Goal: Task Accomplishment & Management: Use online tool/utility

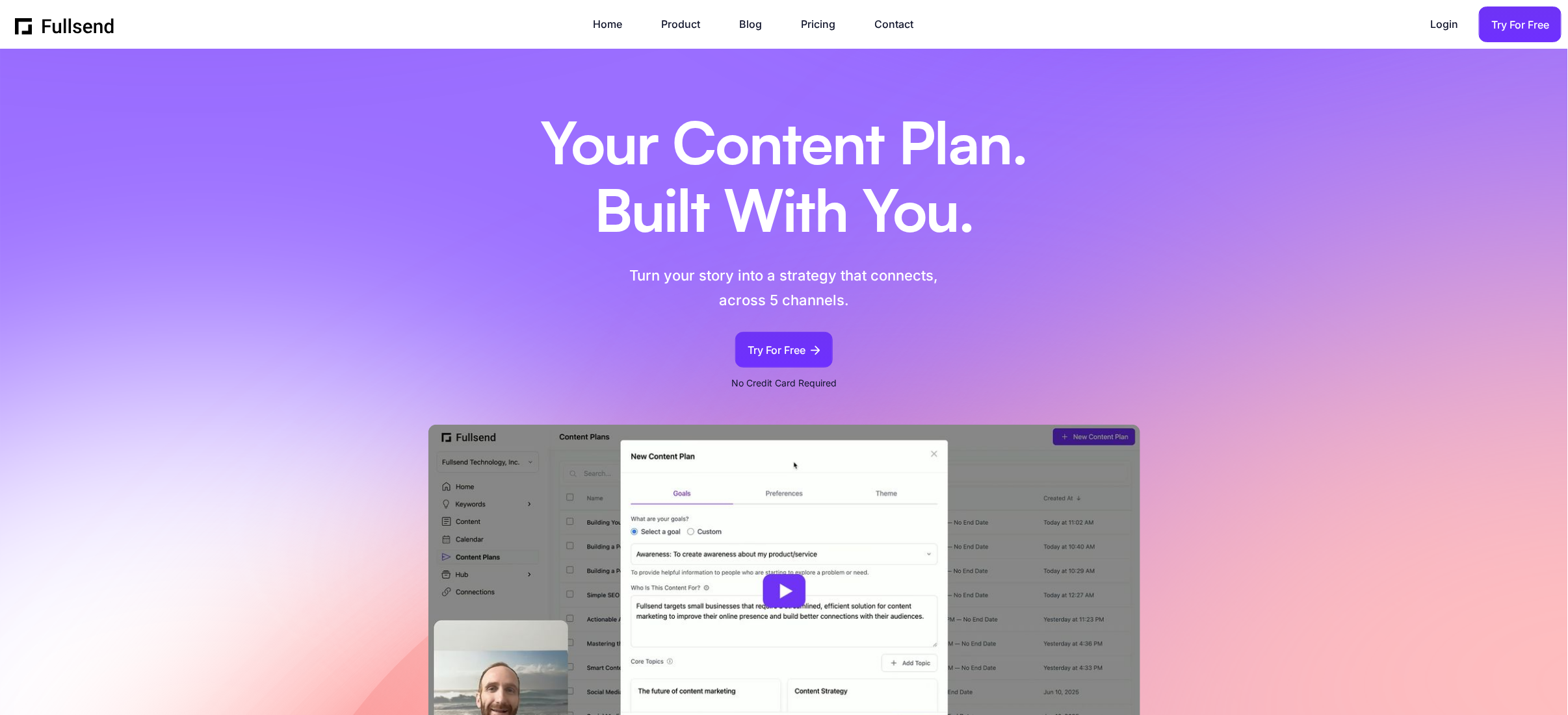
click at [1268, 362] on section "Your Content Plan. Built With You. Turn your story into a strategy that connect…" at bounding box center [784, 403] width 1568 height 709
click at [967, 326] on div "Your Content Plan. Built With You. Turn your story into a strategy that connect…" at bounding box center [784, 228] width 553 height 280
click at [799, 596] on img at bounding box center [784, 591] width 712 height 333
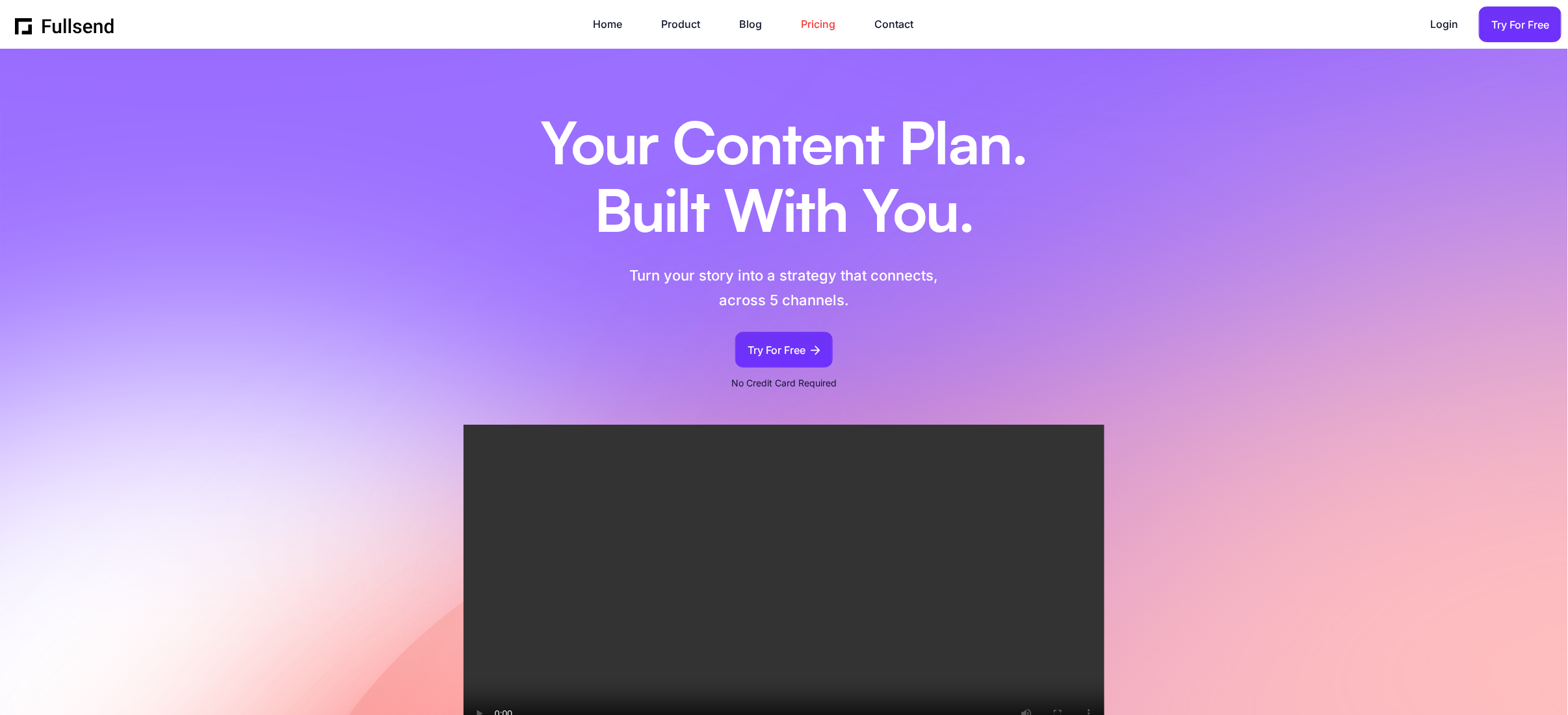
click at [815, 25] on link "Pricing" at bounding box center [824, 24] width 47 height 17
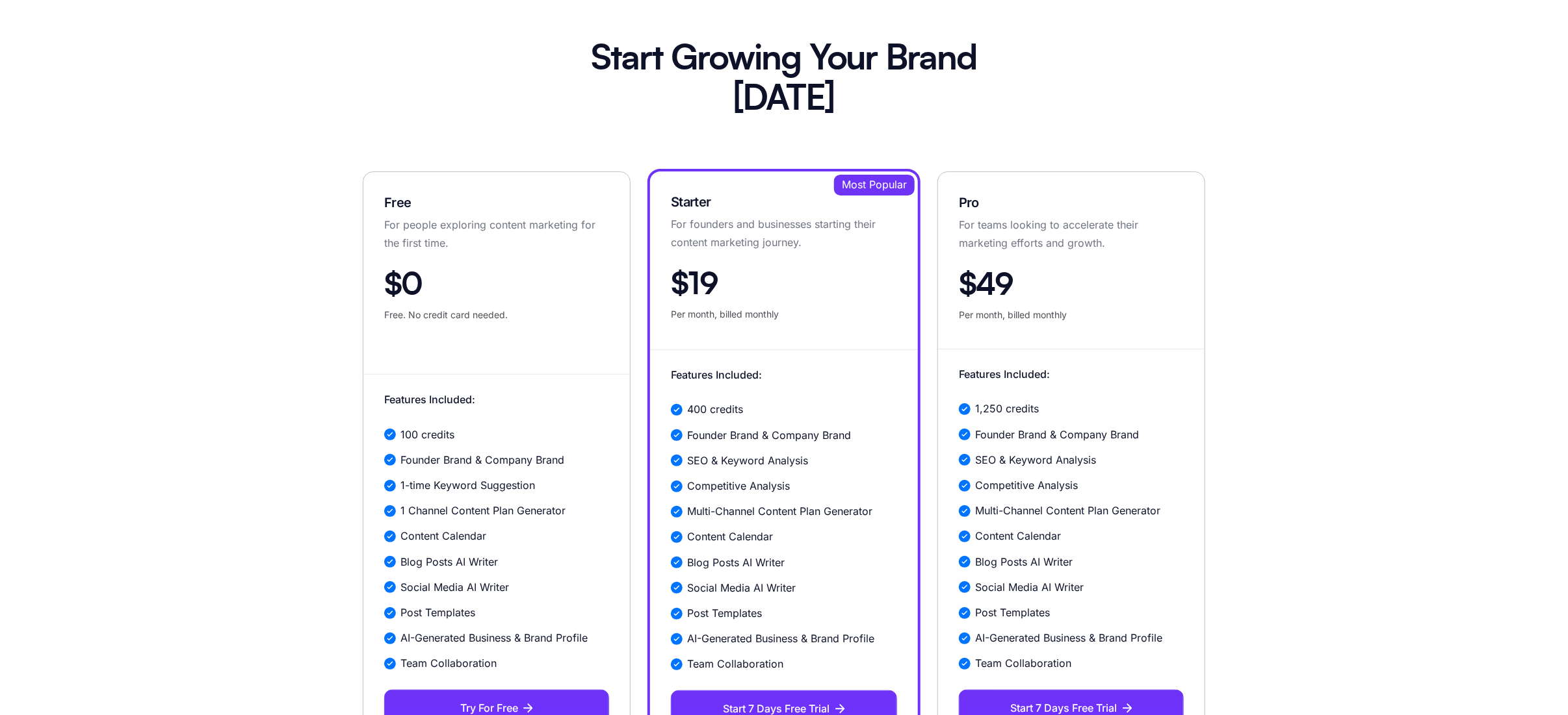
scroll to position [149, 0]
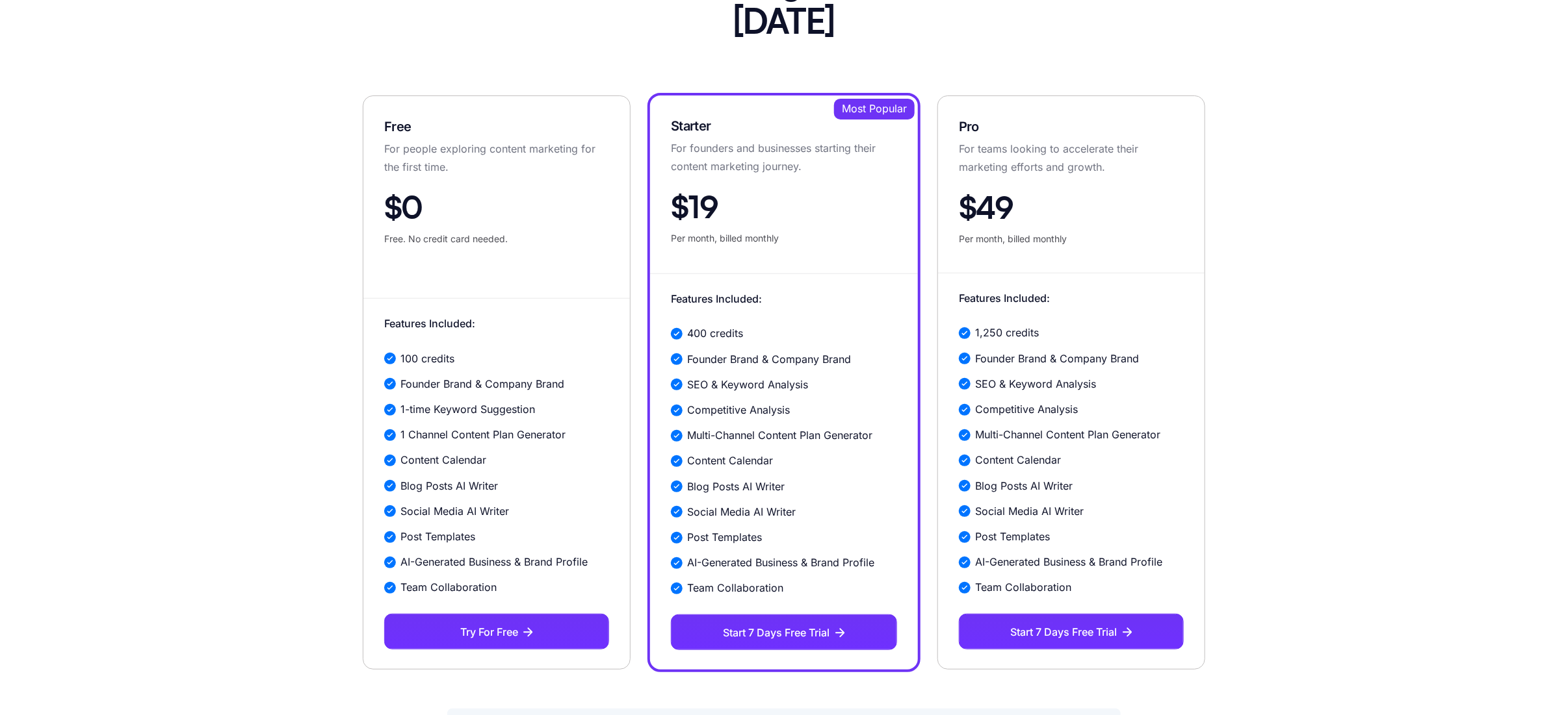
click at [1243, 371] on section "Start Growing Your Brand [DATE] Free For people exploring content marketing for…" at bounding box center [784, 284] width 1568 height 770
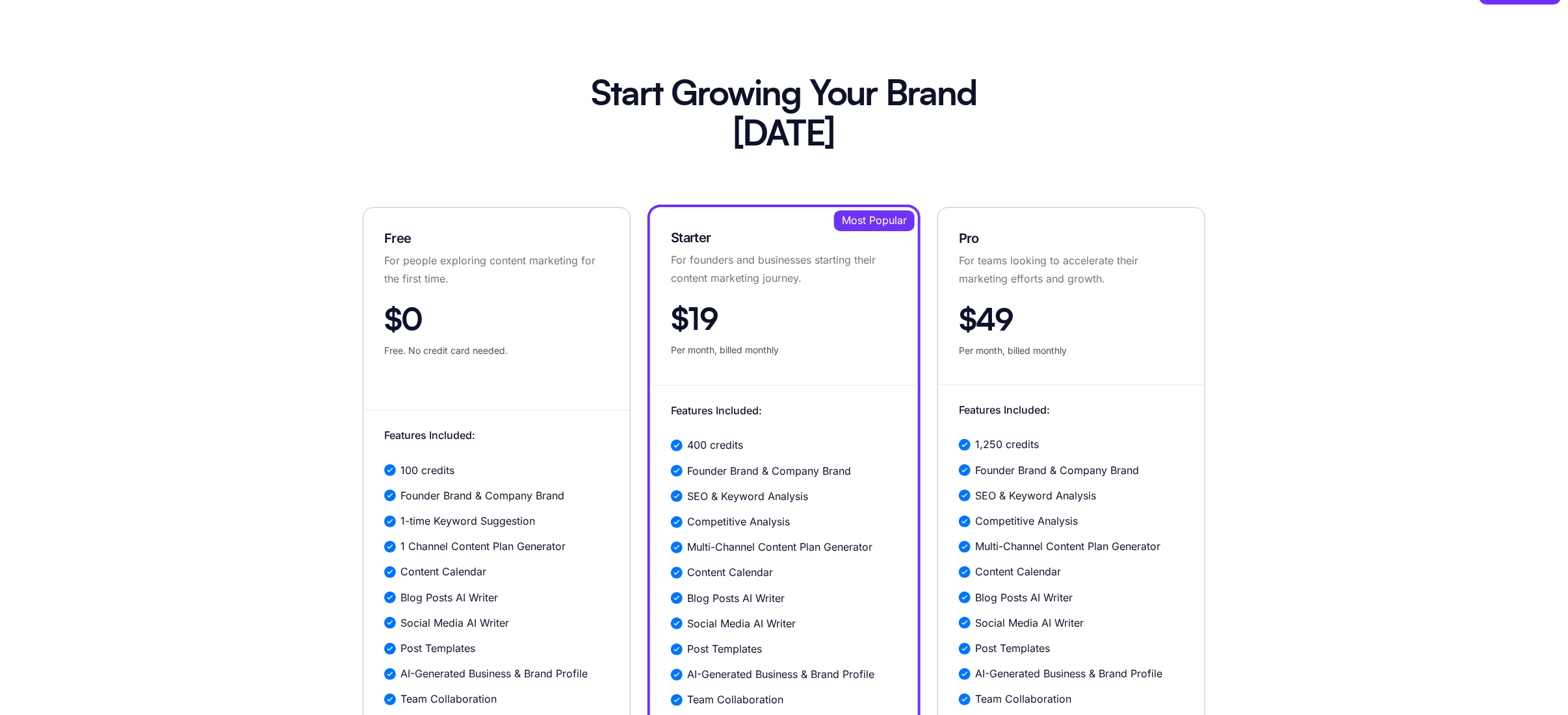
scroll to position [0, 0]
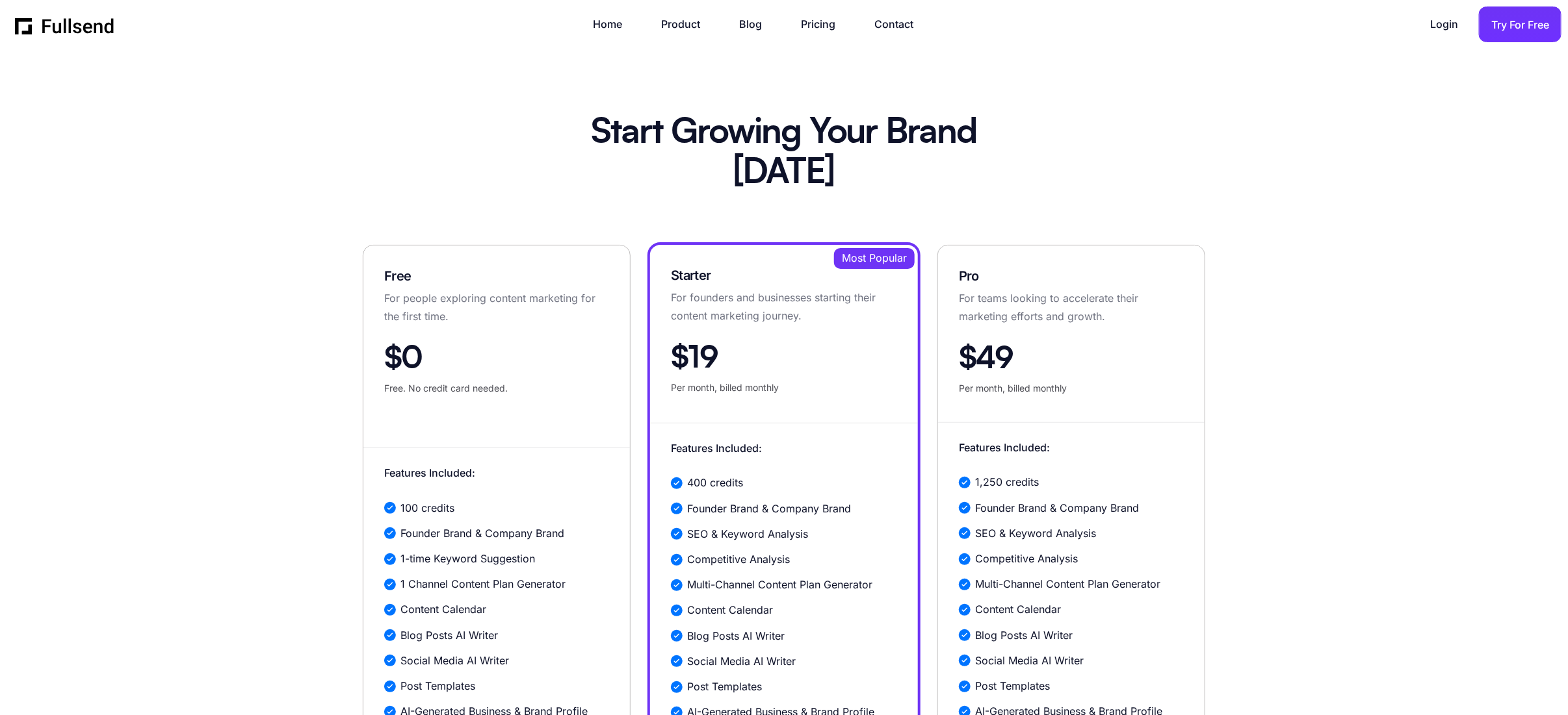
click at [72, 24] on img "home" at bounding box center [65, 24] width 100 height 19
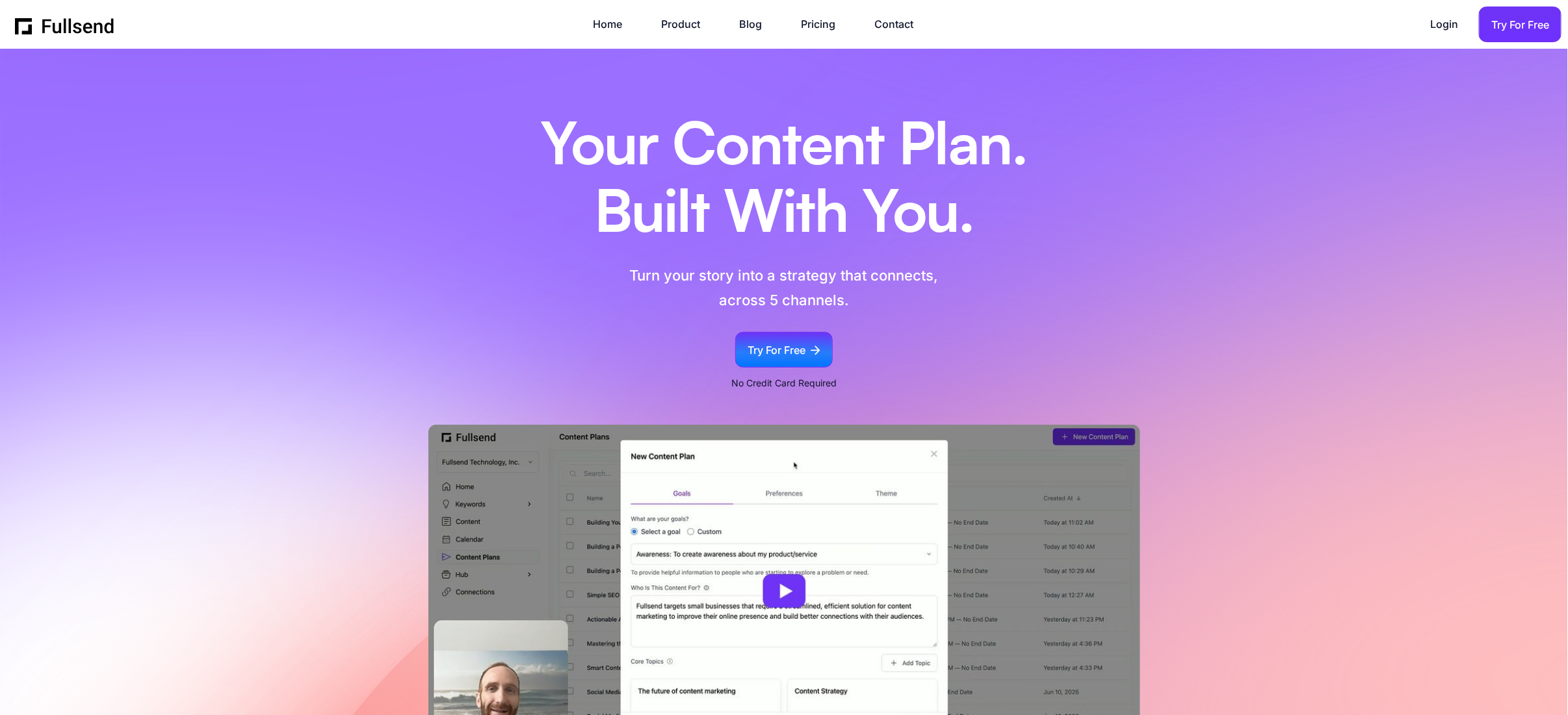
click at [794, 357] on div "Try For Free" at bounding box center [776, 350] width 58 height 17
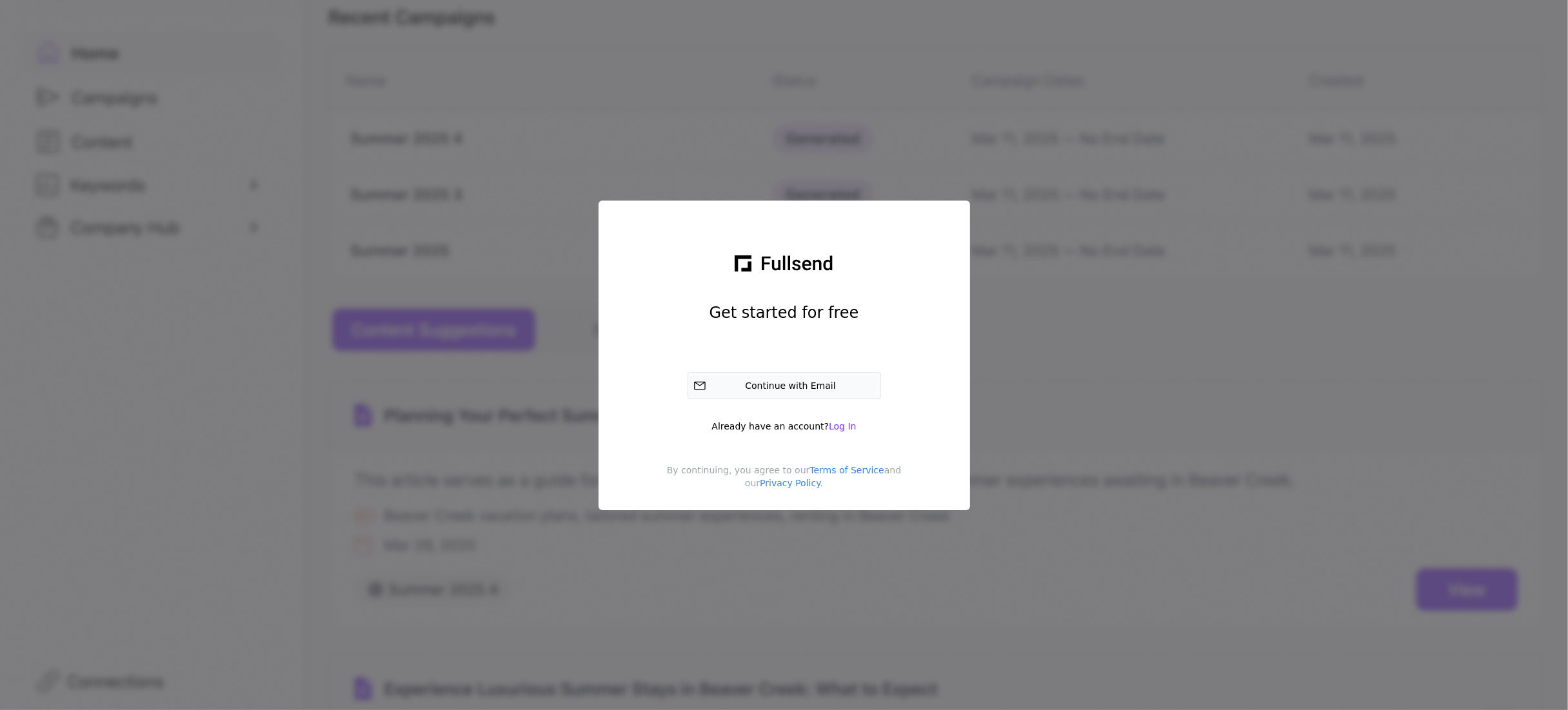
click at [767, 388] on div "Continue with Email" at bounding box center [794, 385] width 164 height 13
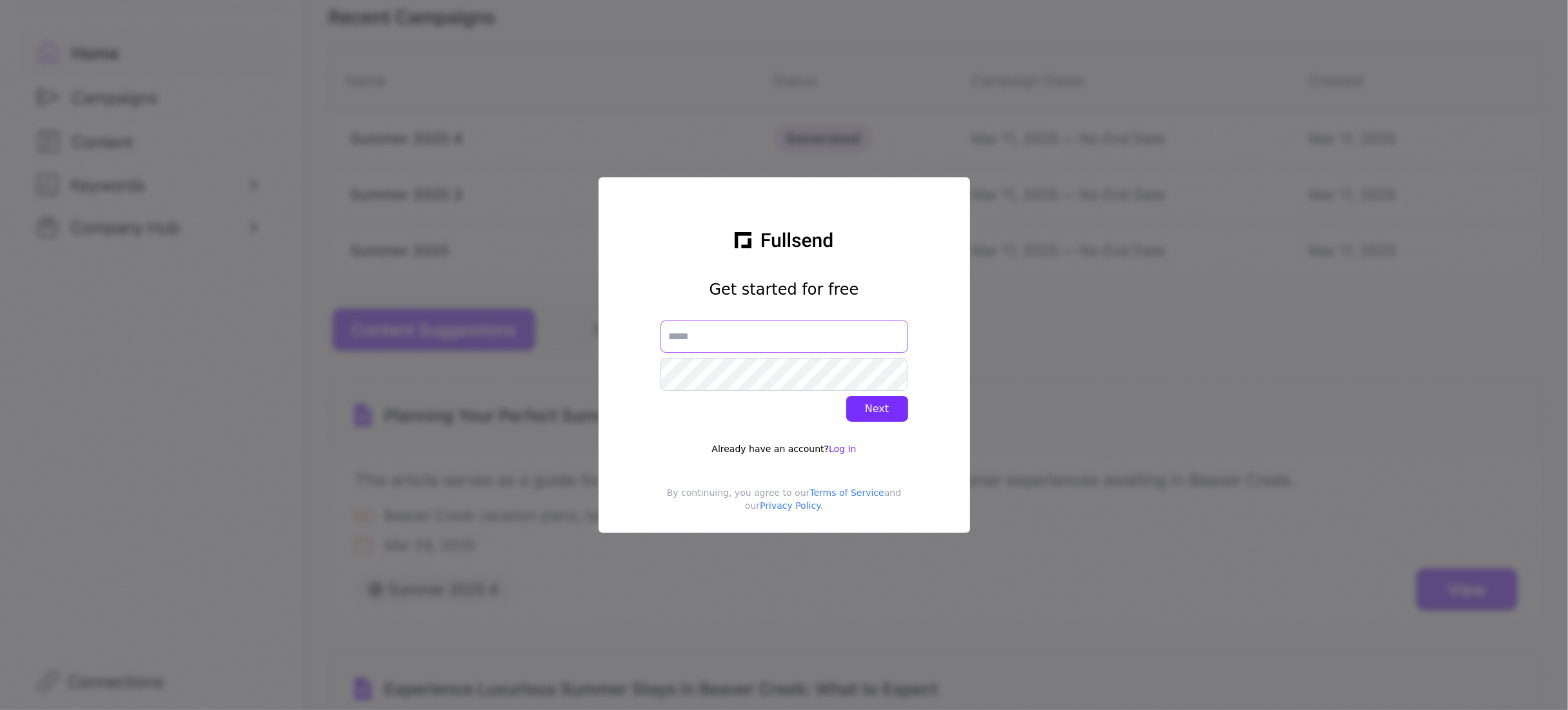
click at [701, 329] on input "text" at bounding box center [784, 337] width 248 height 32
paste input "**********"
type input "**********"
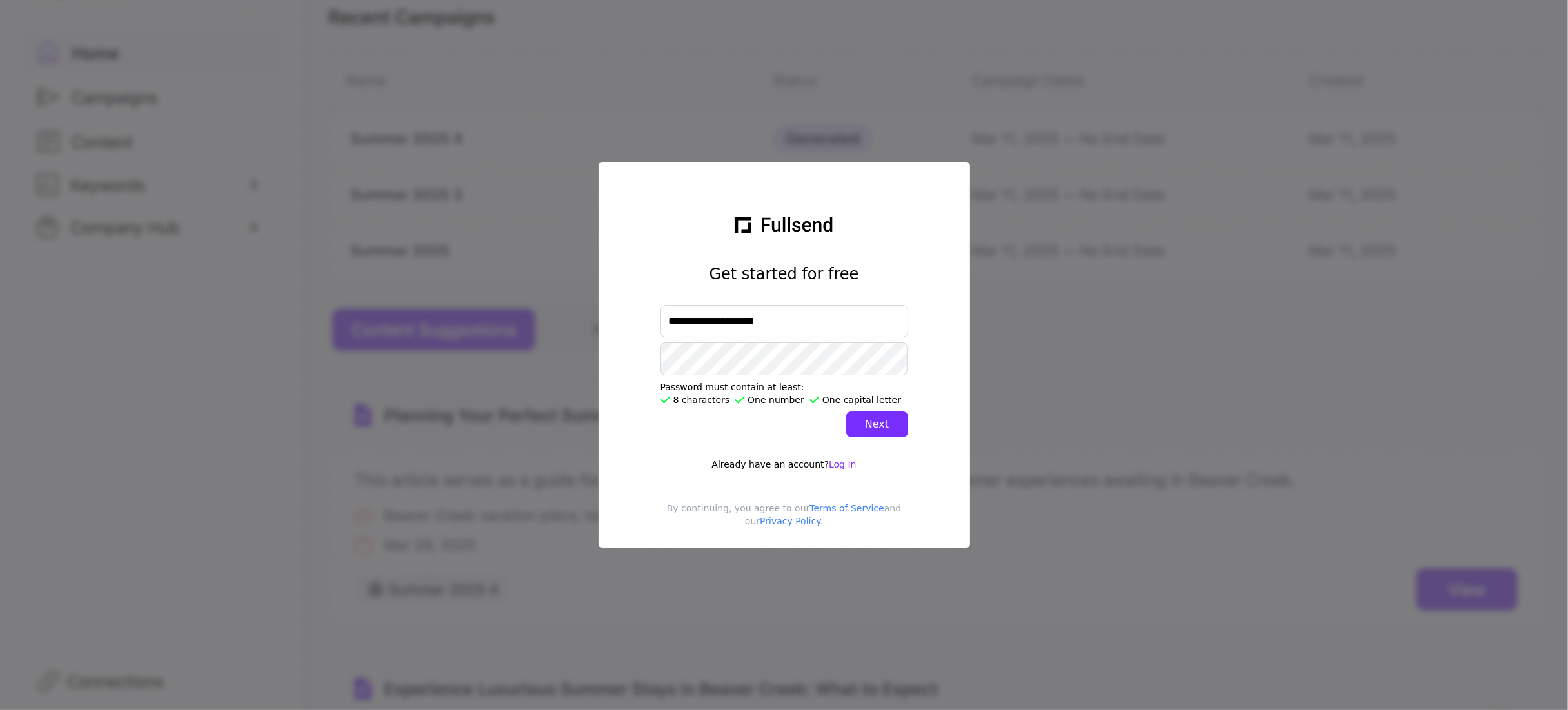
click at [884, 427] on div "Next" at bounding box center [877, 424] width 42 height 15
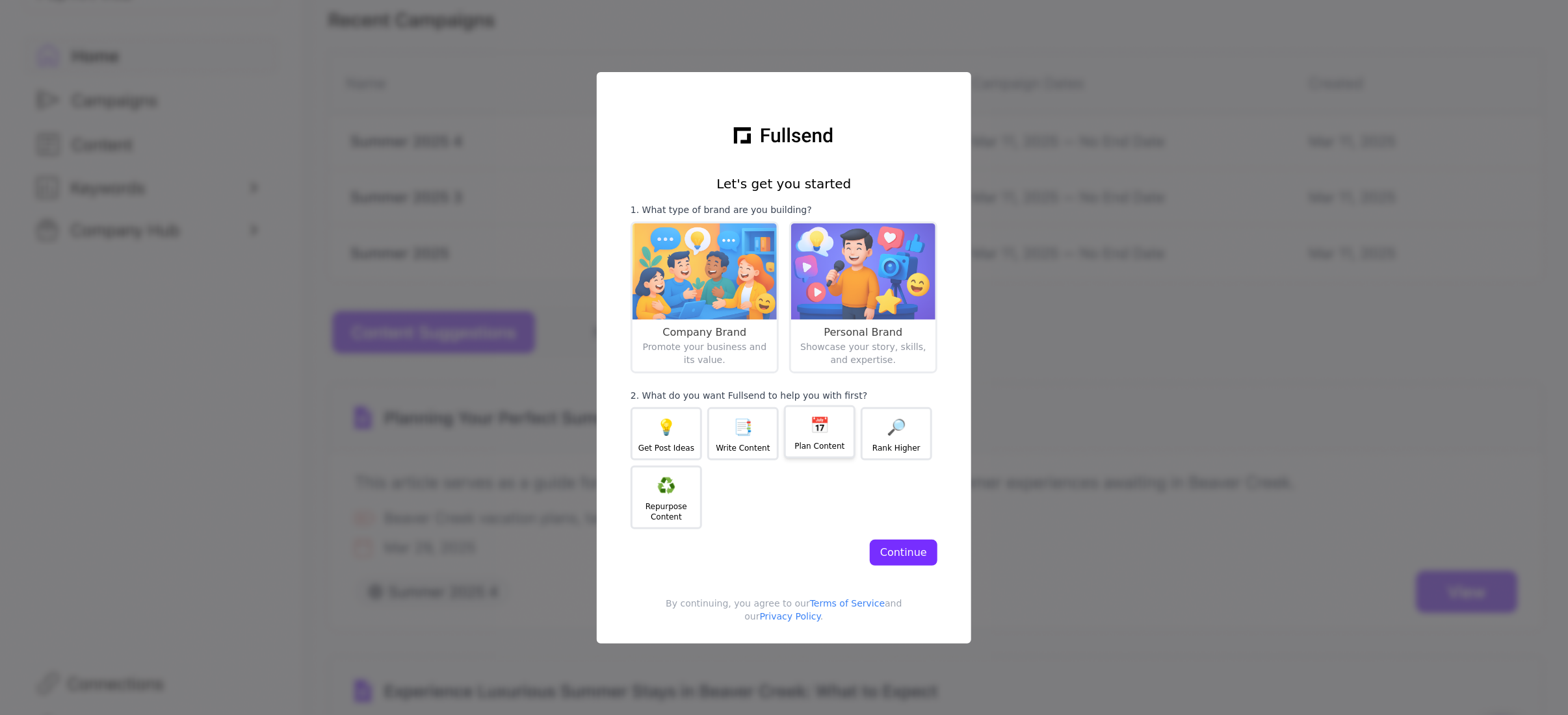
click at [832, 445] on div "Plan Content" at bounding box center [819, 445] width 50 height 10
click at [904, 555] on div "Continue" at bounding box center [903, 552] width 46 height 15
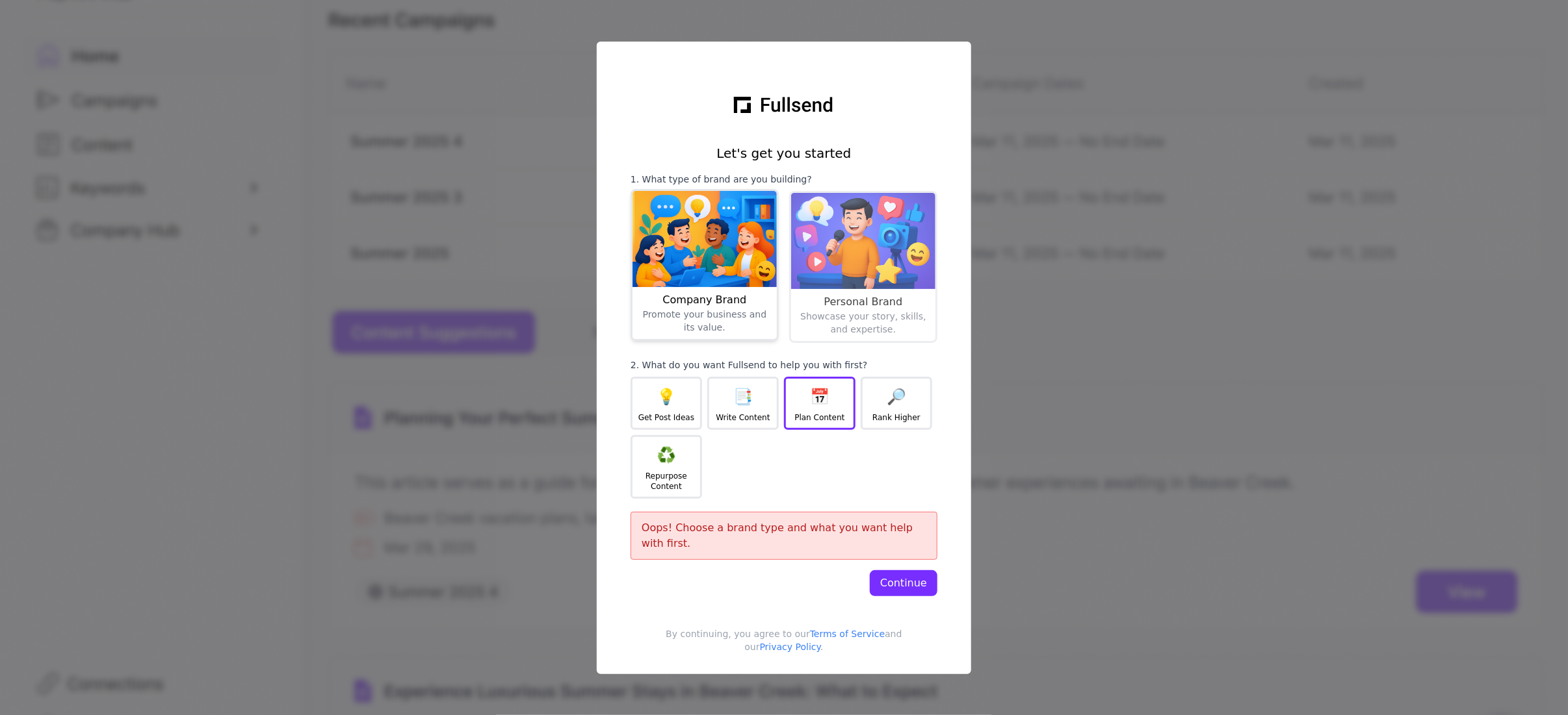
click at [754, 329] on div "Promote your business and its value." at bounding box center [704, 369] width 134 height 122
click at [896, 587] on div "Continue" at bounding box center [903, 582] width 46 height 15
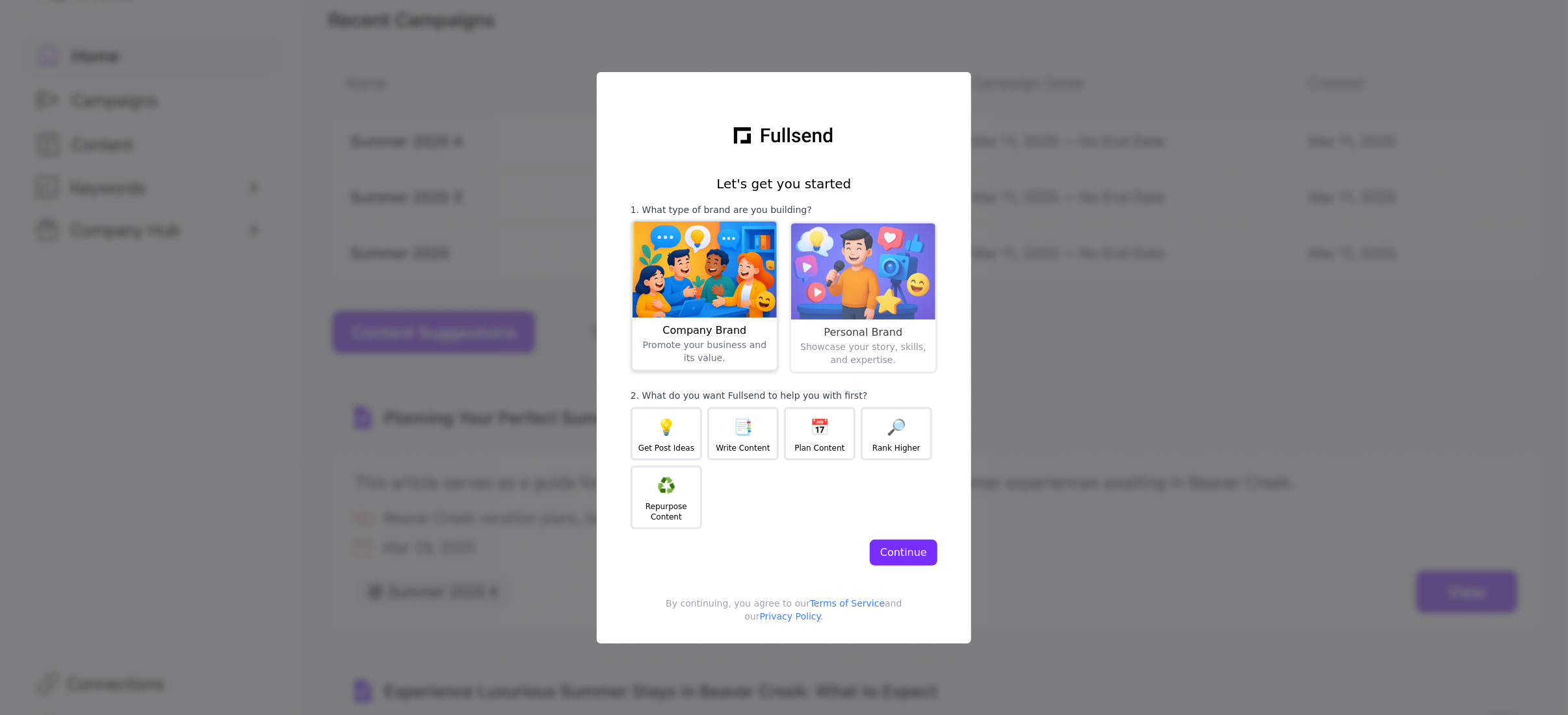
click at [749, 329] on div "Company Brand" at bounding box center [704, 330] width 134 height 15
click at [815, 426] on div "📅" at bounding box center [819, 425] width 19 height 21
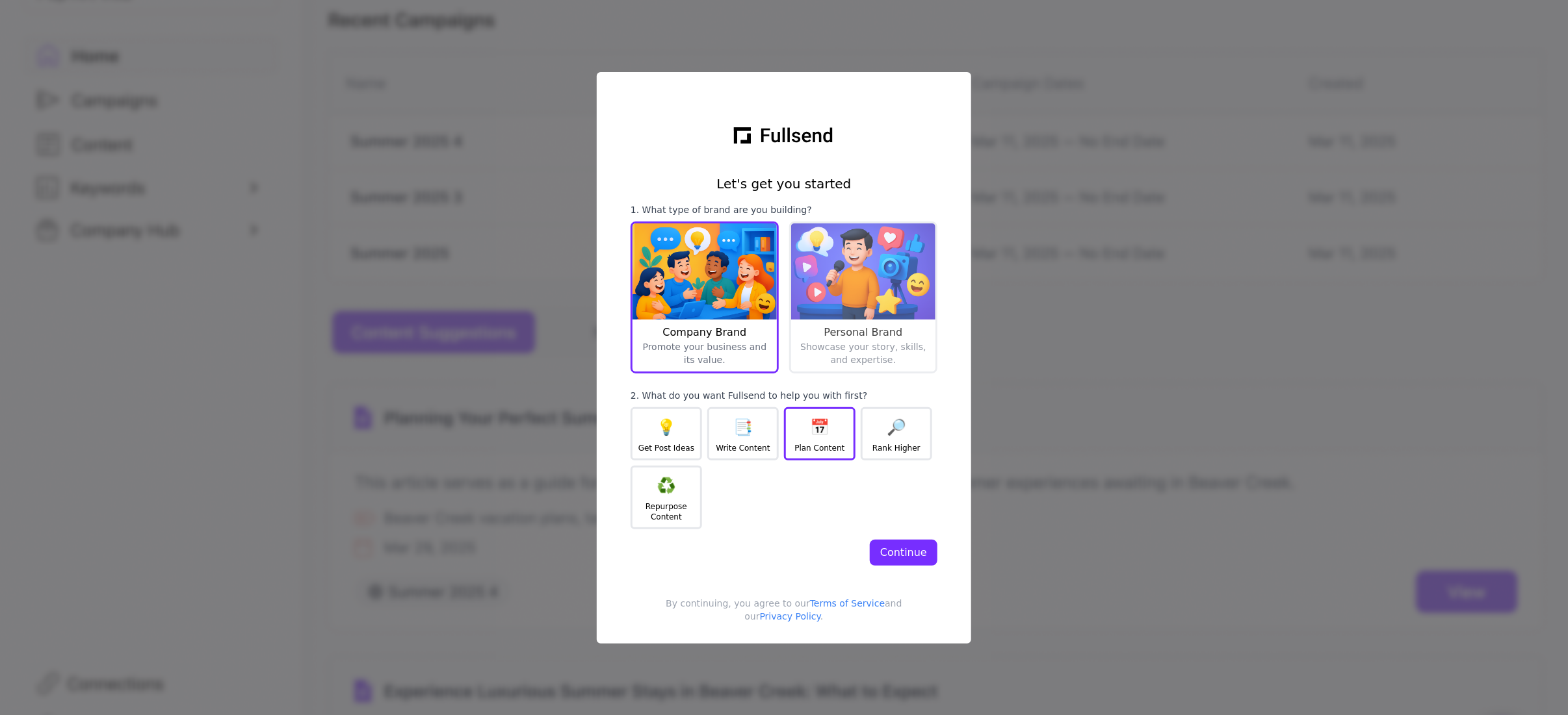
click at [908, 552] on div "Continue" at bounding box center [903, 552] width 46 height 15
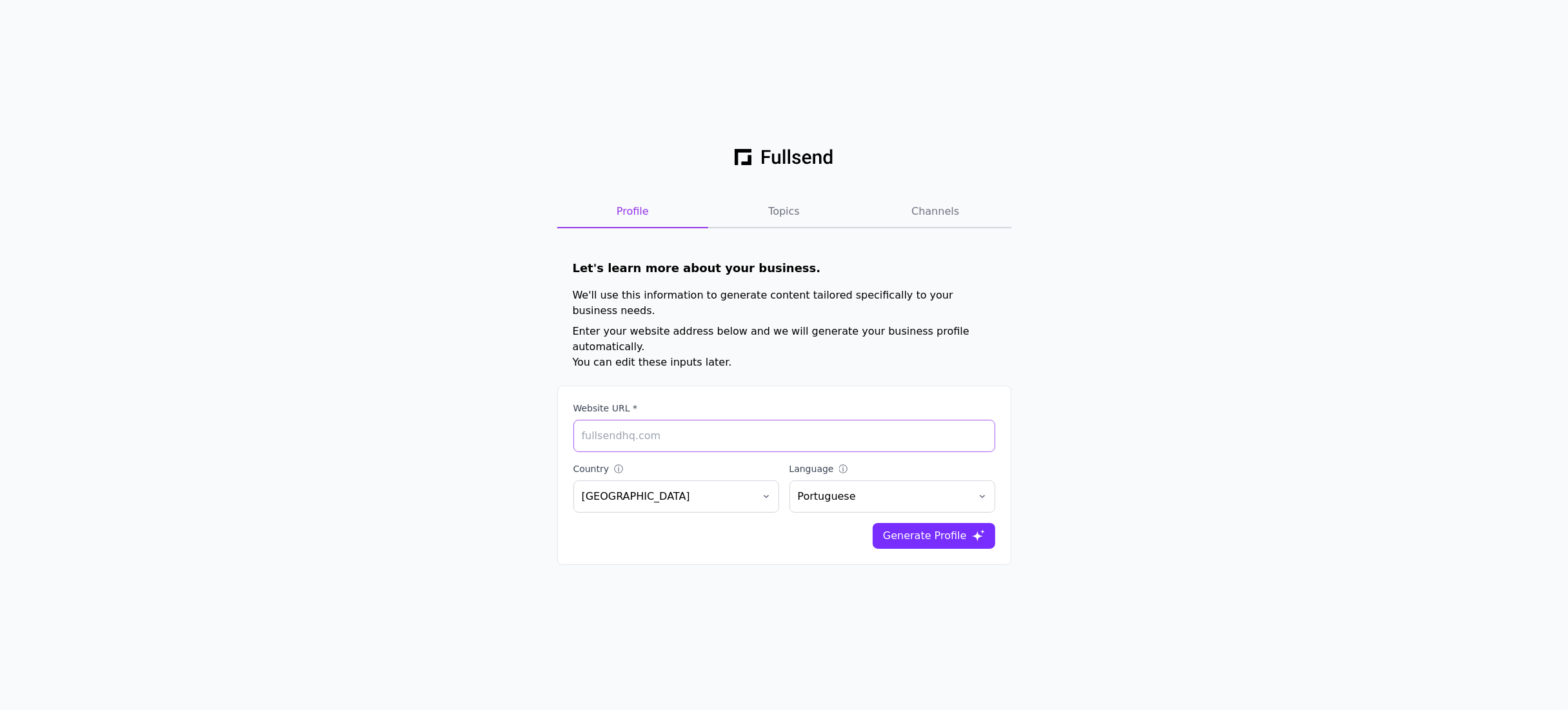
click at [624, 420] on input "Website URL *" at bounding box center [785, 436] width 422 height 32
type input "musacosmetics.pt"
click at [923, 529] on div "Generate Profile" at bounding box center [925, 536] width 84 height 15
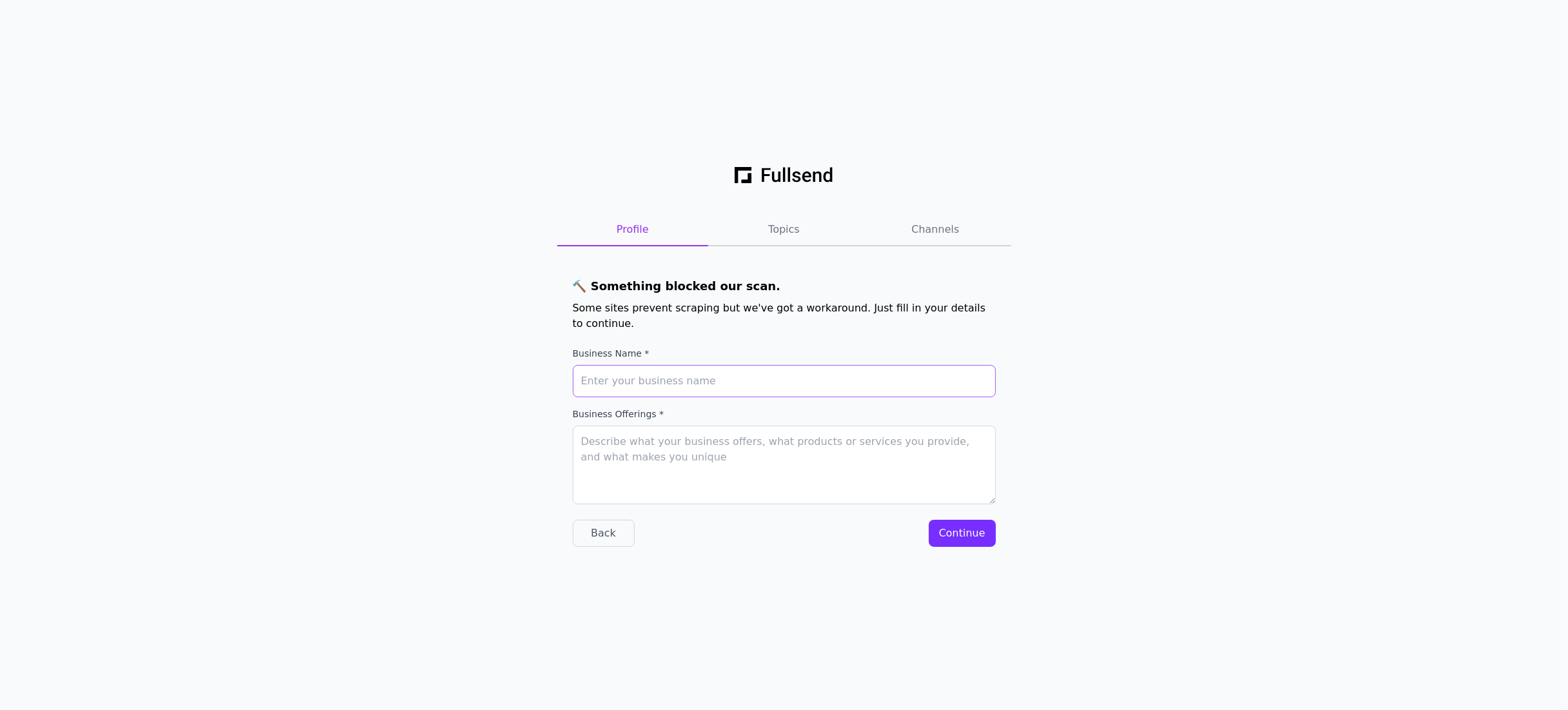
click at [658, 383] on input "Business Name *" at bounding box center [784, 382] width 423 height 32
type input "Musa"
click at [615, 539] on div "Back" at bounding box center [604, 533] width 40 height 15
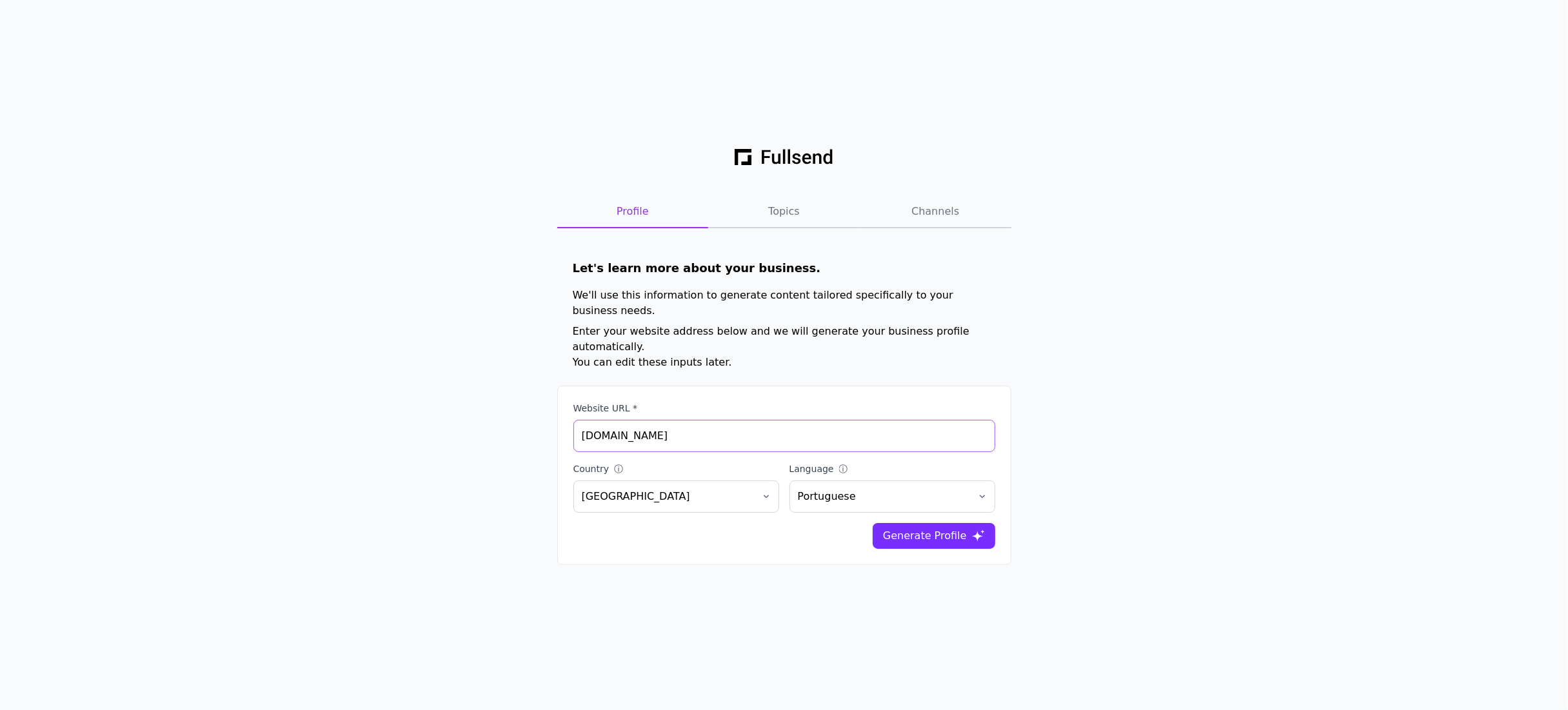
click at [675, 427] on input "musacosmetics.pt" at bounding box center [785, 436] width 422 height 32
drag, startPoint x: 681, startPoint y: 420, endPoint x: 490, endPoint y: 419, distance: 191.0
click at [490, 419] on div "Profile Topics Channels Let's learn more about your business. We'll use this in…" at bounding box center [784, 355] width 1568 height 710
paste input "https://musanaturalcosmetics.com/"
type input "https://musanaturalcosmetics.com/"
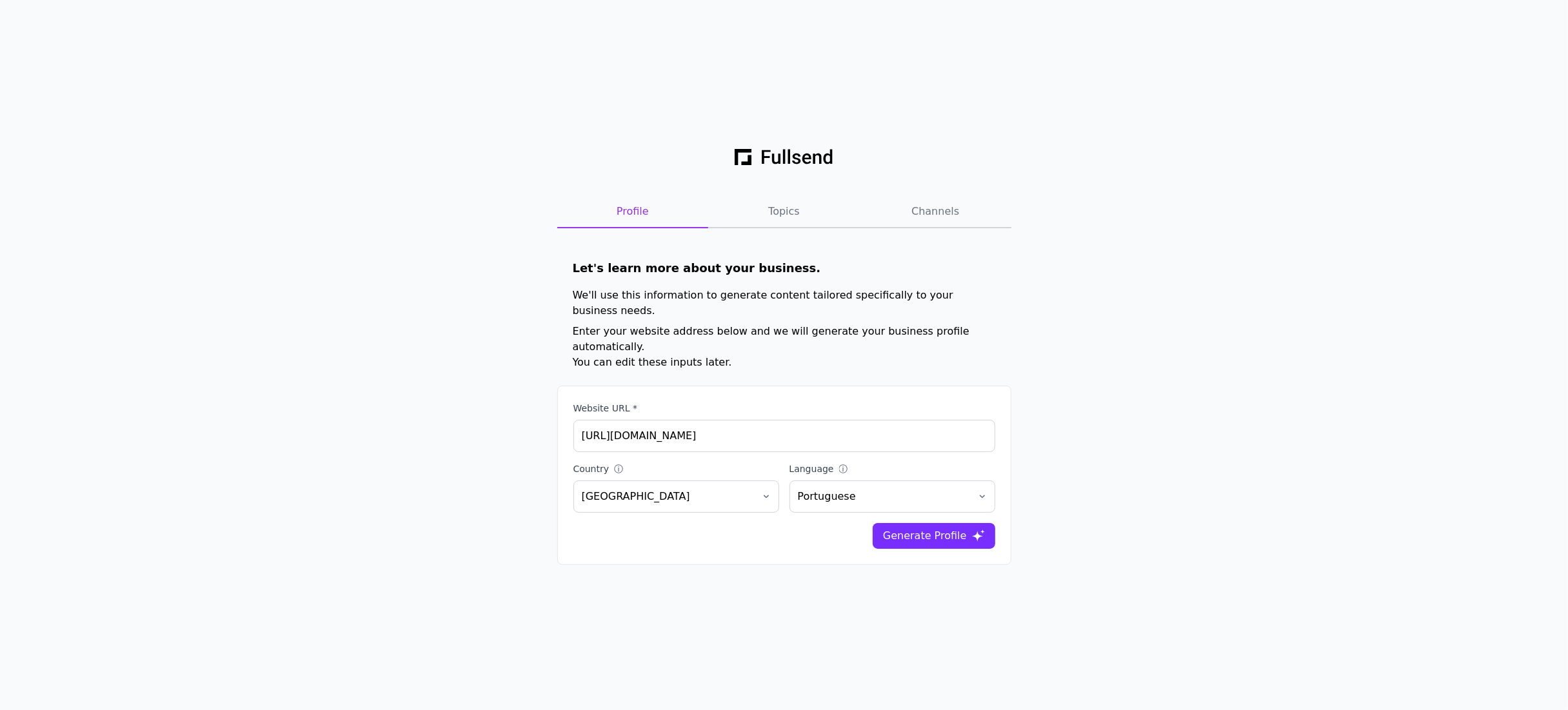
click at [1201, 366] on div "Profile Topics Channels Let's learn more about your business. We'll use this in…" at bounding box center [784, 355] width 1568 height 710
click at [925, 529] on div "Generate Profile" at bounding box center [925, 536] width 84 height 15
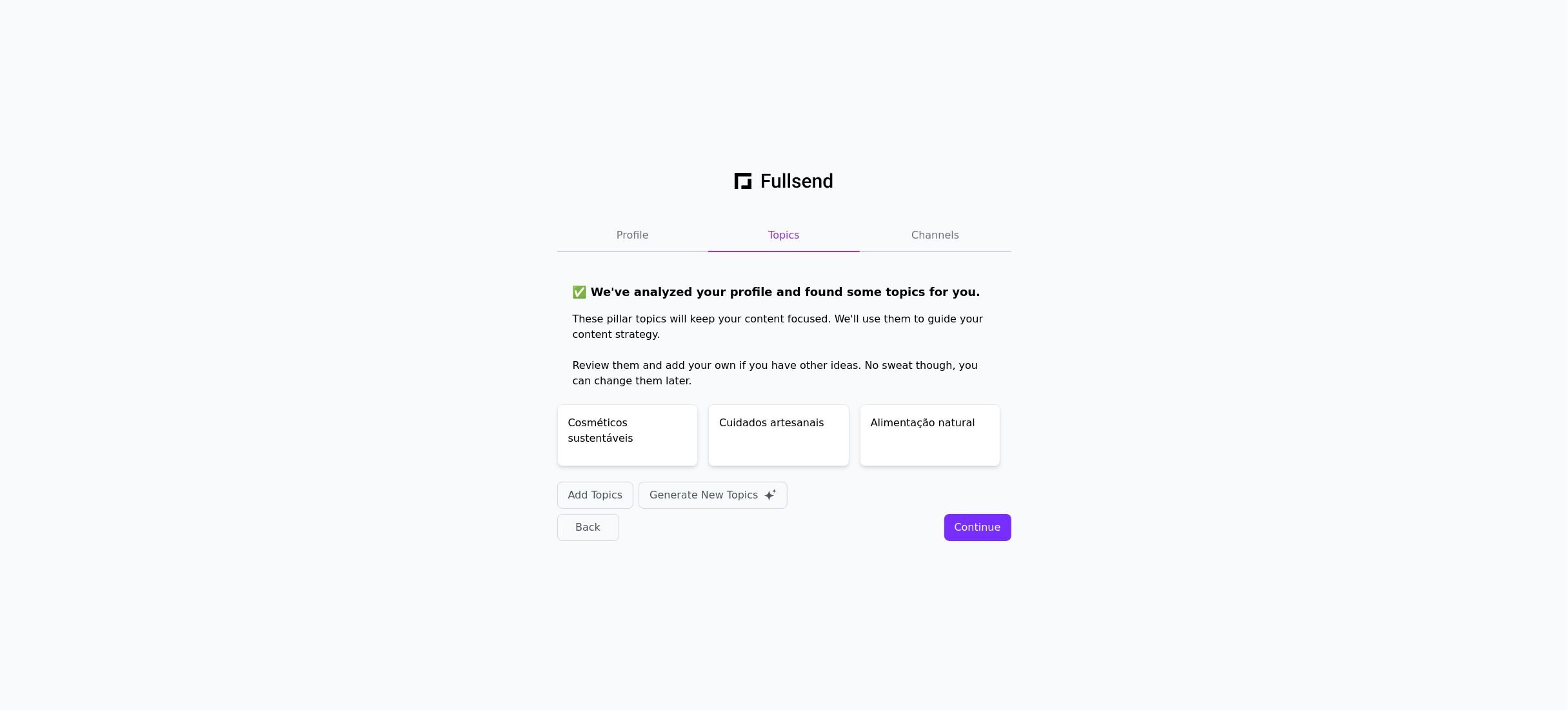
click at [971, 528] on div "Continue" at bounding box center [977, 527] width 46 height 15
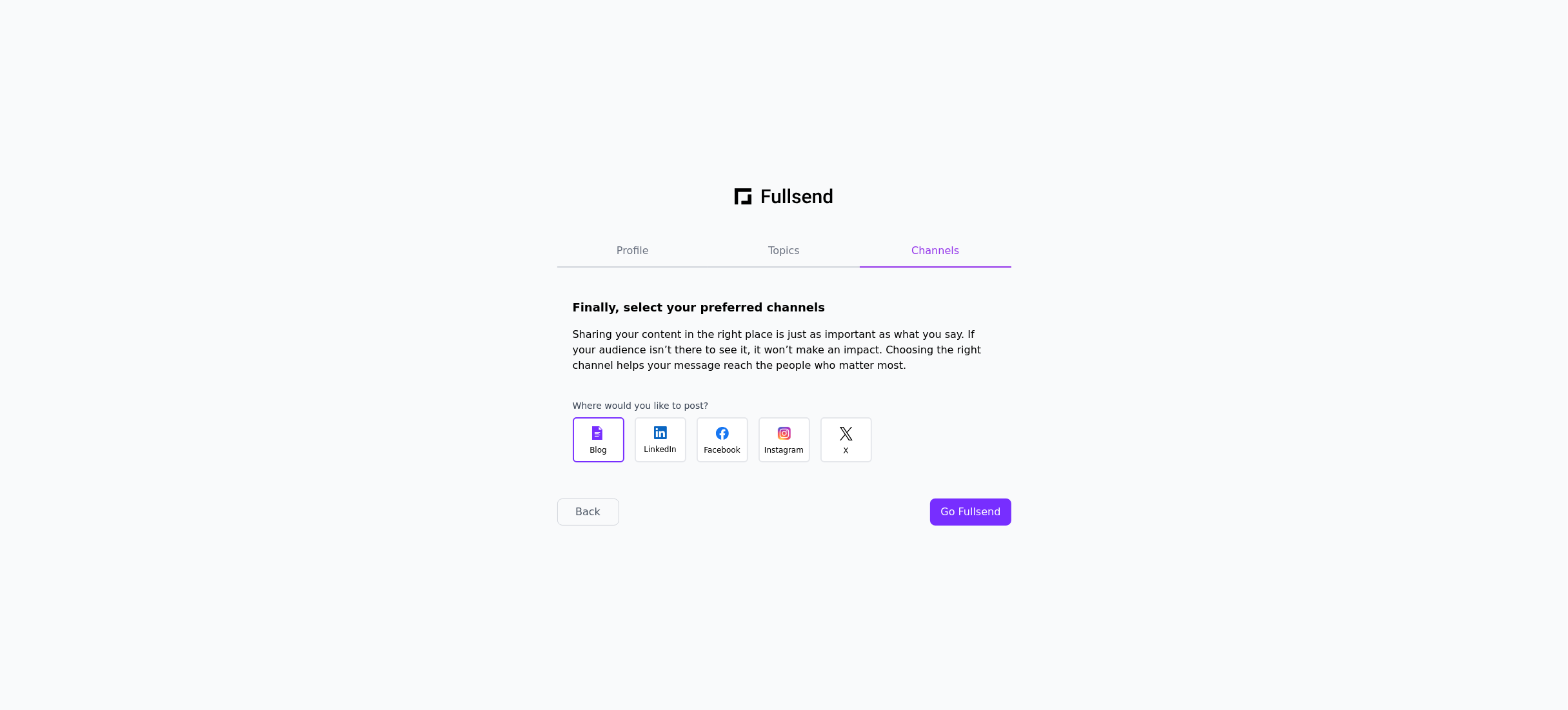
click at [770, 440] on div "Instagram" at bounding box center [784, 440] width 51 height 45
click at [594, 445] on div "Blog" at bounding box center [597, 449] width 17 height 10
click at [653, 446] on div "LinkedIn" at bounding box center [660, 449] width 32 height 10
click at [720, 445] on div "Facebook" at bounding box center [722, 449] width 36 height 10
click at [959, 510] on div "Go Fullsend" at bounding box center [970, 512] width 60 height 15
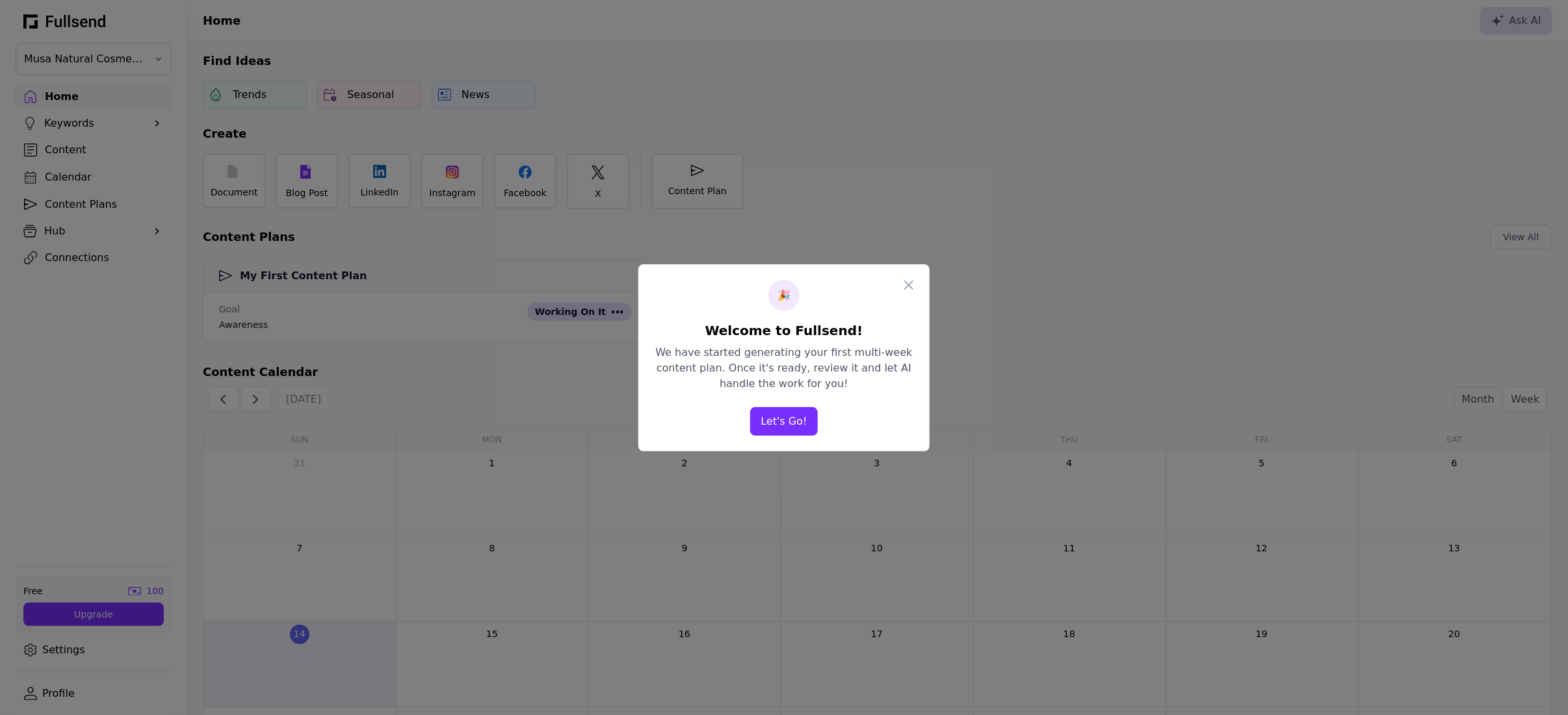
click at [788, 422] on button "Let's Go!" at bounding box center [784, 421] width 67 height 28
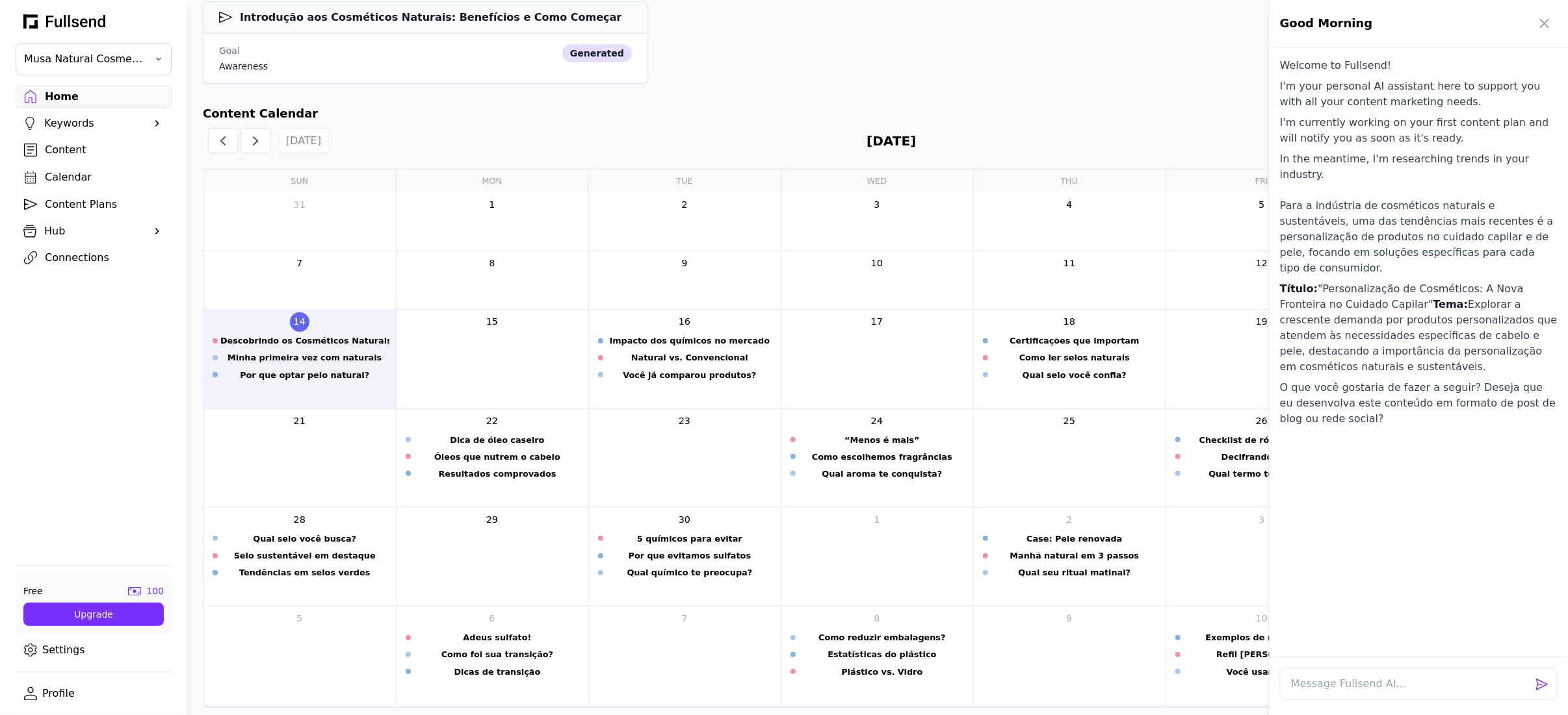
scroll to position [265, 0]
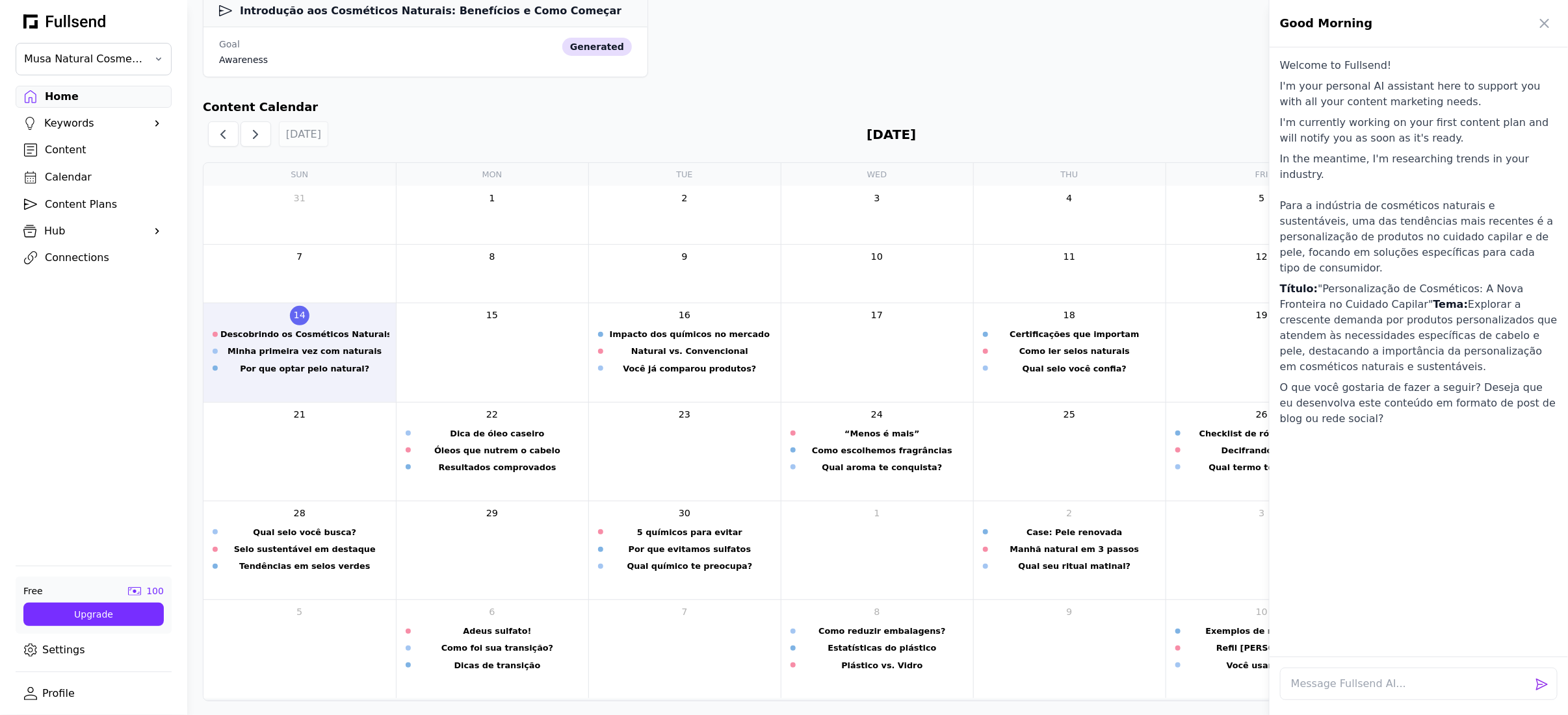
click at [728, 124] on div at bounding box center [784, 357] width 1568 height 715
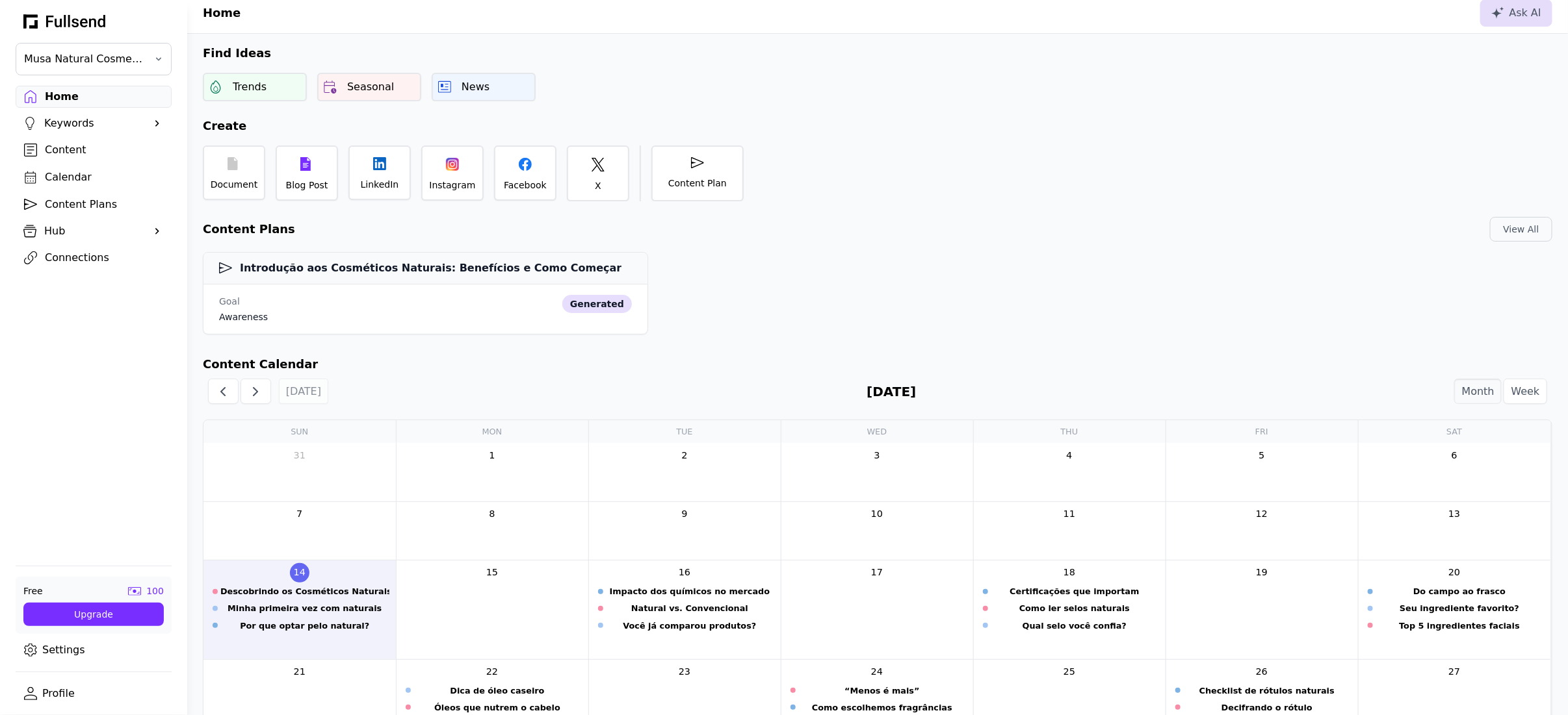
scroll to position [0, 0]
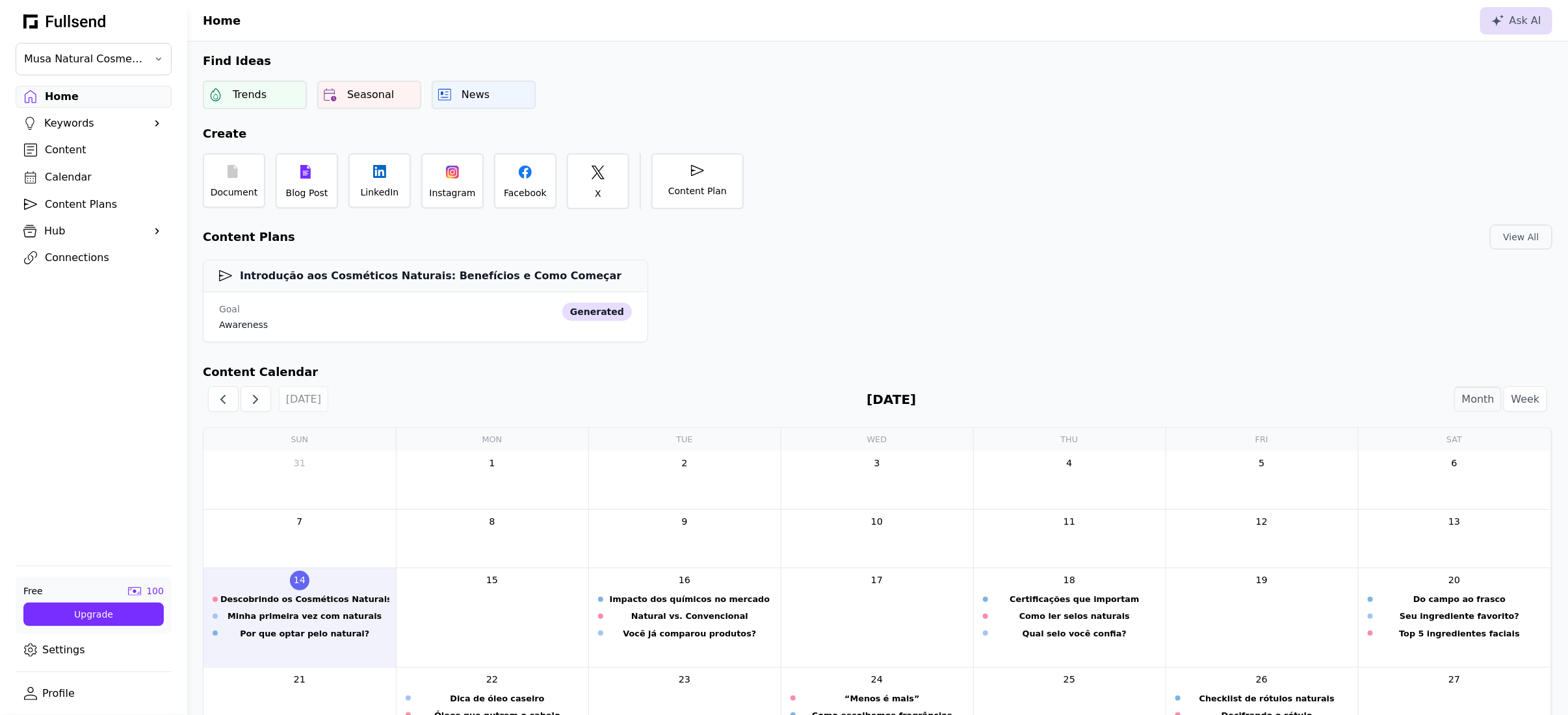
click at [814, 293] on div "Introdução aos Cosméticos Naturais: Benefícios e Como Começar Goal awareness ge…" at bounding box center [877, 299] width 1381 height 98
click at [1499, 24] on icon at bounding box center [1497, 21] width 13 height 13
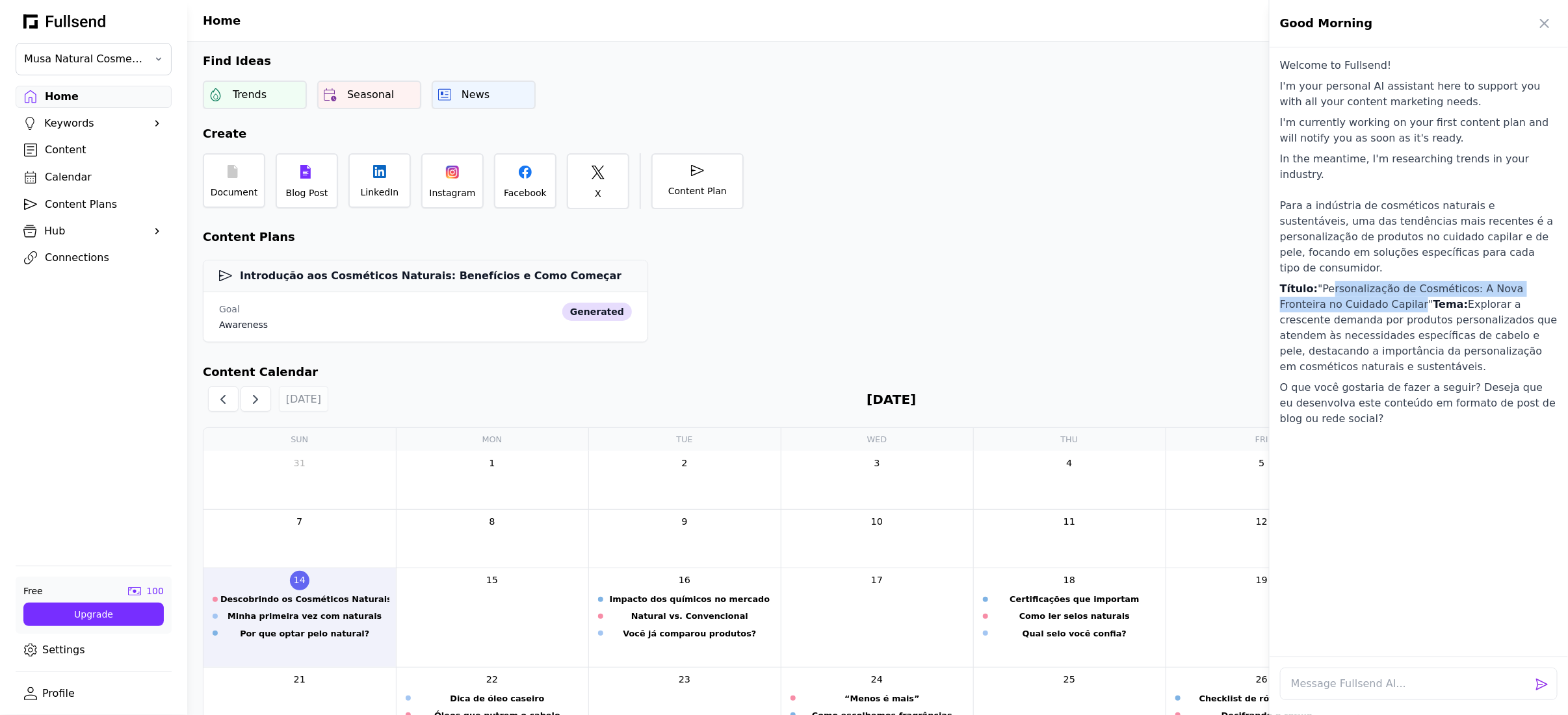
drag, startPoint x: 1324, startPoint y: 263, endPoint x: 1364, endPoint y: 265, distance: 40.0
click at [1364, 282] on p "Título: "Personalização de Cosméticos: A Nova Fronteira no Cuidado Capilar" Tem…" at bounding box center [1418, 328] width 277 height 94
click at [1370, 300] on p "Título: "Personalização de Cosméticos: A Nova Fronteira no Cuidado Capilar" Tem…" at bounding box center [1418, 328] width 277 height 94
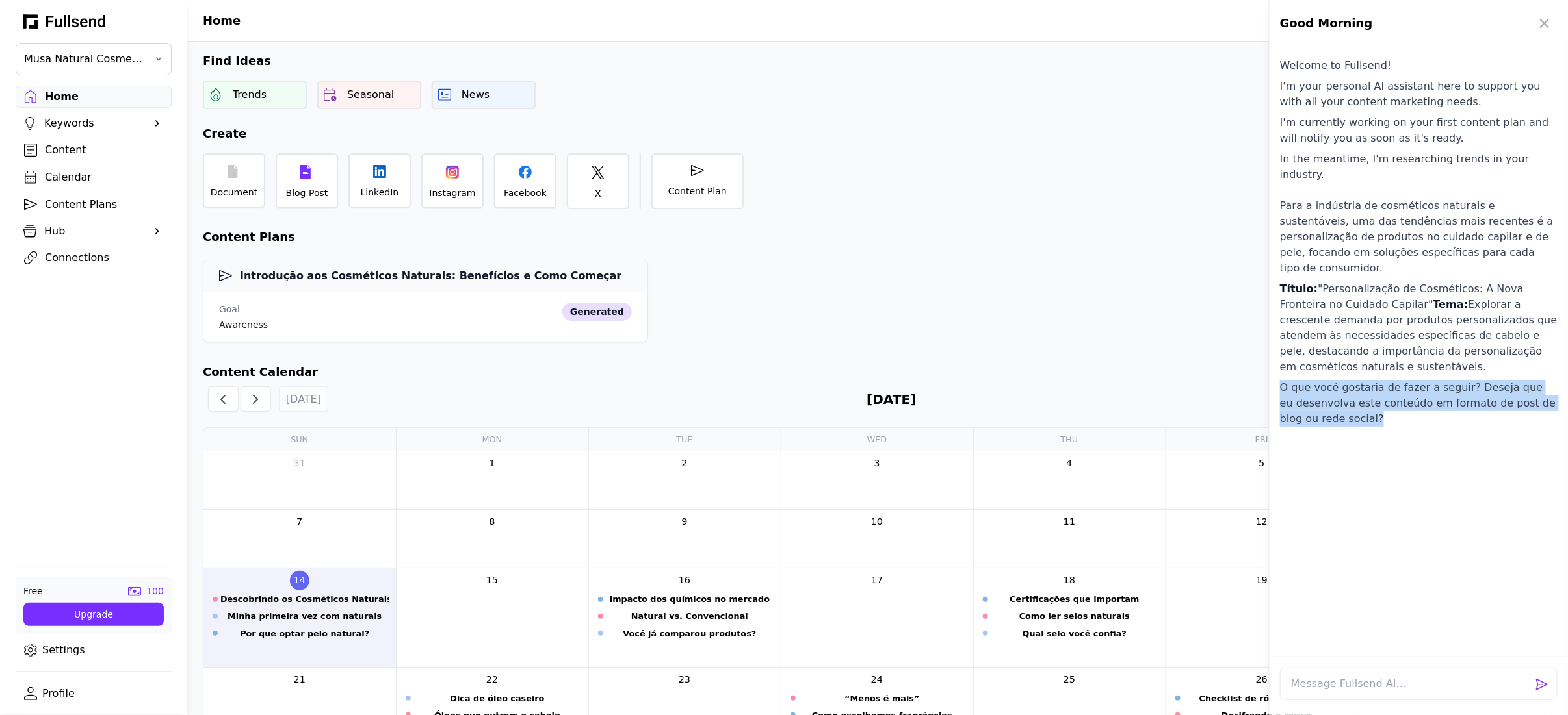
drag, startPoint x: 1339, startPoint y: 385, endPoint x: 1280, endPoint y: 356, distance: 65.7
click at [1280, 380] on p "O que você gostaria de fazer a seguir? Deseja que eu desenvolva este conteúdo e…" at bounding box center [1418, 402] width 277 height 46
click at [1151, 332] on div at bounding box center [784, 357] width 1568 height 715
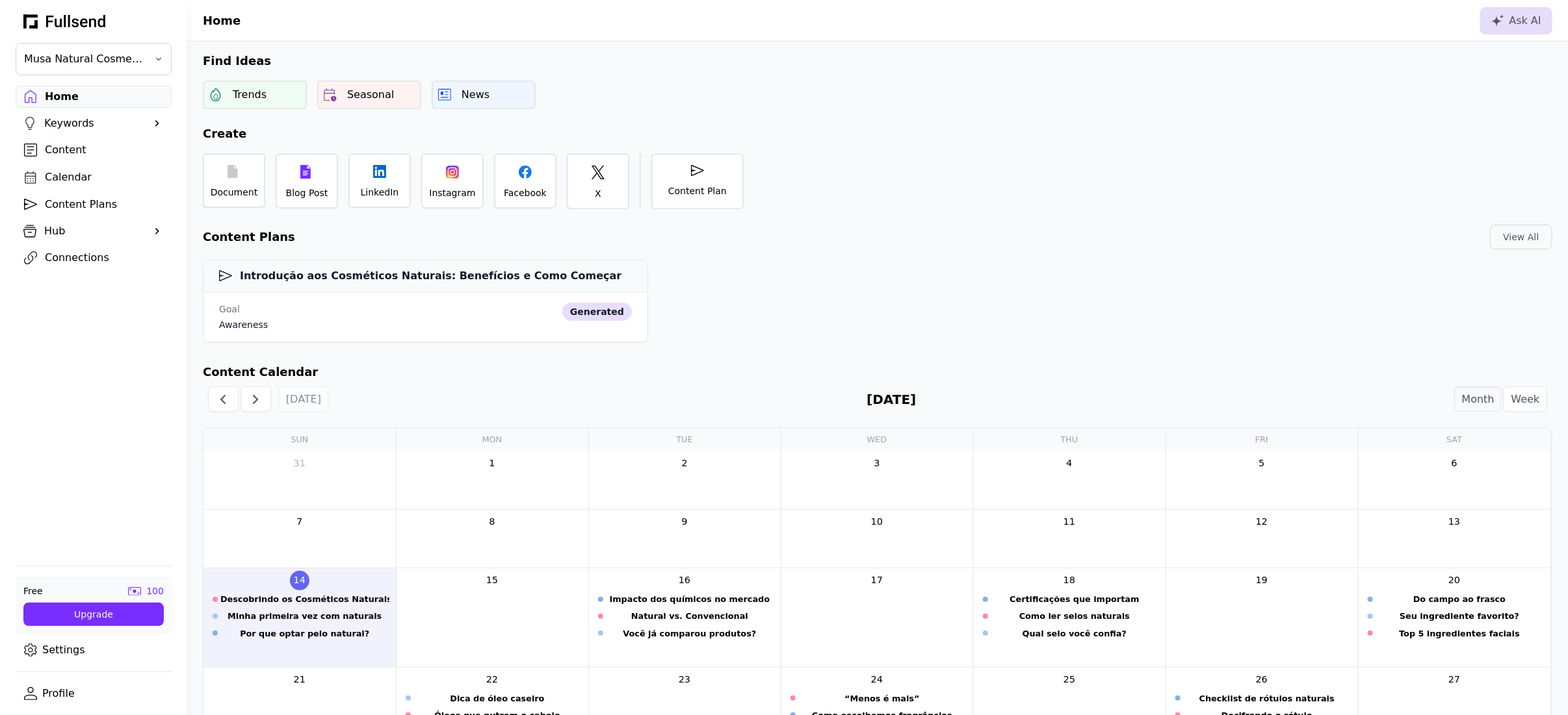
click at [988, 280] on div "Introdução aos Cosméticos Naturais: Benefícios e Como Começar Goal awareness ge…" at bounding box center [877, 299] width 1381 height 98
click at [269, 98] on div "Trends" at bounding box center [255, 93] width 104 height 28
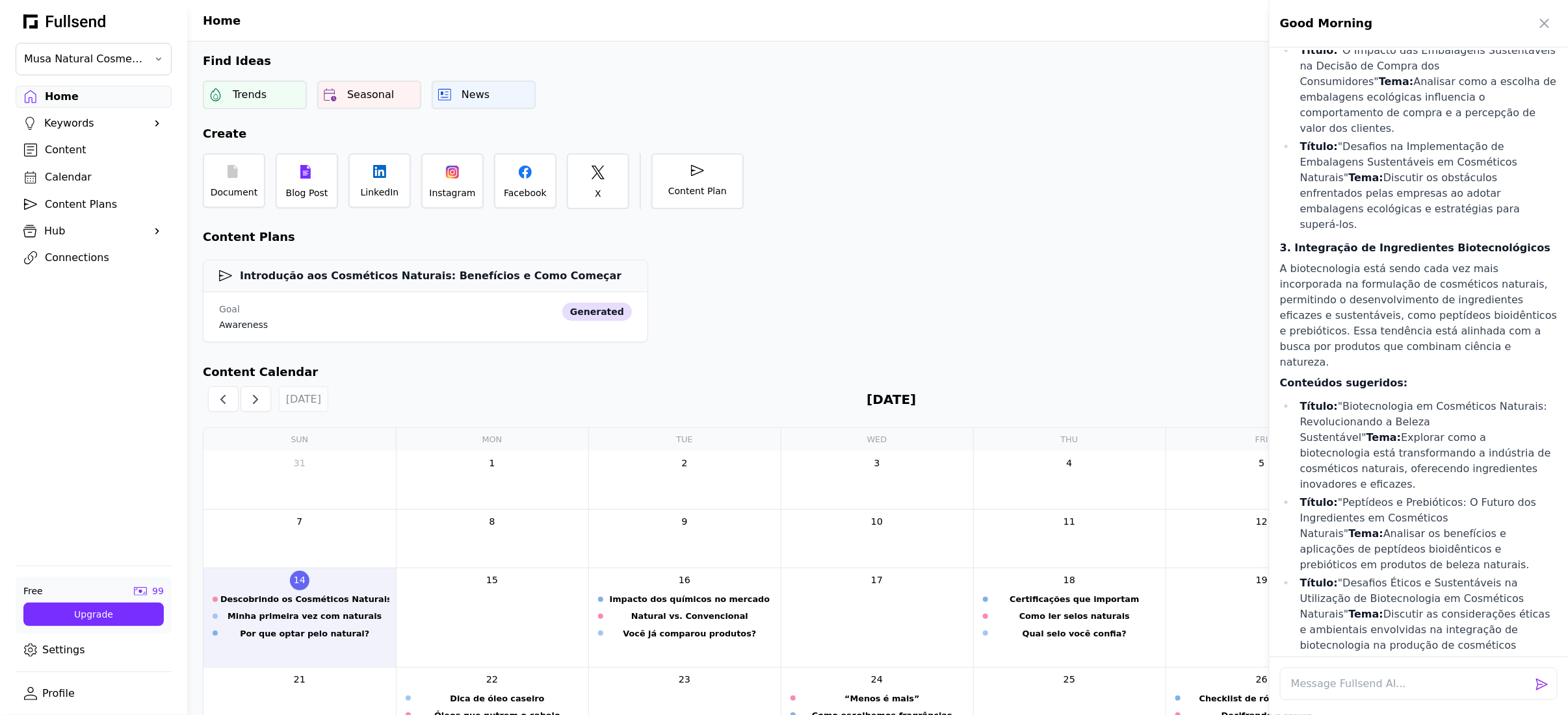
click at [751, 189] on div at bounding box center [784, 357] width 1568 height 715
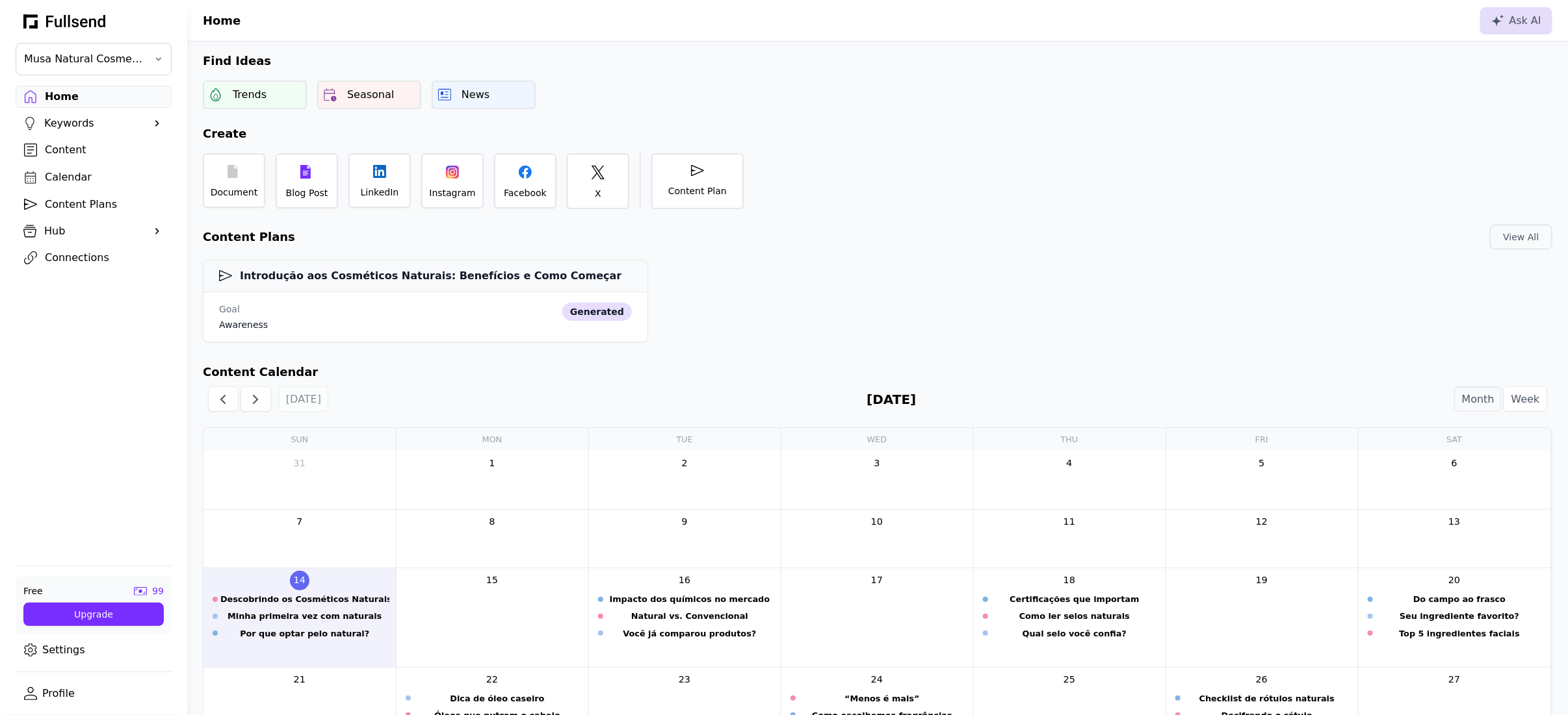
click at [94, 154] on div "Content" at bounding box center [104, 150] width 118 height 15
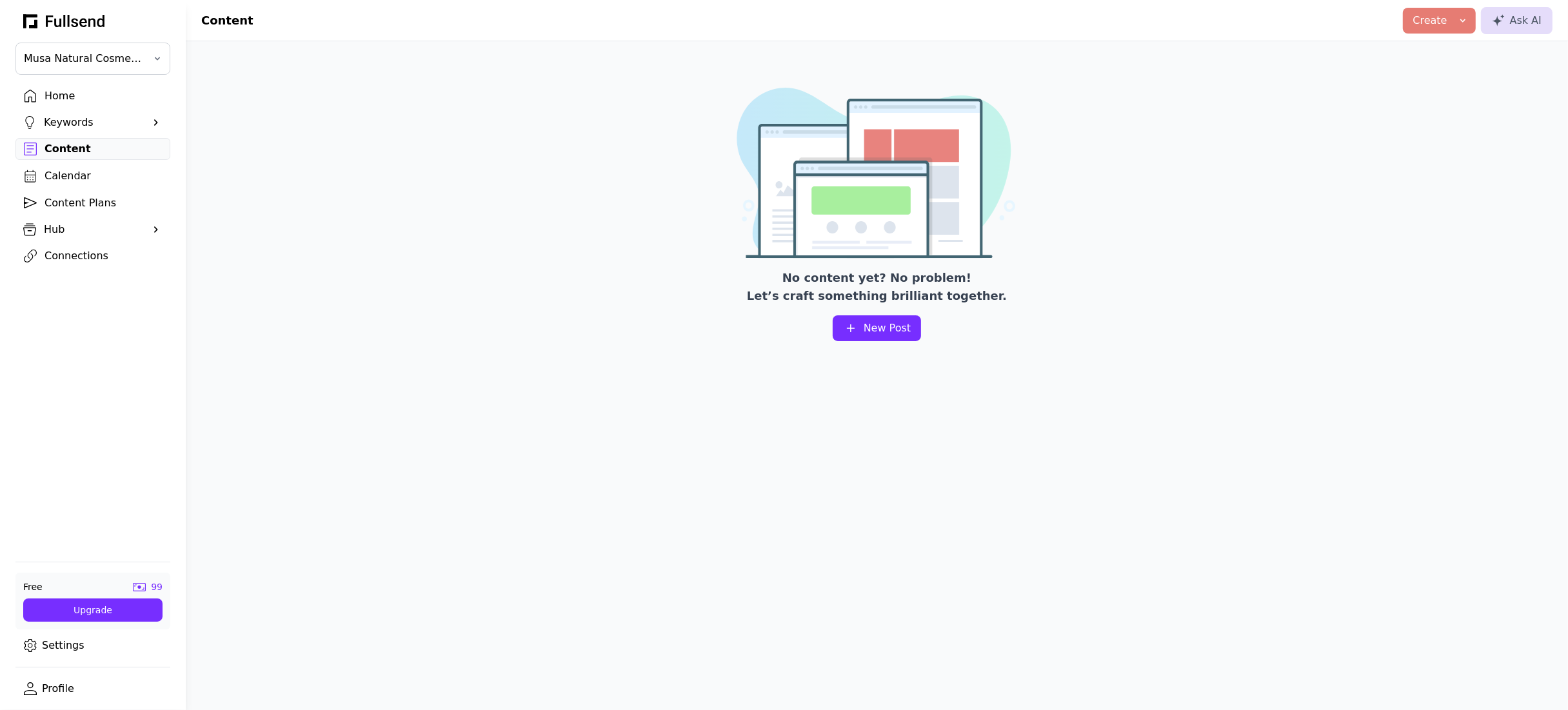
click at [98, 173] on div "Calendar" at bounding box center [103, 176] width 117 height 15
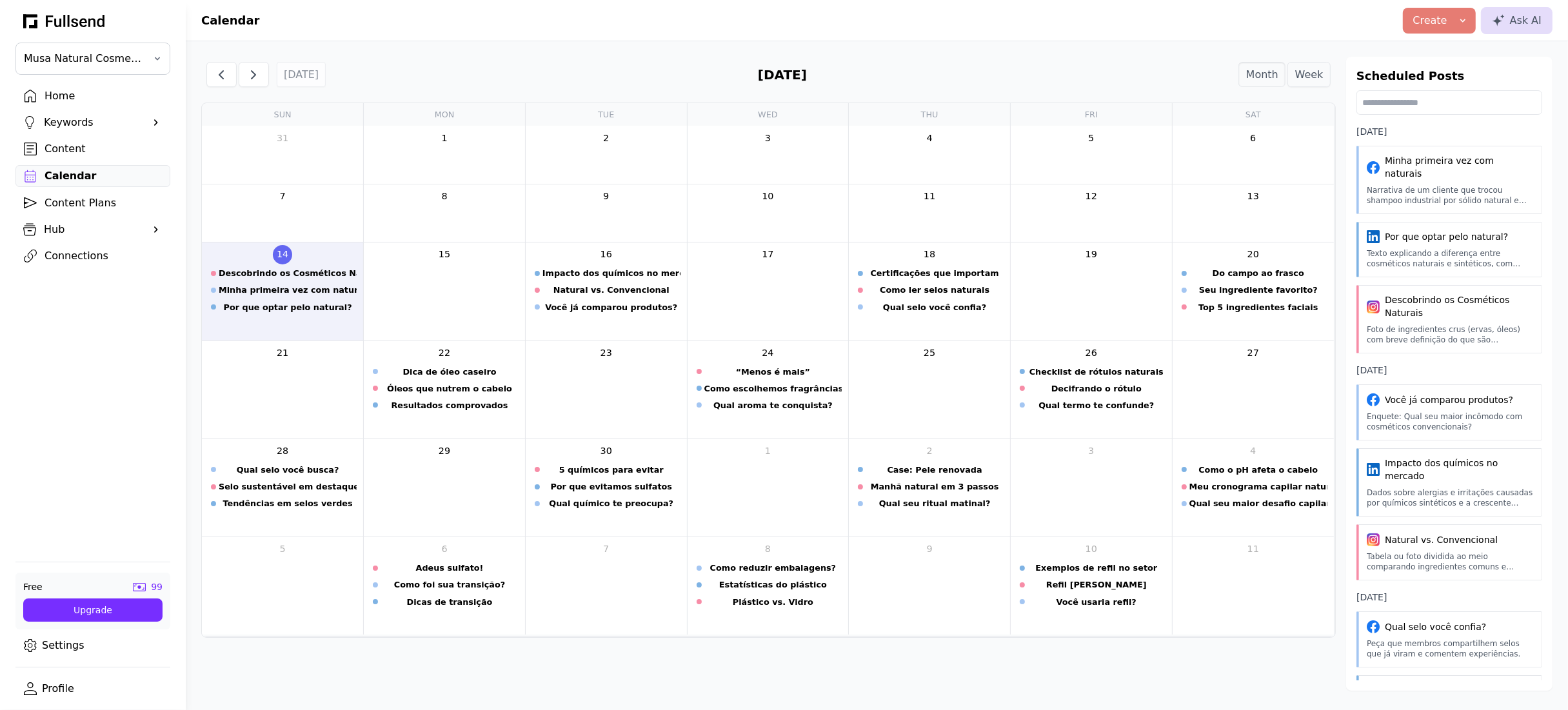
click at [1312, 83] on button "Week" at bounding box center [1309, 75] width 43 height 25
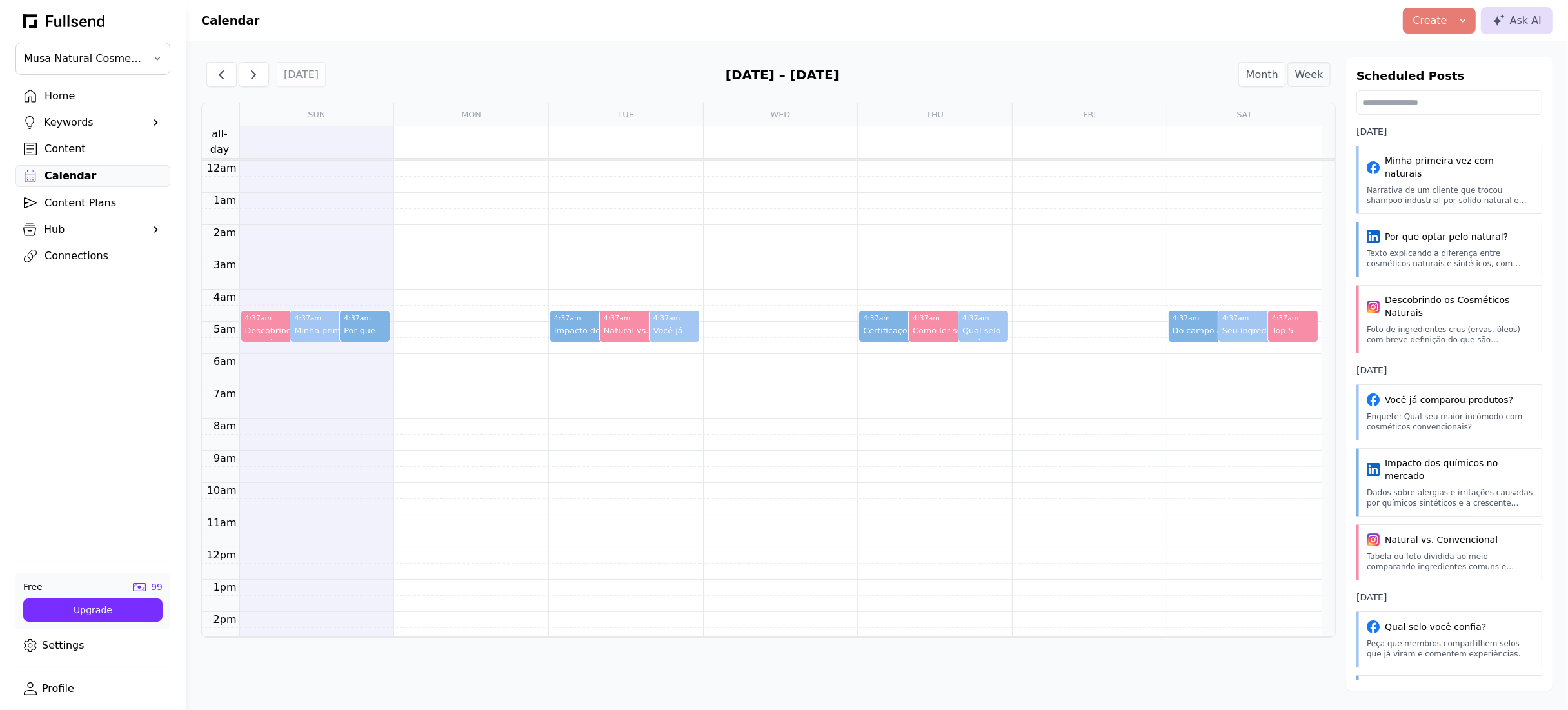
scroll to position [196, 0]
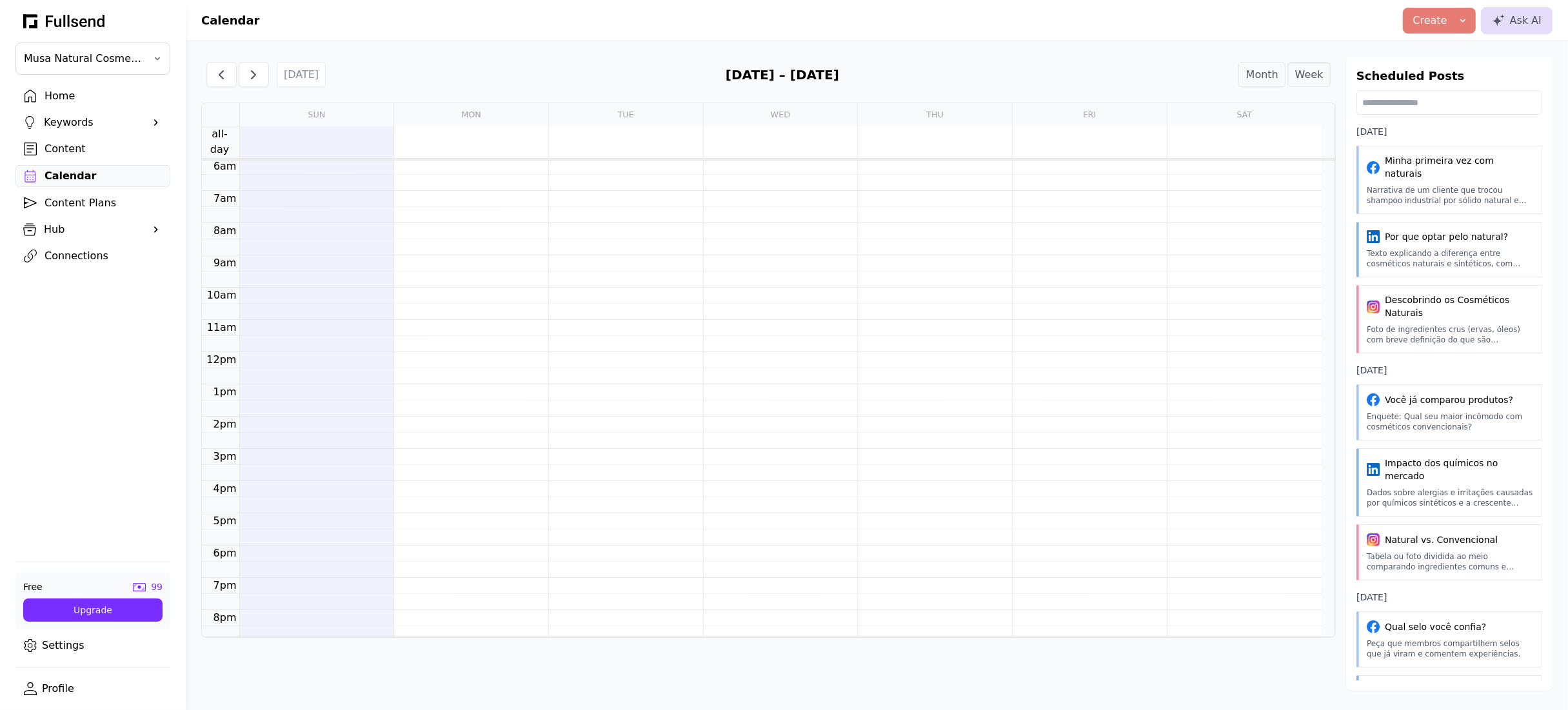
click at [1264, 78] on button "Month" at bounding box center [1262, 75] width 47 height 25
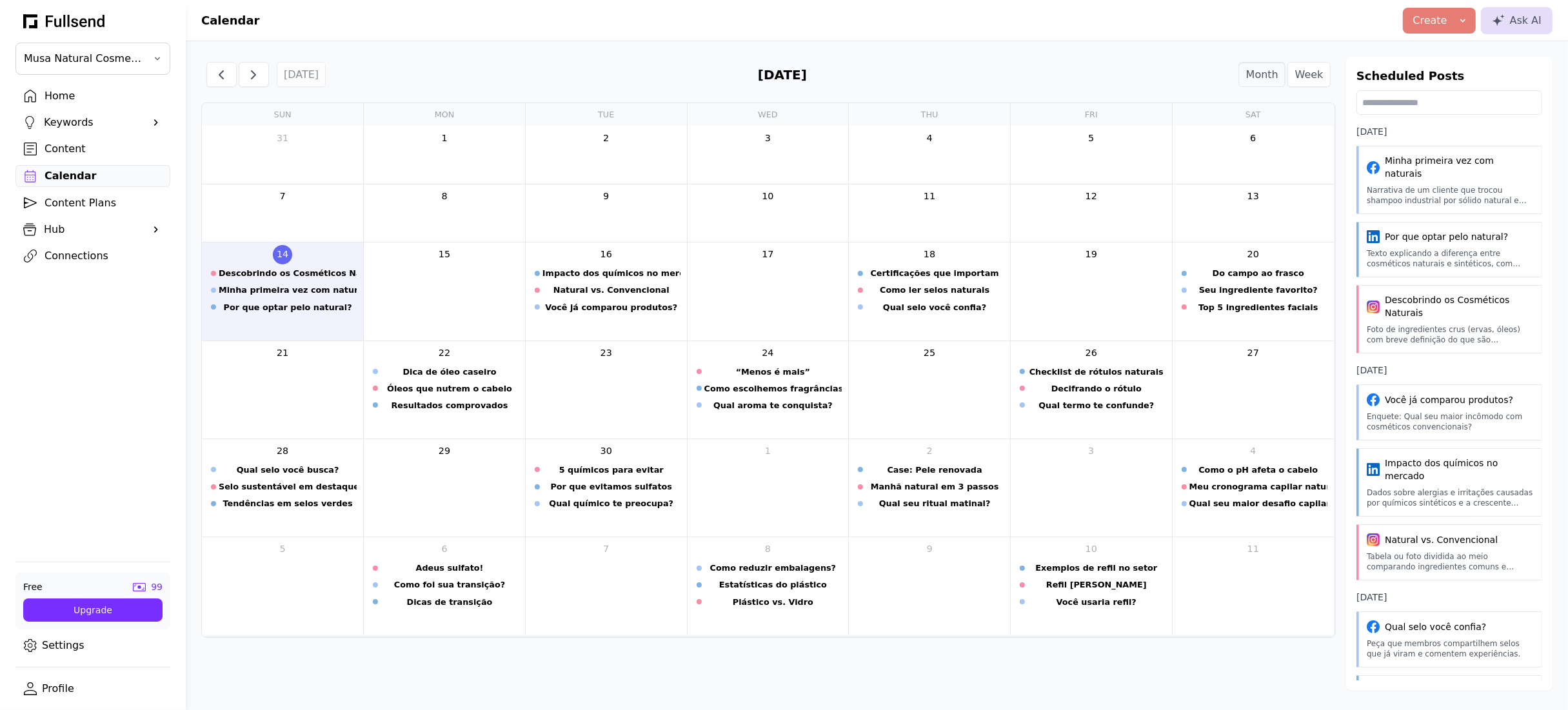
click at [90, 201] on div "Content Plans" at bounding box center [103, 203] width 117 height 15
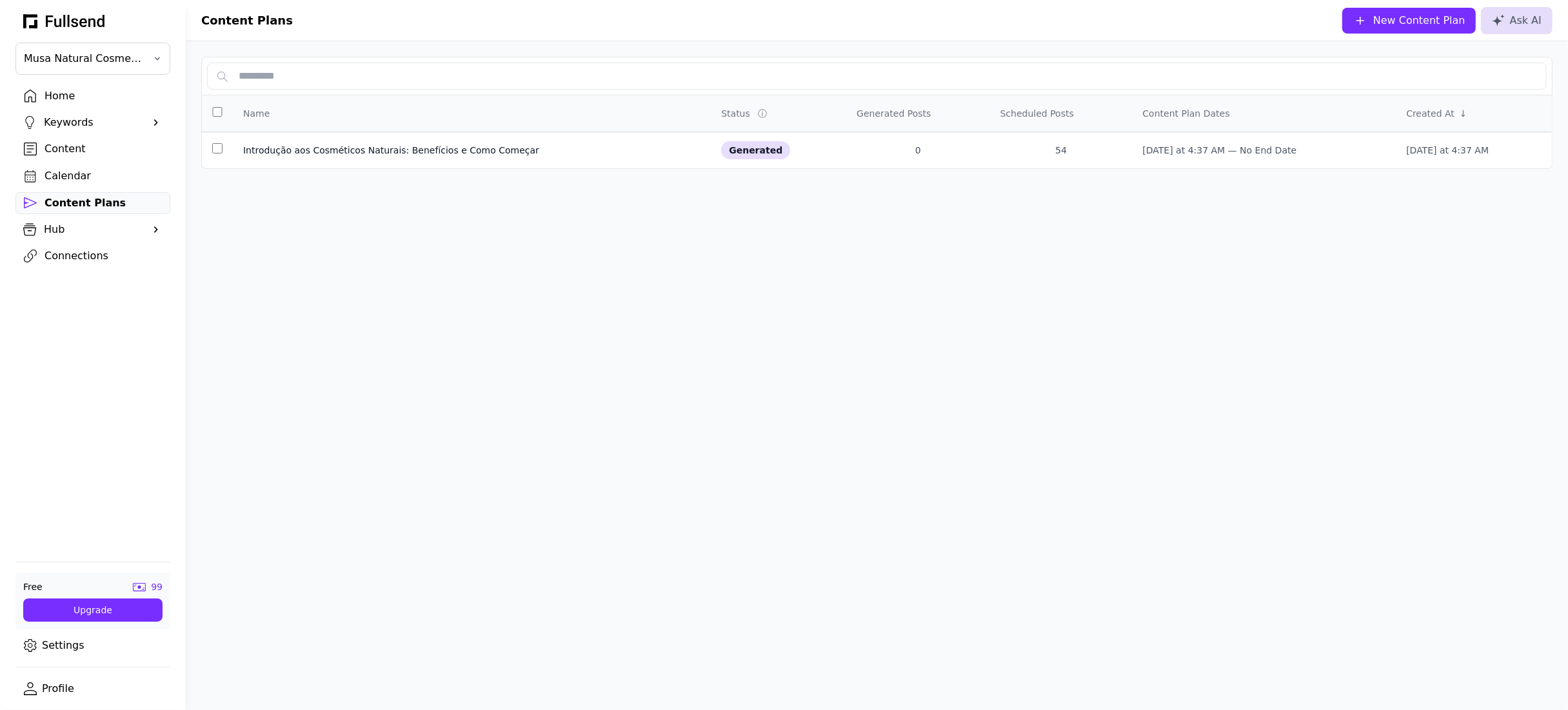
click at [110, 235] on div "Hub" at bounding box center [93, 229] width 98 height 15
click at [98, 390] on div "Connections" at bounding box center [103, 387] width 117 height 15
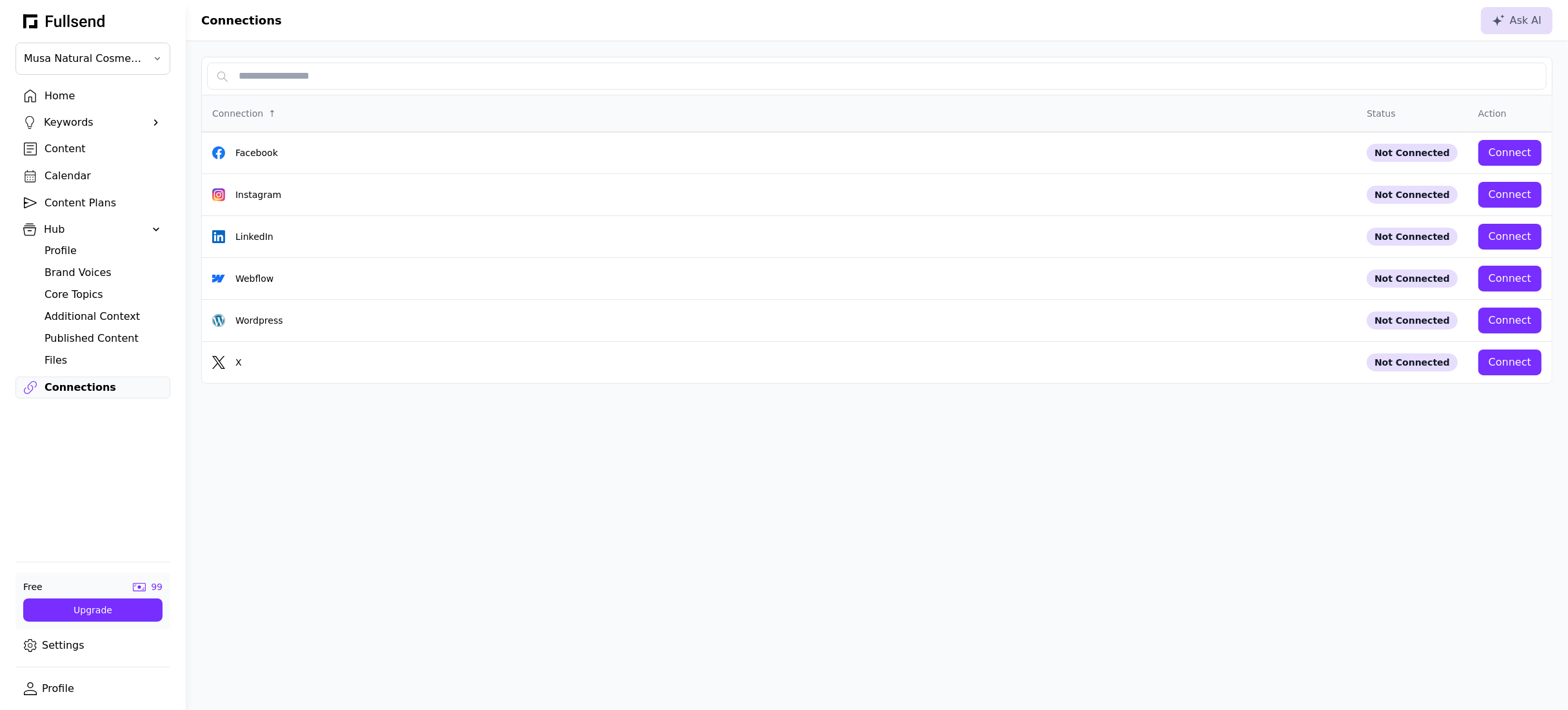
click at [83, 361] on div "Files" at bounding box center [103, 360] width 117 height 15
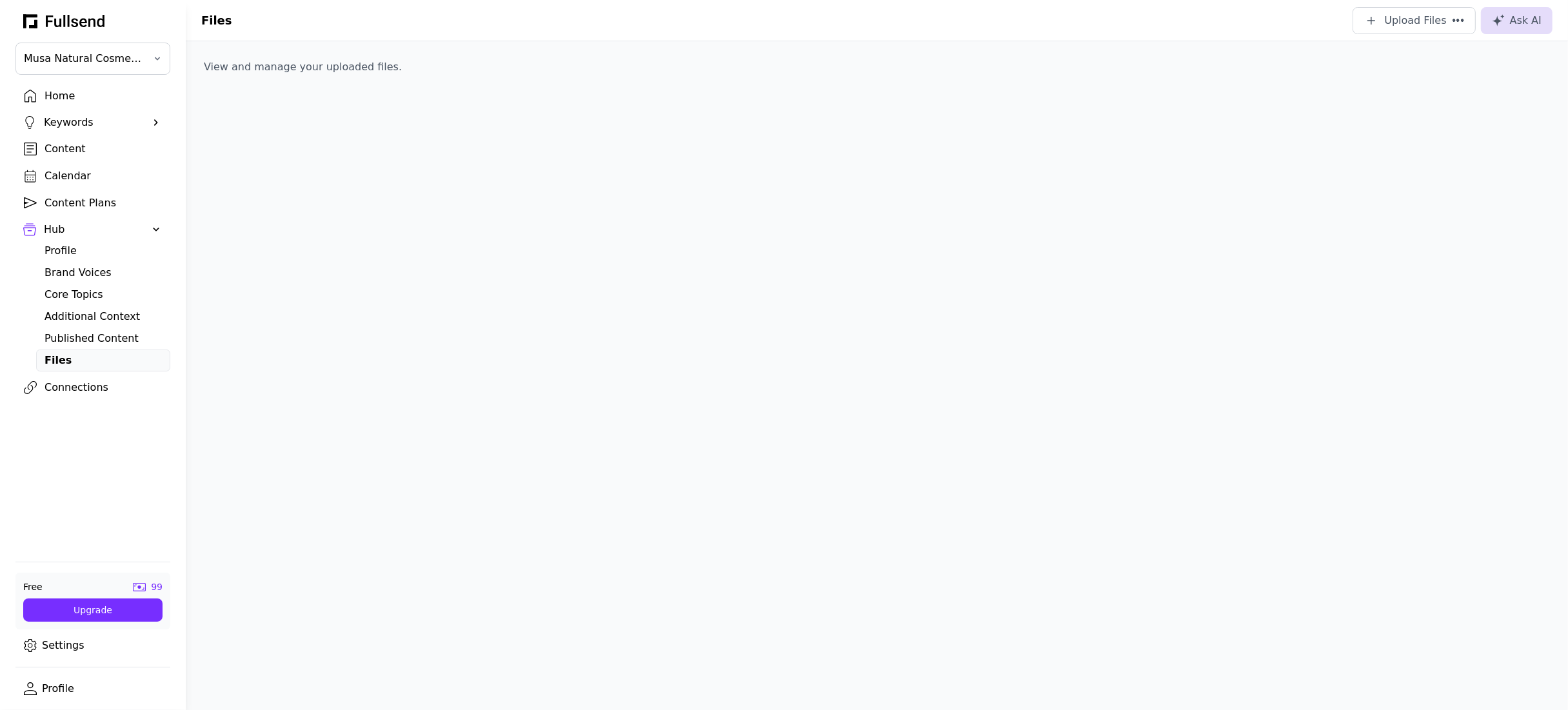
click at [86, 337] on div "Published Content" at bounding box center [103, 338] width 117 height 15
click at [88, 320] on div "Additional Context" at bounding box center [103, 316] width 117 height 15
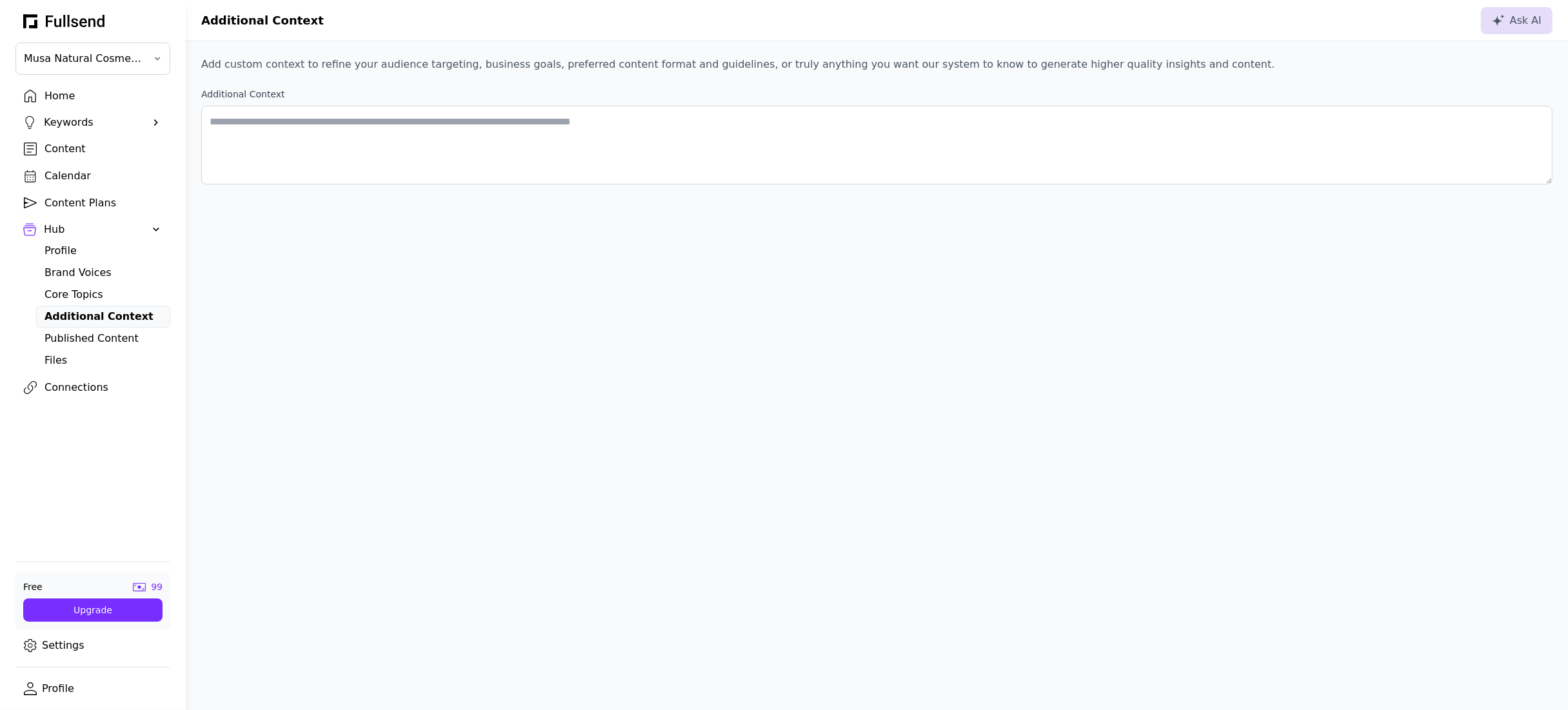
click at [88, 293] on div "Core Topics" at bounding box center [103, 294] width 117 height 15
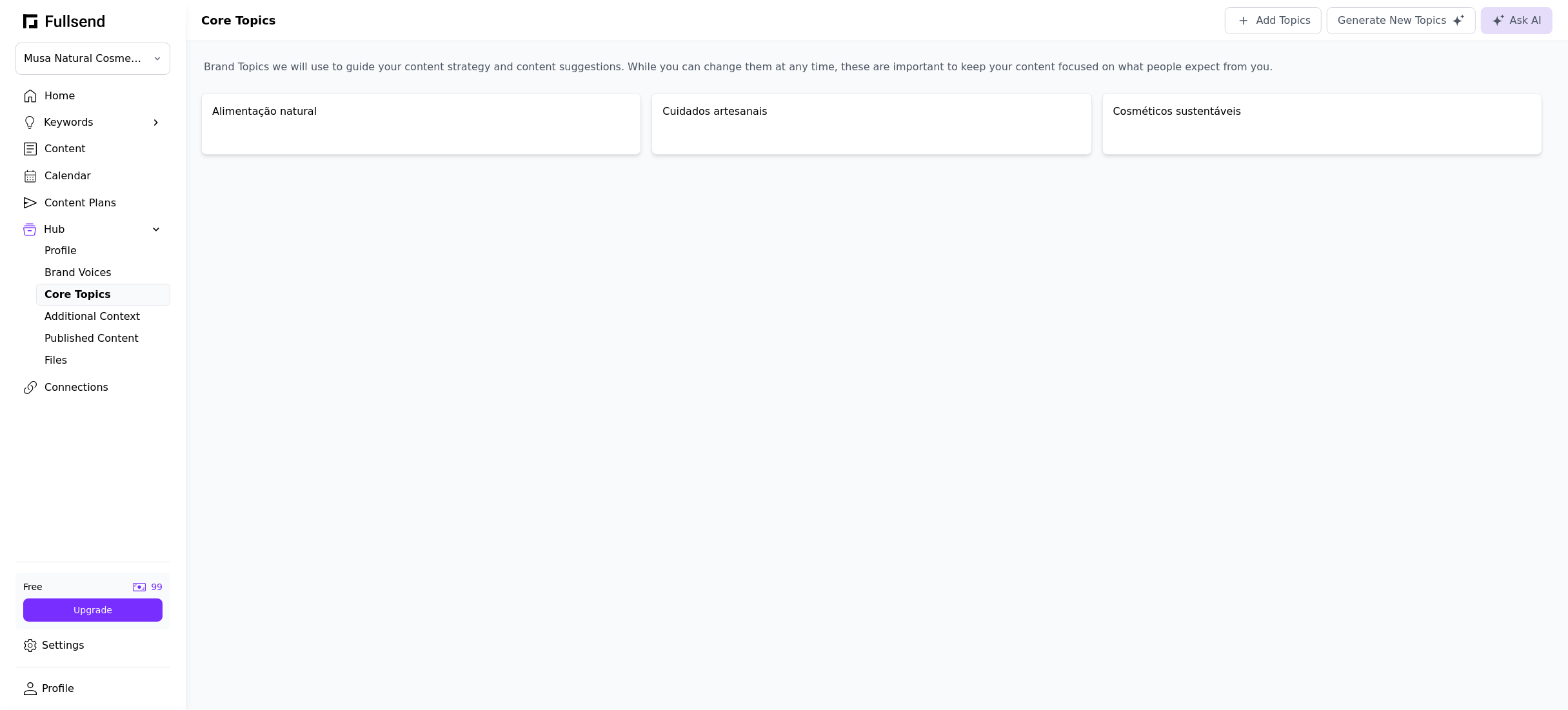
click at [89, 269] on div "Brand Voices" at bounding box center [103, 272] width 117 height 15
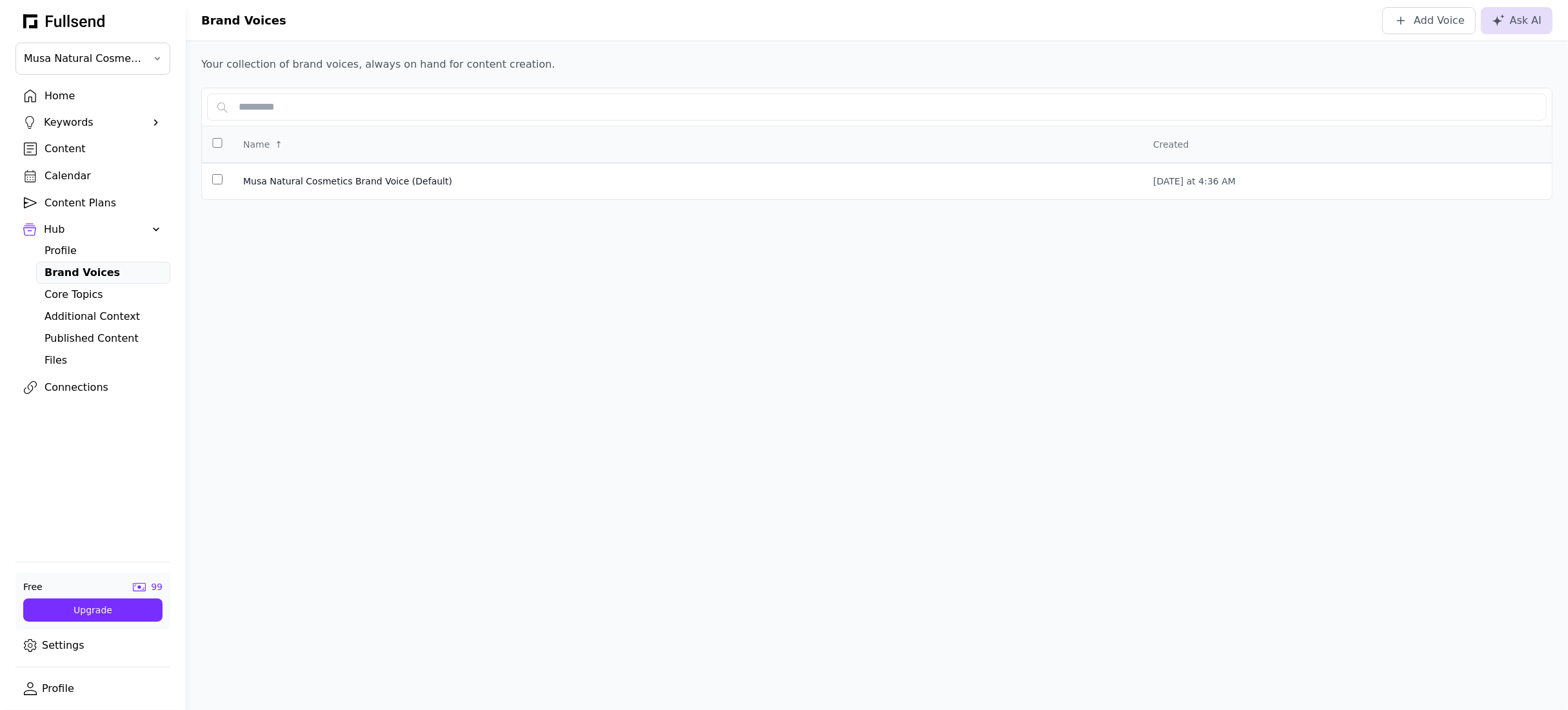
click at [84, 248] on div "Profile" at bounding box center [103, 251] width 117 height 15
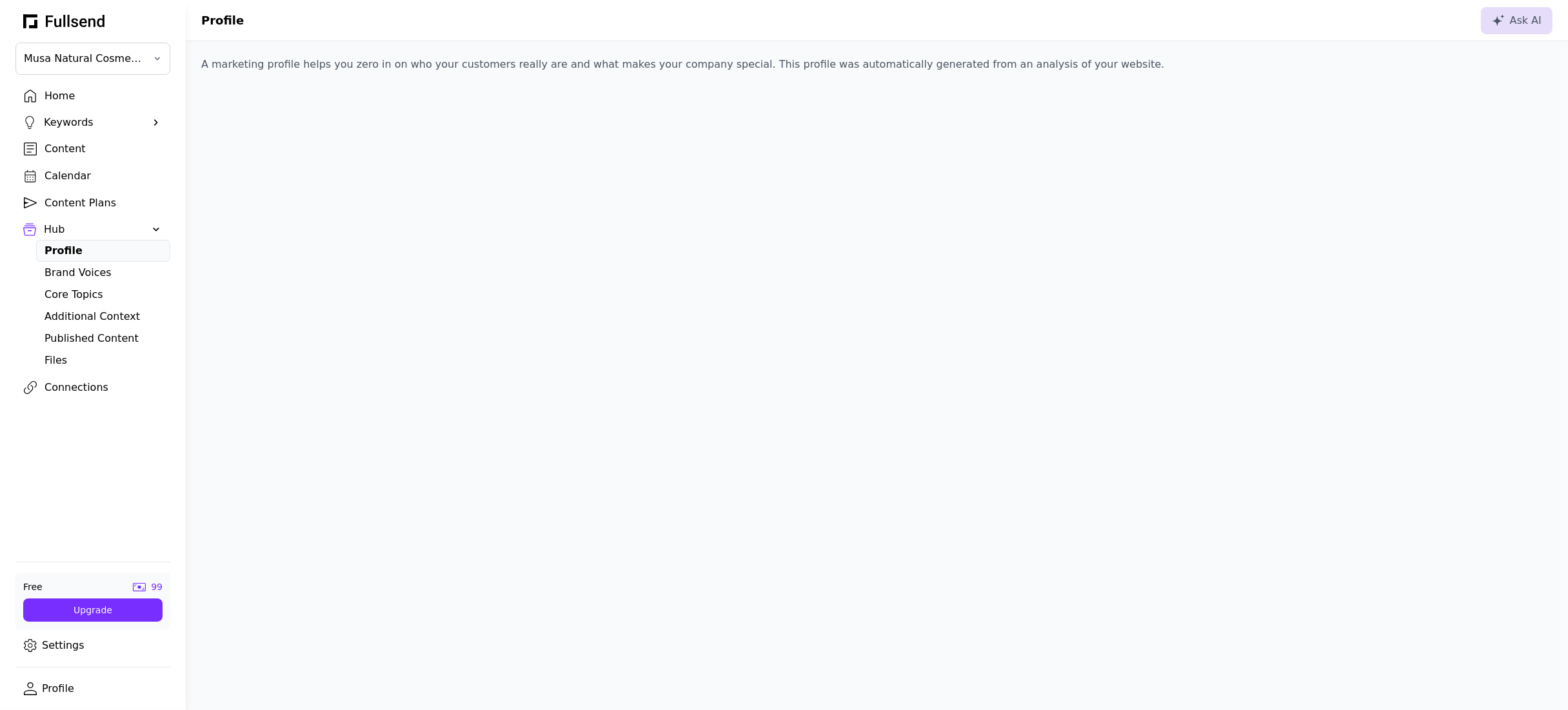
click at [85, 231] on div "Hub" at bounding box center [93, 229] width 98 height 15
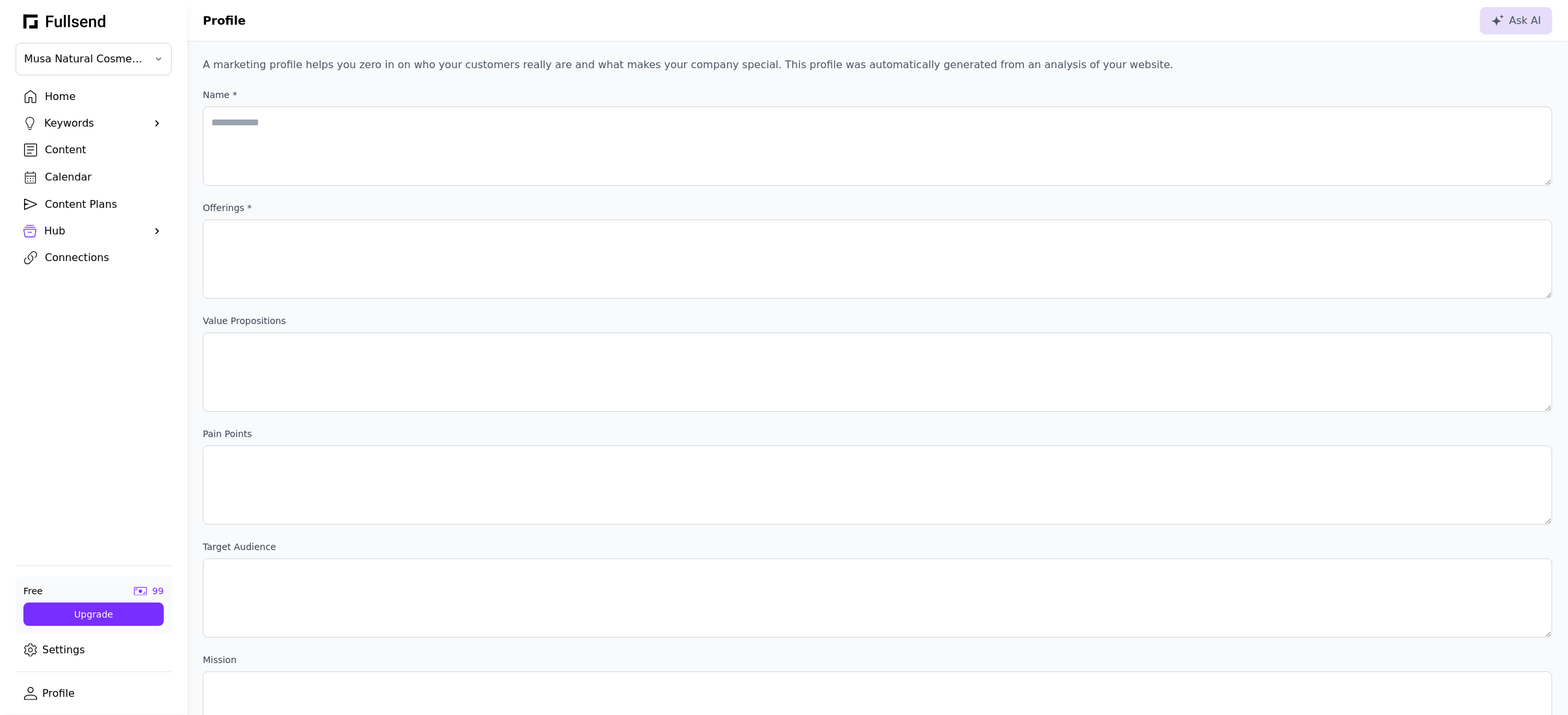
click at [83, 148] on div "Content" at bounding box center [104, 150] width 118 height 15
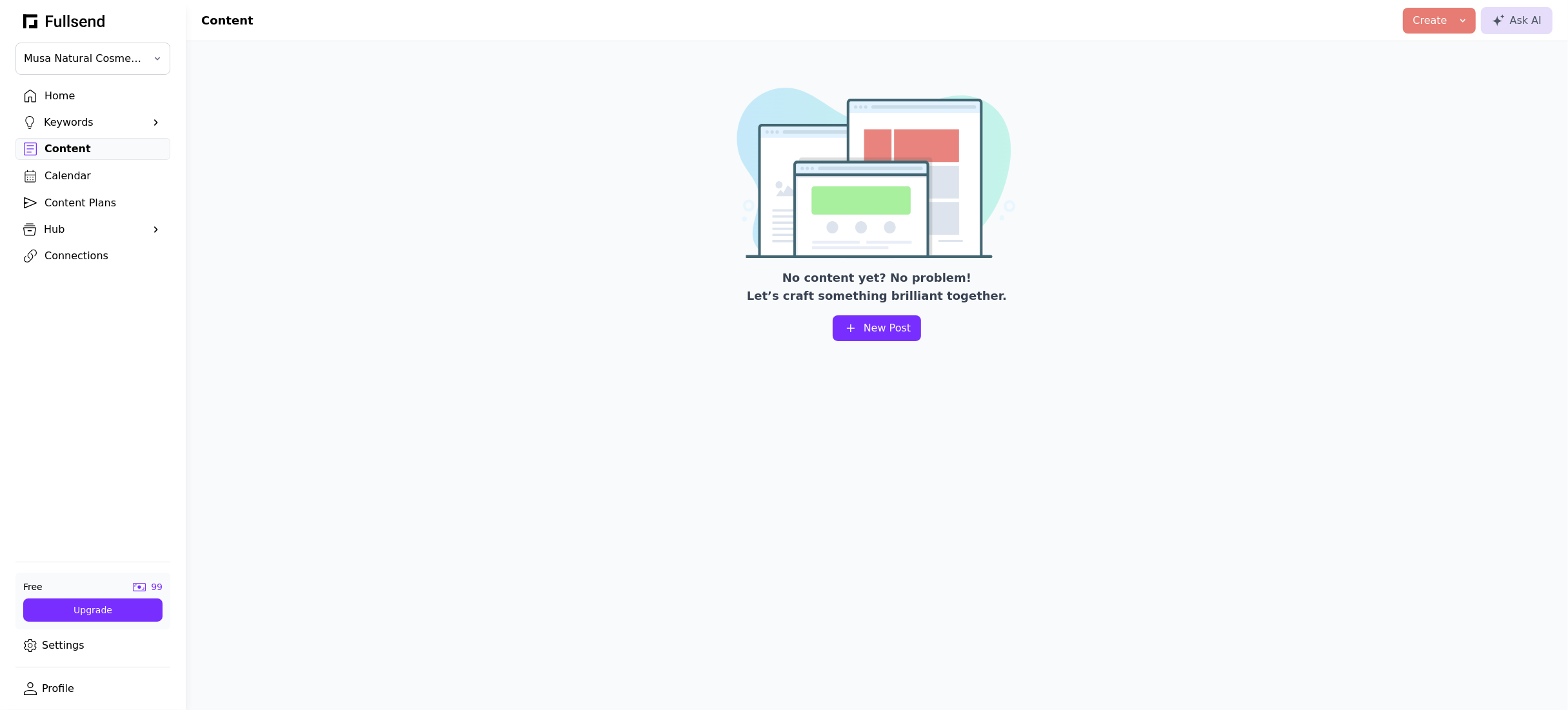
click at [80, 124] on div "Keywords" at bounding box center [93, 122] width 98 height 15
click at [80, 139] on div "Suggestions" at bounding box center [103, 143] width 117 height 15
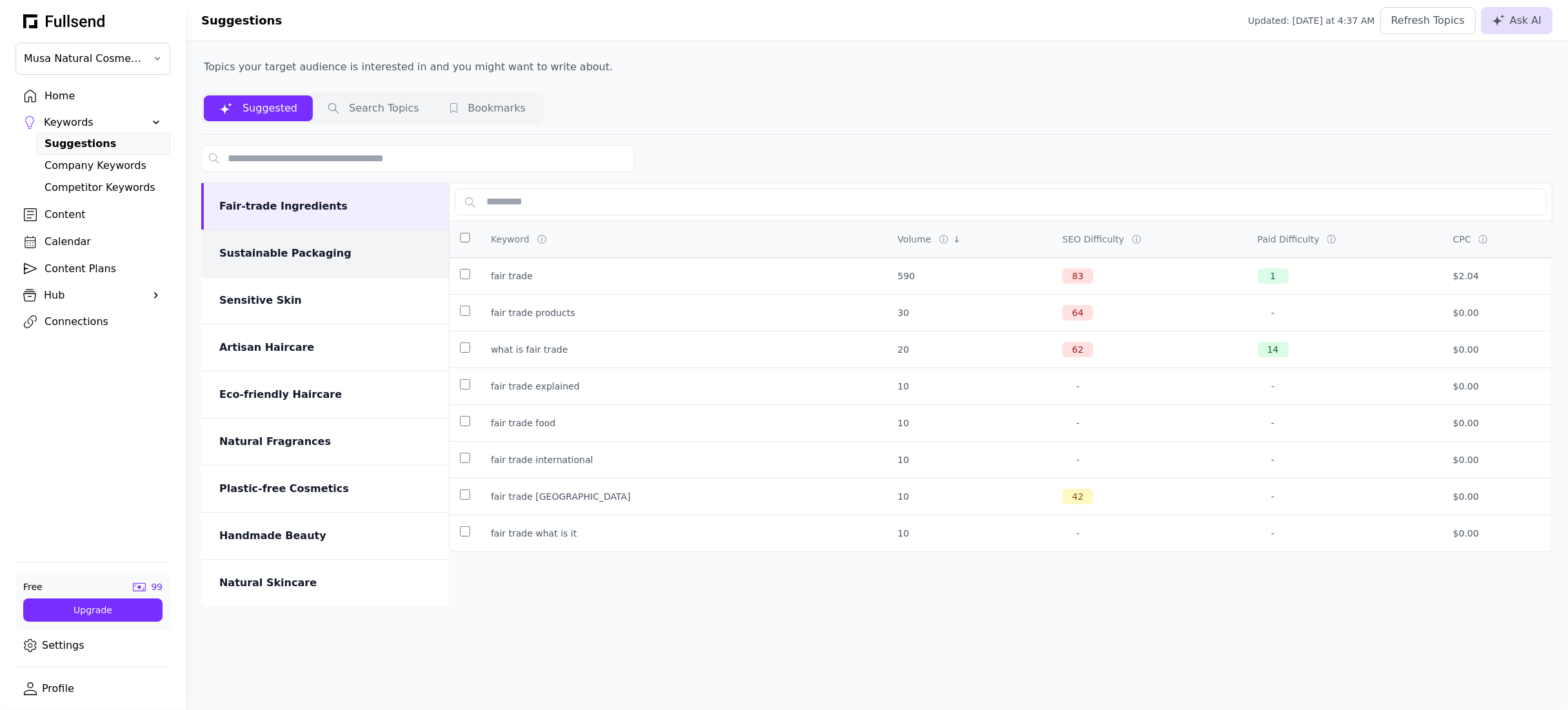
click at [259, 259] on div "Sustainable Packaging" at bounding box center [326, 253] width 214 height 15
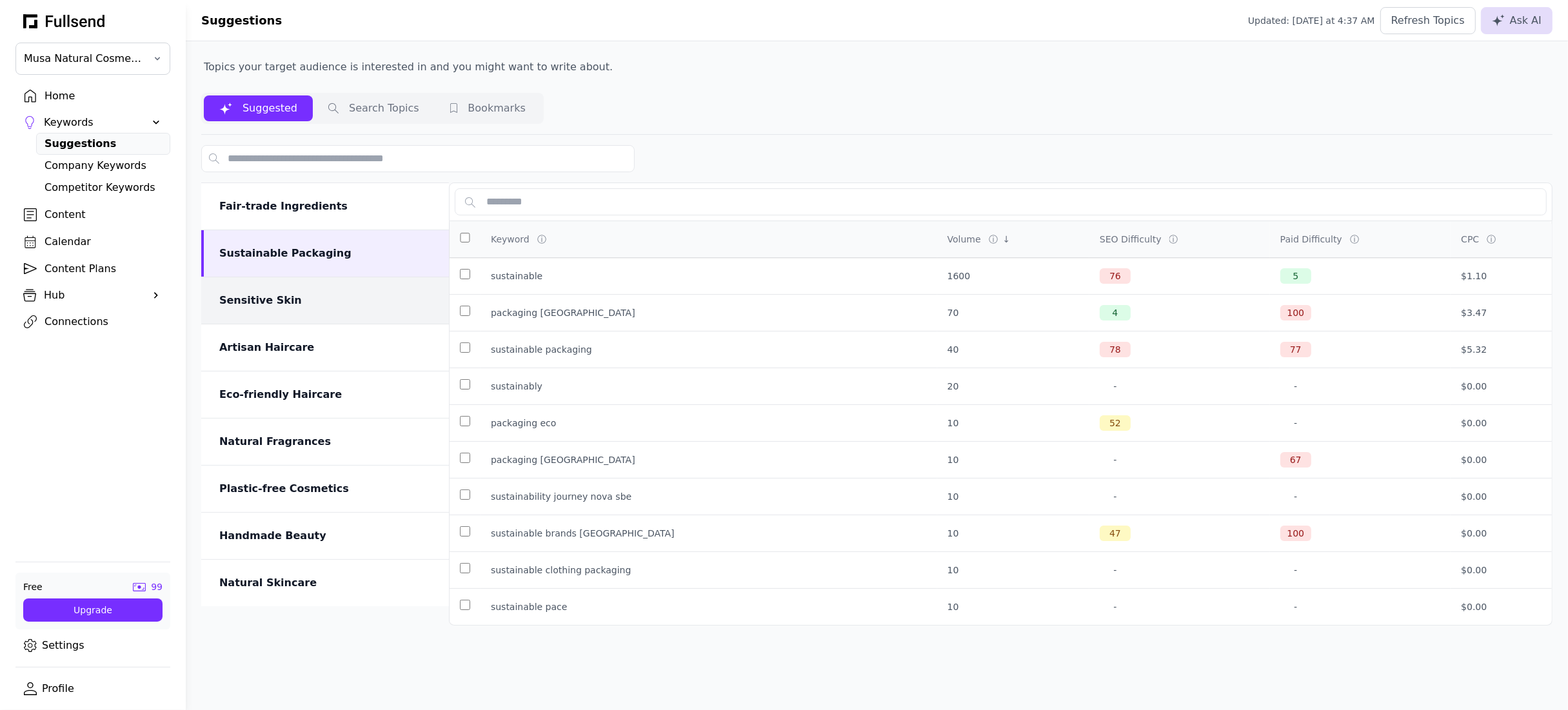
click at [286, 311] on div "Sensitive Skin" at bounding box center [325, 300] width 248 height 46
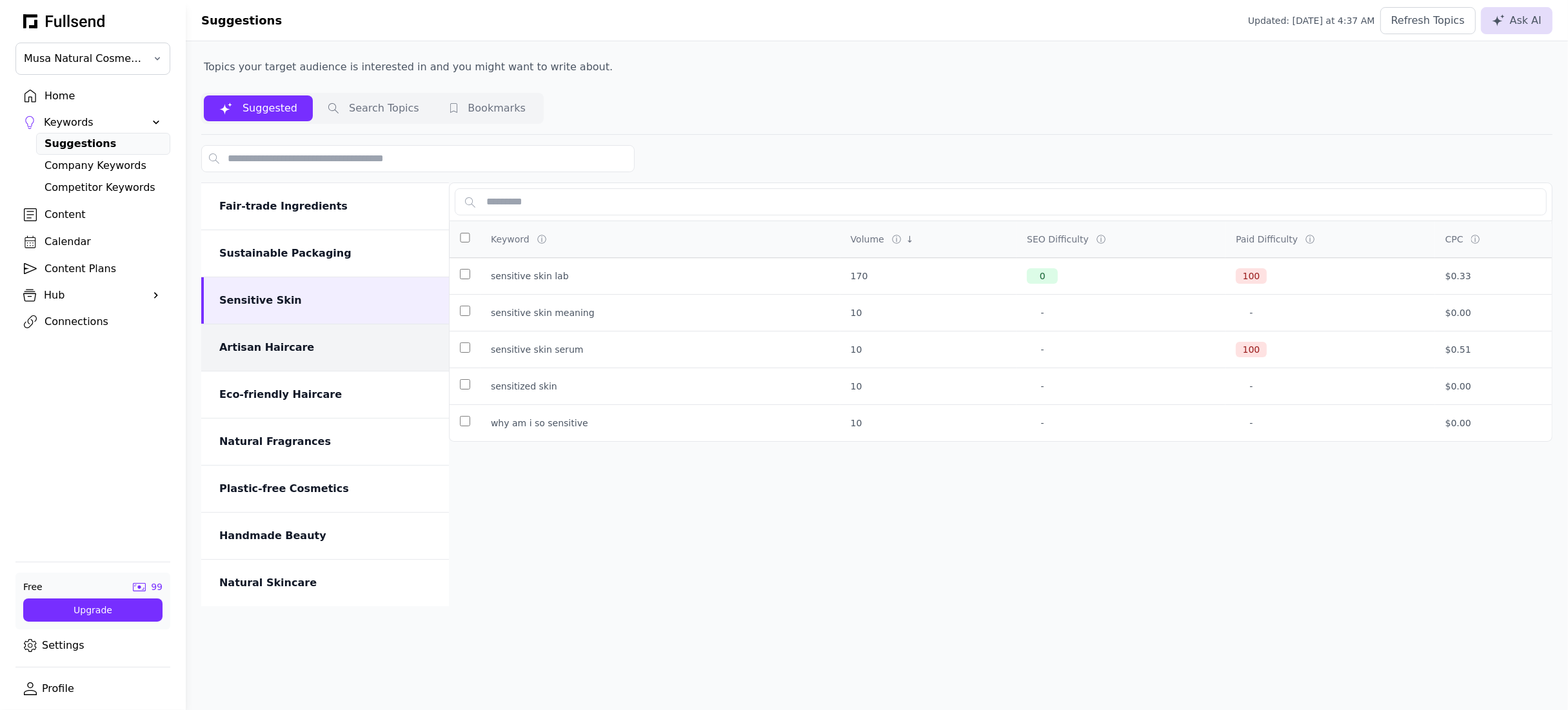
click at [284, 355] on div "Artisan Haircare" at bounding box center [326, 347] width 214 height 15
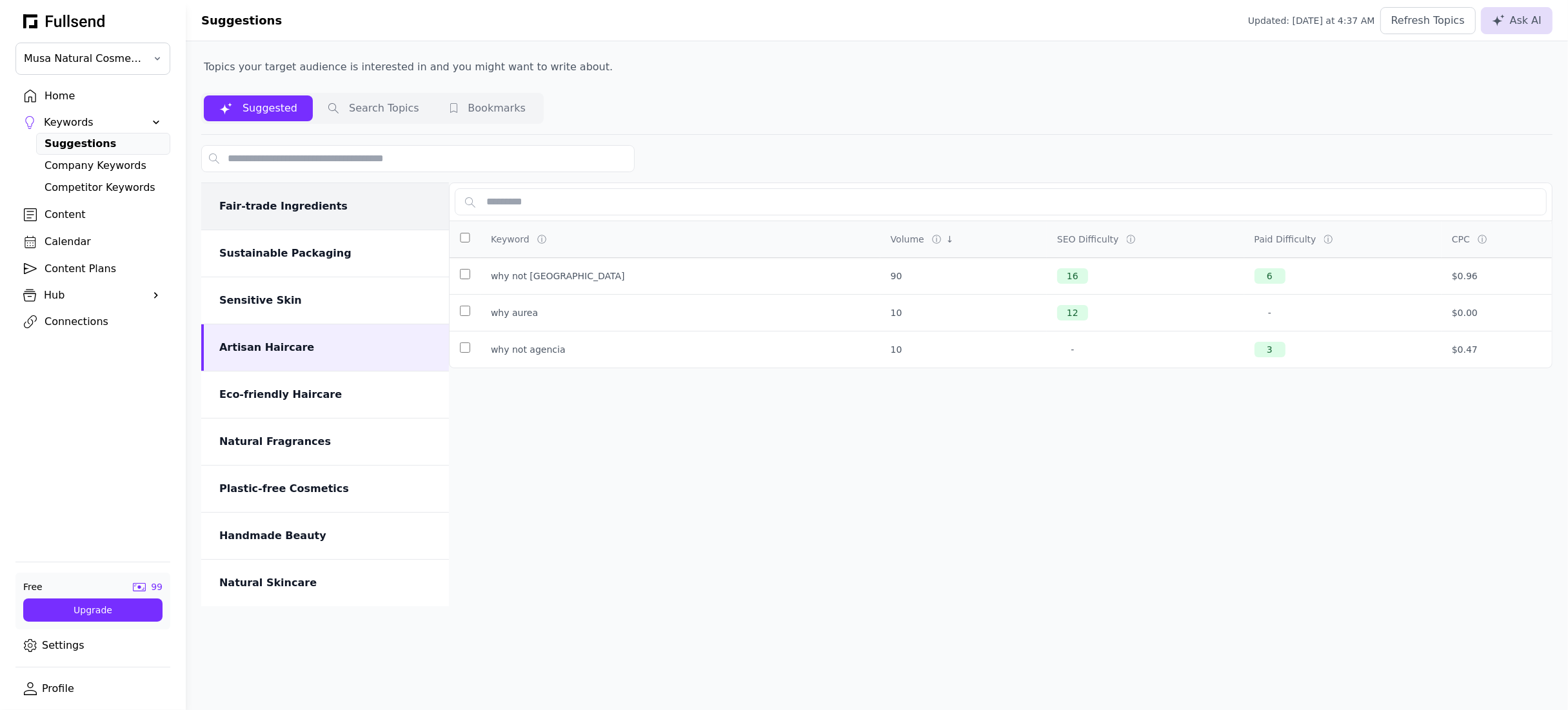
click at [263, 212] on div "Fair-trade Ingredients" at bounding box center [326, 206] width 214 height 15
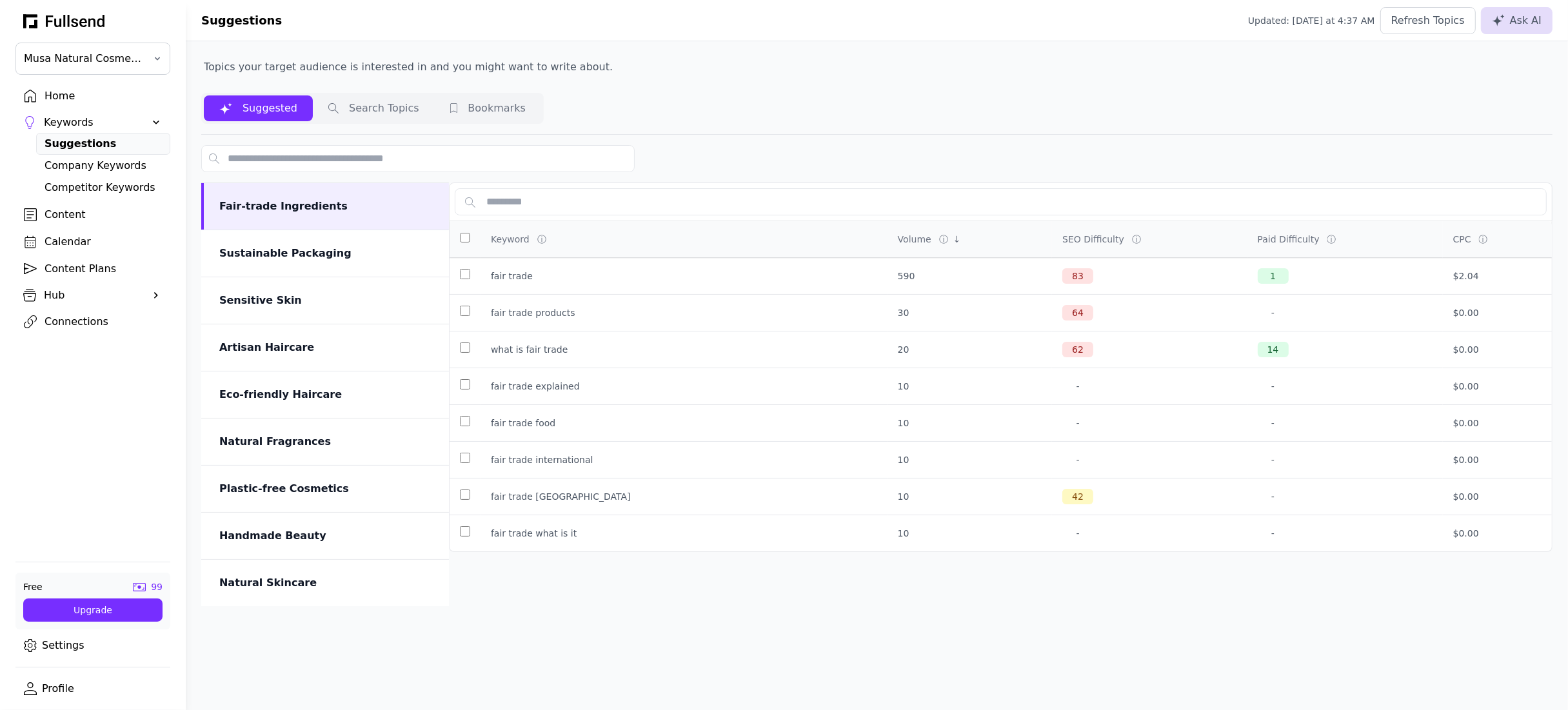
click at [52, 97] on div "Home" at bounding box center [103, 96] width 117 height 15
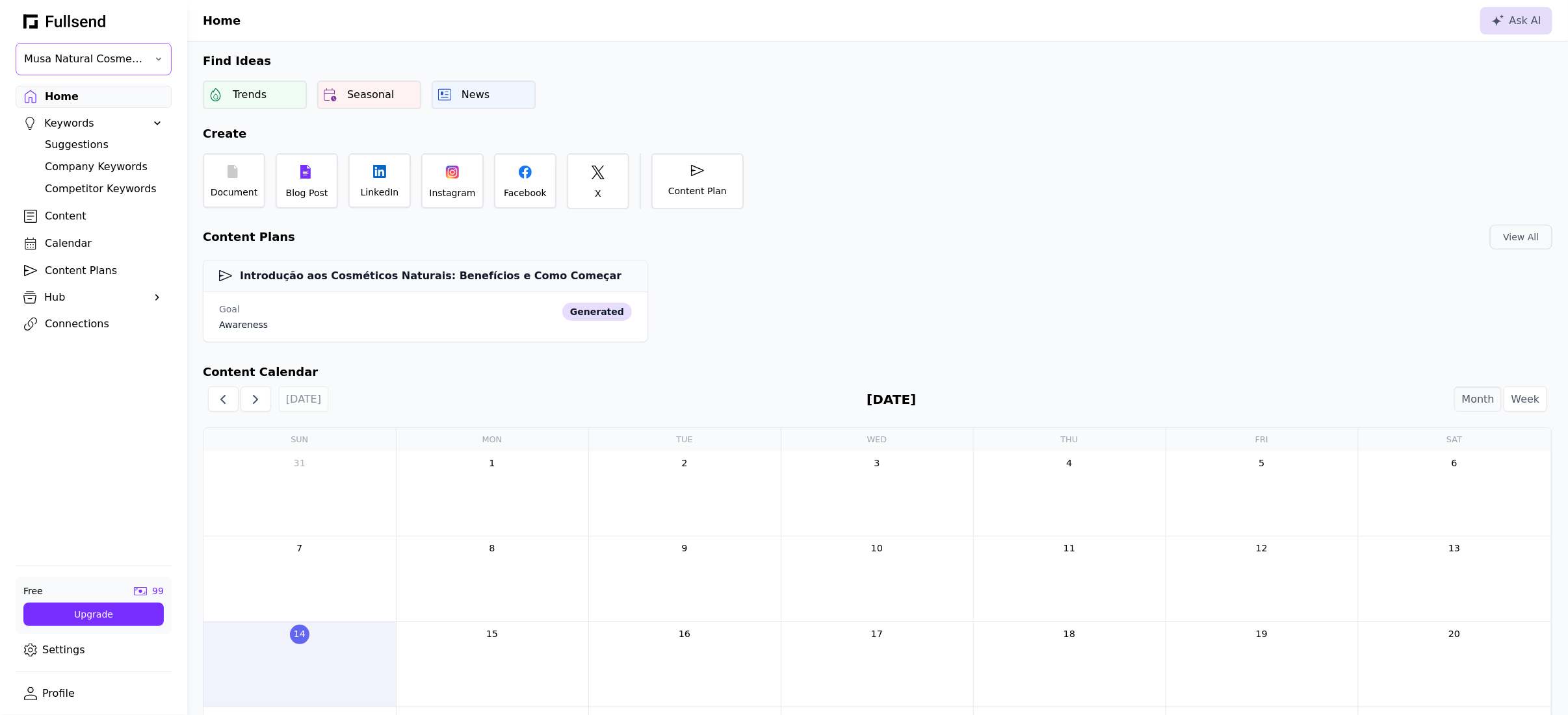
click at [135, 60] on span "Musa Natural Cosmetics" at bounding box center [84, 58] width 121 height 15
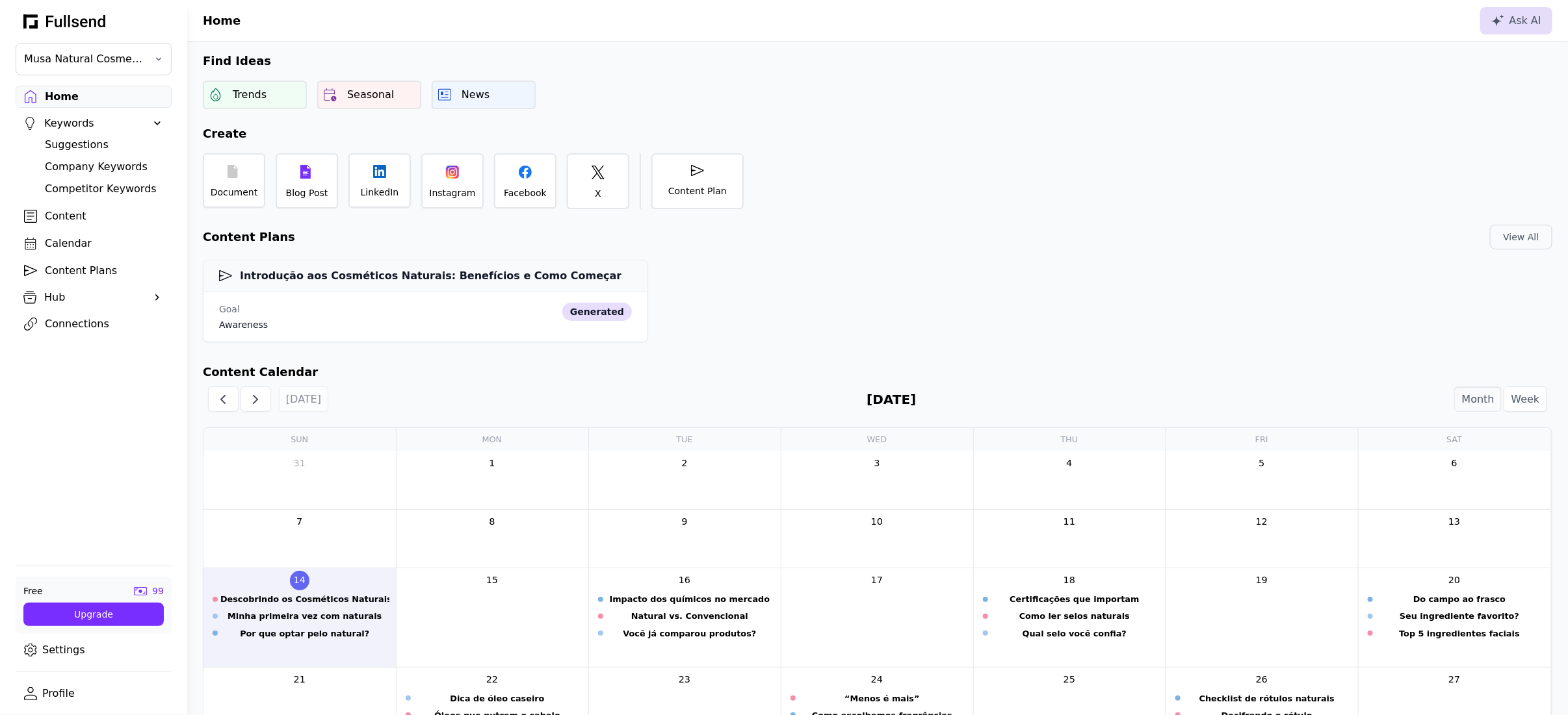
click at [151, 26] on div at bounding box center [94, 20] width 156 height 25
click at [837, 293] on div "Introdução aos Cosméticos Naturais: Benefícios e Como Começar Goal awareness ge…" at bounding box center [877, 299] width 1381 height 98
click at [716, 190] on div "Content Plan" at bounding box center [697, 189] width 58 height 13
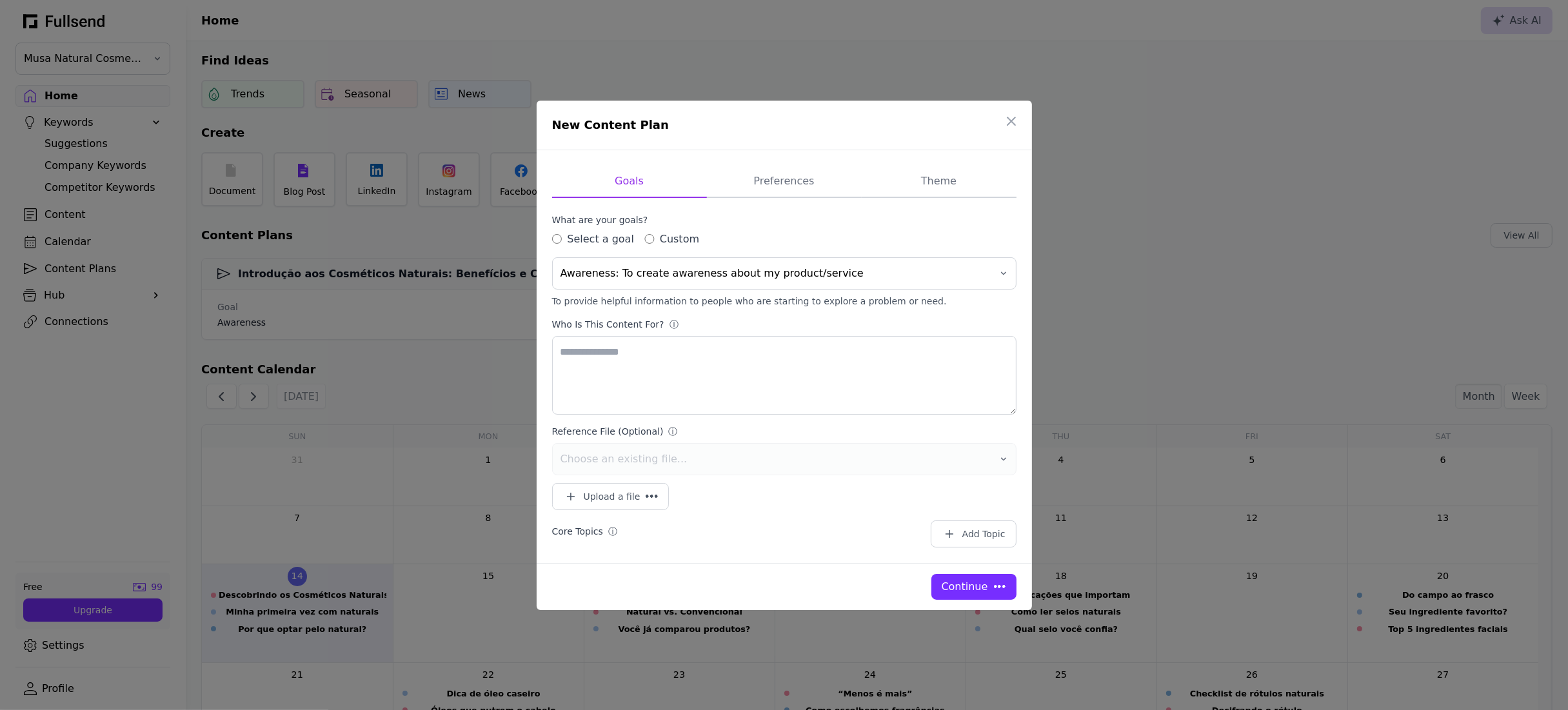
type textarea "**********"
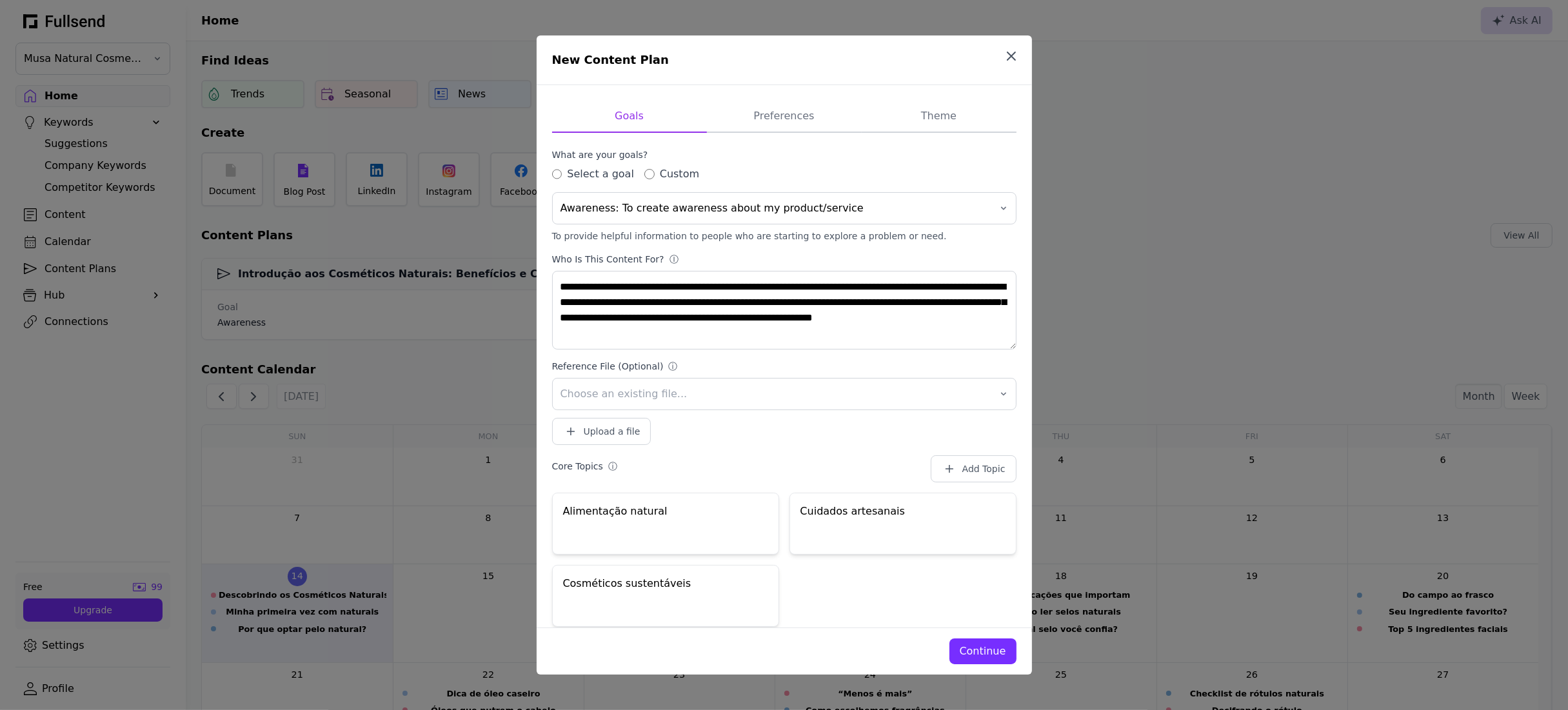
click at [1009, 58] on icon "button" at bounding box center [1011, 56] width 15 height 15
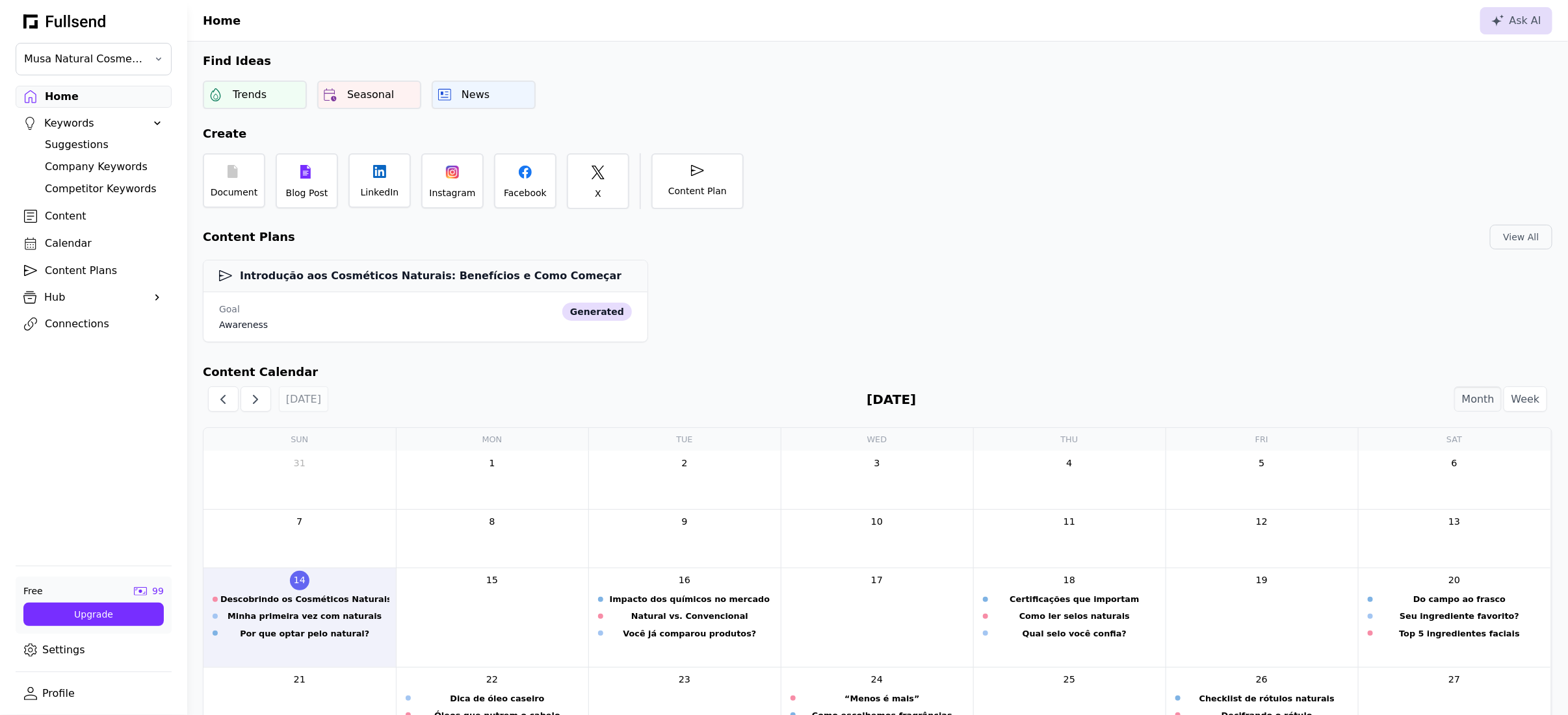
click at [69, 270] on div "Content Plans" at bounding box center [104, 271] width 118 height 15
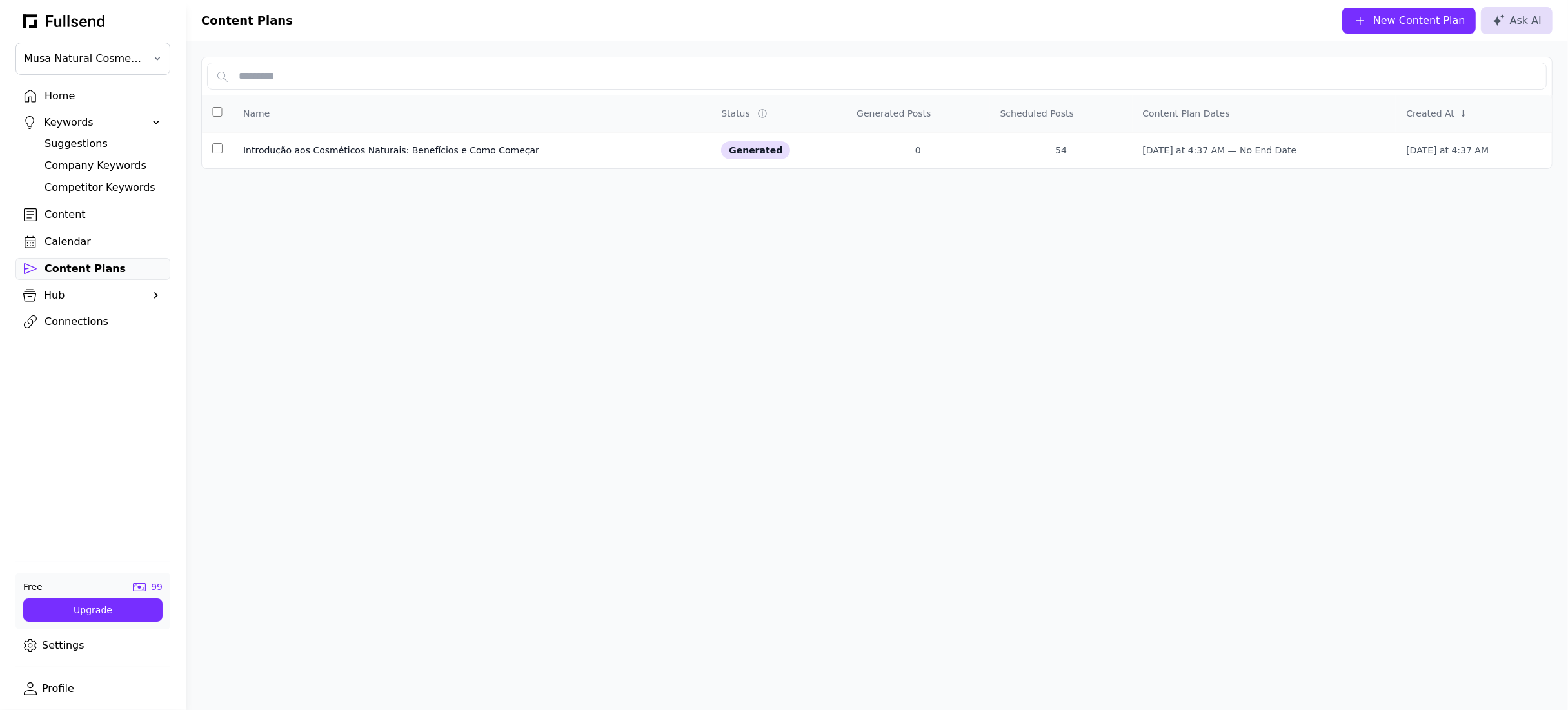
click at [87, 239] on div "Calendar" at bounding box center [103, 242] width 117 height 15
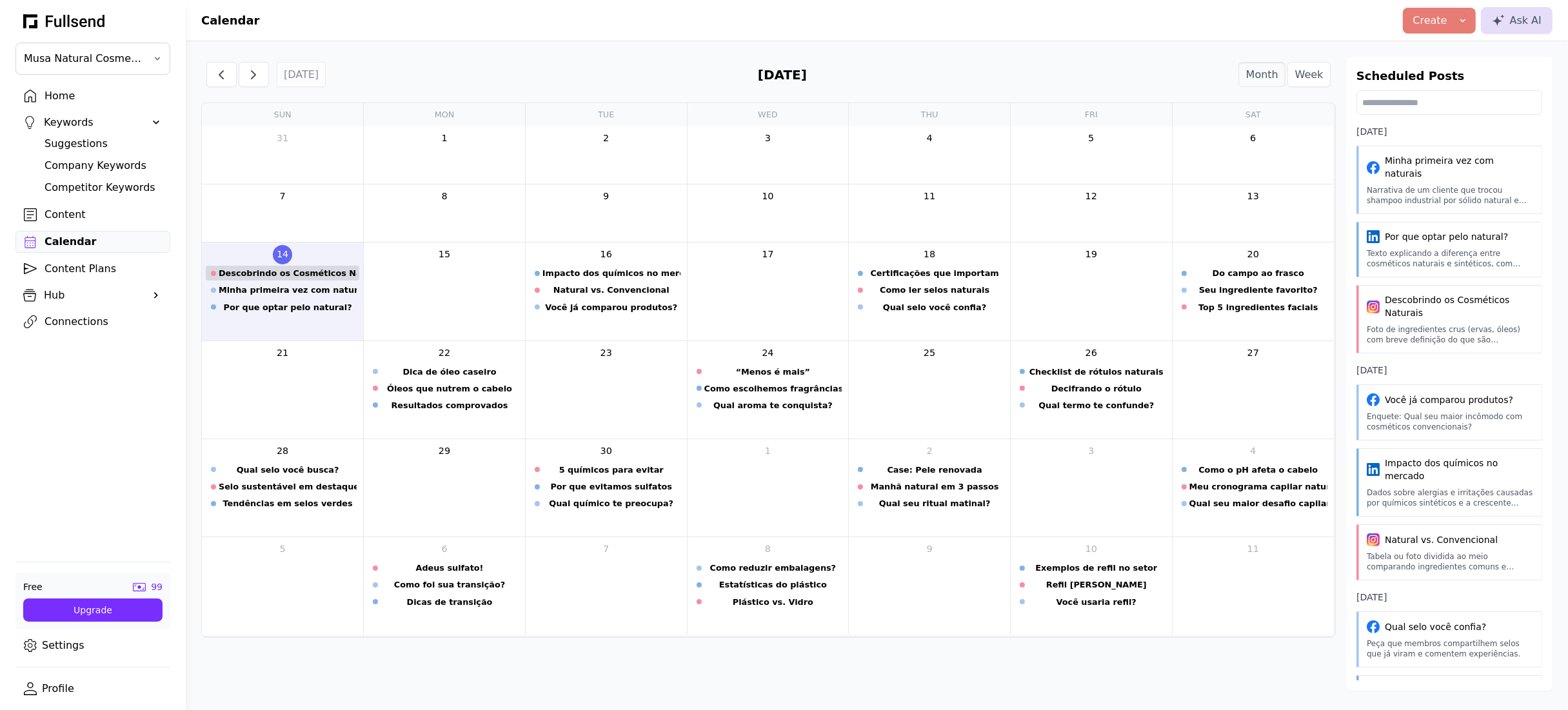
click at [311, 272] on div "Descobrindo os Cosméticos Naturais" at bounding box center [287, 273] width 138 height 13
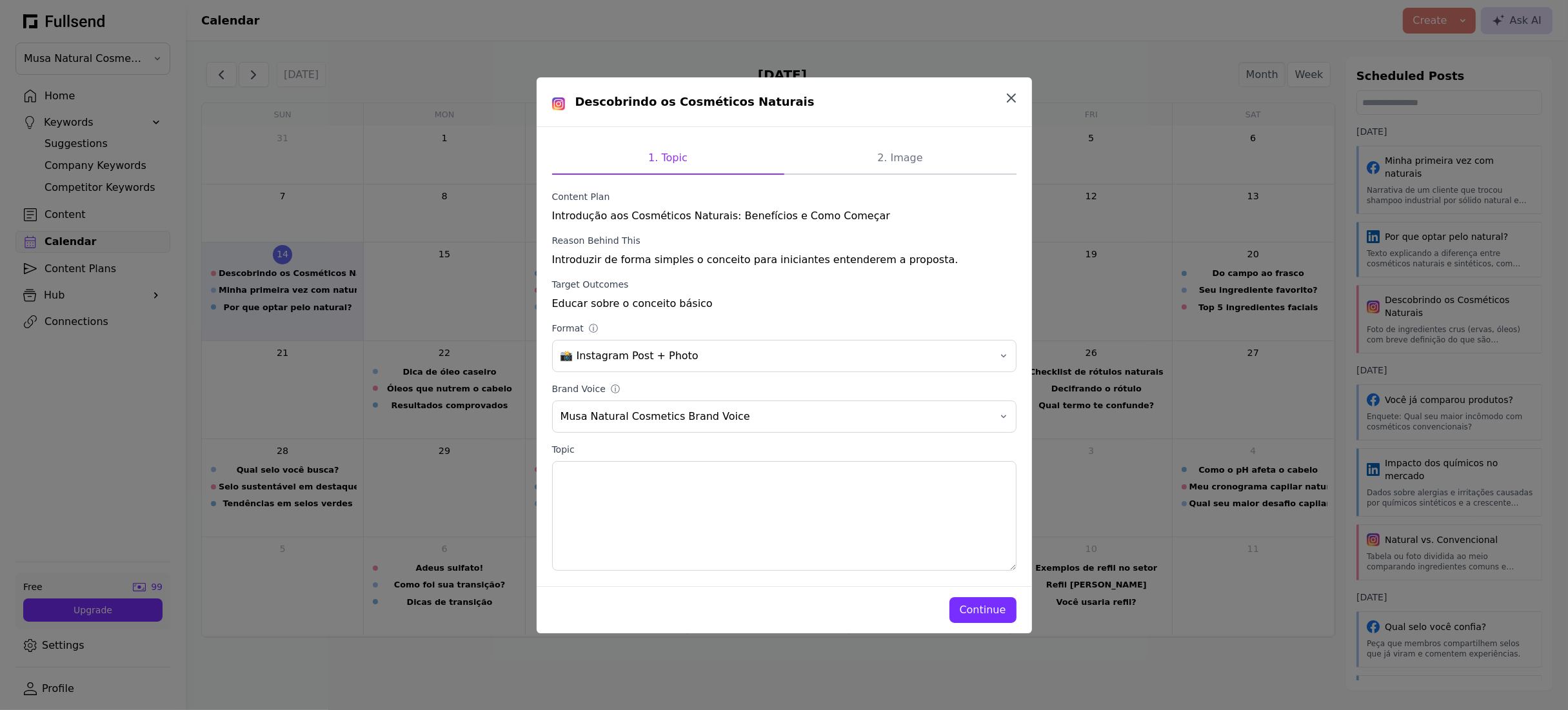
click at [1015, 100] on icon "button" at bounding box center [1011, 97] width 8 height 8
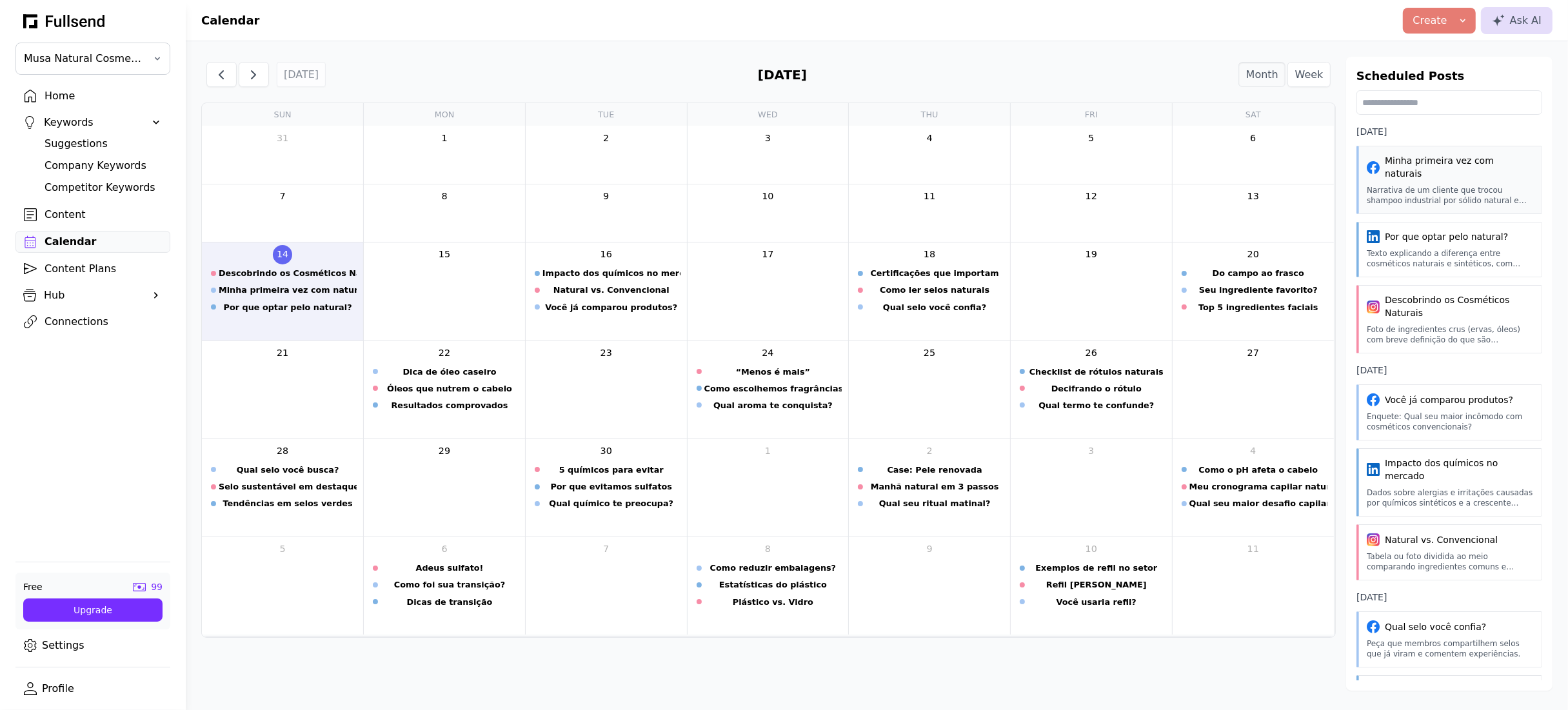
click at [1434, 182] on div "Minha primeira vez com naturais Narrativa de um cliente que trocou shampoo indu…" at bounding box center [1450, 180] width 186 height 69
click at [266, 284] on div "Minha primeira vez com naturais" at bounding box center [287, 290] width 138 height 13
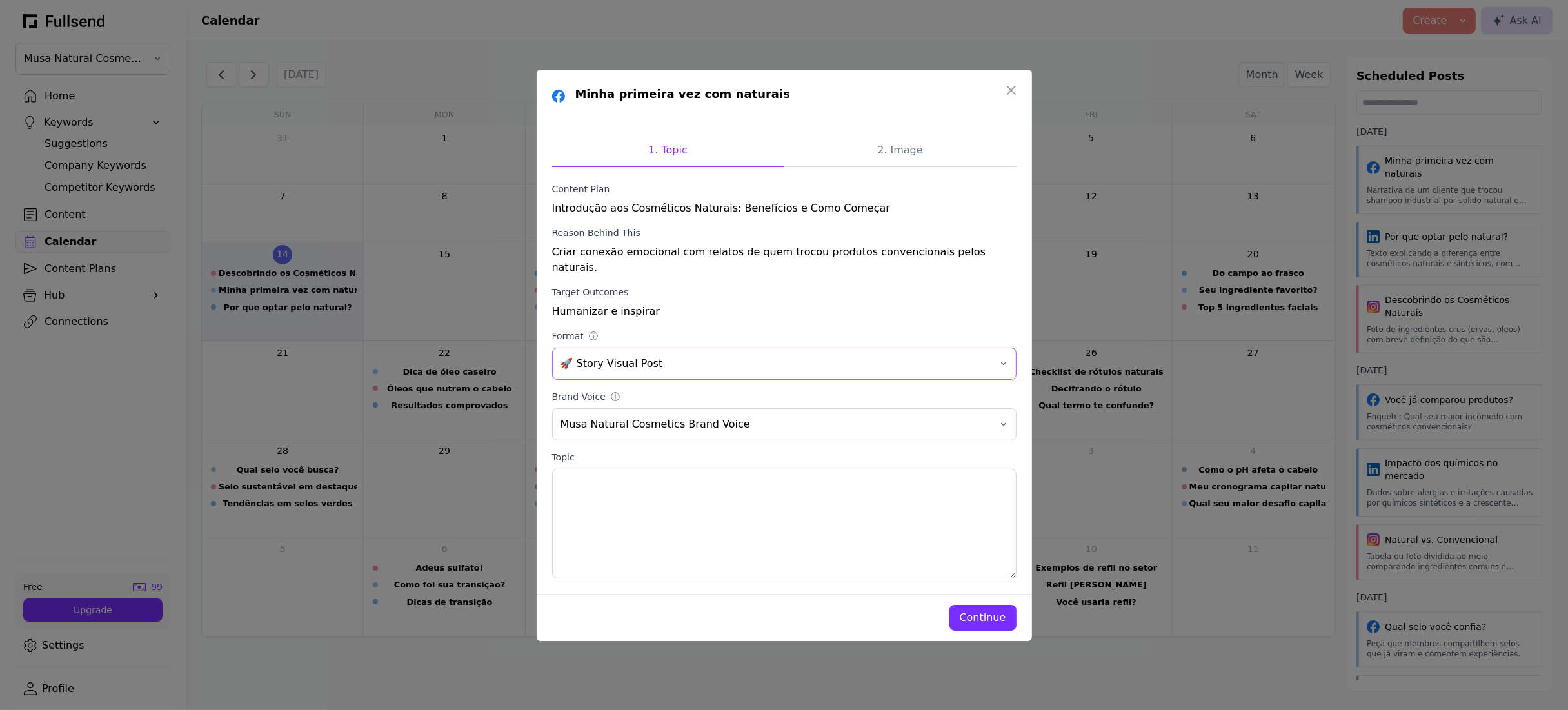
click at [873, 356] on span "🚀 Story Visual Post" at bounding box center [775, 364] width 429 height 15
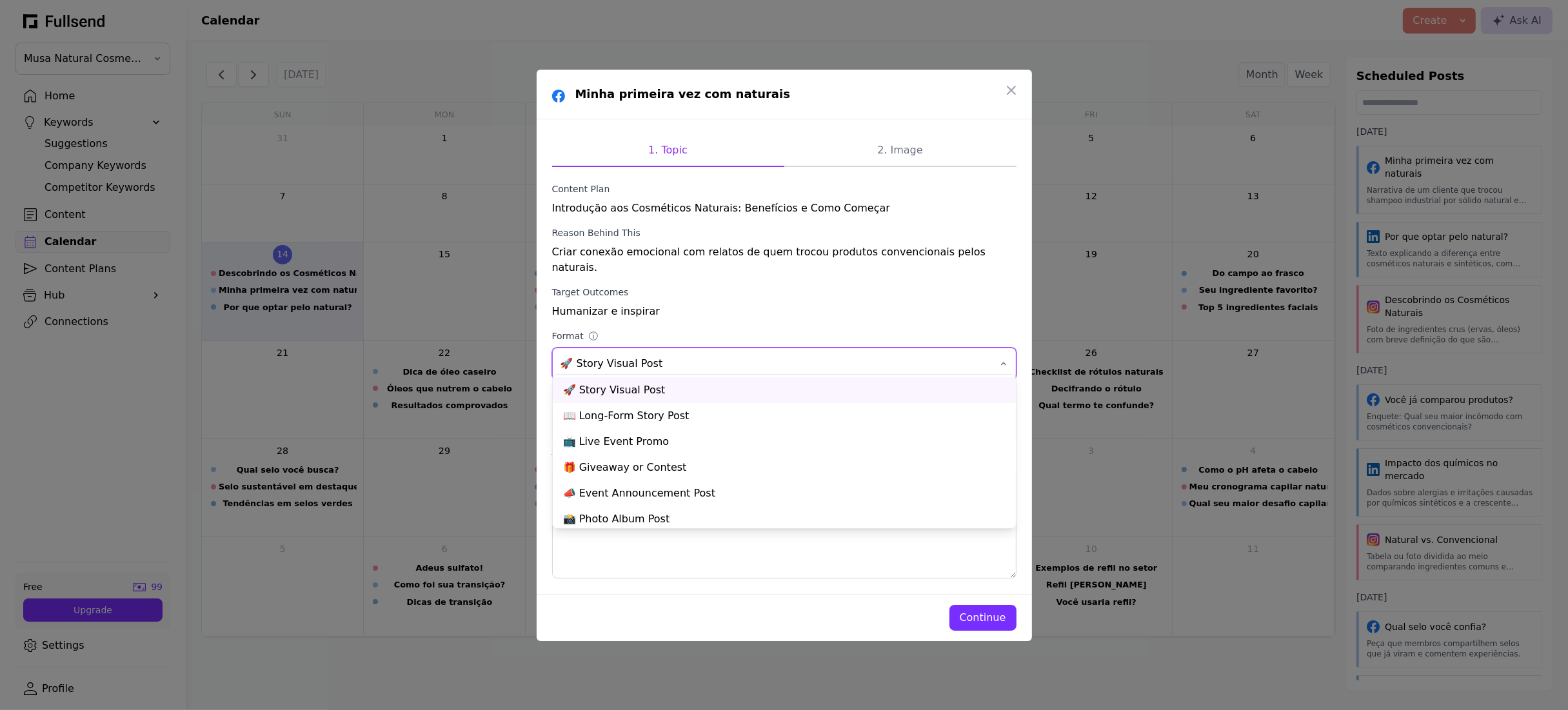
click at [762, 304] on div "Humanizar e inspirar" at bounding box center [784, 311] width 465 height 15
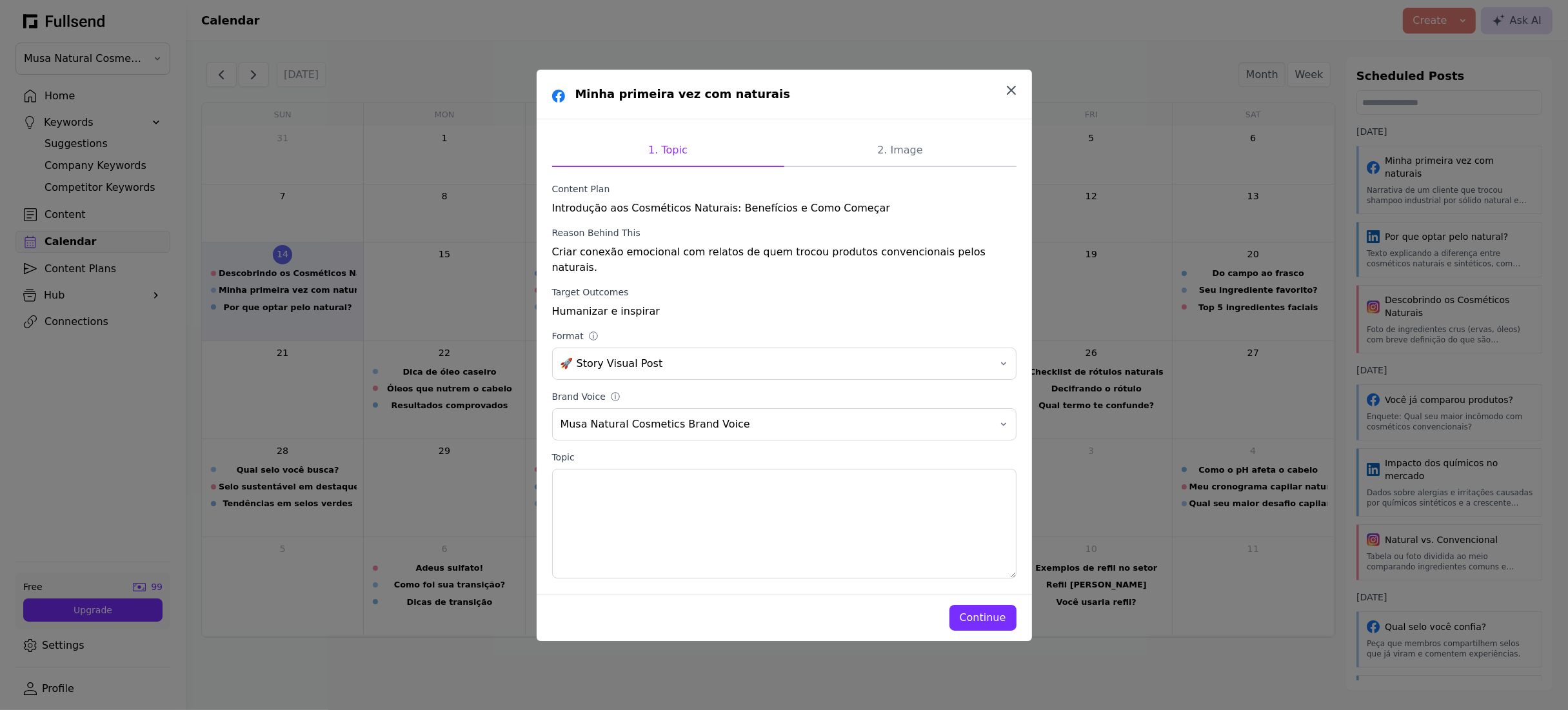
click at [1013, 94] on icon "button" at bounding box center [1011, 90] width 8 height 8
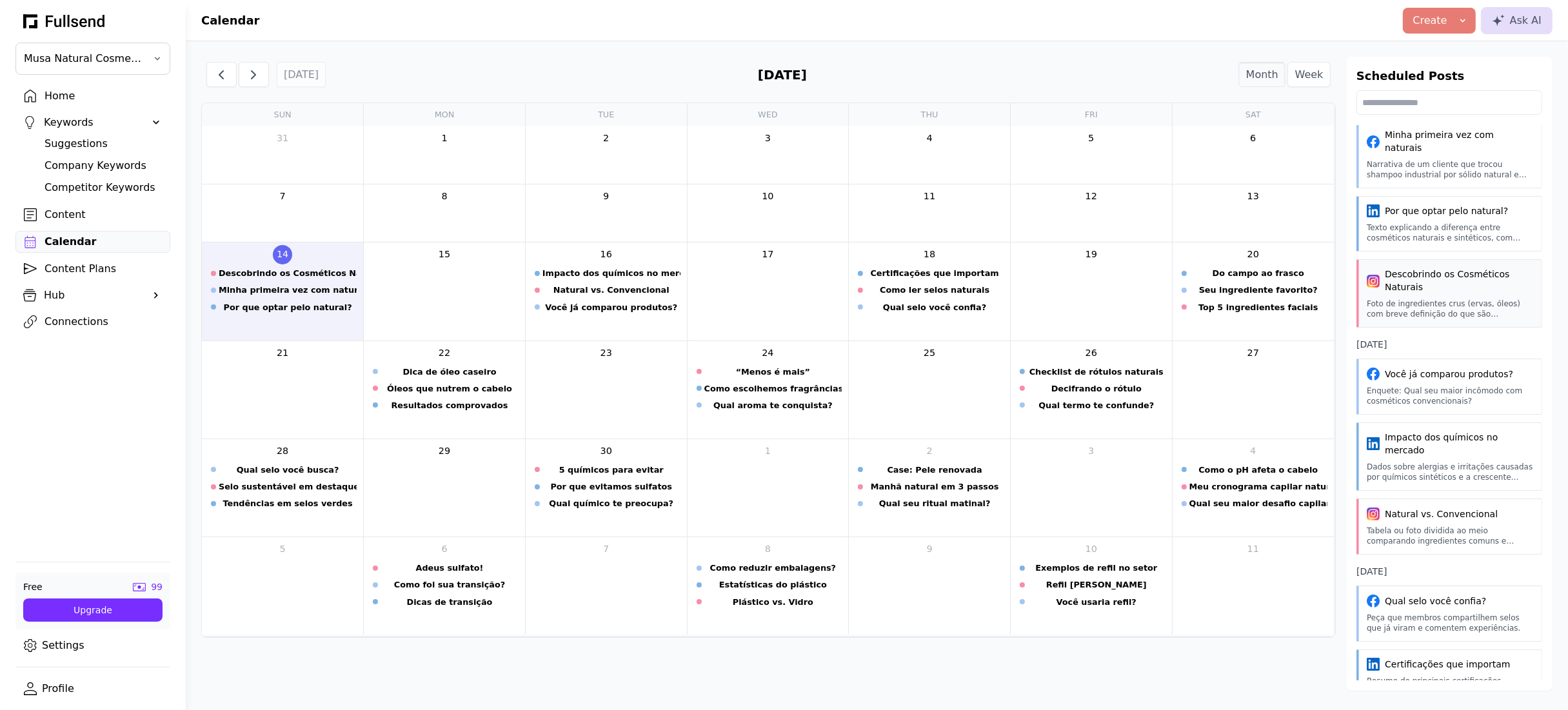
scroll to position [239, 0]
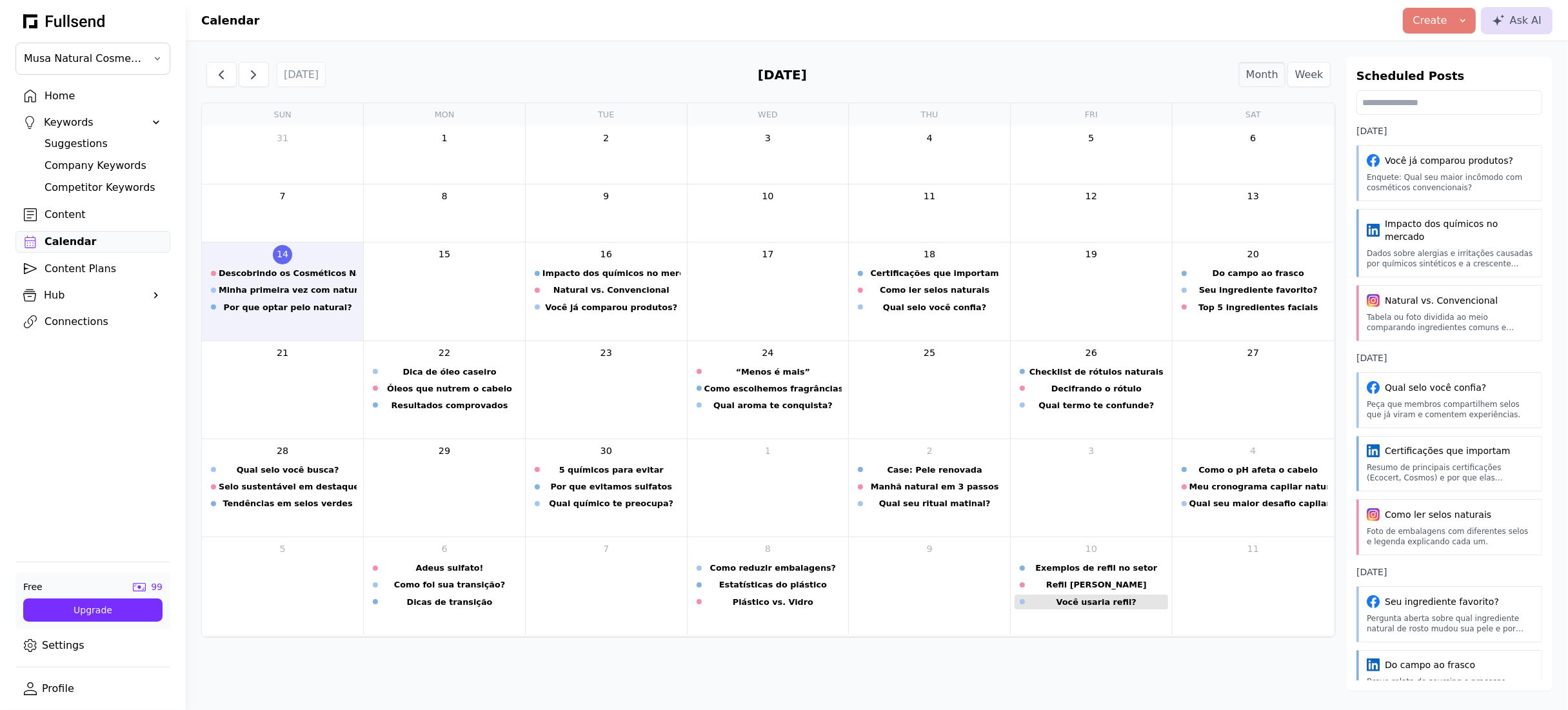
click at [1120, 606] on div "Você usaria refil?" at bounding box center [1096, 603] width 138 height 13
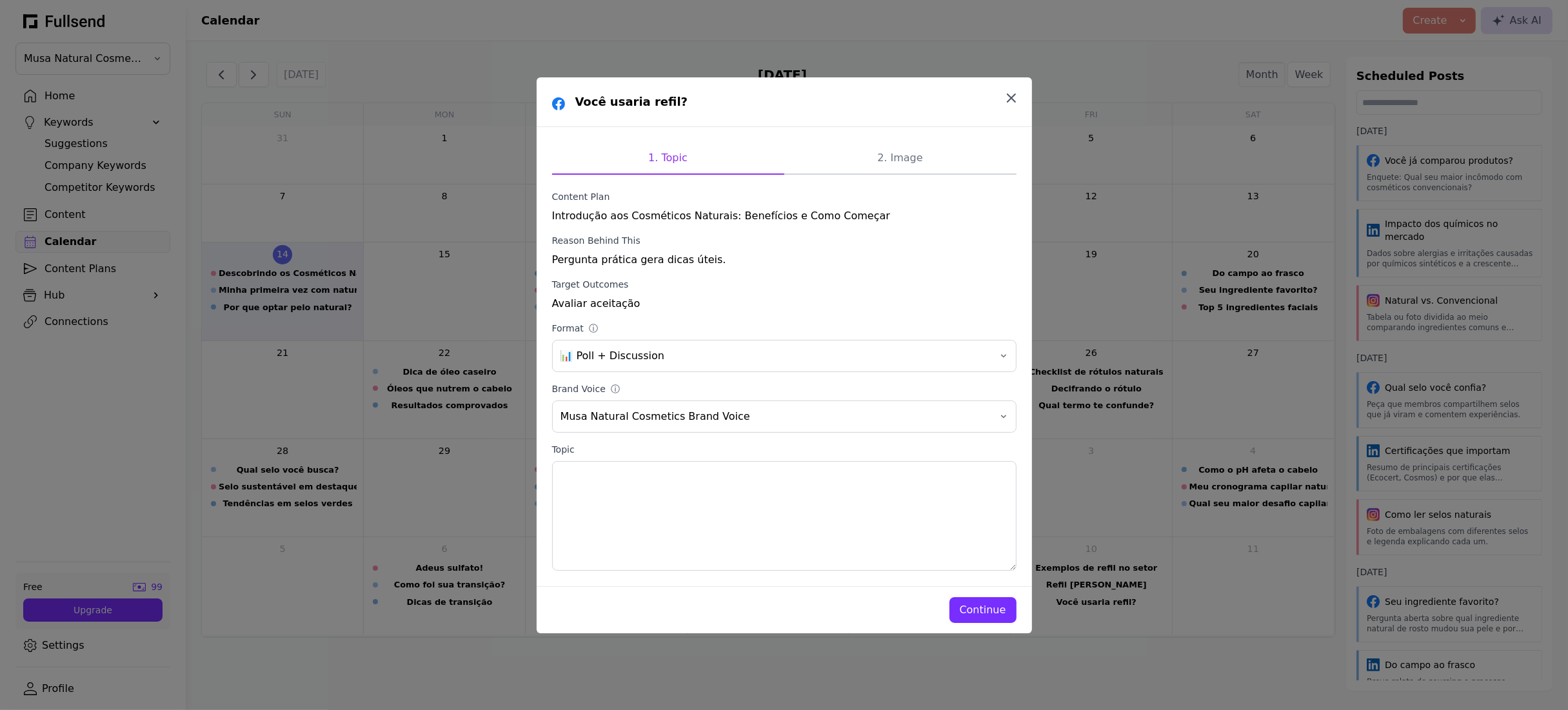
click at [1009, 101] on icon "button" at bounding box center [1011, 97] width 15 height 15
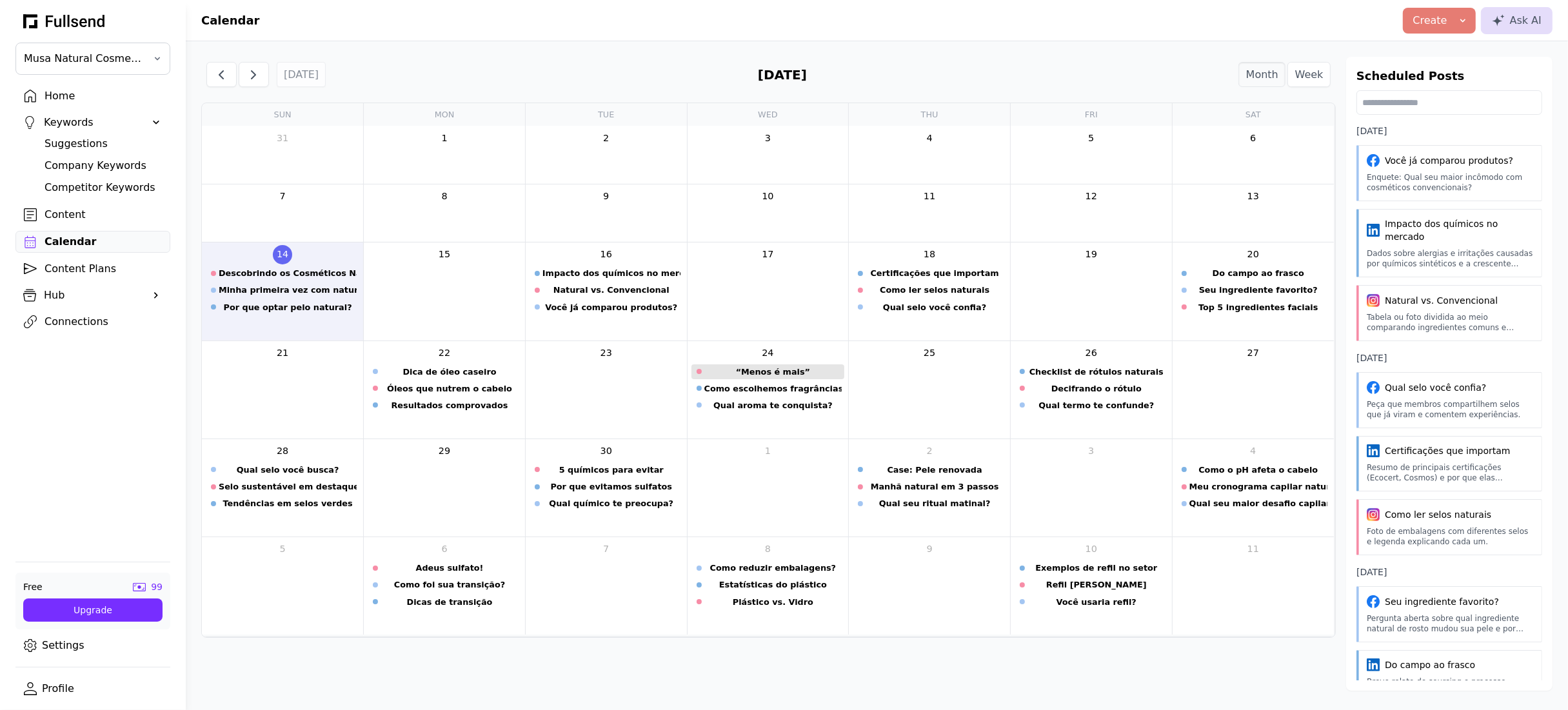
click at [790, 374] on div "“Menos é mais”" at bounding box center [773, 372] width 138 height 13
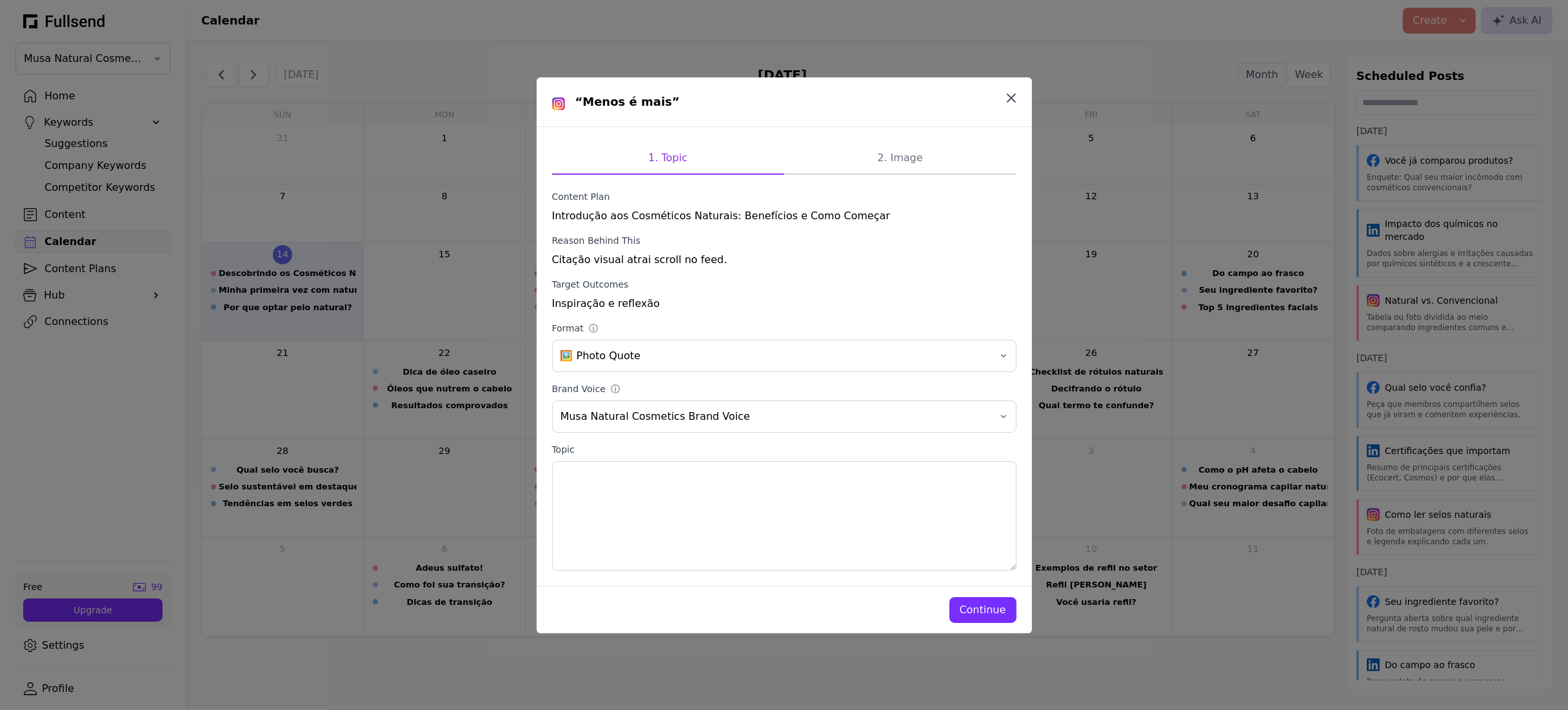
click at [1011, 101] on icon "button" at bounding box center [1011, 97] width 15 height 15
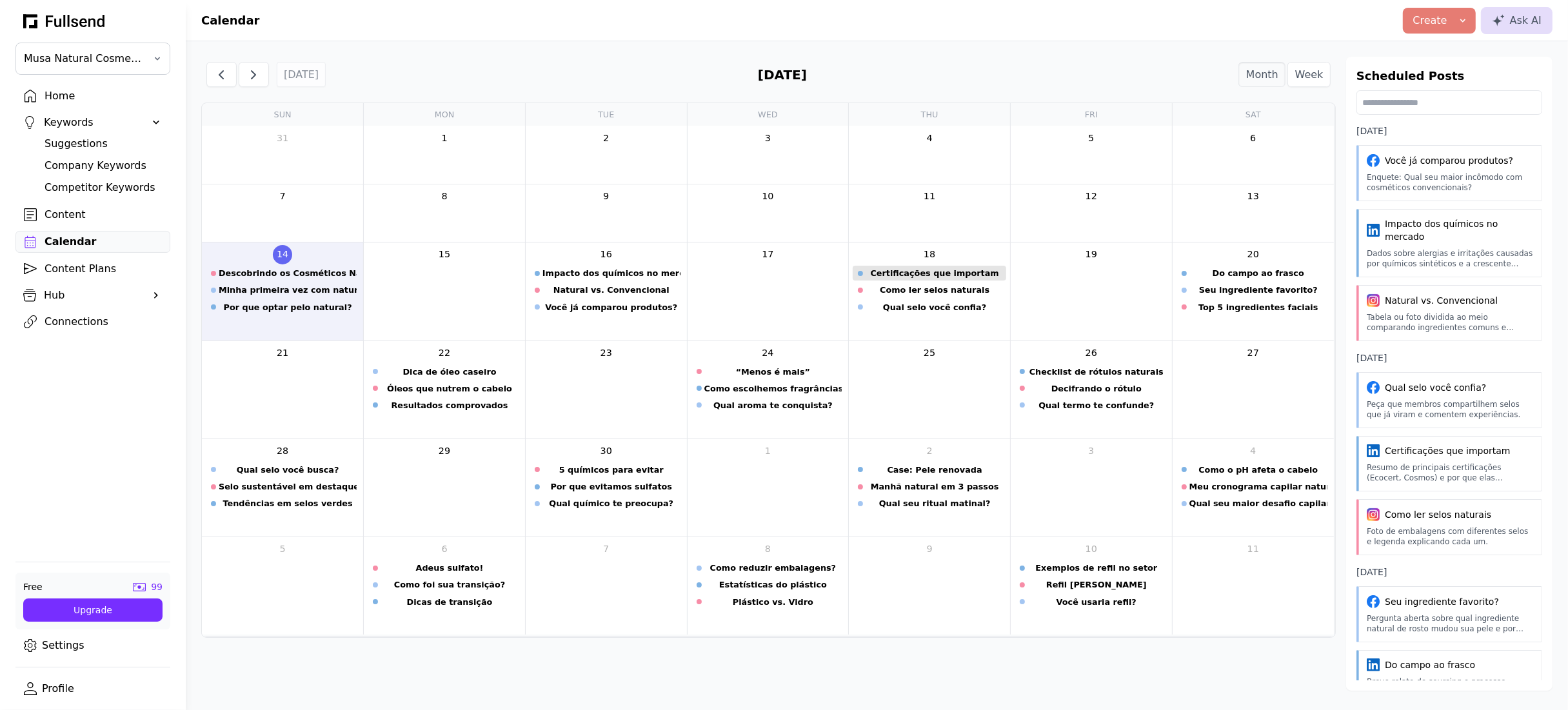
click at [954, 273] on div "Certificações que importam" at bounding box center [935, 273] width 138 height 13
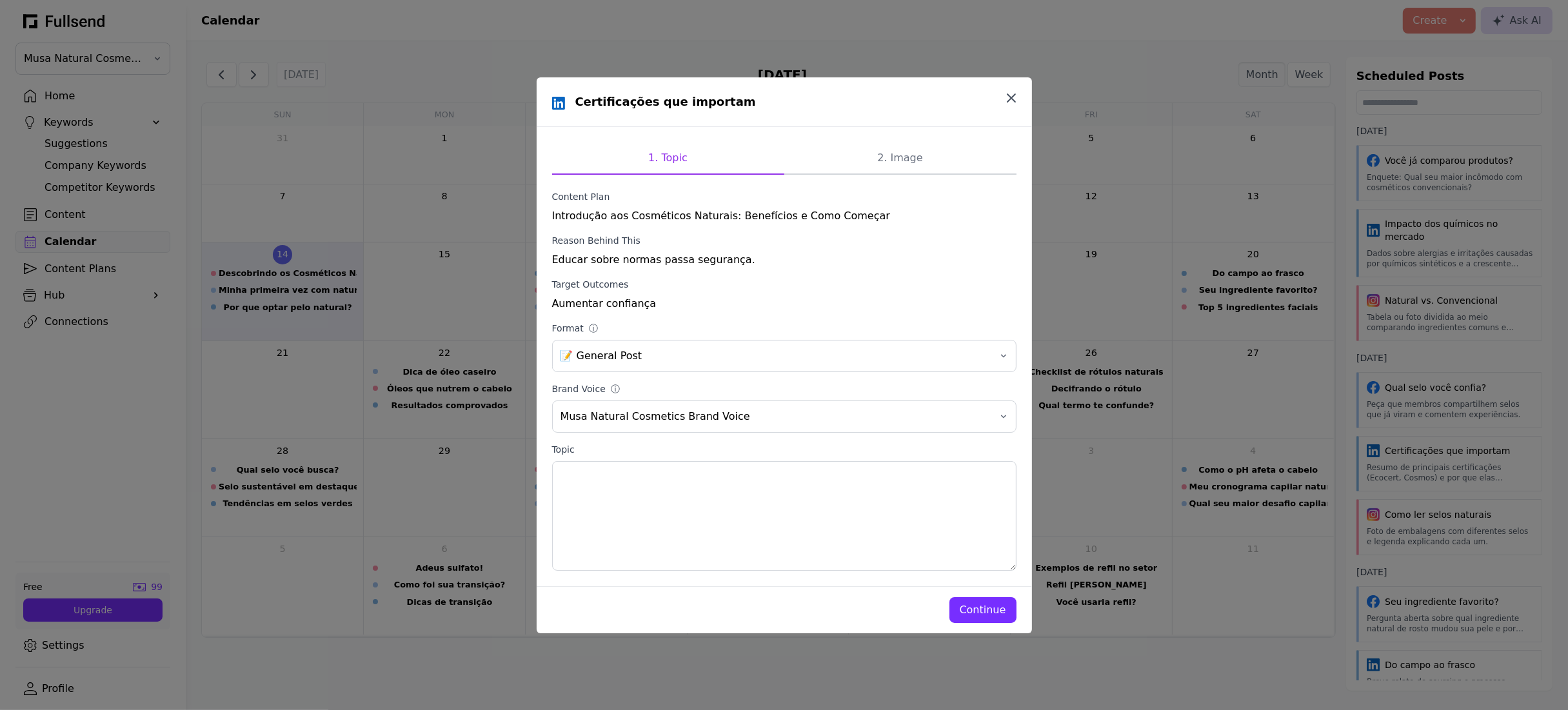
click at [1008, 97] on icon "button" at bounding box center [1011, 97] width 15 height 15
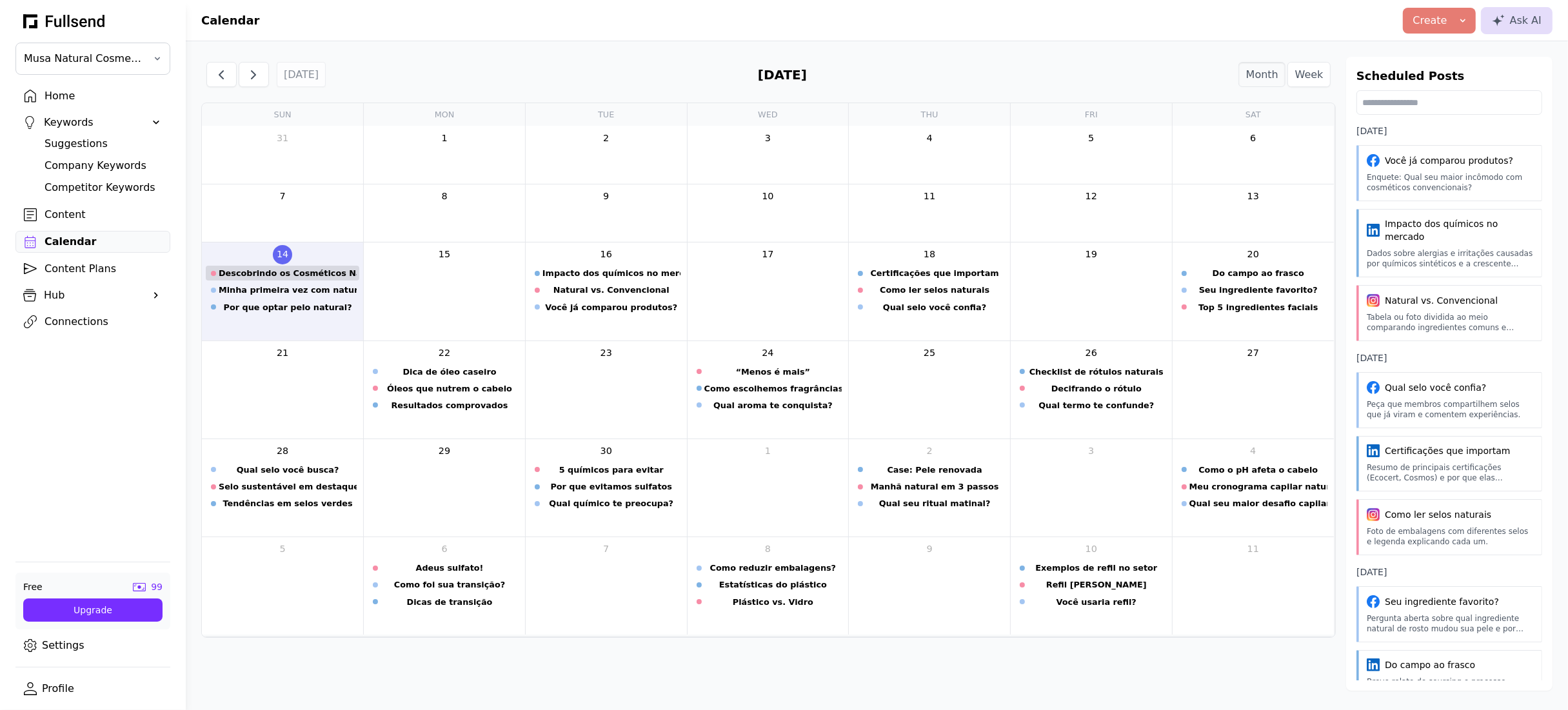
click at [337, 273] on div "Descobrindo os Cosméticos Naturais" at bounding box center [287, 273] width 138 height 13
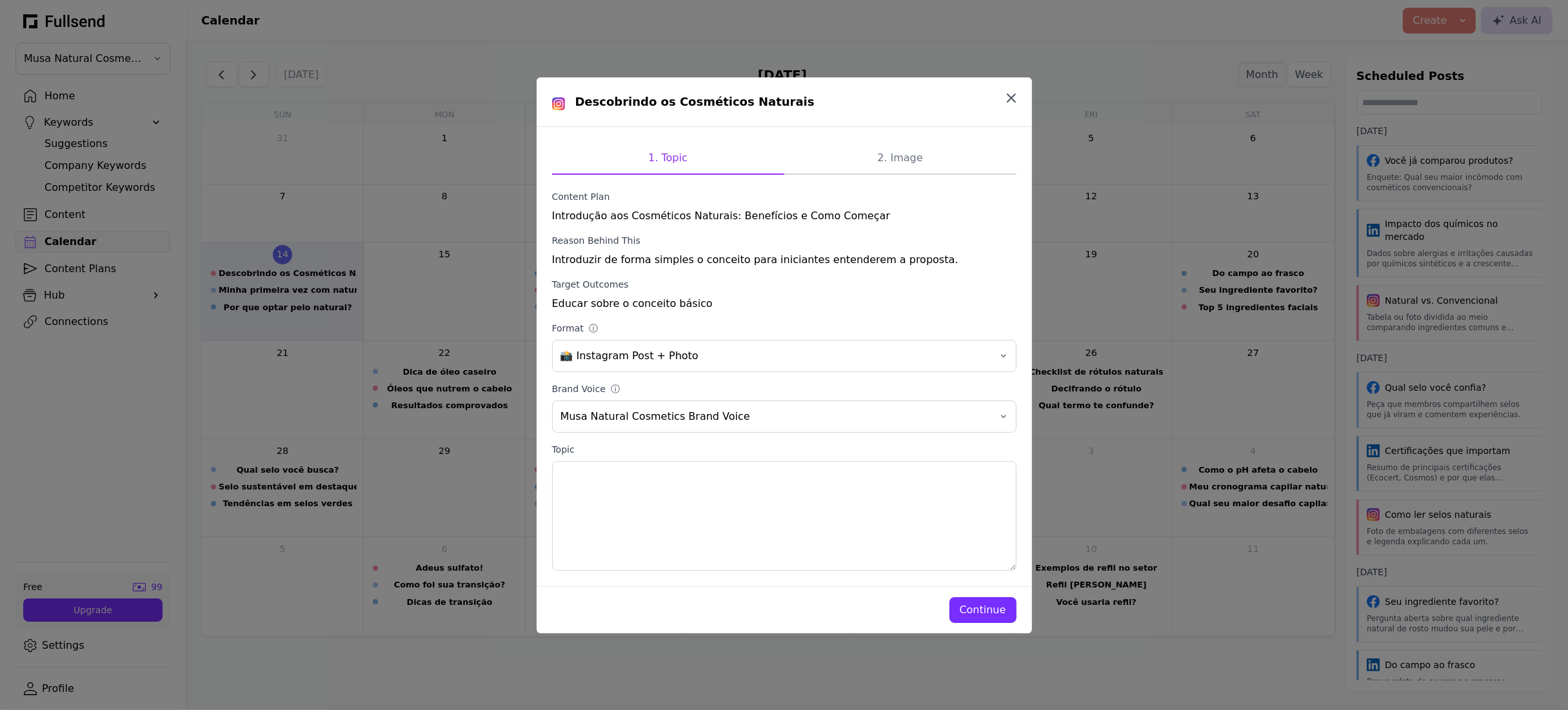
click at [1007, 96] on icon "button" at bounding box center [1011, 97] width 15 height 15
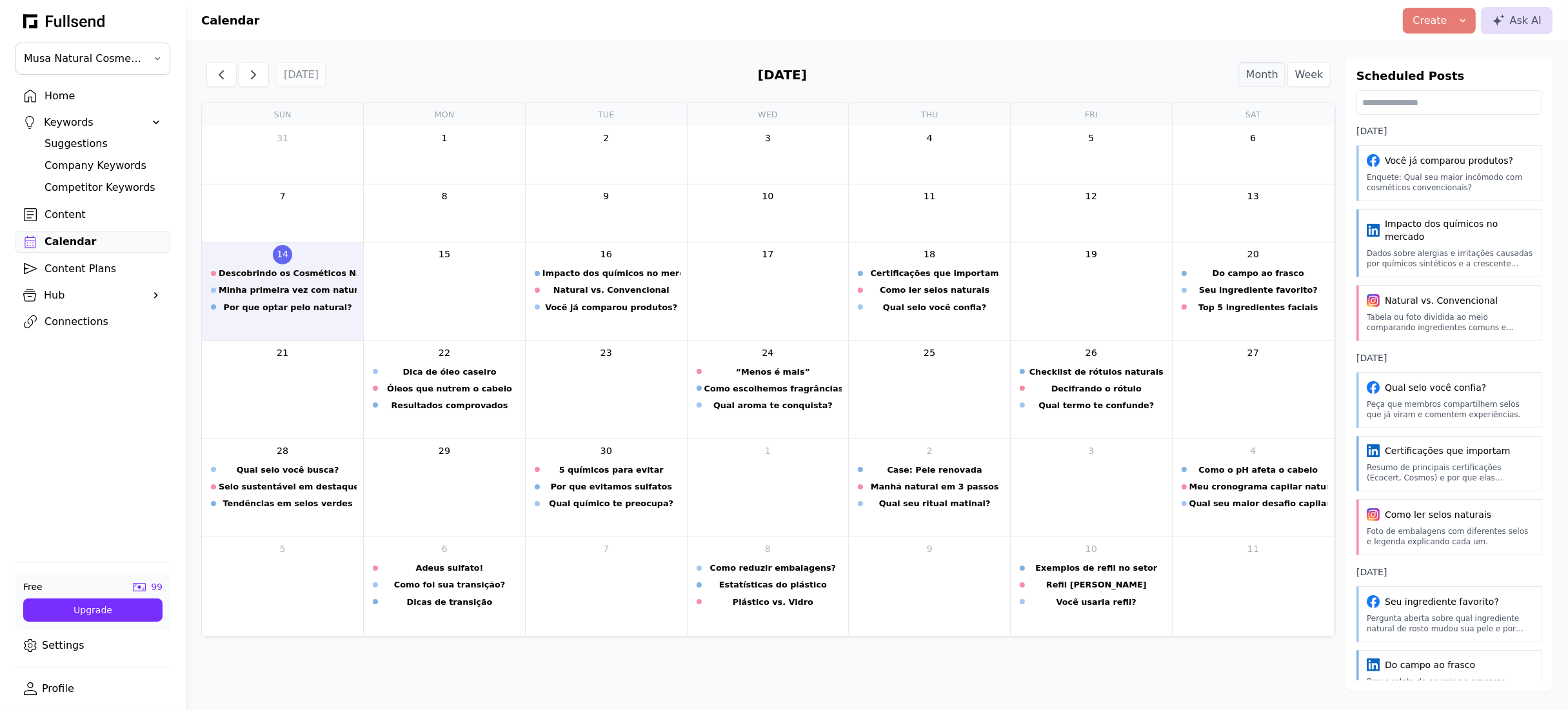
click at [1463, 16] on icon at bounding box center [1462, 20] width 10 height 10
click at [1174, 34] on header "Calendar Create Blog Post LinkedIn Post Instagram Post Facebook Post X Post Ask…" at bounding box center [877, 21] width 1382 height 41
click at [1472, 19] on button "Create" at bounding box center [1439, 21] width 73 height 26
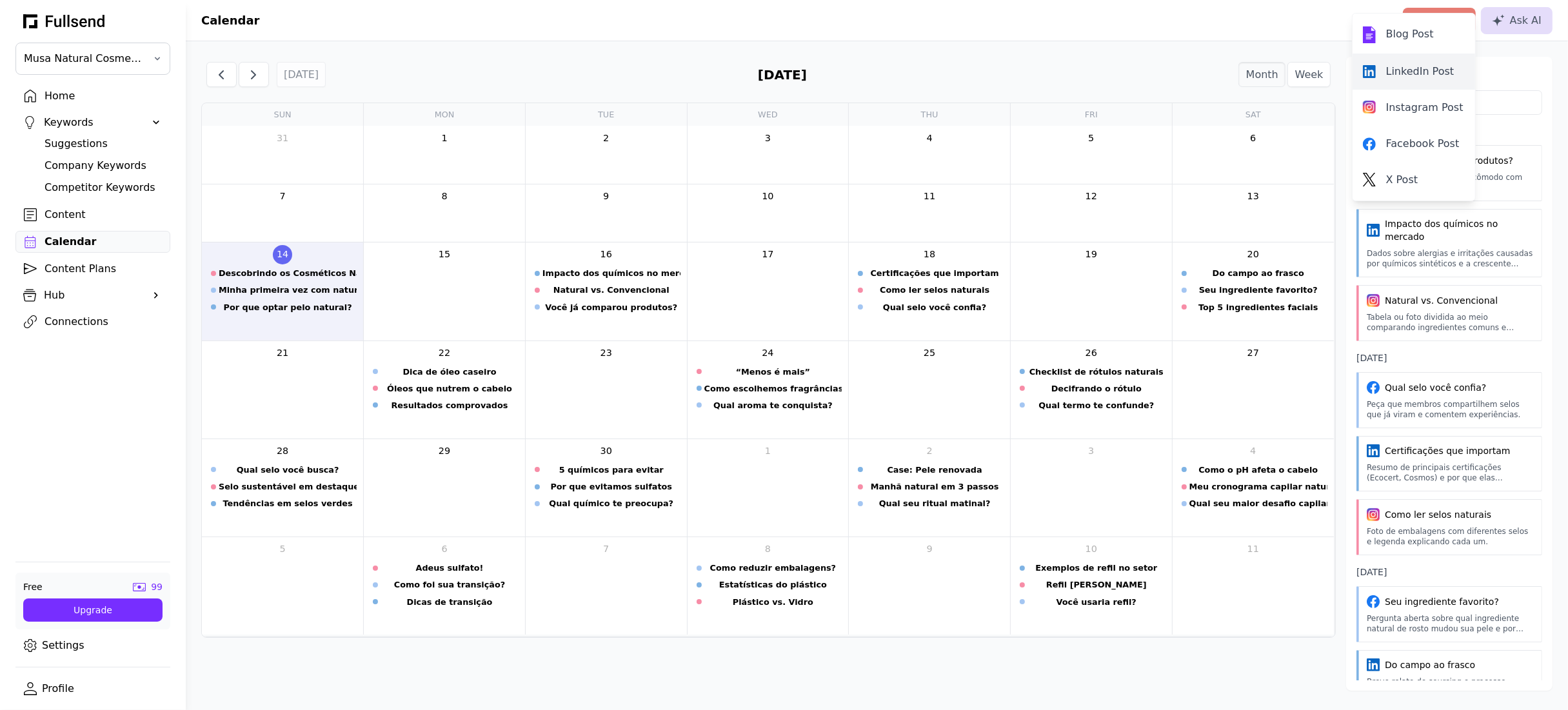
click at [1425, 83] on link "LinkedIn Post" at bounding box center [1414, 71] width 123 height 36
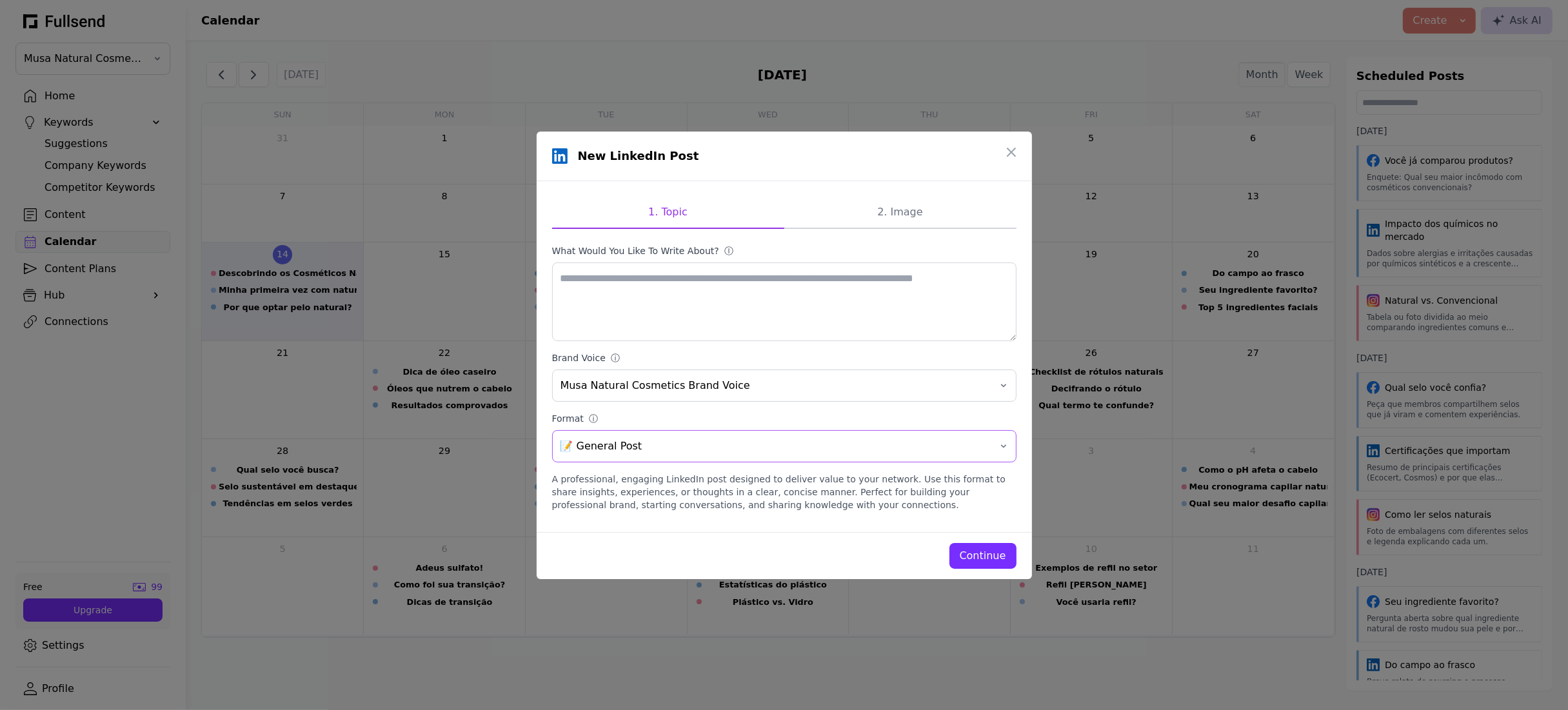
click at [968, 451] on span "📝 General Post" at bounding box center [775, 446] width 429 height 15
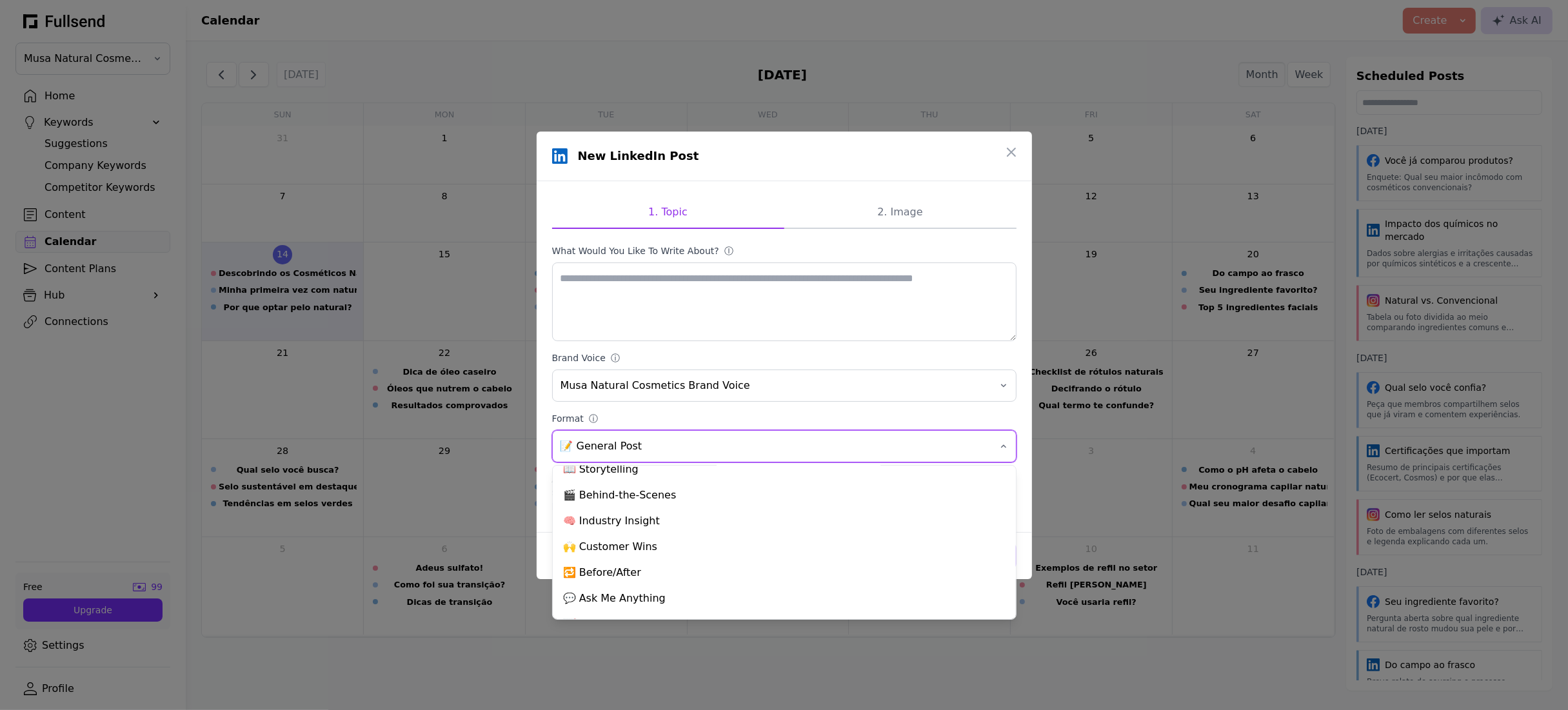
scroll to position [110, 0]
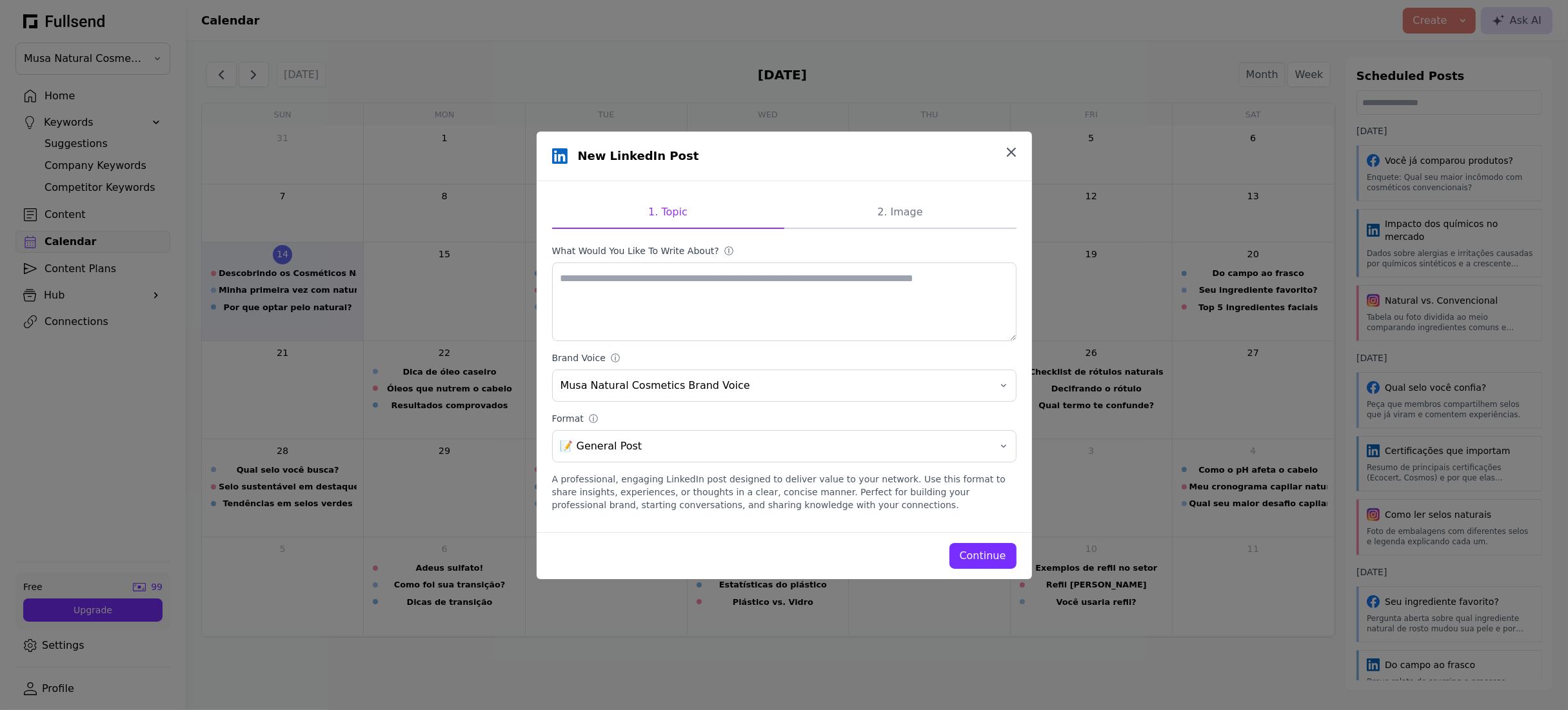
click at [1013, 152] on icon "button" at bounding box center [1011, 152] width 15 height 15
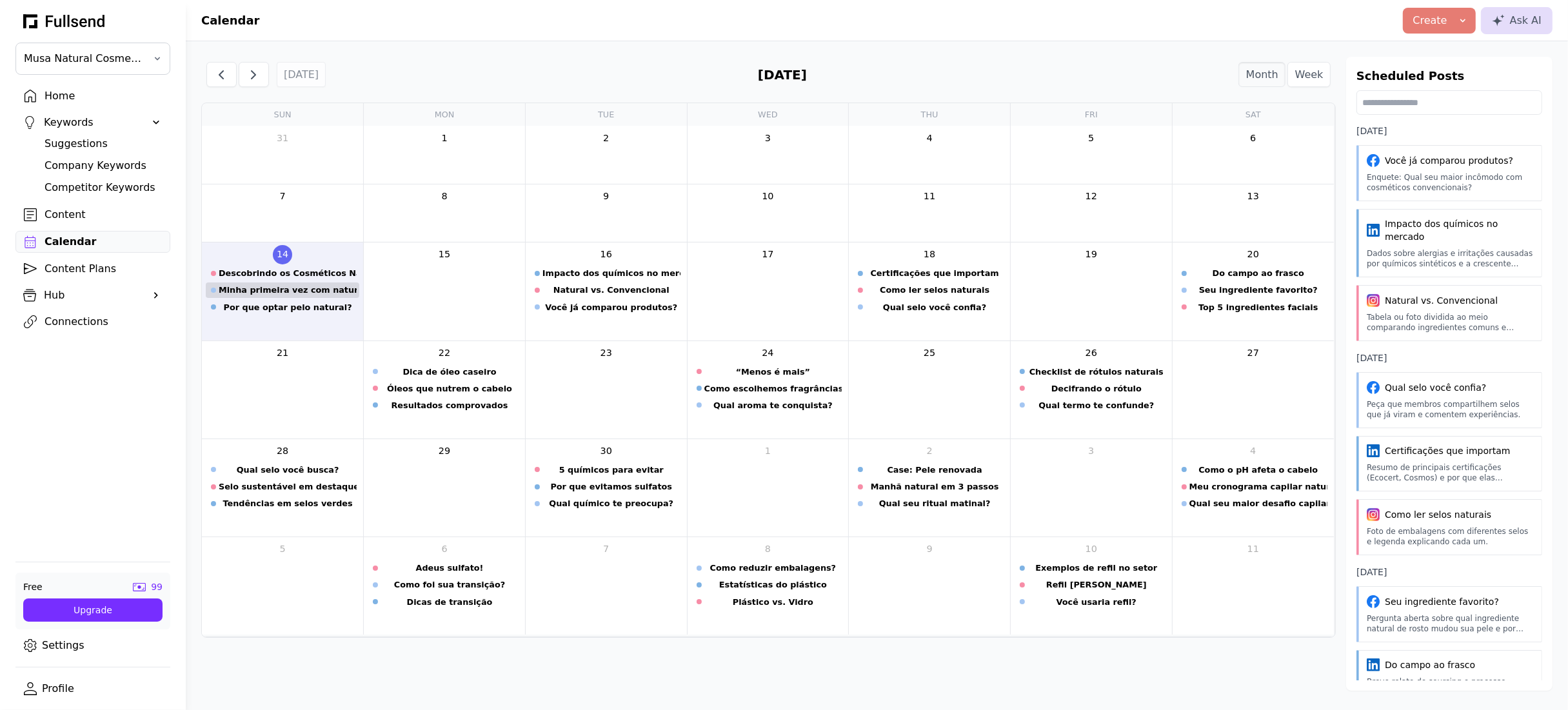
click at [260, 296] on div "Minha primeira vez com naturais" at bounding box center [287, 290] width 138 height 13
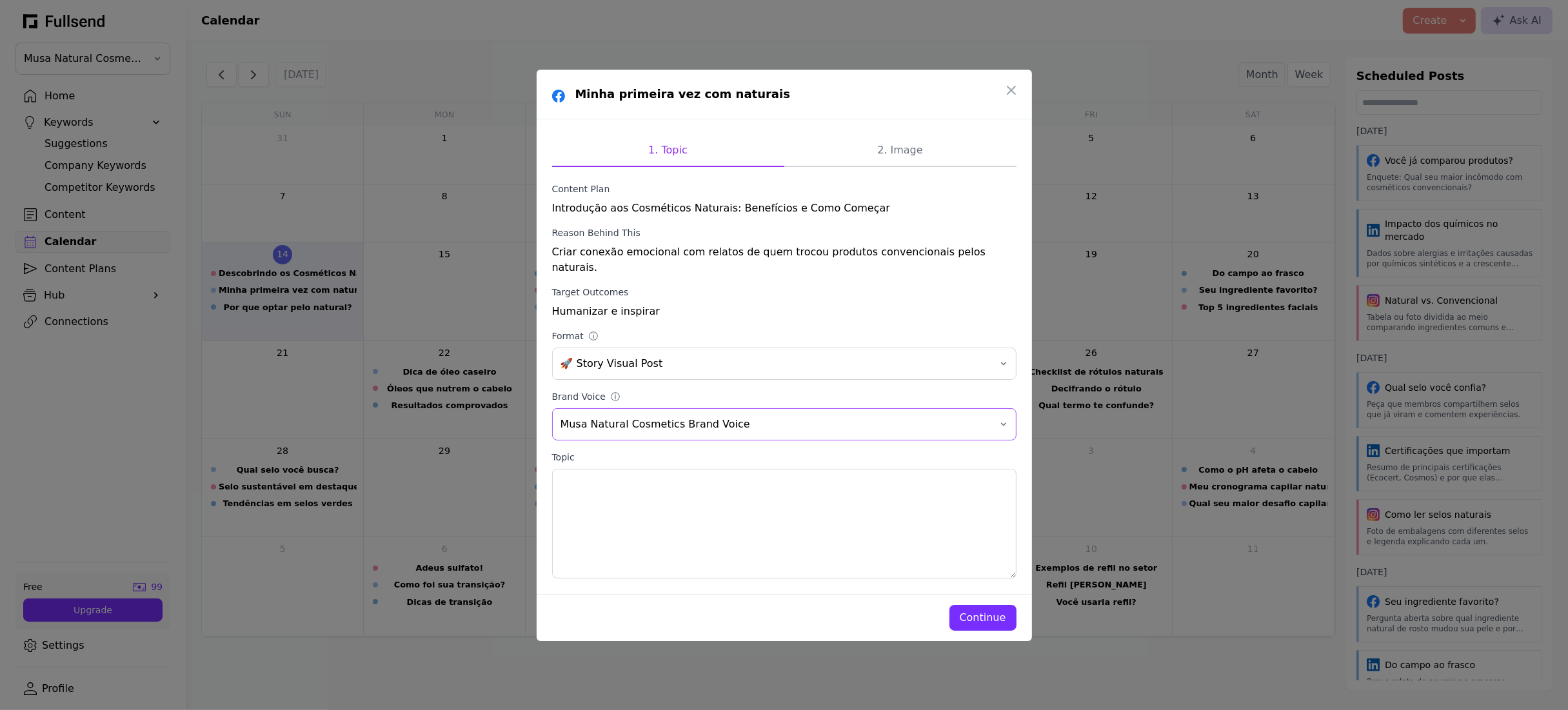
click at [621, 421] on span "Musa Natural Cosmetics Brand Voice" at bounding box center [775, 424] width 429 height 15
click at [723, 540] on textarea "Topic" at bounding box center [784, 524] width 465 height 110
click at [658, 359] on span "🚀 Story Visual Post" at bounding box center [775, 364] width 429 height 15
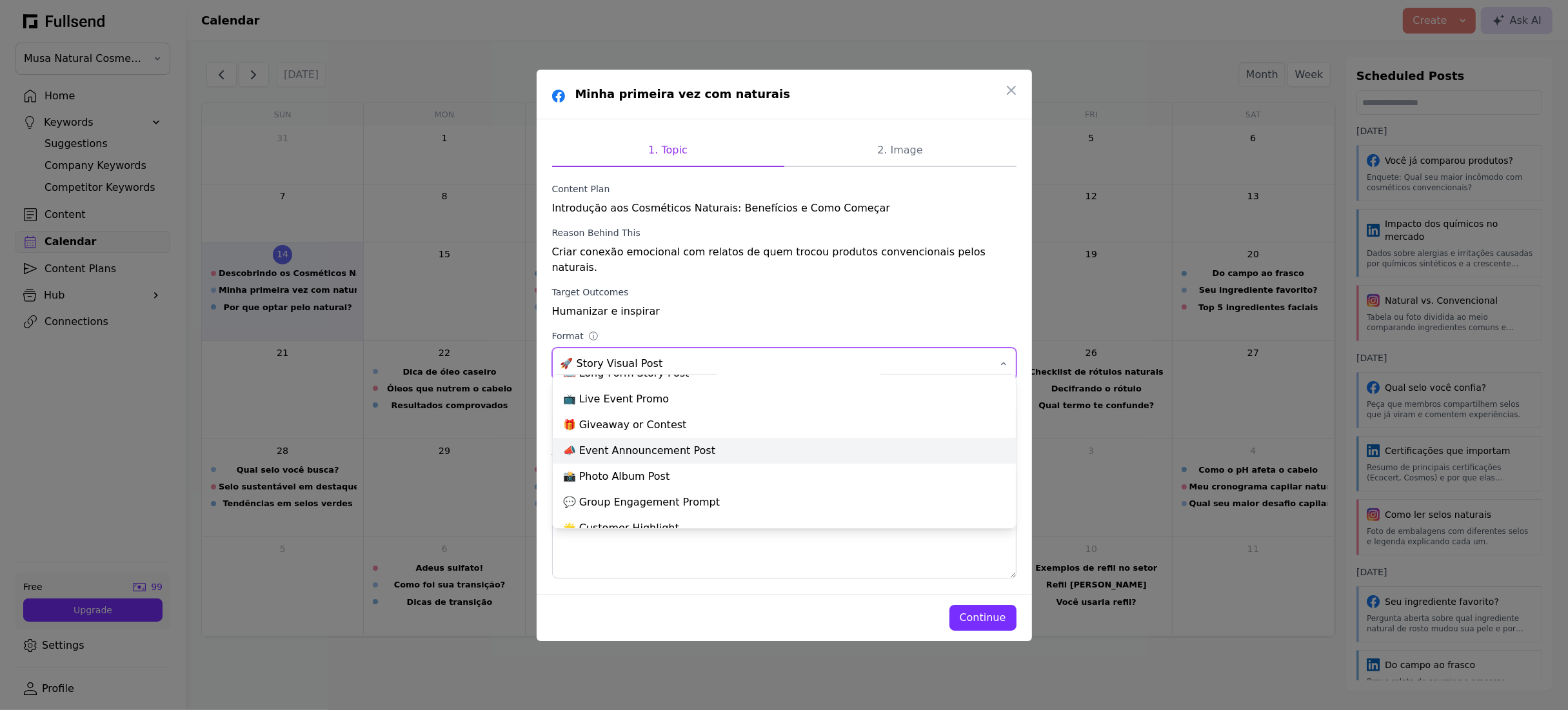
scroll to position [0, 0]
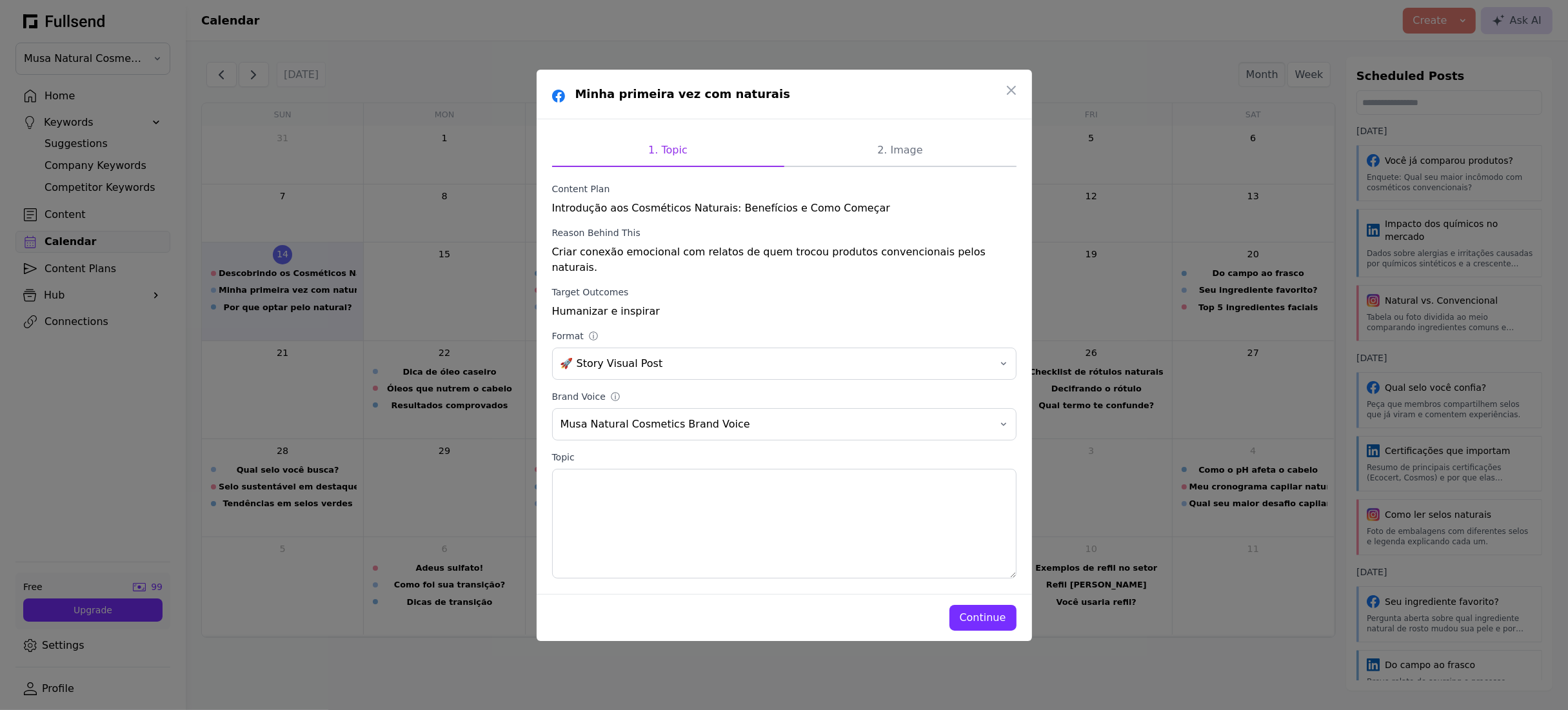
click at [685, 304] on div "Humanizar e inspirar" at bounding box center [784, 311] width 465 height 15
click at [984, 610] on div "Continue" at bounding box center [982, 617] width 46 height 15
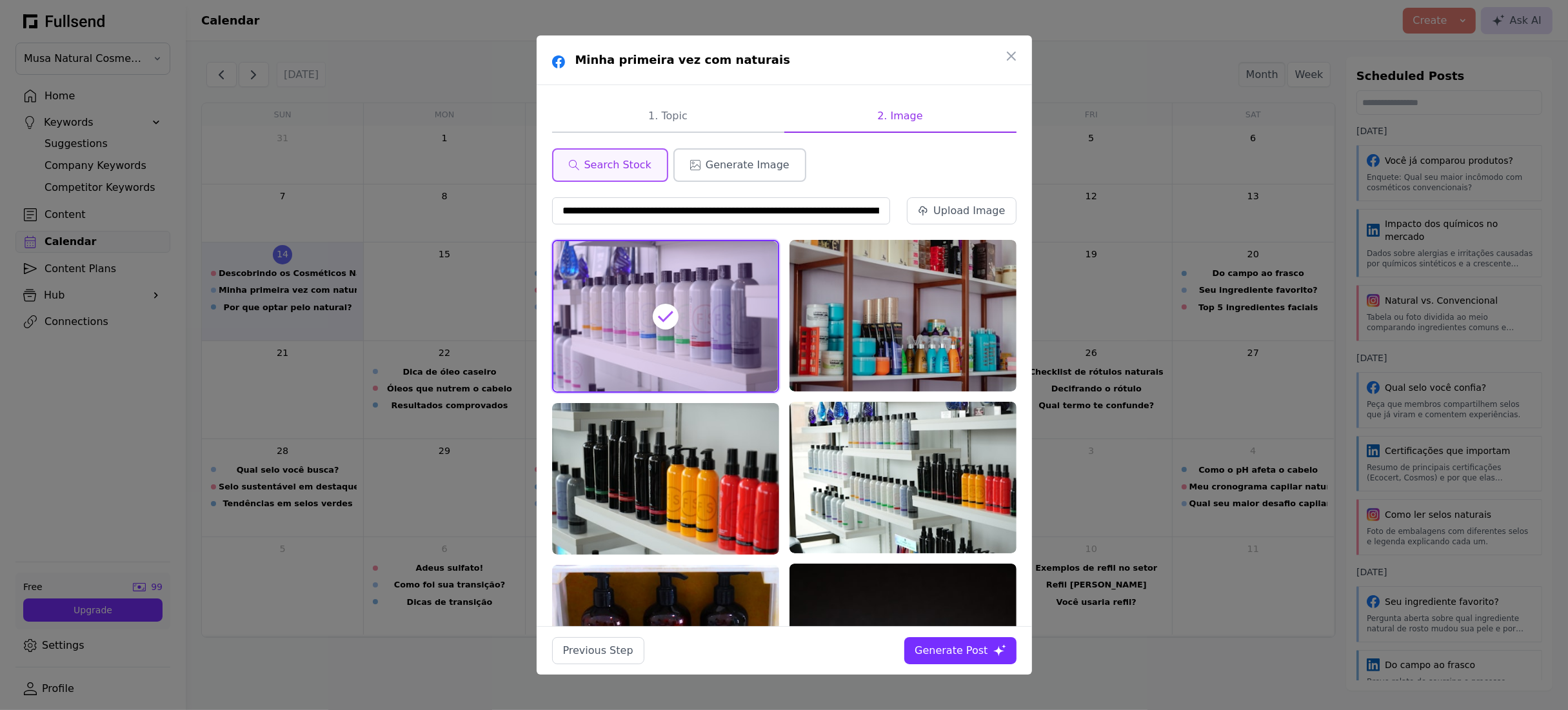
click at [706, 164] on span "Generate Image" at bounding box center [747, 164] width 84 height 15
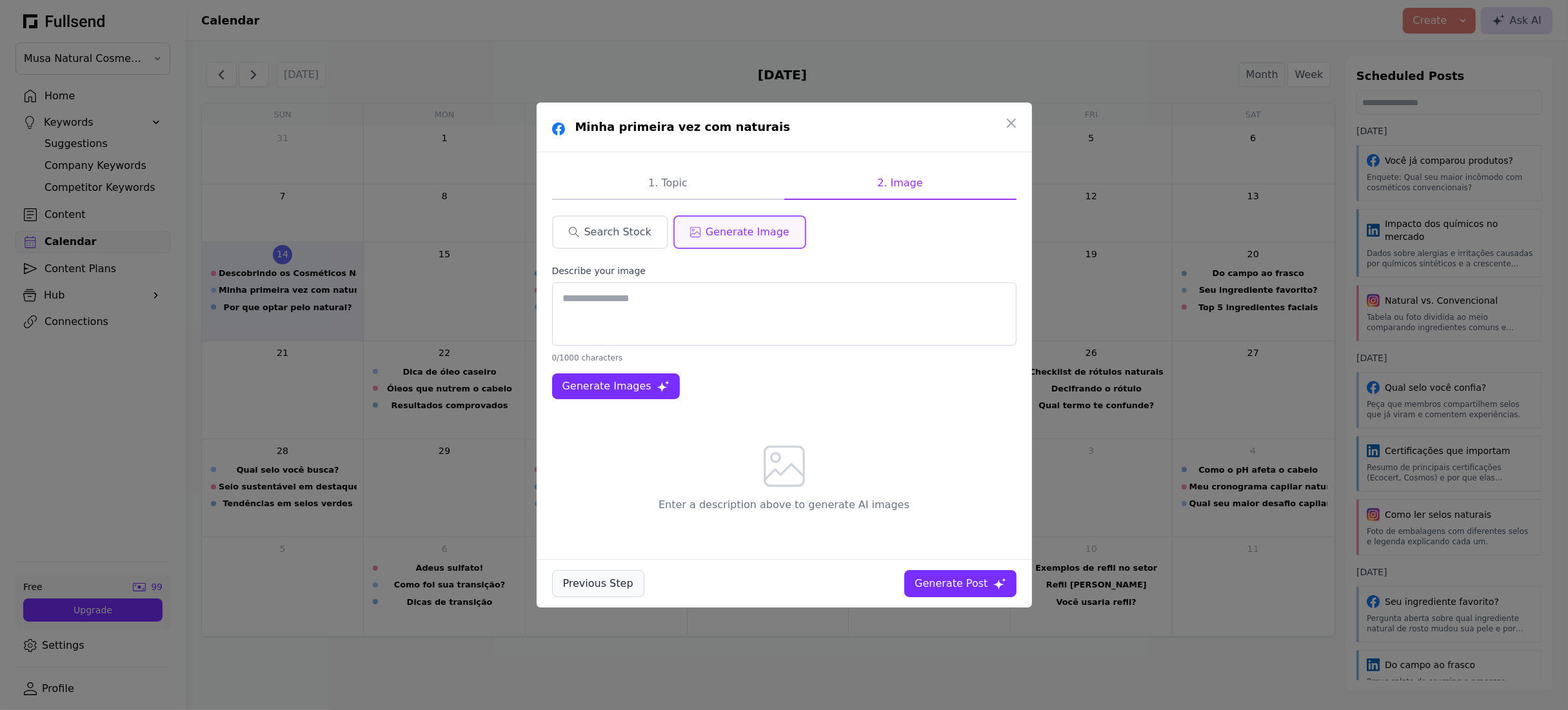
click at [607, 578] on div "Previous Step" at bounding box center [598, 583] width 70 height 15
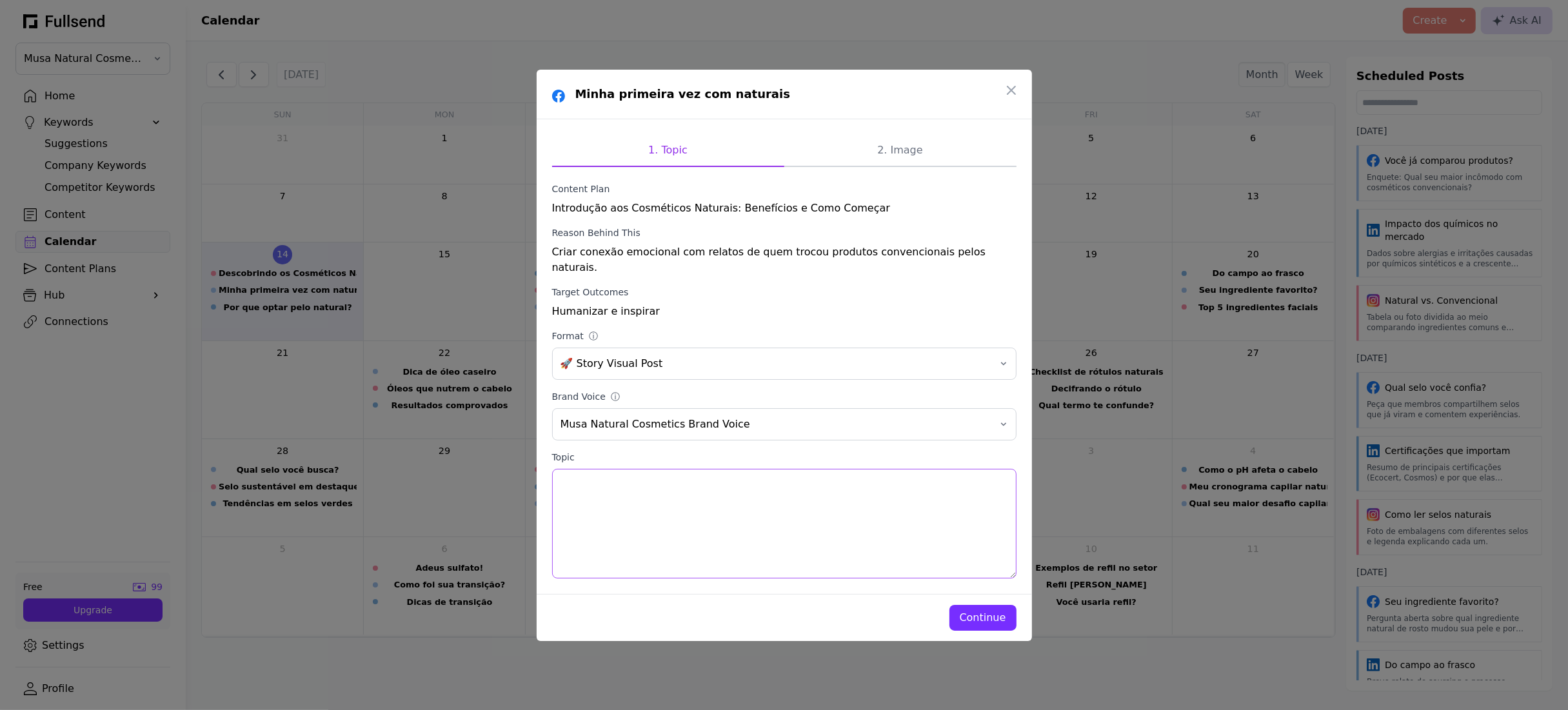
drag, startPoint x: 680, startPoint y: 498, endPoint x: 536, endPoint y: 464, distance: 148.0
click at [537, 464] on div "1. Topic 2. Image Content Plan Introdução aos Cosméticos Naturais: Benefícios e…" at bounding box center [784, 356] width 495 height 475
click at [992, 613] on div "Continue" at bounding box center [982, 617] width 46 height 15
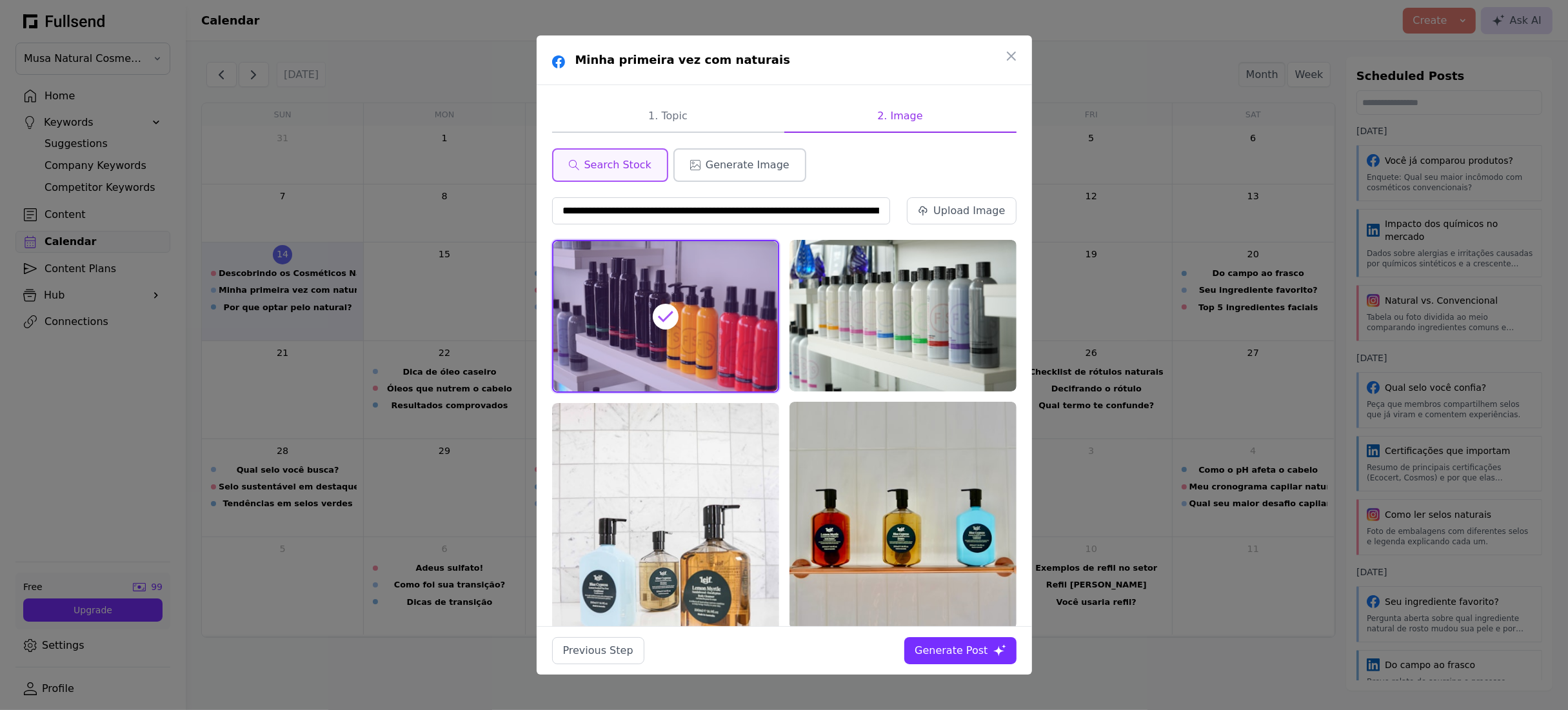
click at [730, 170] on span "Generate Image" at bounding box center [747, 164] width 84 height 15
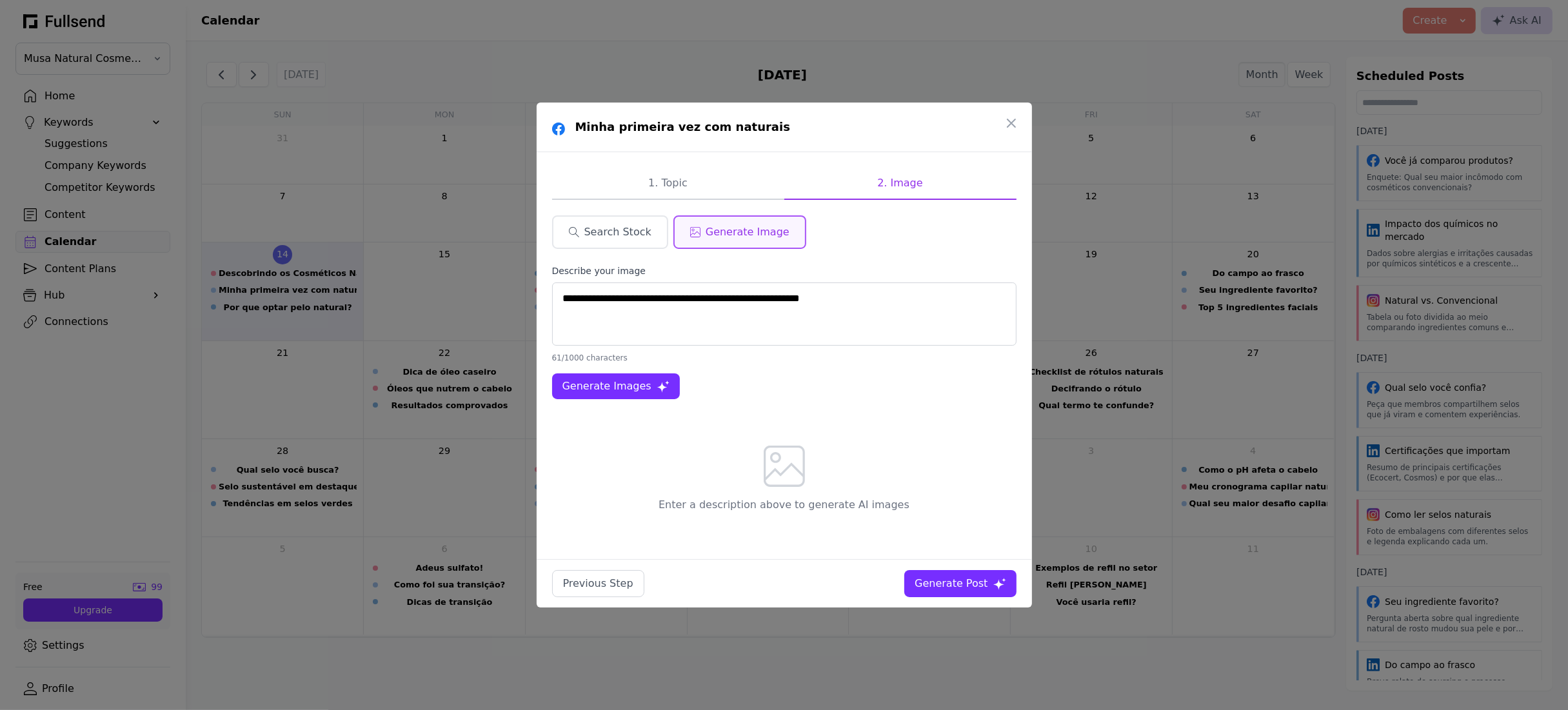
drag, startPoint x: 946, startPoint y: 579, endPoint x: 630, endPoint y: 448, distance: 342.1
click at [644, 460] on div "**********" at bounding box center [784, 355] width 495 height 505
click at [613, 391] on span "Generate Images" at bounding box center [606, 386] width 89 height 15
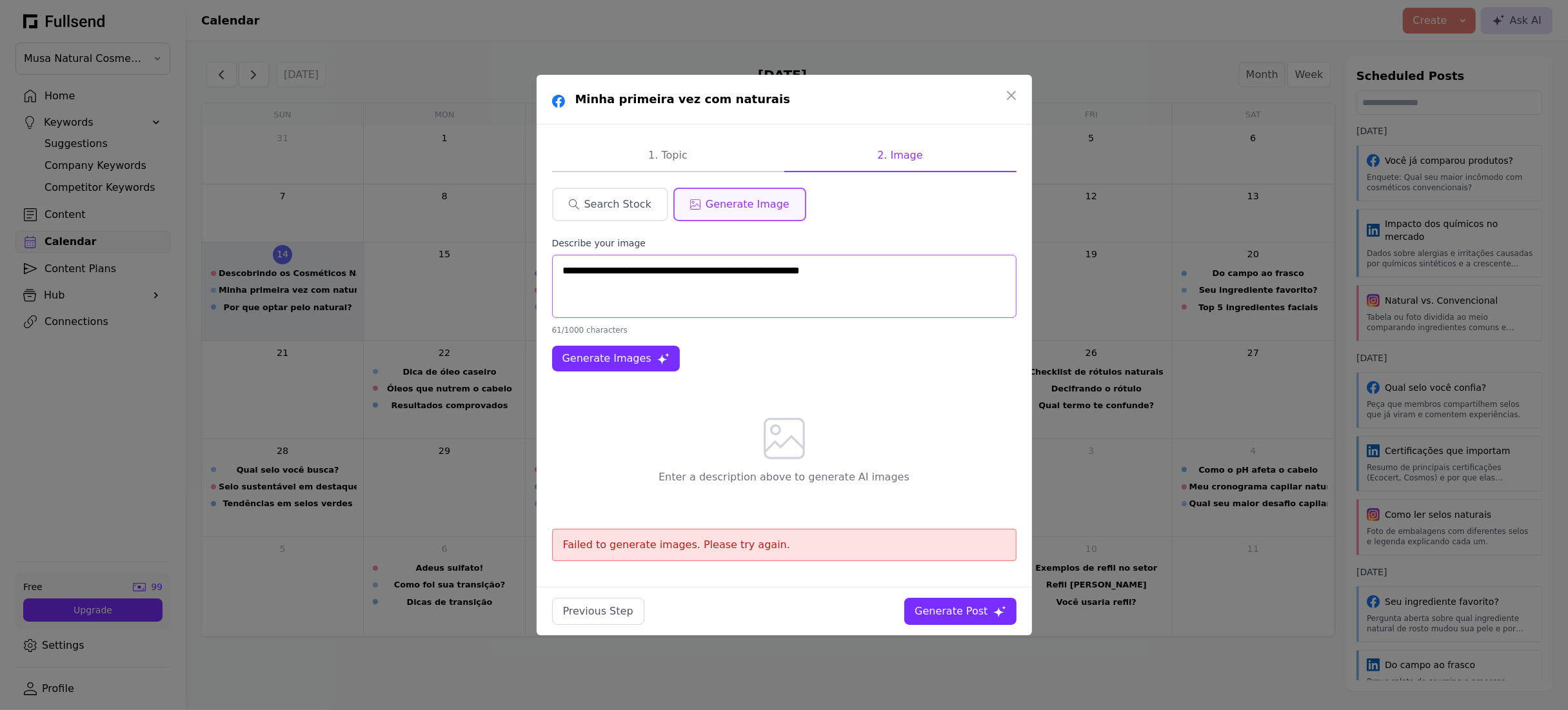
click at [911, 280] on textarea "**********" at bounding box center [784, 286] width 465 height 63
drag, startPoint x: 890, startPoint y: 268, endPoint x: 573, endPoint y: 254, distance: 317.3
click at [573, 254] on textarea "**********" at bounding box center [784, 286] width 465 height 63
click at [623, 270] on textarea "**********" at bounding box center [784, 286] width 465 height 63
type textarea "**********"
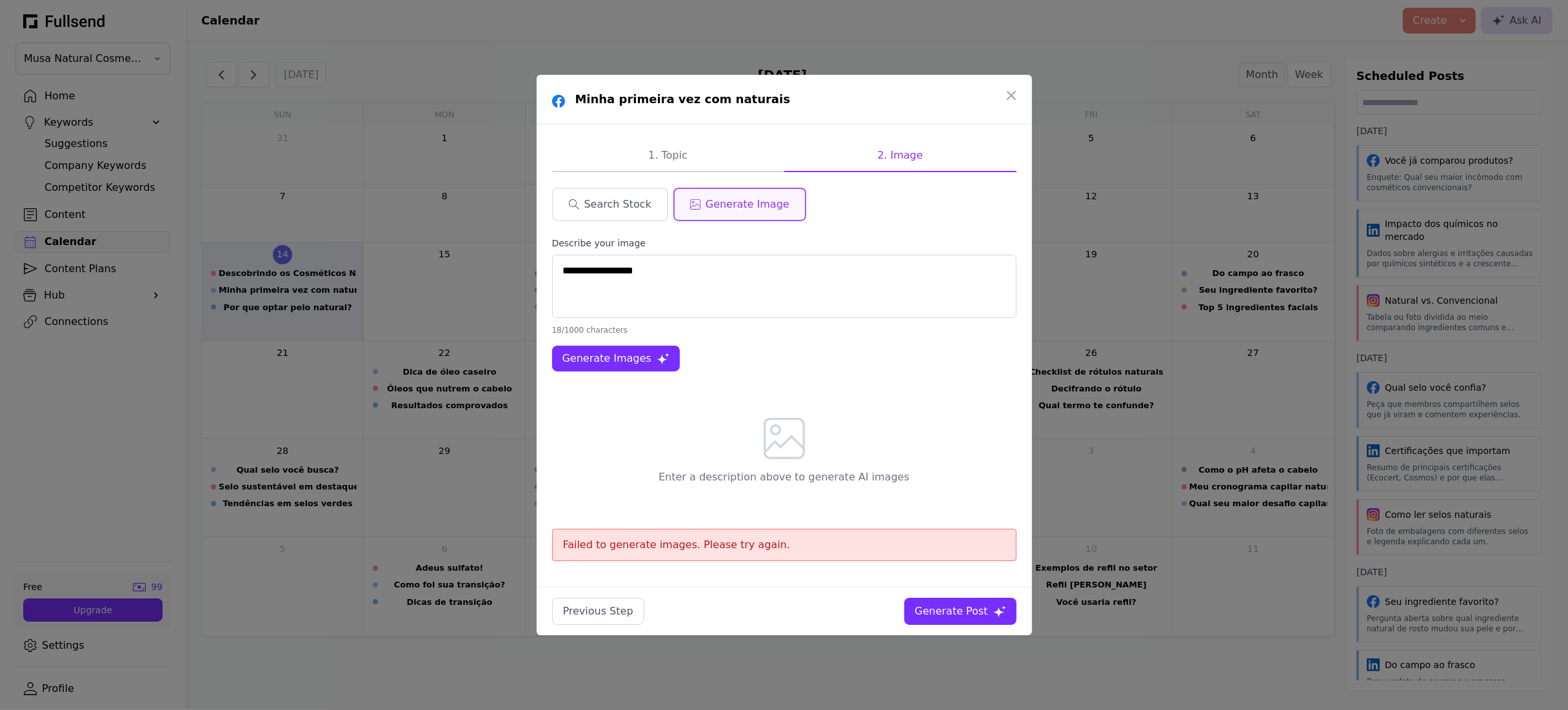
click at [598, 348] on button "Generate Images" at bounding box center [616, 358] width 128 height 26
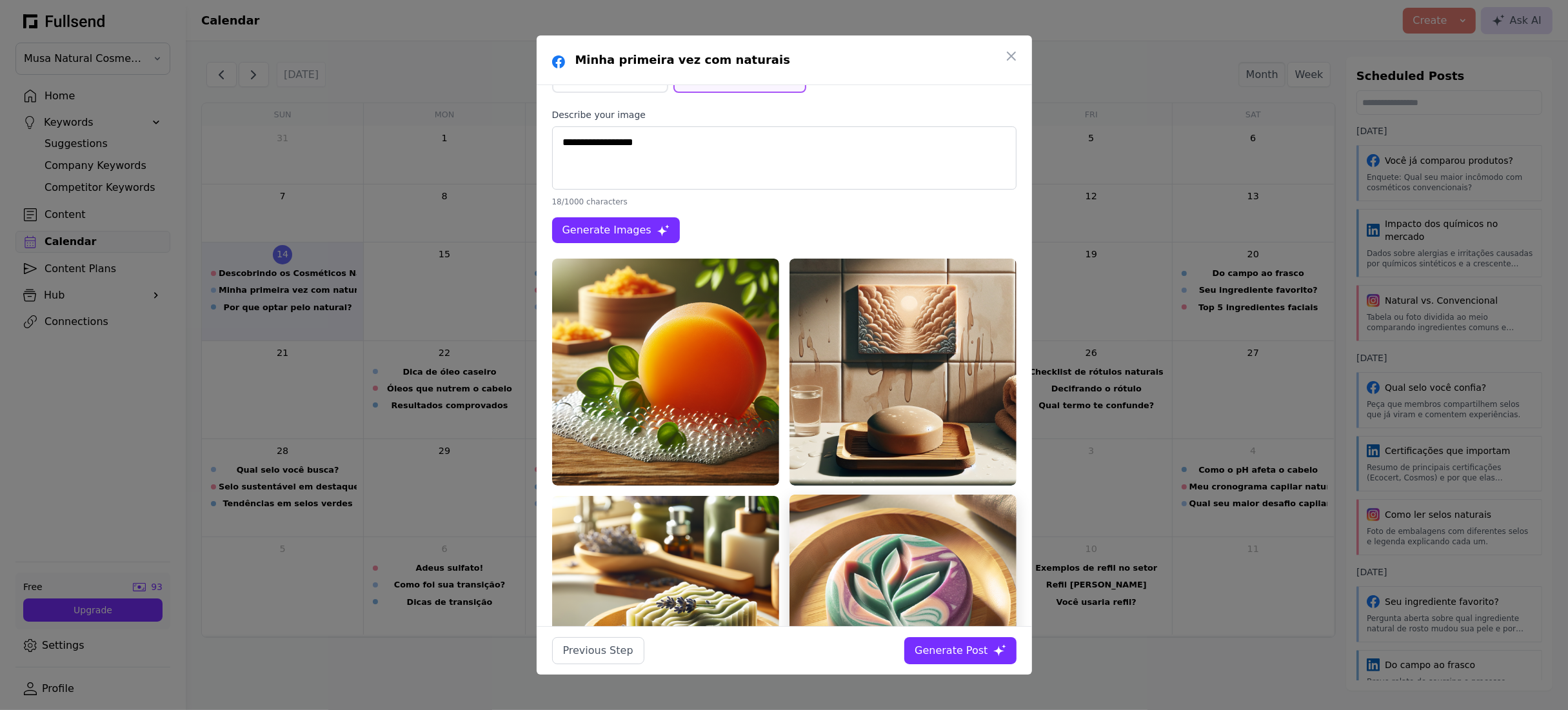
scroll to position [230, 0]
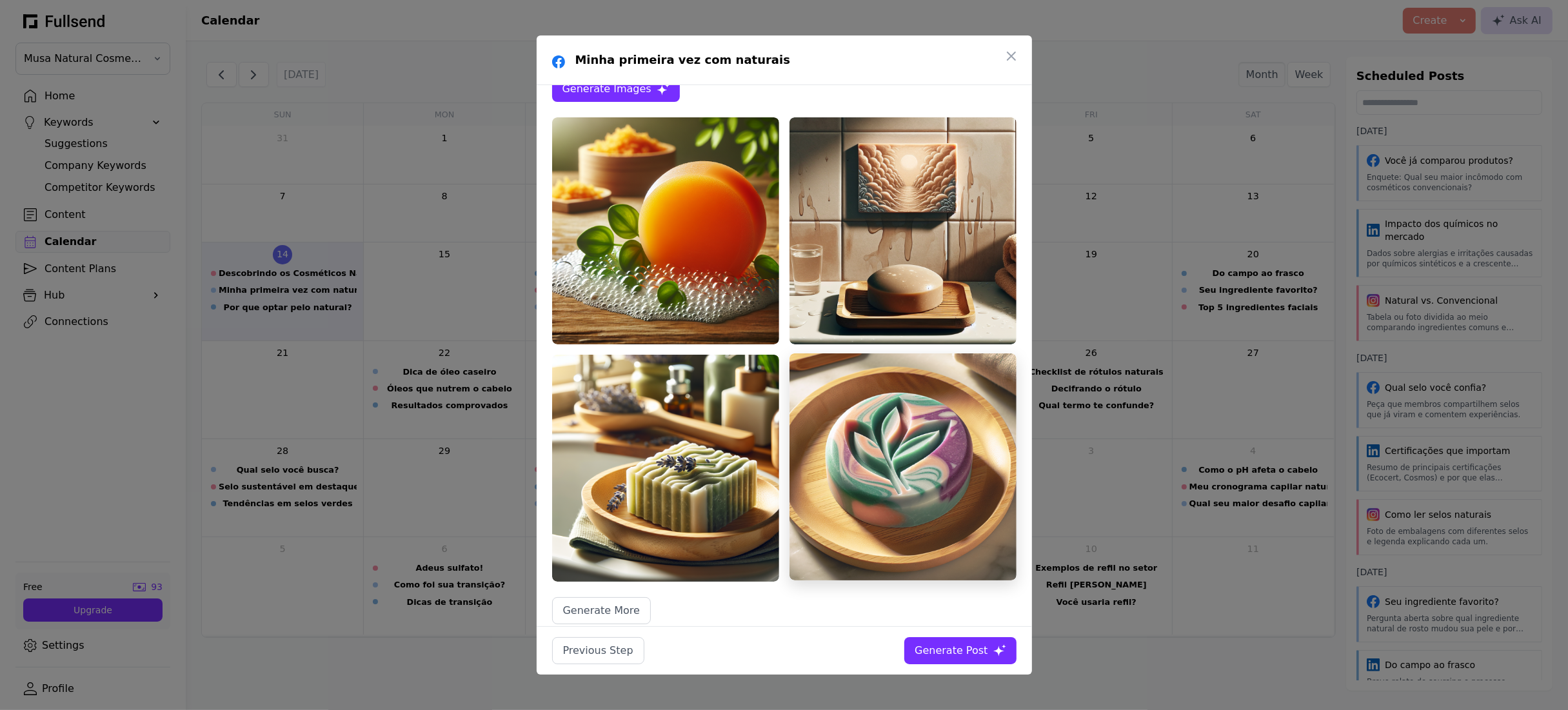
click at [884, 420] on img at bounding box center [903, 467] width 227 height 227
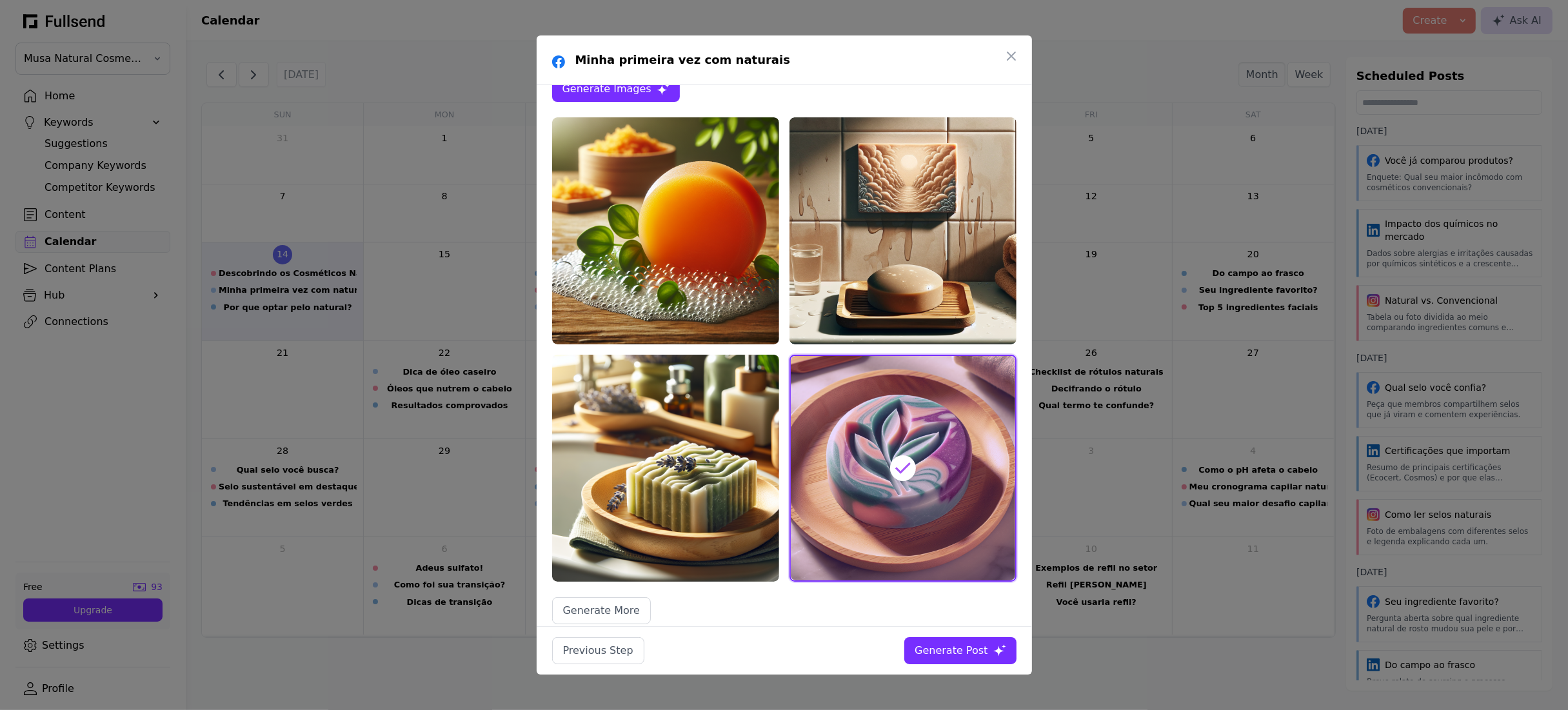
click at [962, 655] on div "Generate Post" at bounding box center [951, 650] width 73 height 15
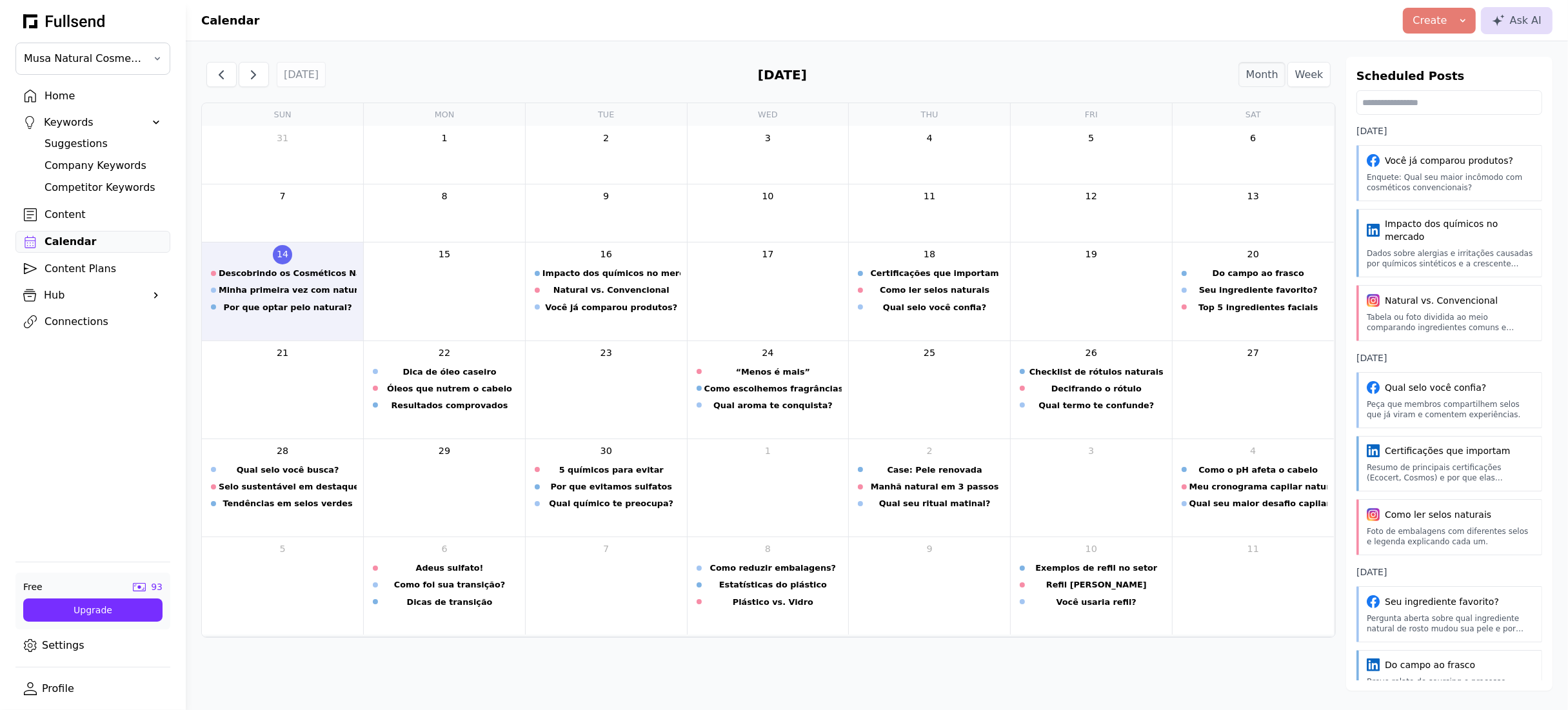
click at [107, 221] on div "Content" at bounding box center [103, 215] width 117 height 15
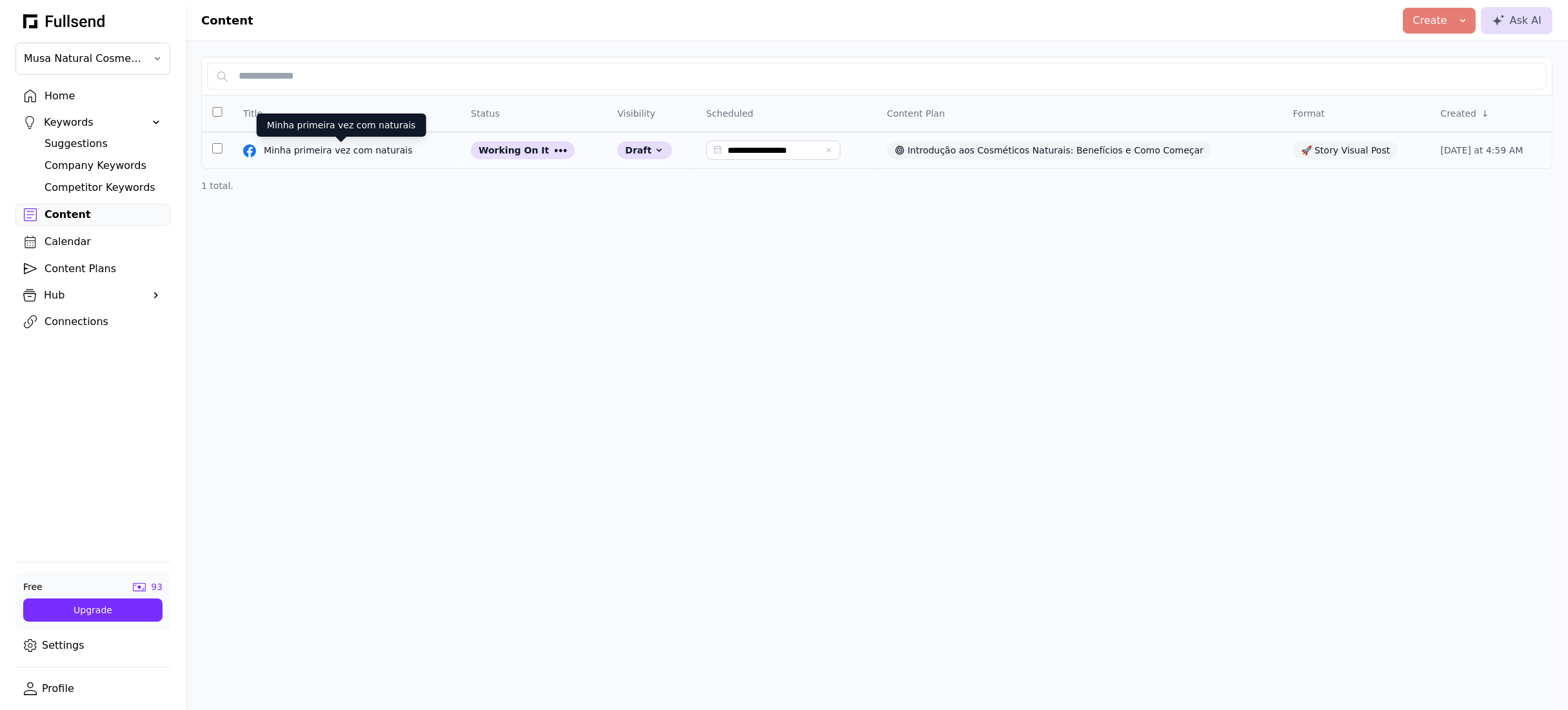
click at [377, 151] on div "Minha primeira vez com naturais" at bounding box center [341, 150] width 155 height 13
click at [88, 244] on div "Calendar" at bounding box center [103, 242] width 117 height 15
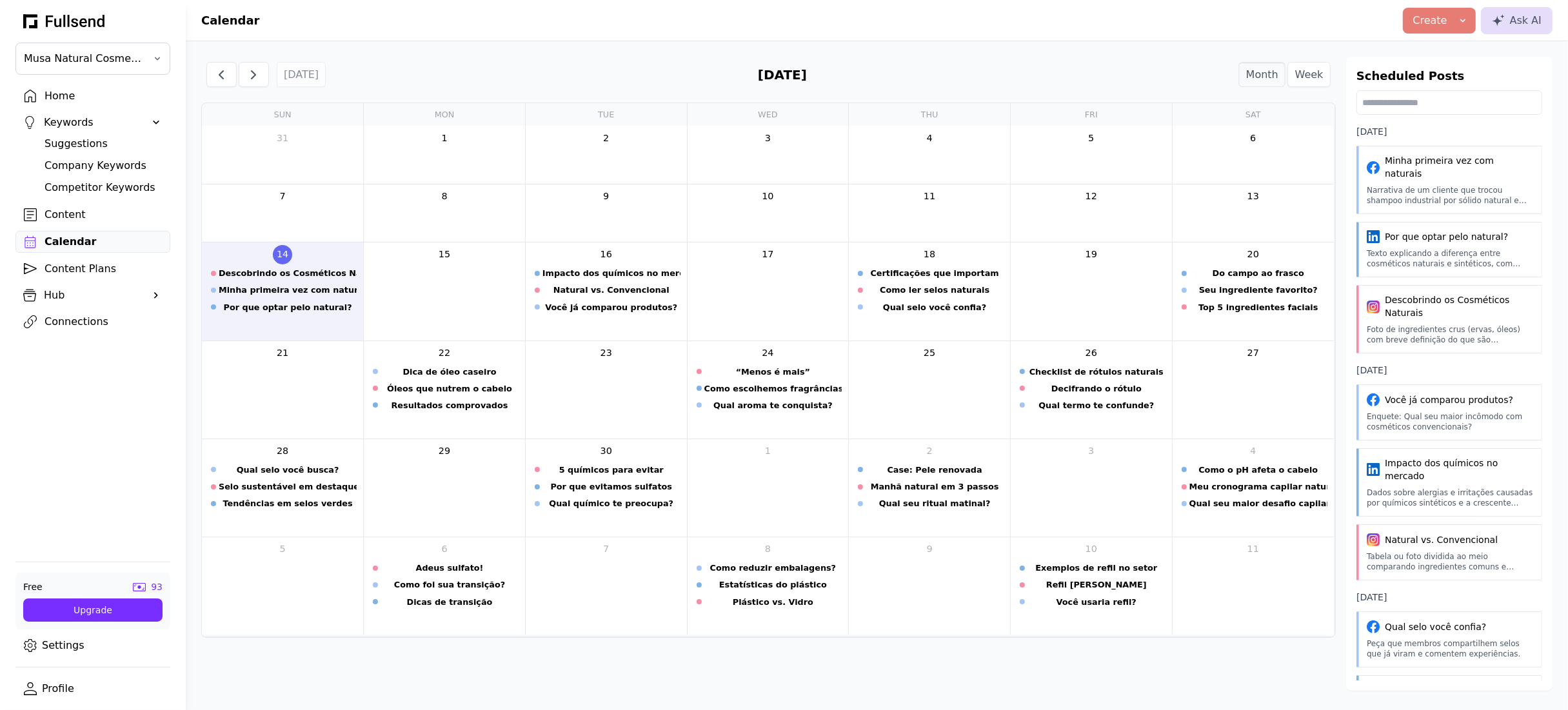
click at [75, 214] on div "Content" at bounding box center [103, 215] width 117 height 15
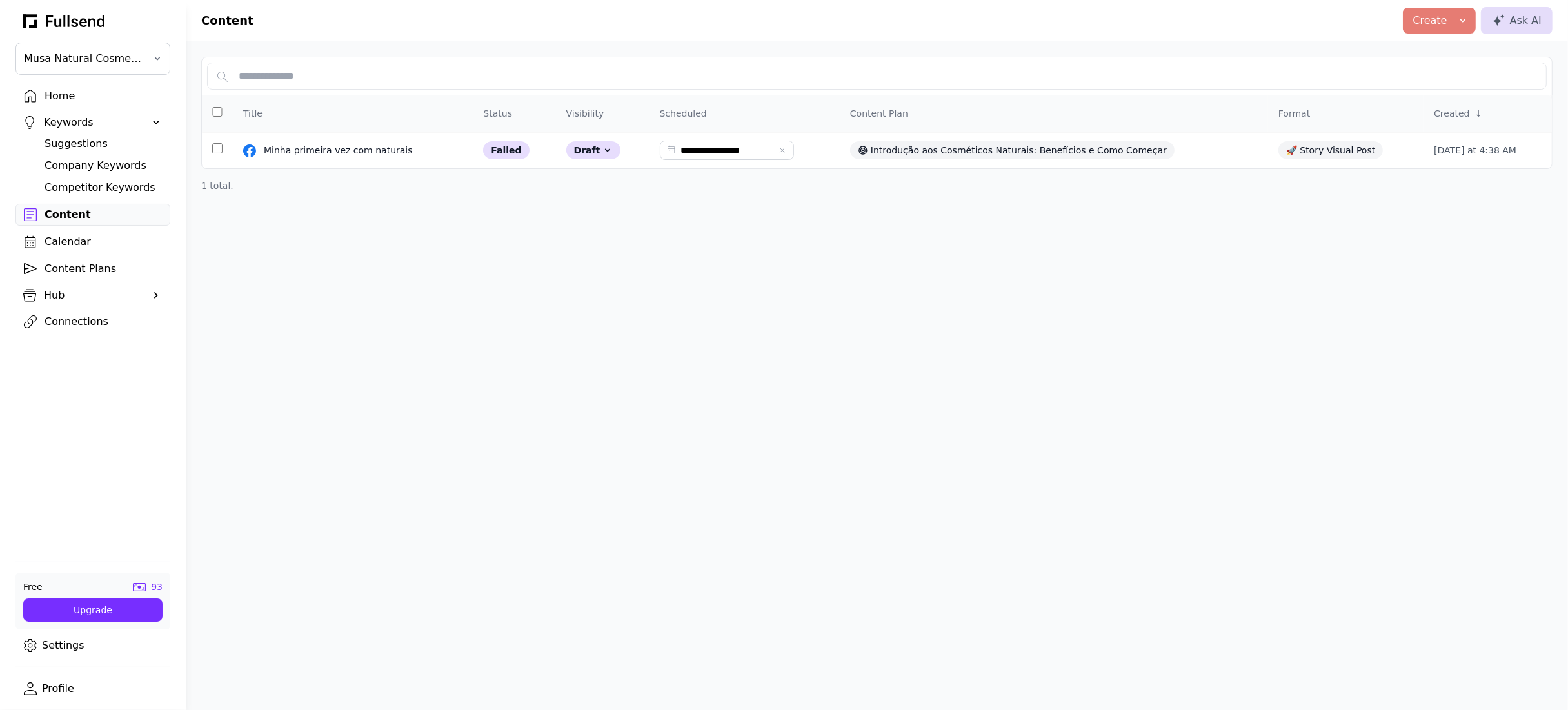
click at [82, 325] on div "Connections" at bounding box center [103, 321] width 117 height 15
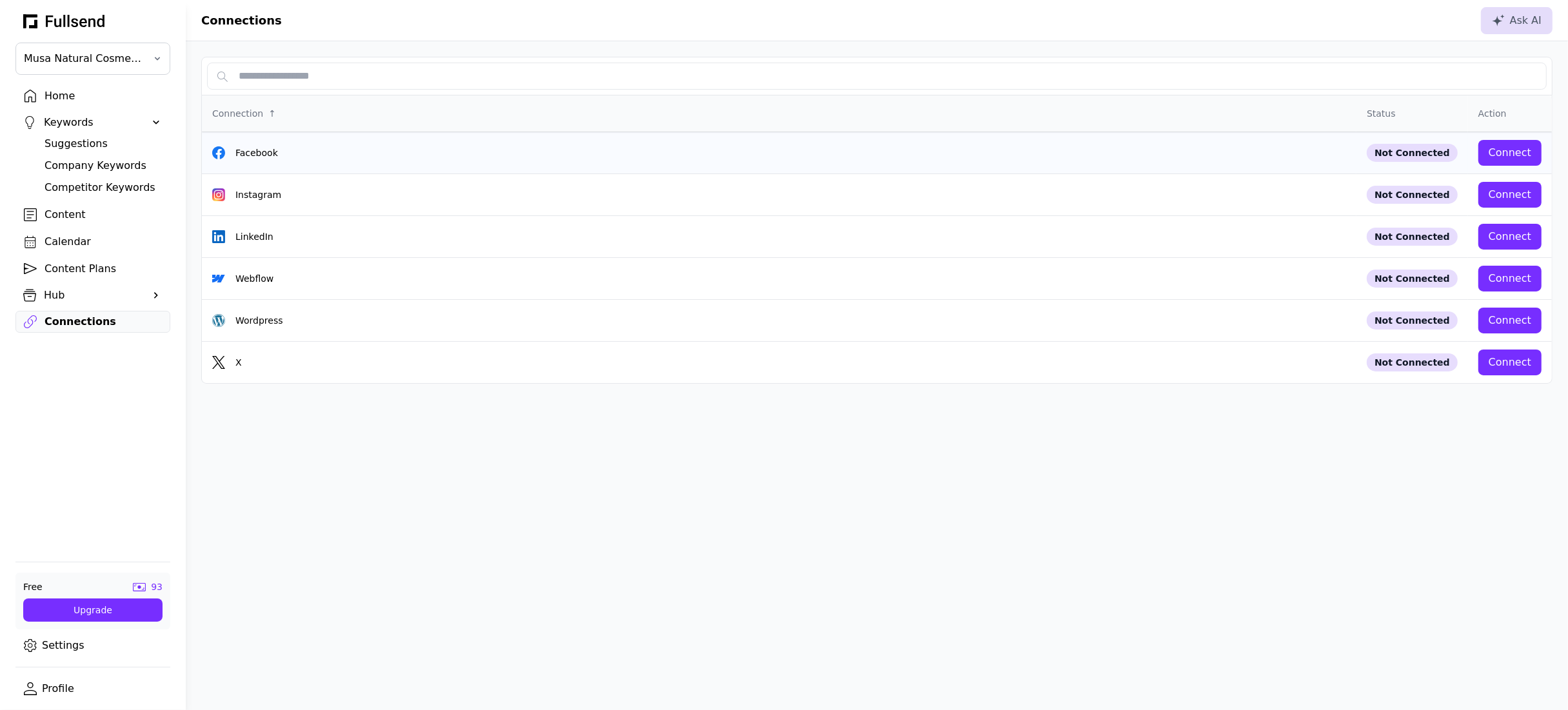
click at [1505, 156] on div "Connect" at bounding box center [1509, 152] width 42 height 15
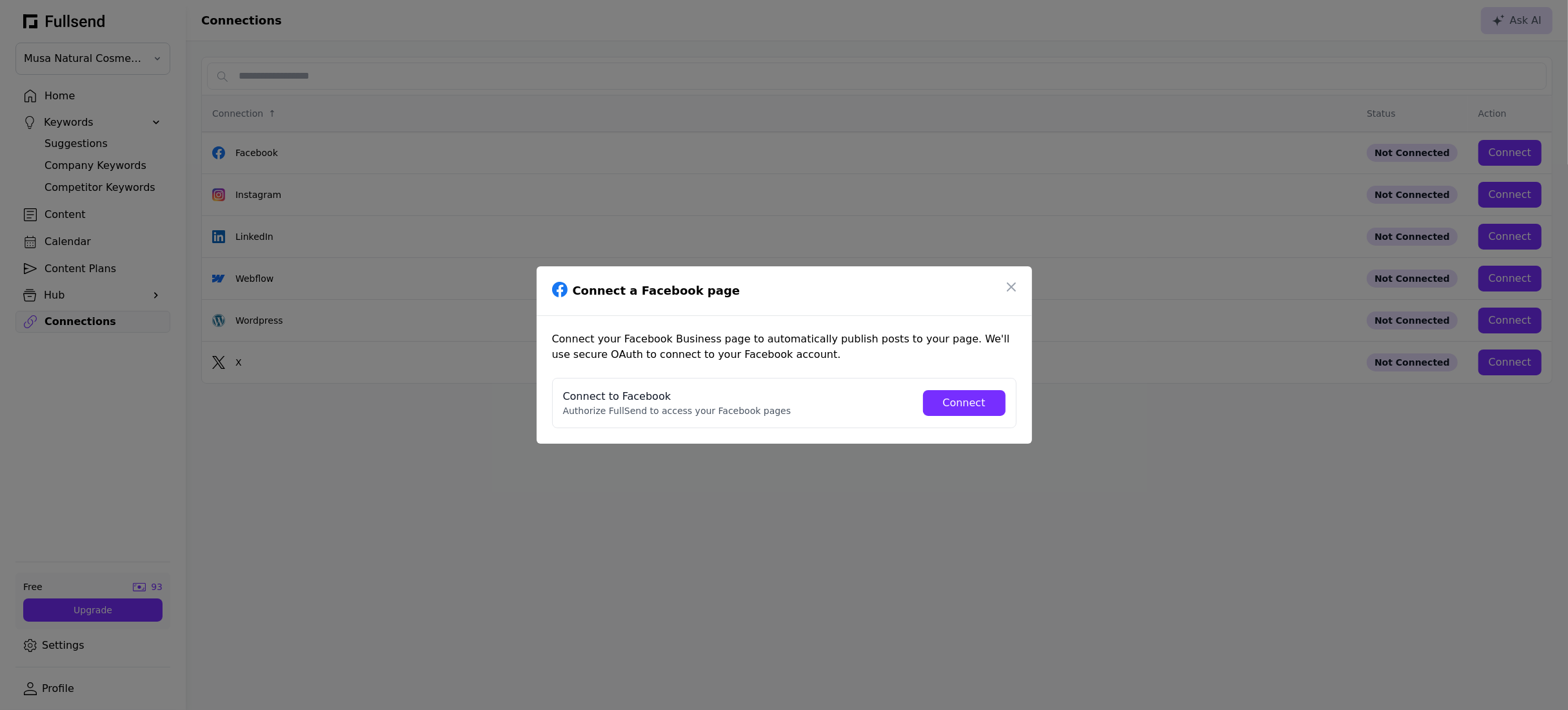
click at [969, 412] on button "Connect" at bounding box center [964, 403] width 83 height 26
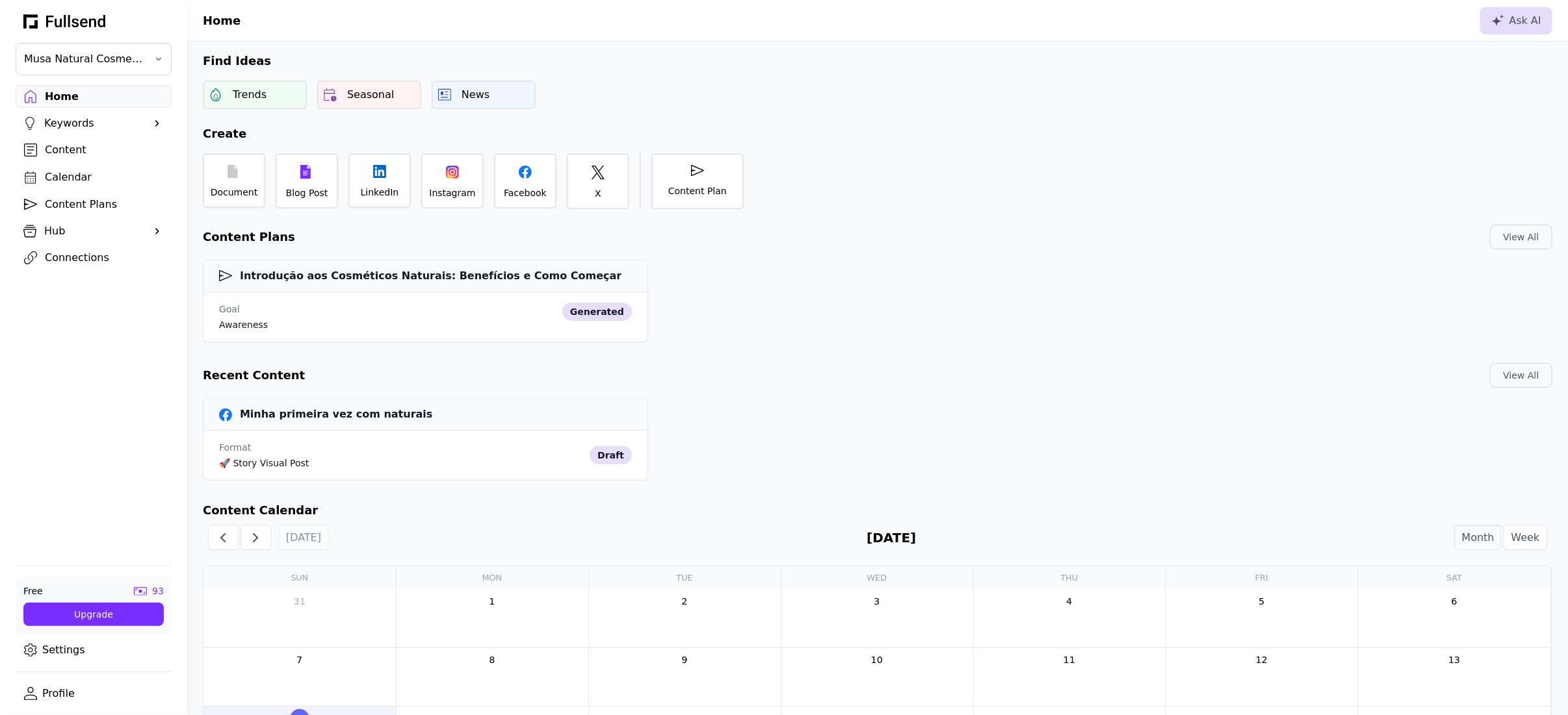
click at [75, 260] on div "Connections" at bounding box center [104, 257] width 118 height 15
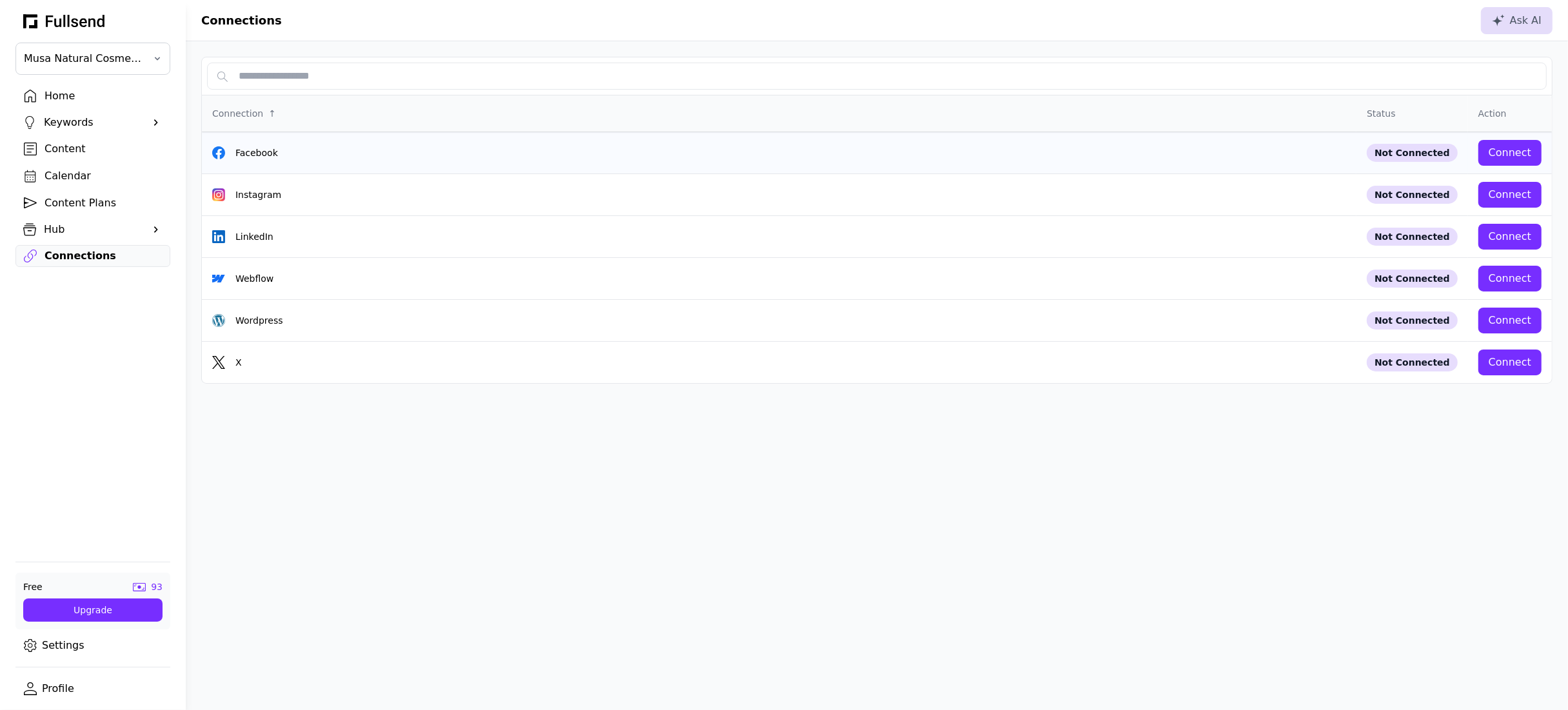
click at [1498, 163] on button "Connect" at bounding box center [1510, 152] width 63 height 26
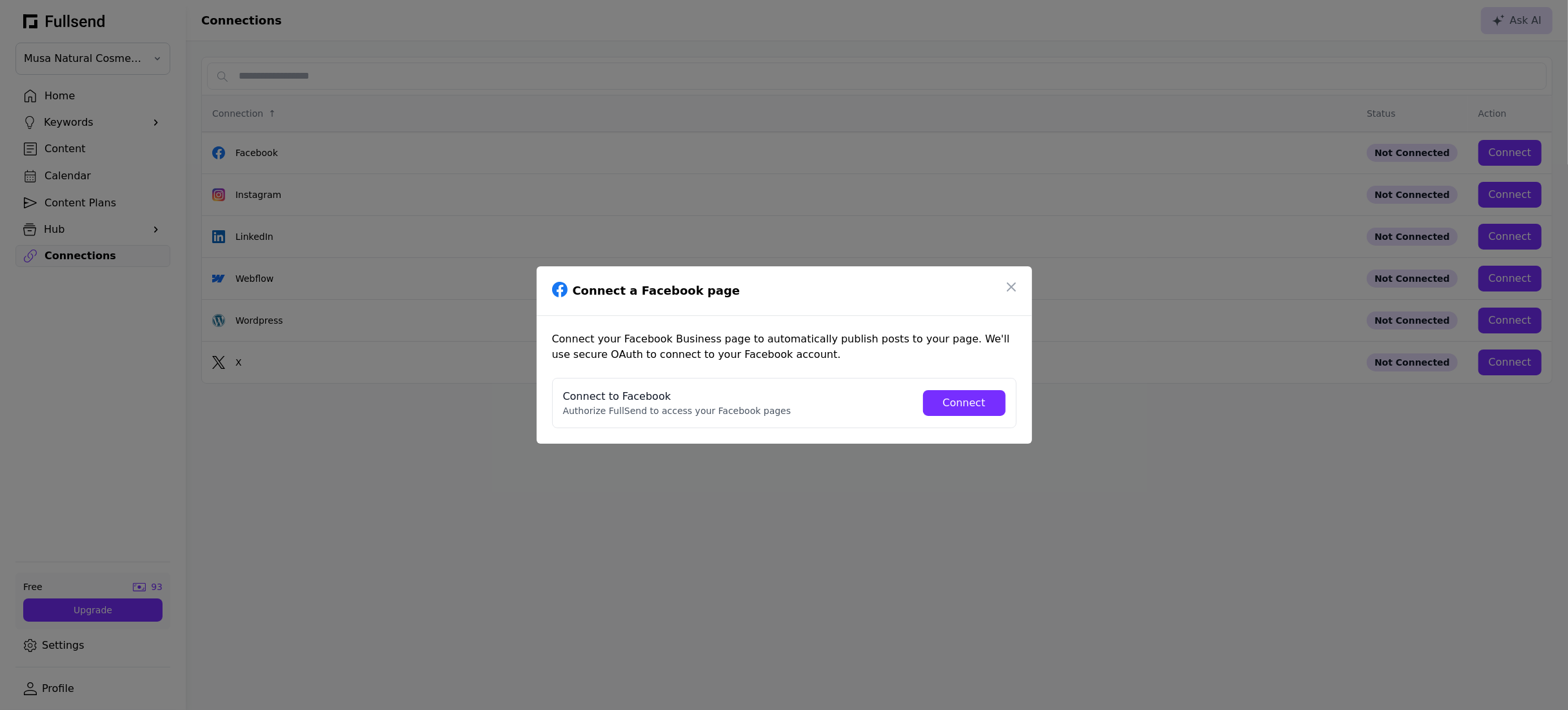
click at [959, 402] on div "Connect" at bounding box center [964, 402] width 62 height 15
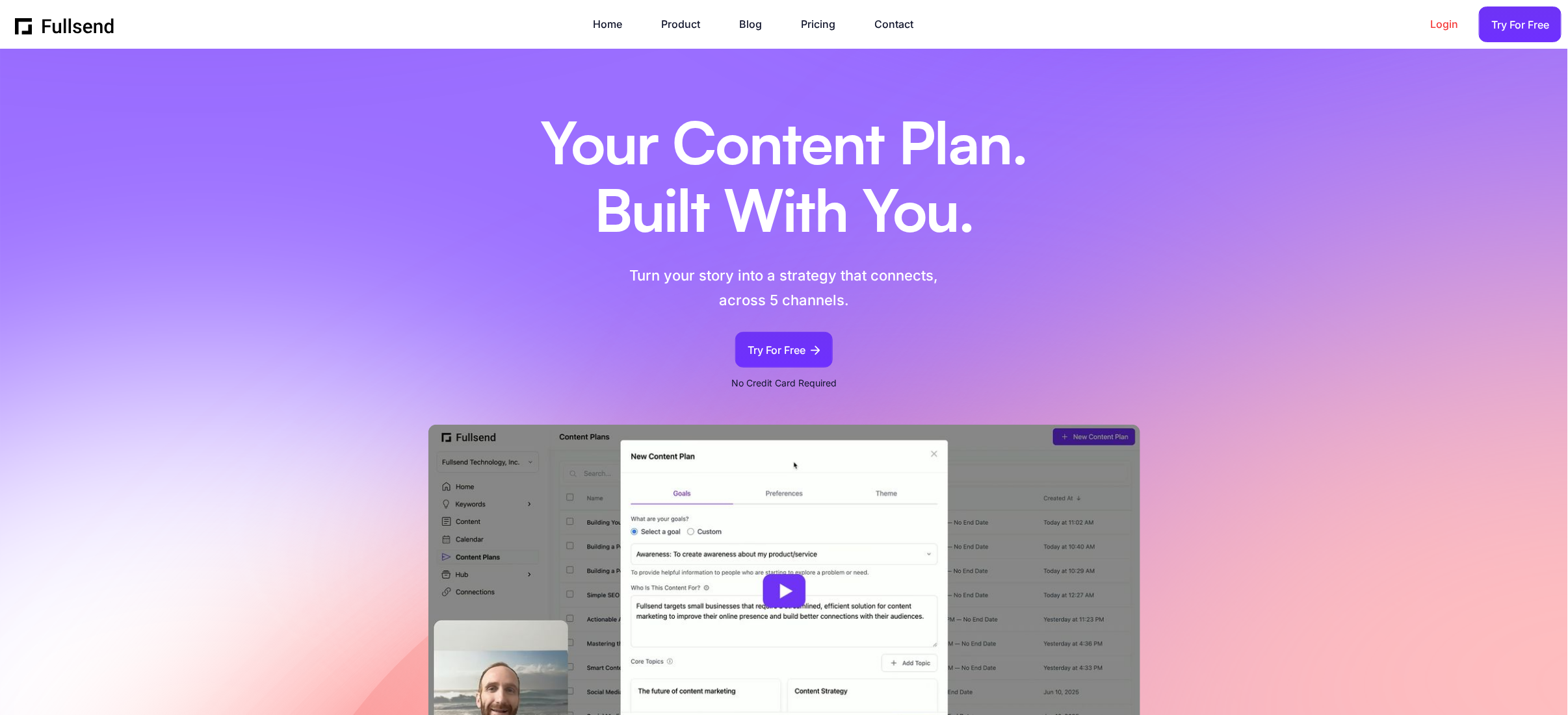
click at [1444, 19] on link "Login" at bounding box center [1450, 24] width 41 height 17
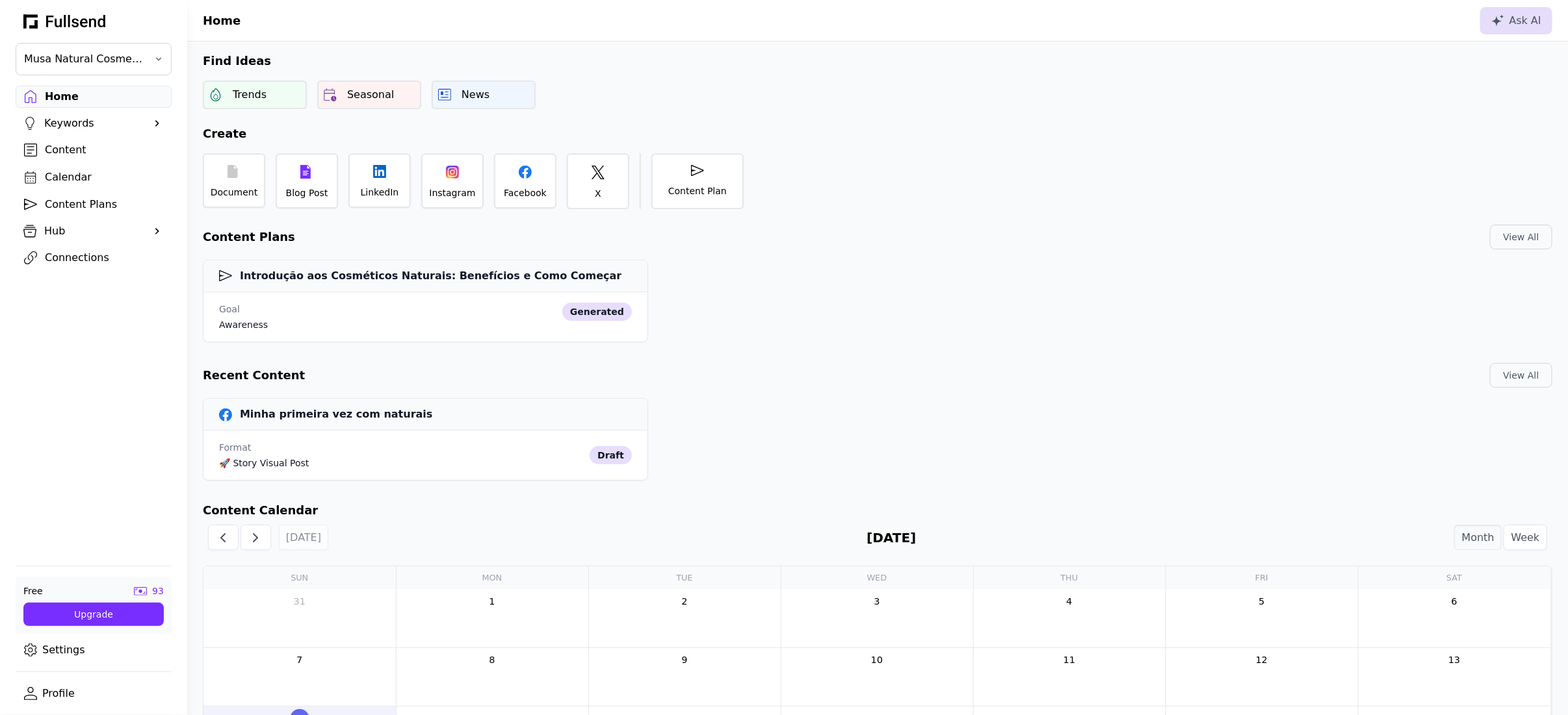
click at [87, 263] on div "Connections" at bounding box center [104, 257] width 118 height 15
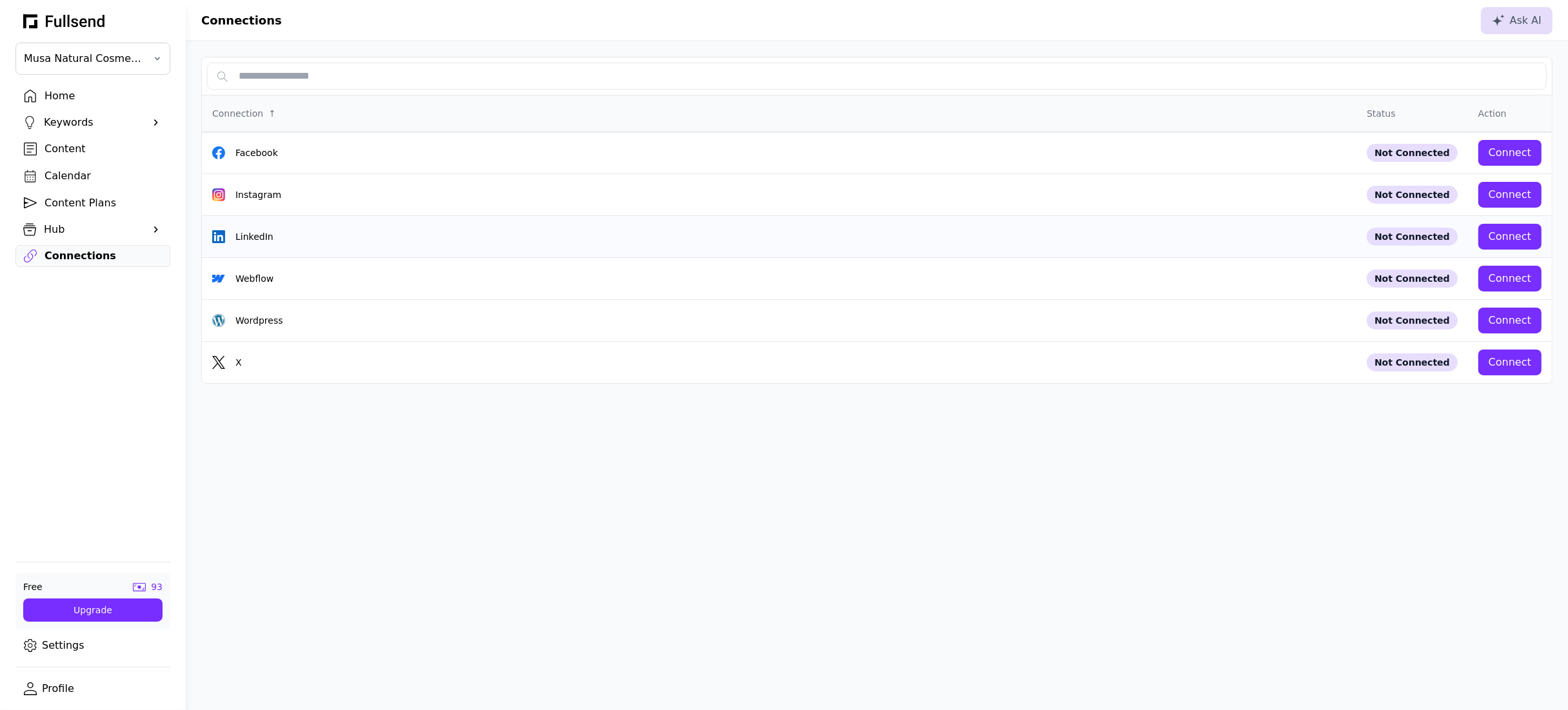
click at [1510, 236] on div "Connect" at bounding box center [1509, 236] width 42 height 15
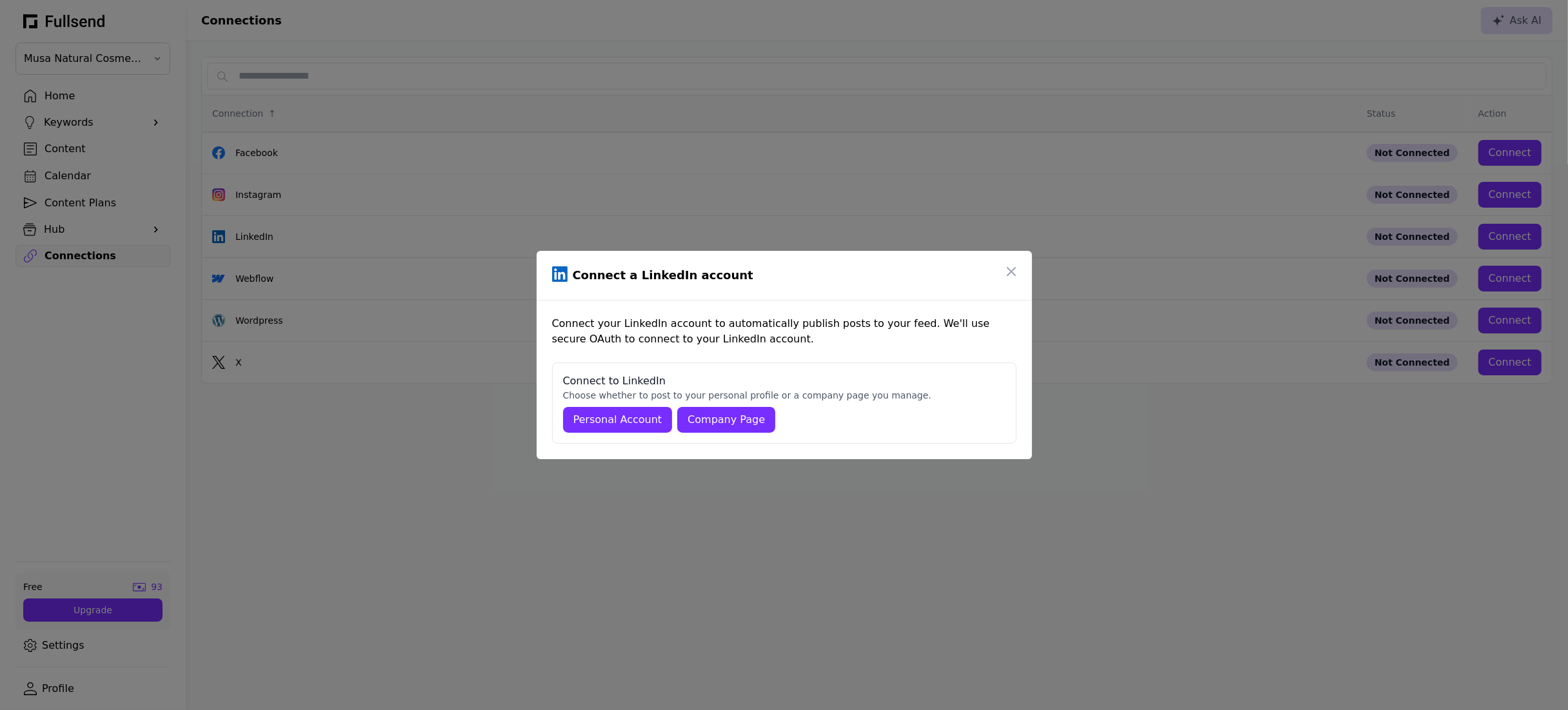
click at [715, 420] on div "Company Page" at bounding box center [726, 420] width 78 height 15
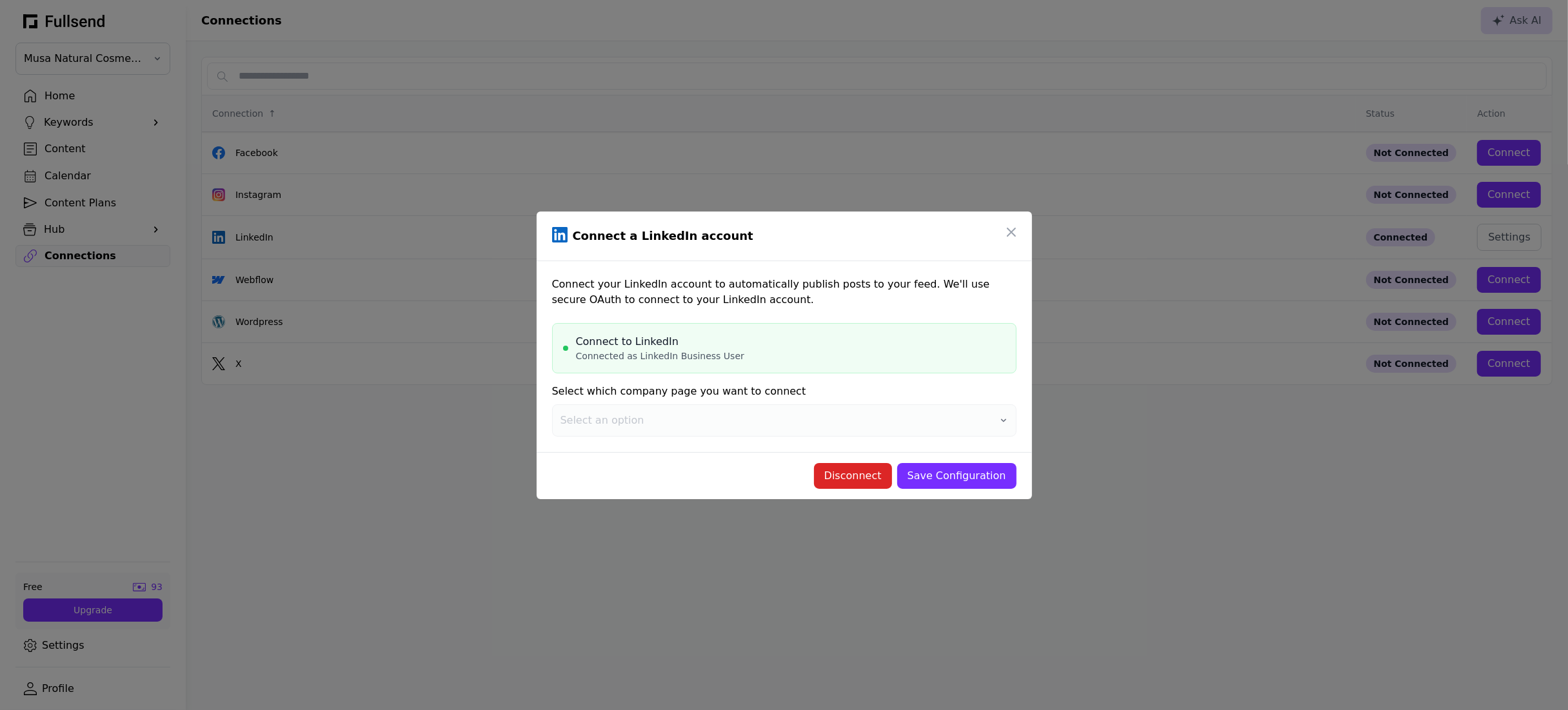
click at [920, 475] on div "Save Configuration" at bounding box center [956, 475] width 98 height 15
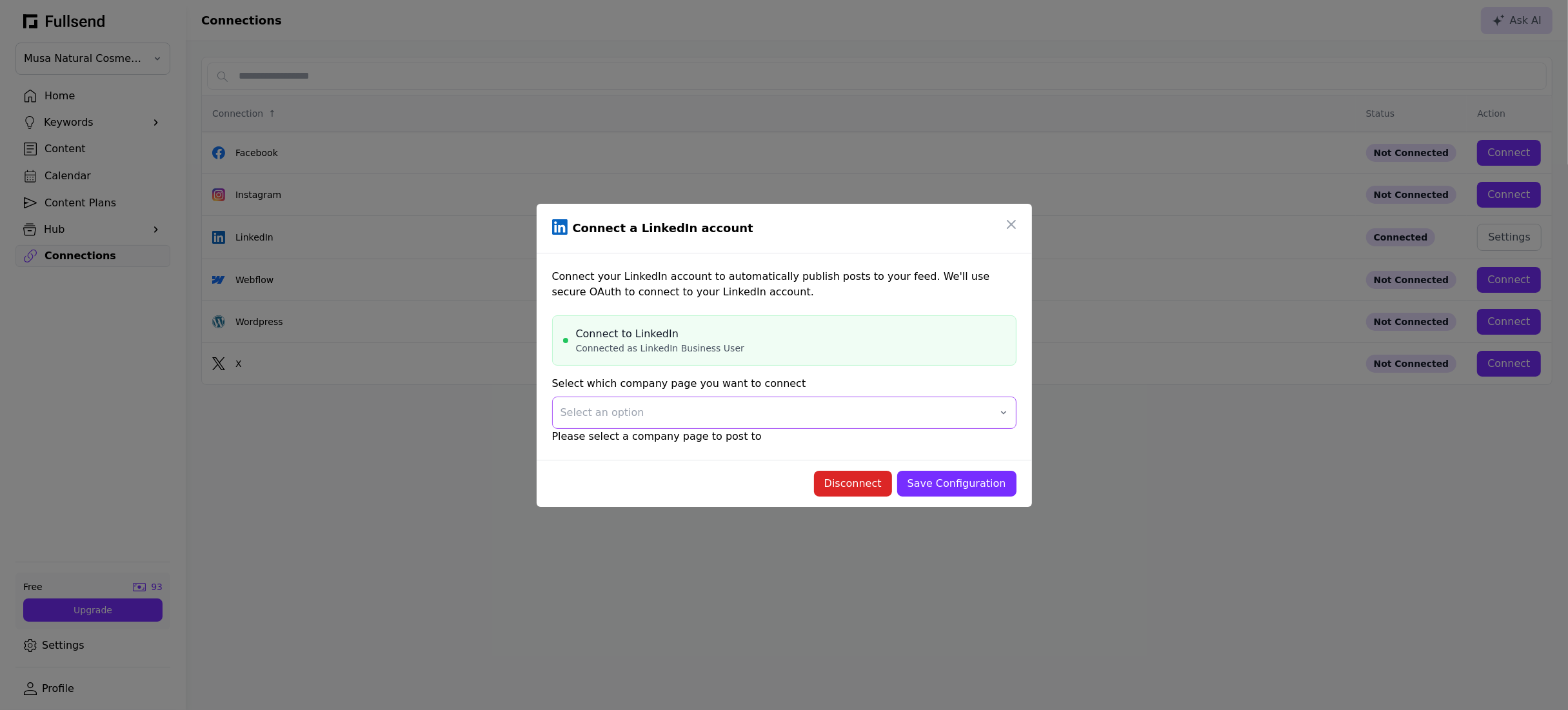
click at [802, 413] on span "Select an option" at bounding box center [775, 412] width 429 height 15
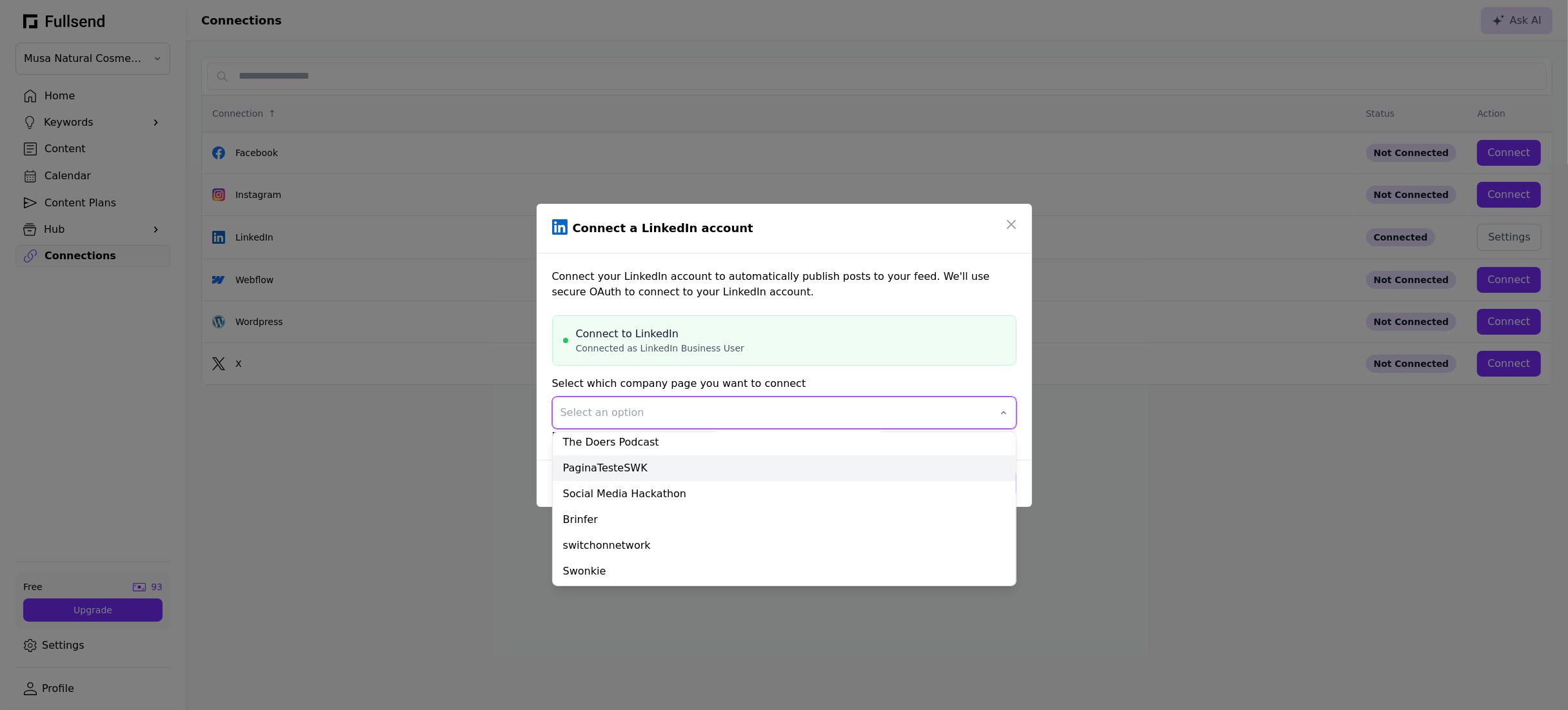
scroll to position [58, 0]
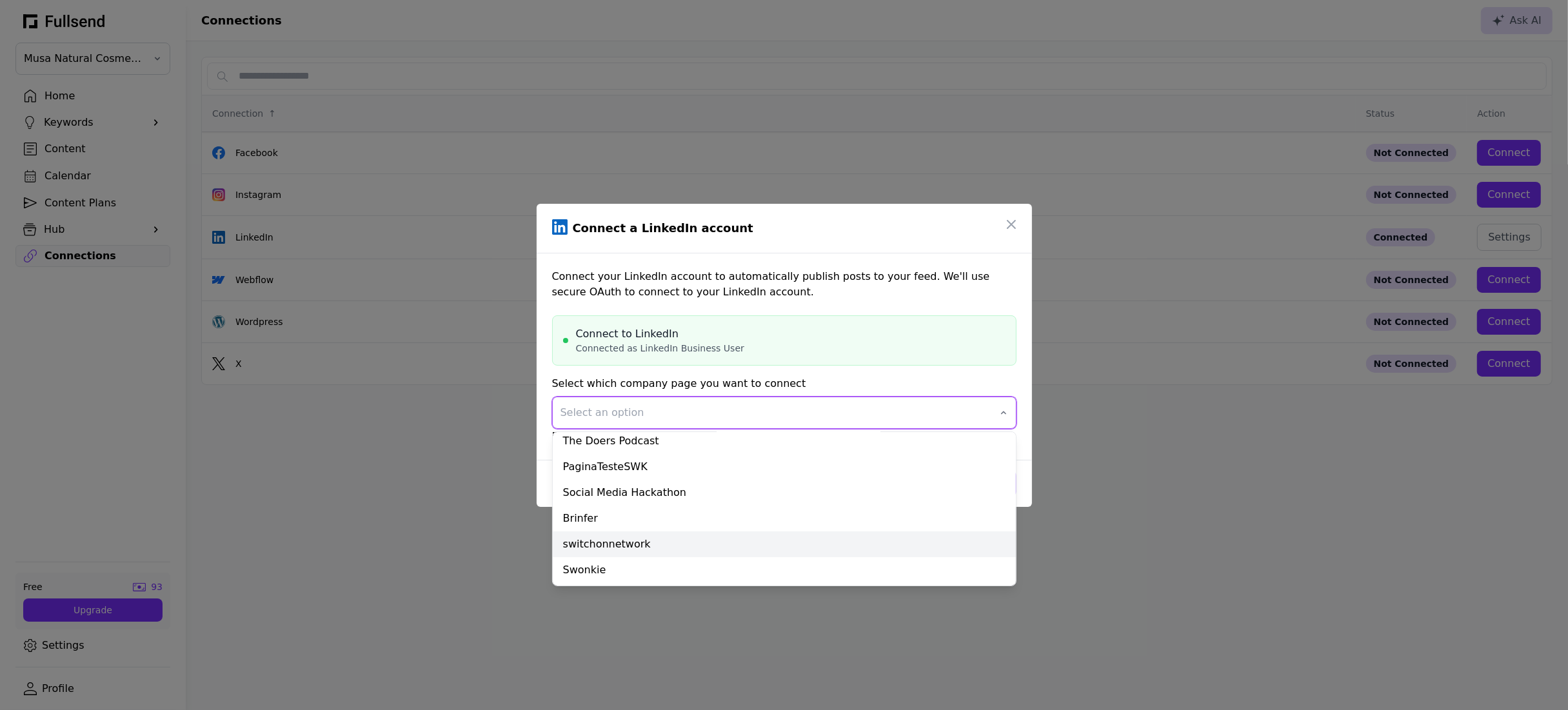
click at [740, 542] on div "switchonnetwork" at bounding box center [784, 544] width 463 height 26
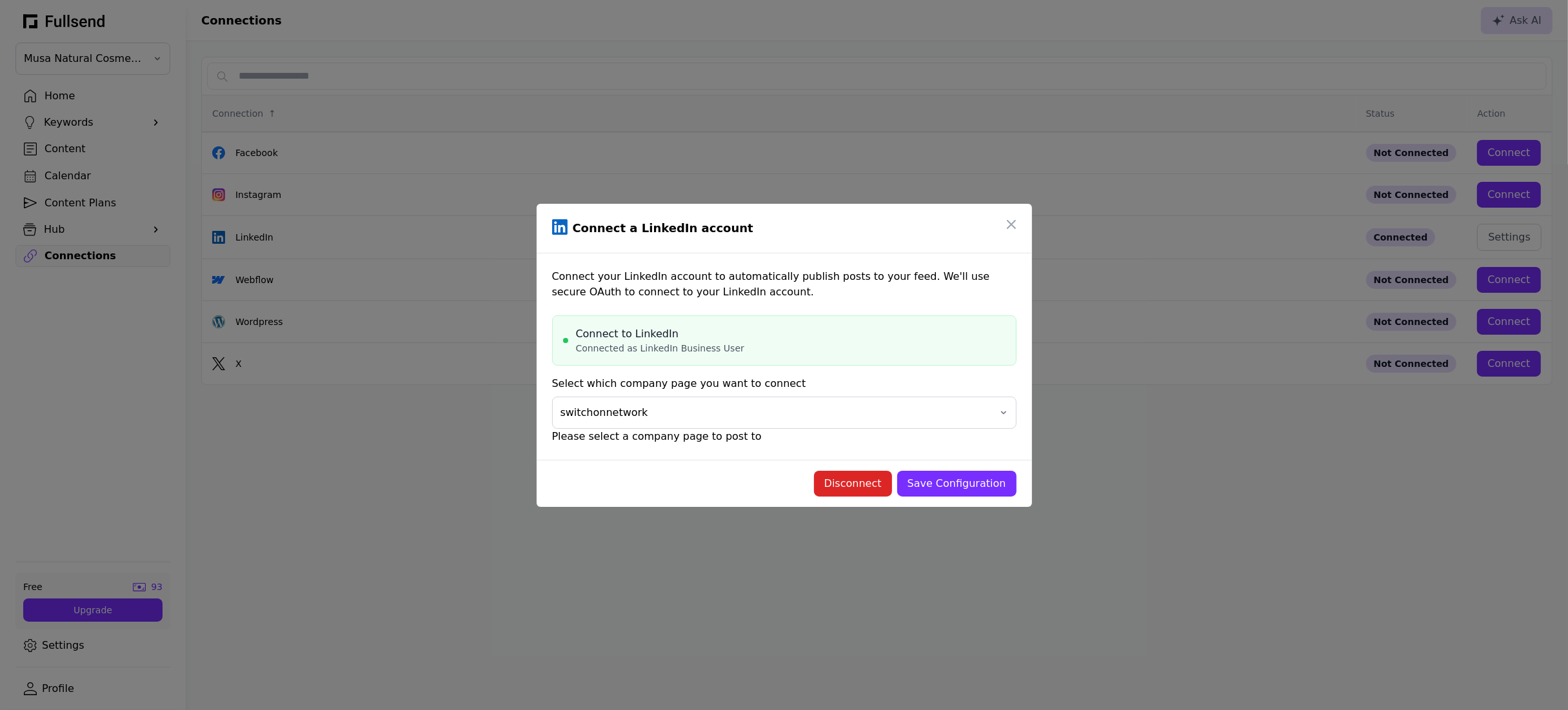
click at [981, 479] on div "Save Configuration" at bounding box center [956, 484] width 98 height 15
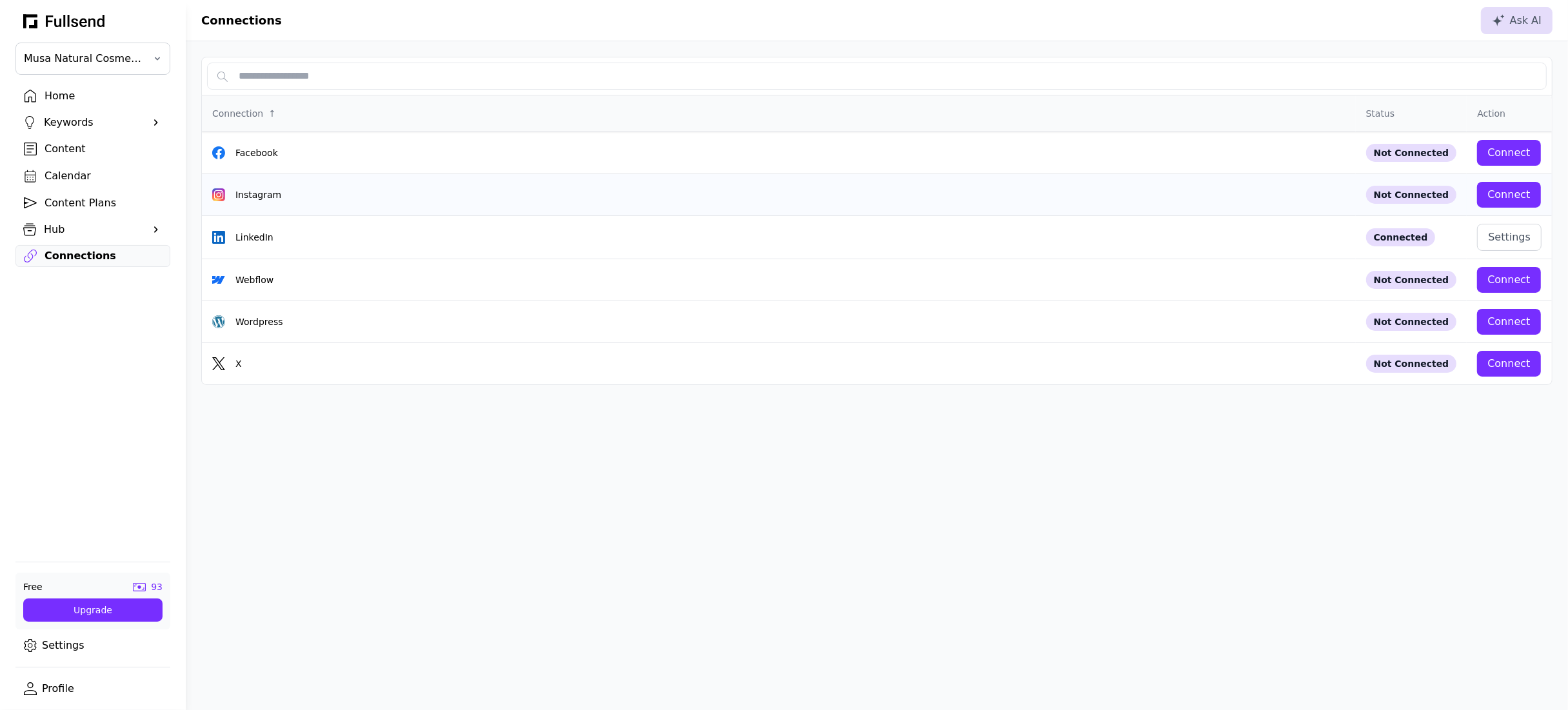
click at [1524, 188] on div "Connect" at bounding box center [1508, 194] width 42 height 15
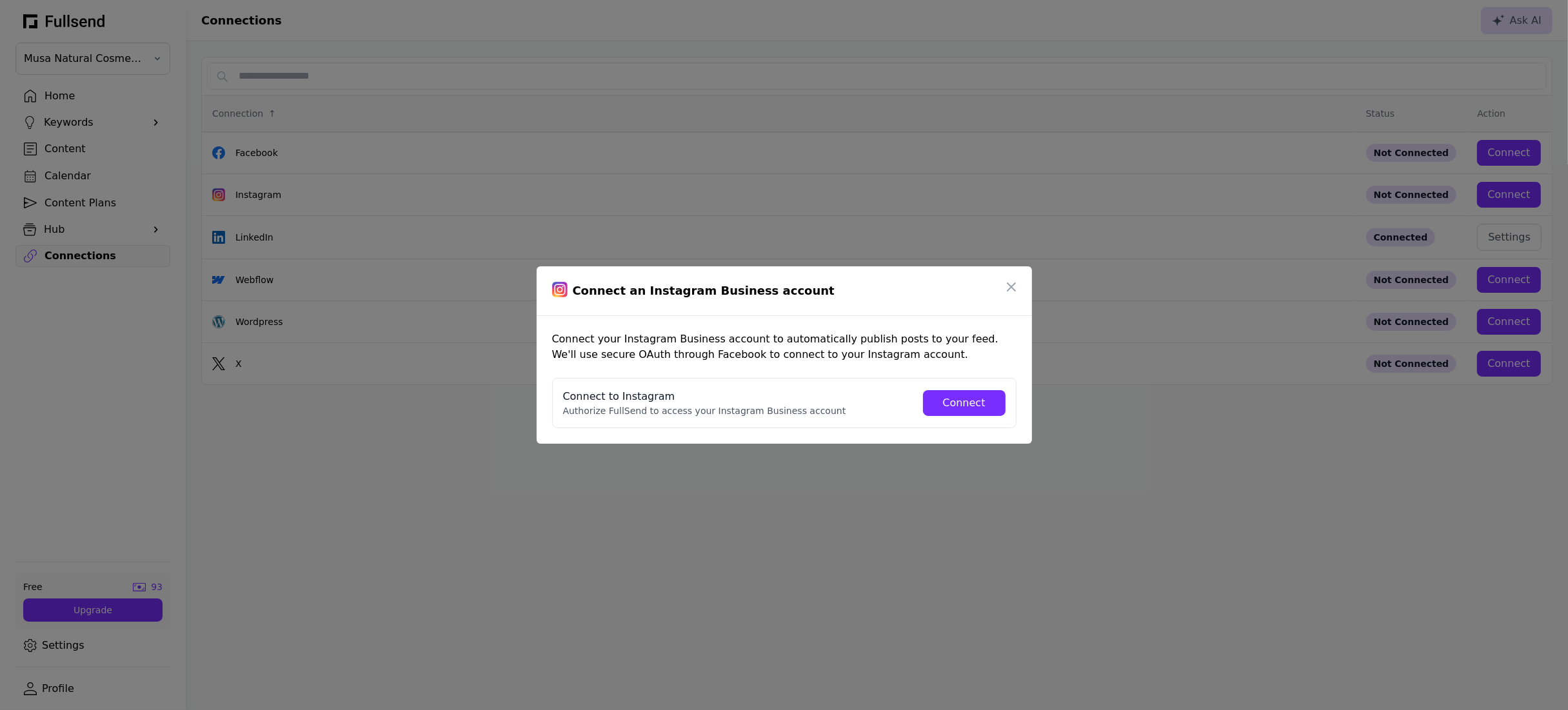
click at [974, 410] on div "Connect" at bounding box center [964, 402] width 62 height 15
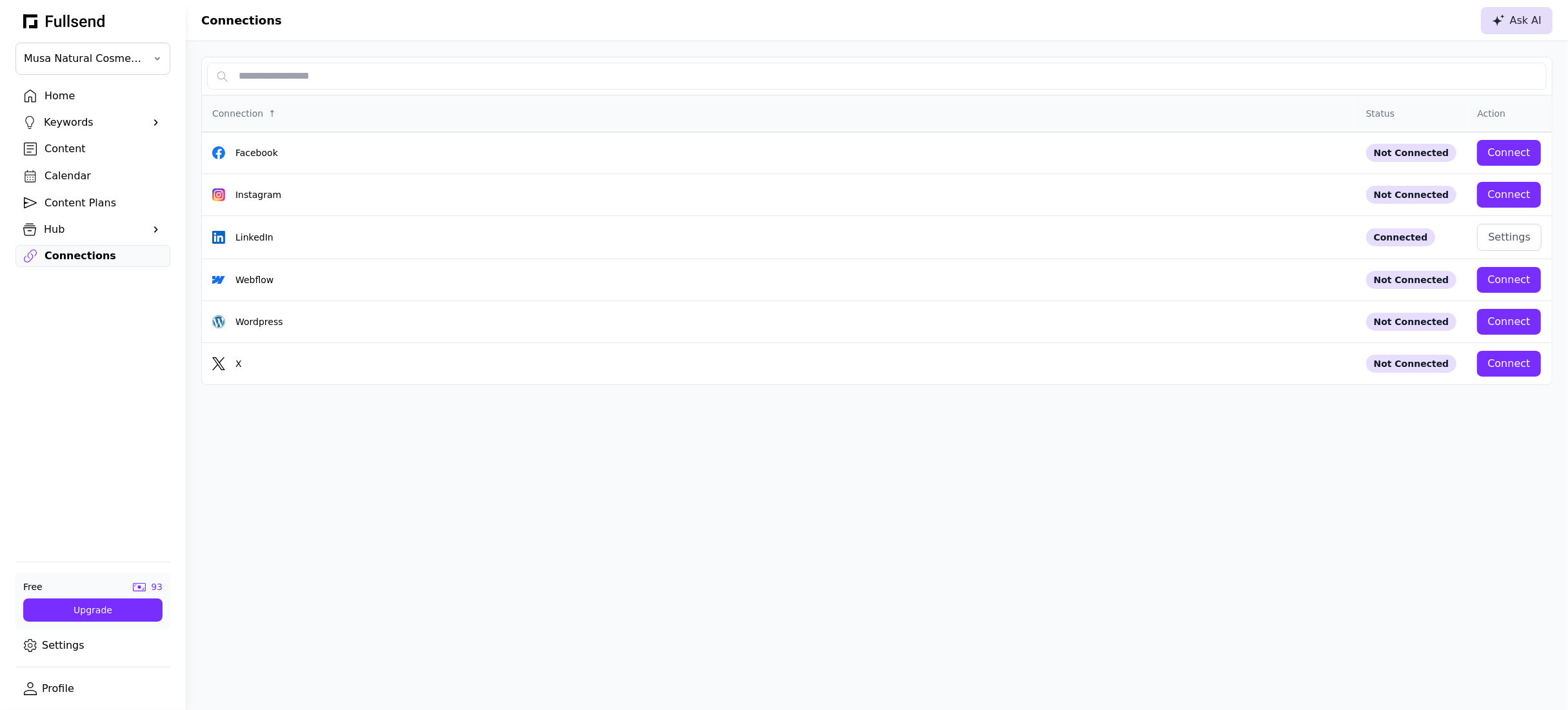
click at [1506, 19] on div "Ask AI" at bounding box center [1517, 20] width 50 height 15
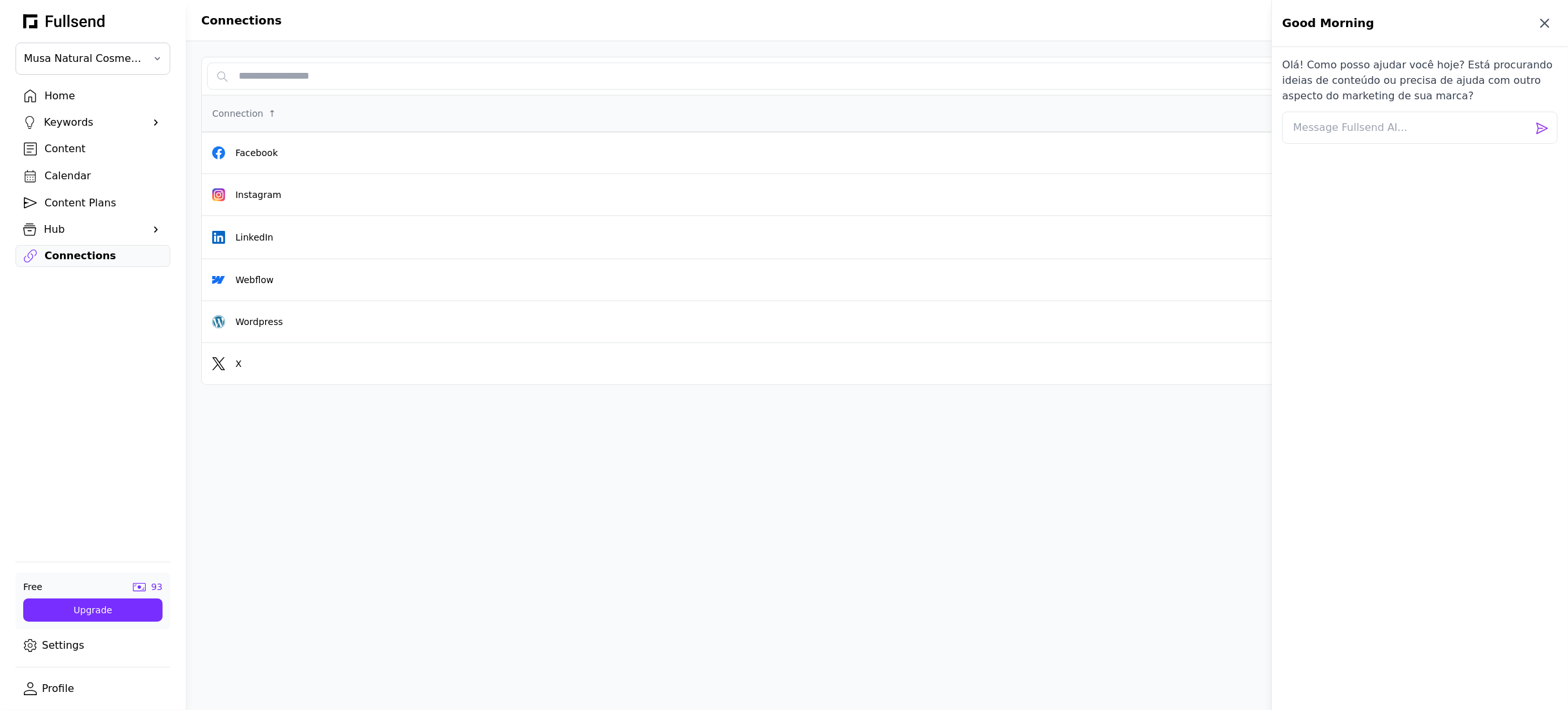
click at [1545, 21] on icon "button" at bounding box center [1545, 23] width 15 height 15
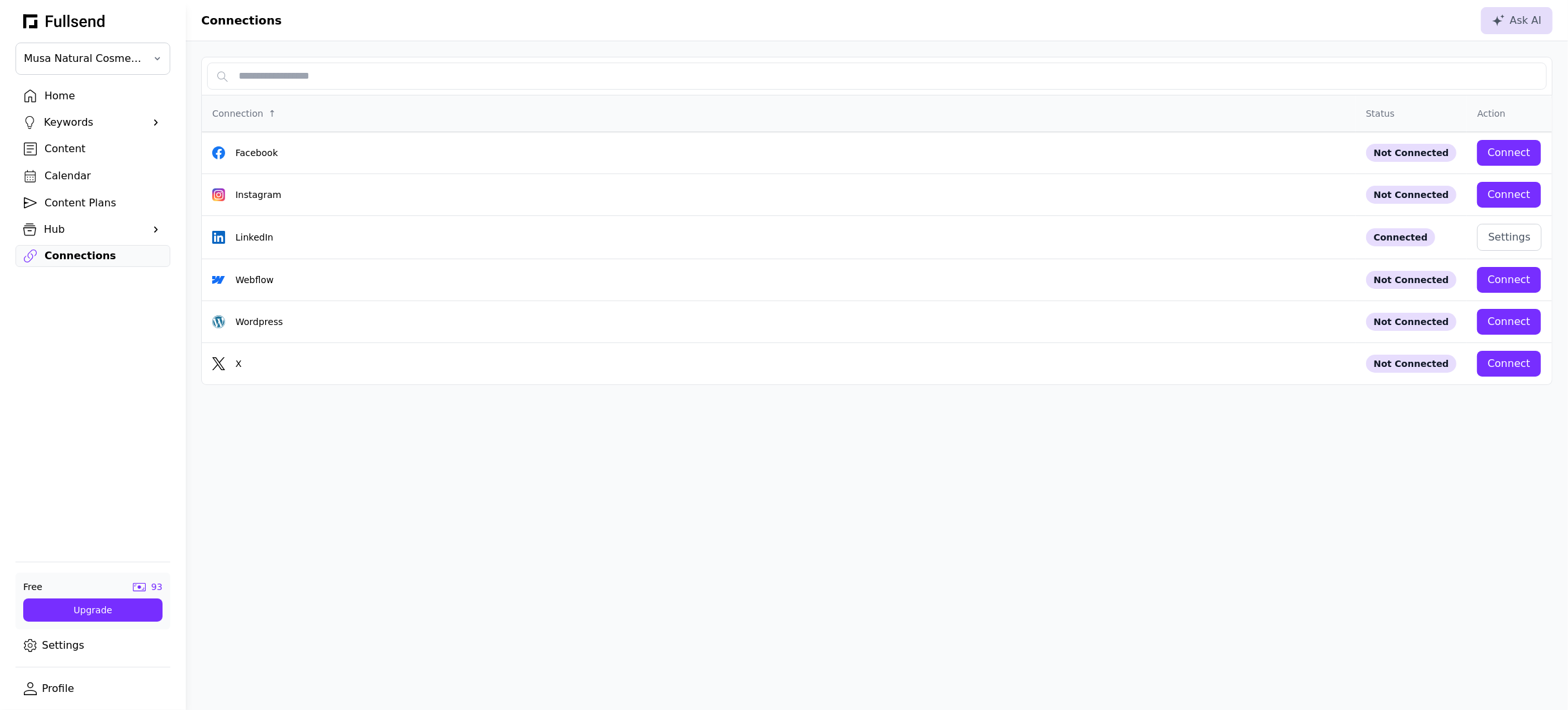
click at [82, 209] on div "Content Plans" at bounding box center [103, 203] width 117 height 15
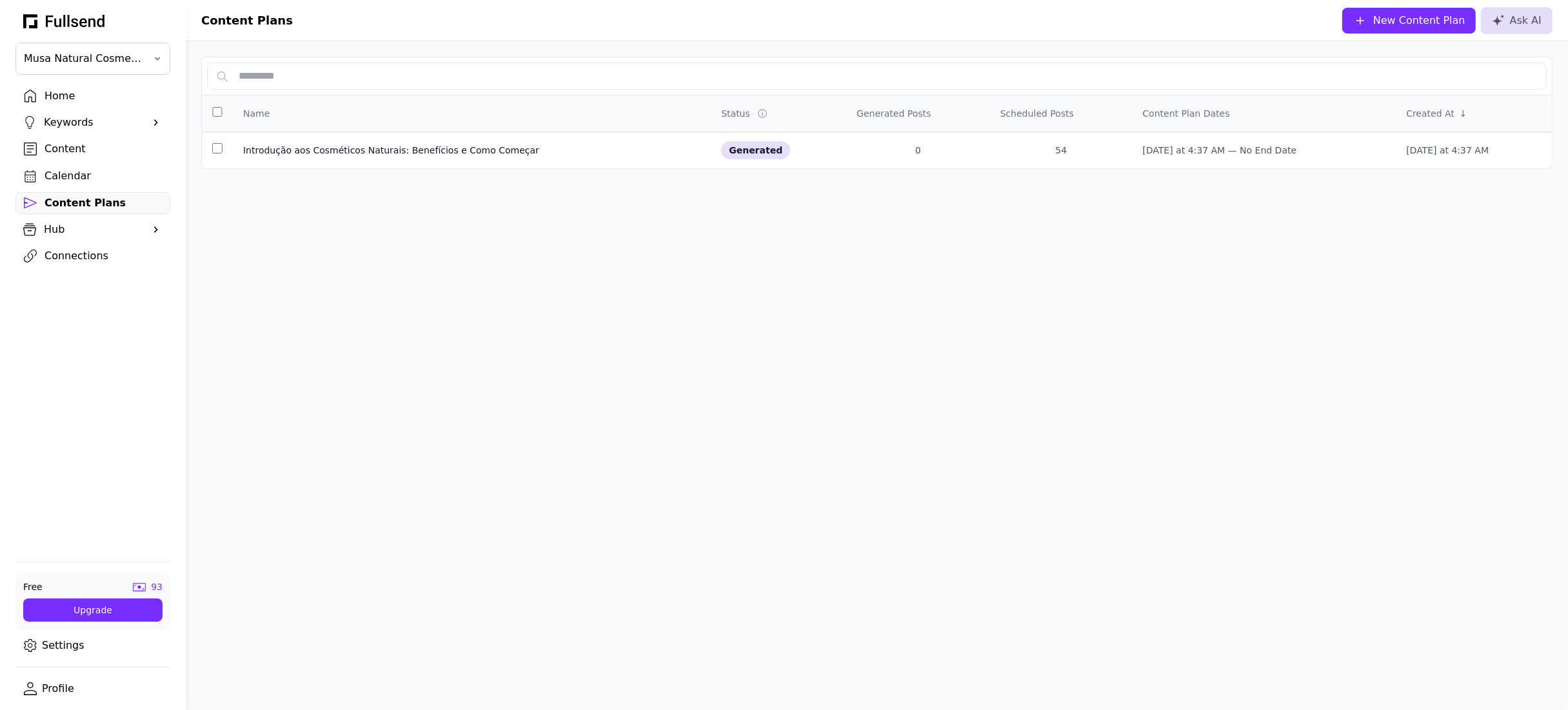
click at [69, 175] on div "Calendar" at bounding box center [103, 176] width 117 height 15
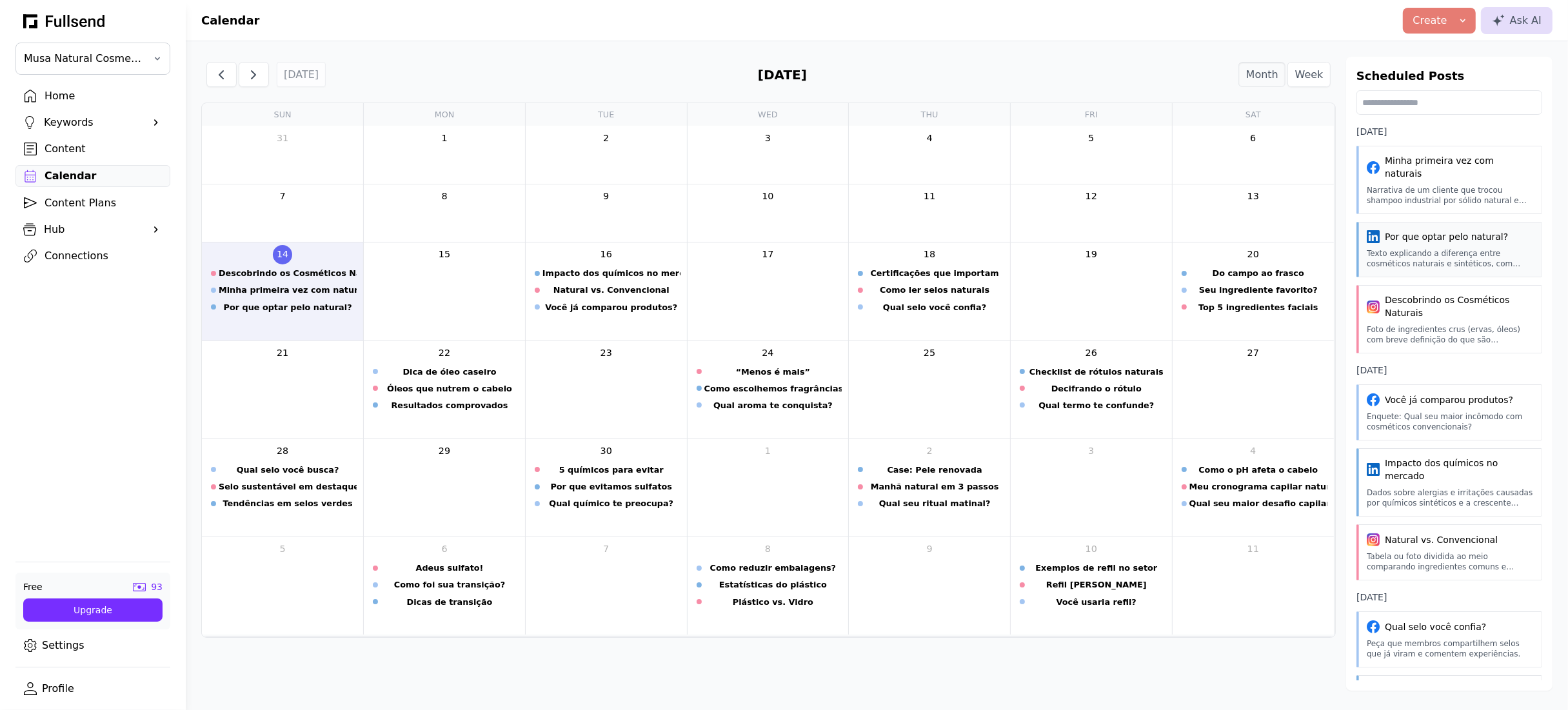
click at [1423, 257] on div "Texto explicando a diferença entre cosméticos naturais e sintéticos, com exempl…" at bounding box center [1450, 258] width 167 height 21
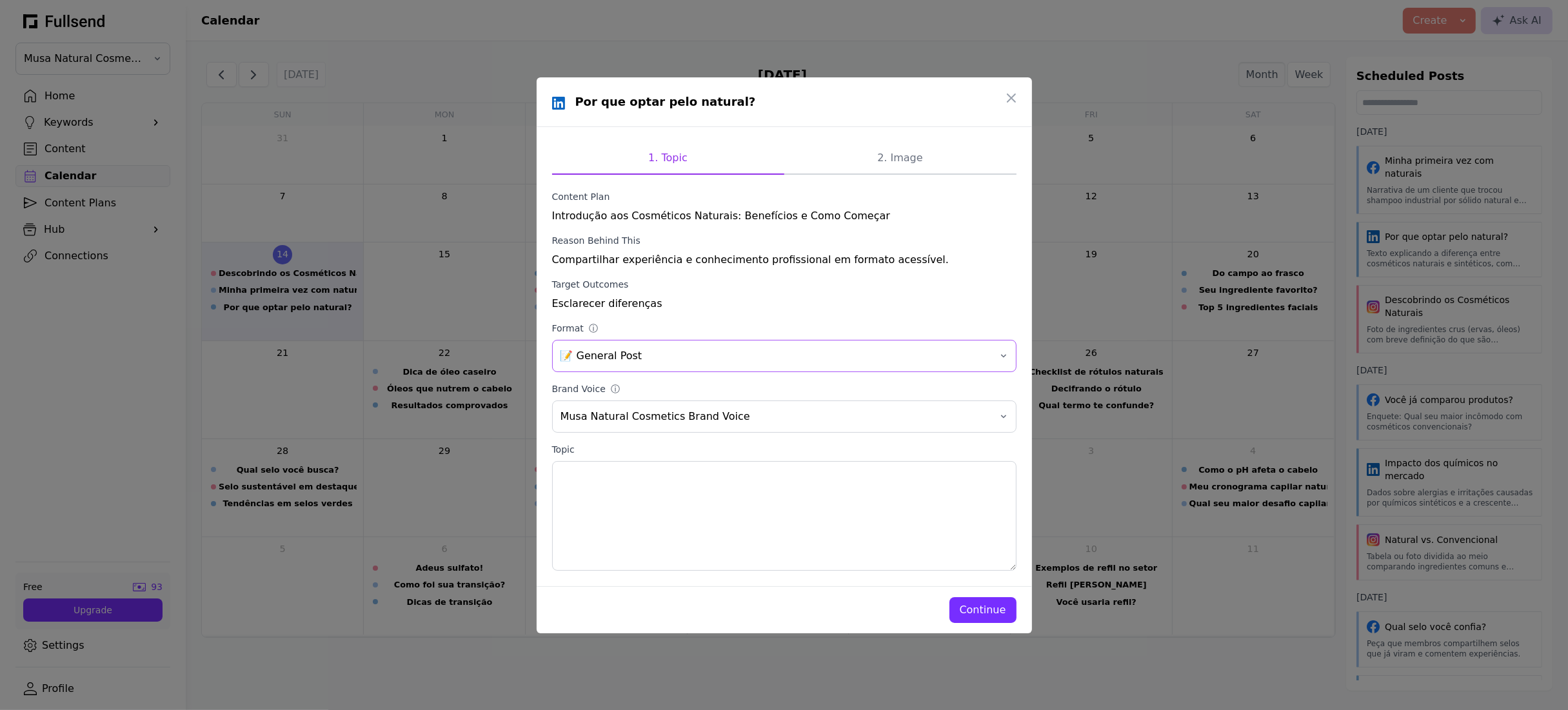
click at [700, 346] on button "📝 General Post" at bounding box center [784, 356] width 465 height 32
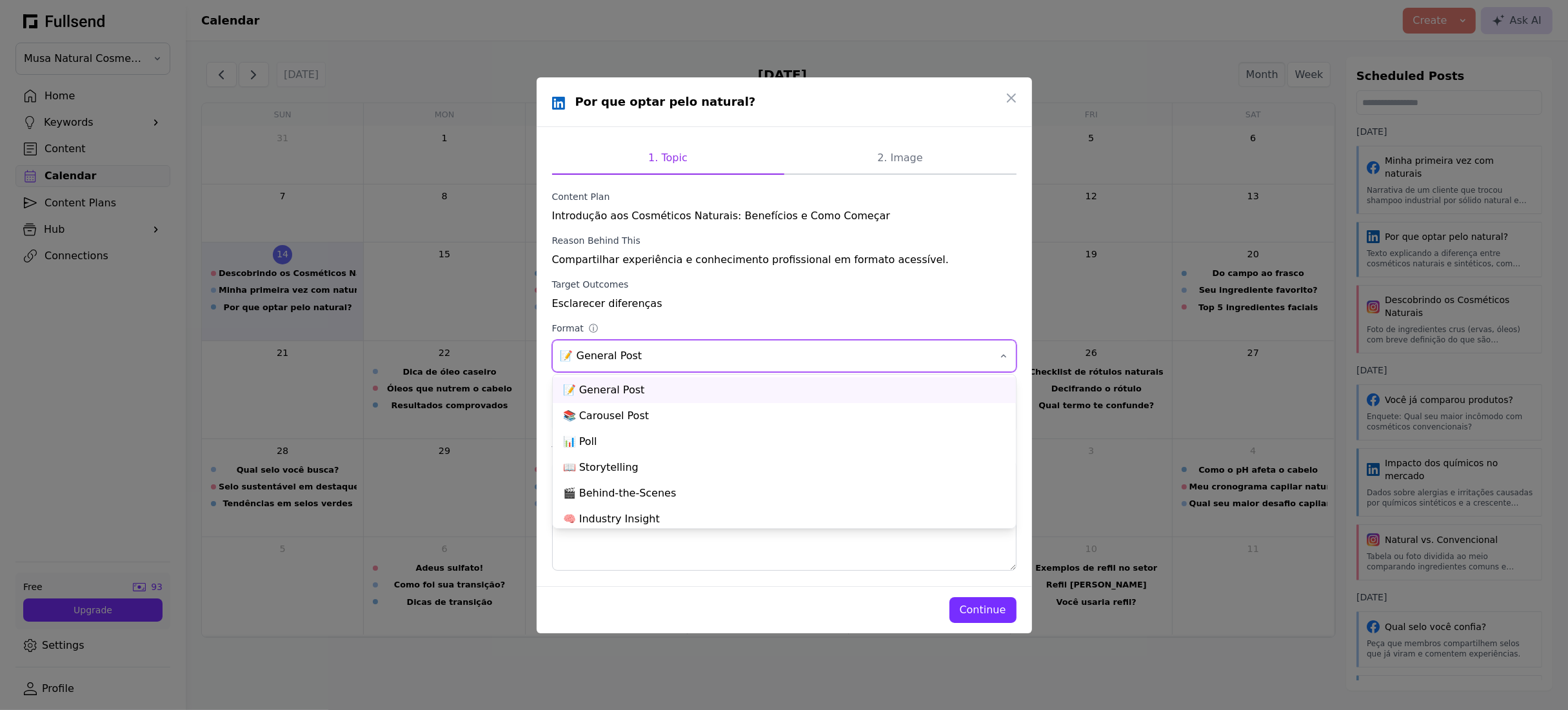
click at [692, 309] on div "Esclarecer diferenças" at bounding box center [784, 303] width 465 height 15
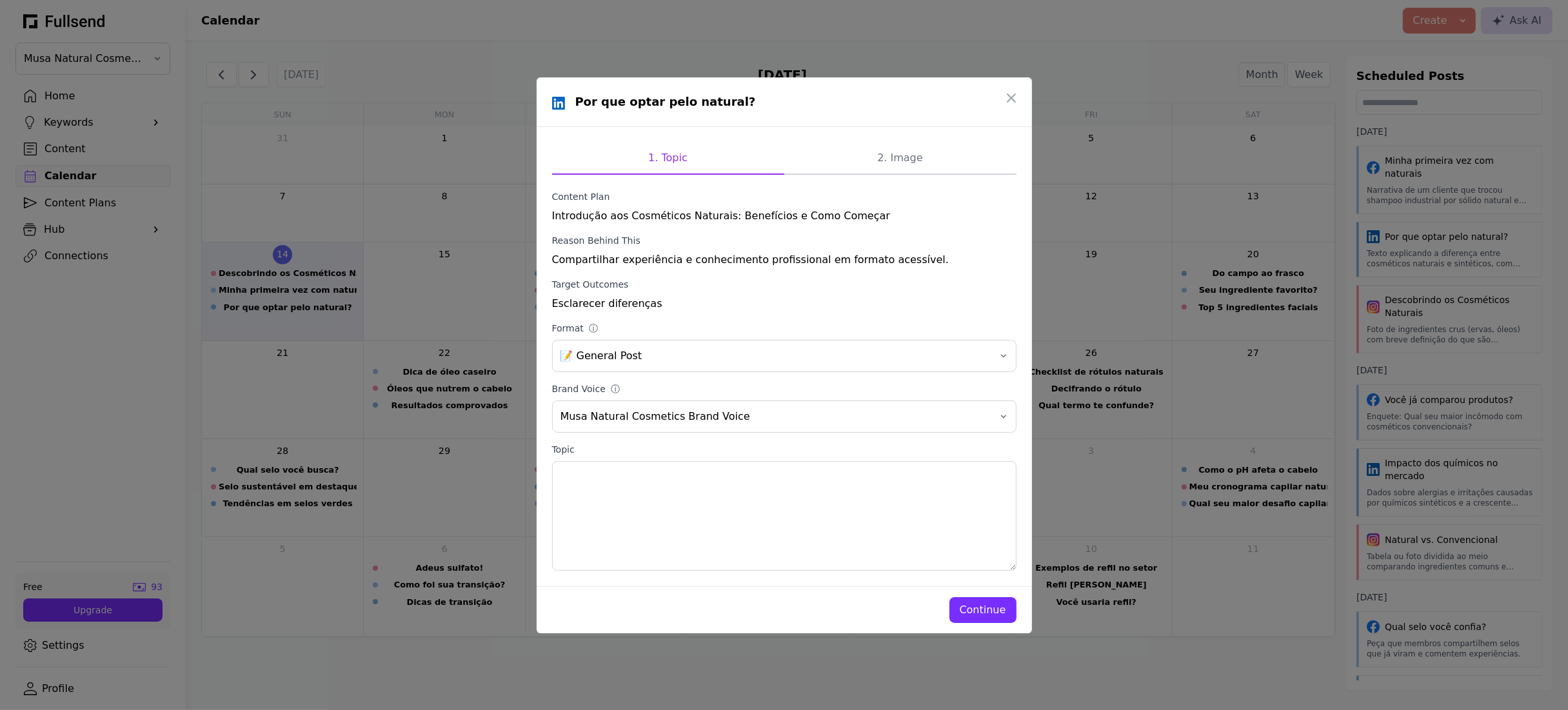
click at [970, 604] on div "Continue" at bounding box center [982, 610] width 46 height 15
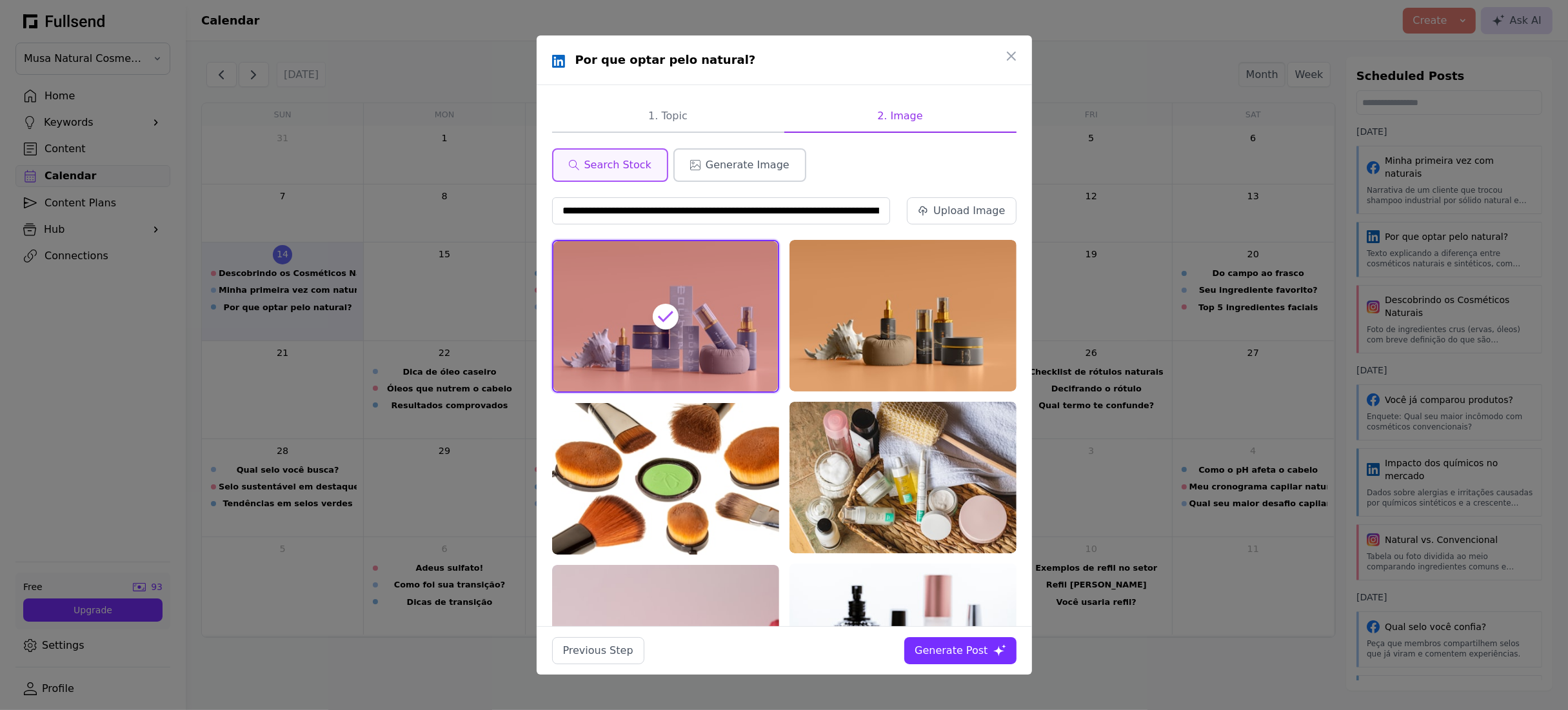
click at [709, 172] on button "Generate Image" at bounding box center [739, 164] width 133 height 33
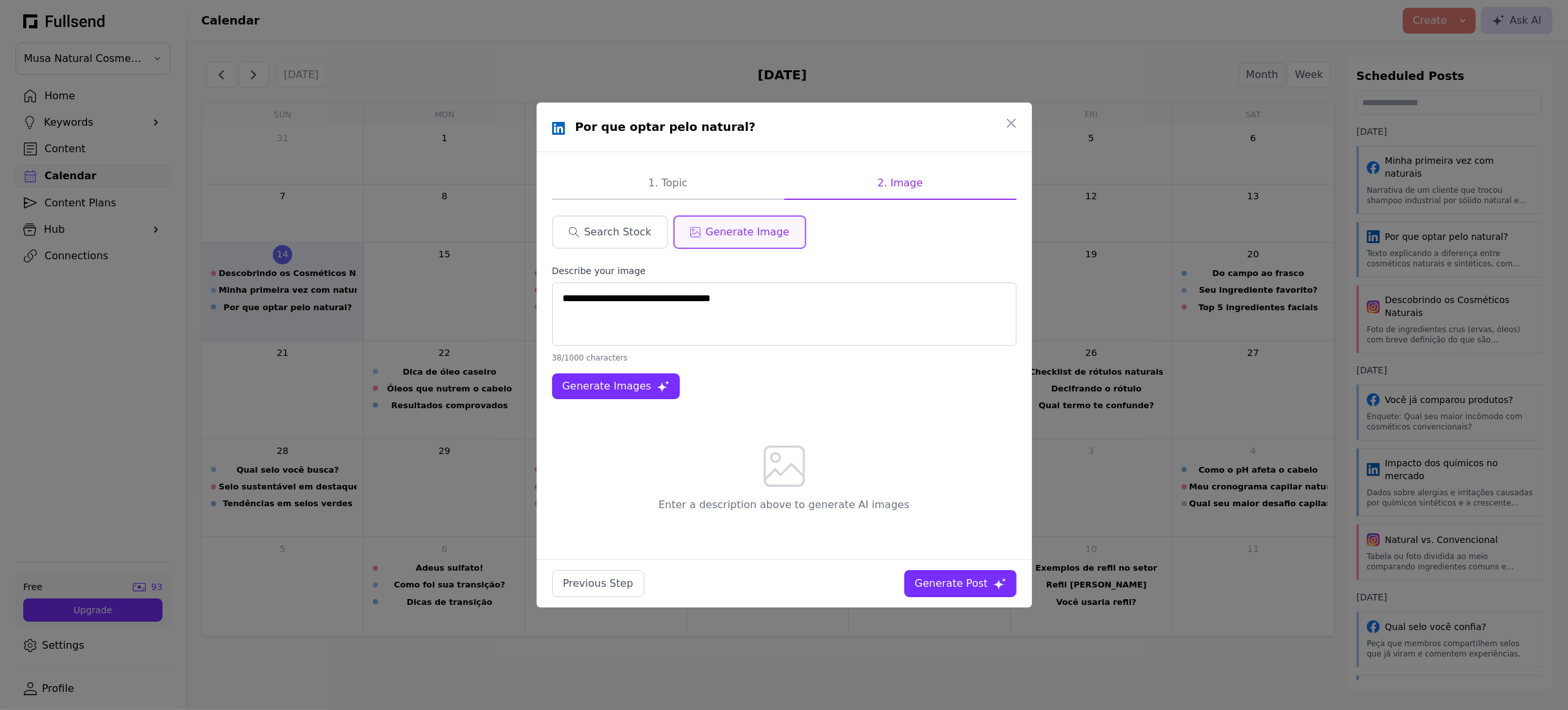
type textarea "**********"
click at [635, 386] on span "Generate Images" at bounding box center [606, 386] width 89 height 15
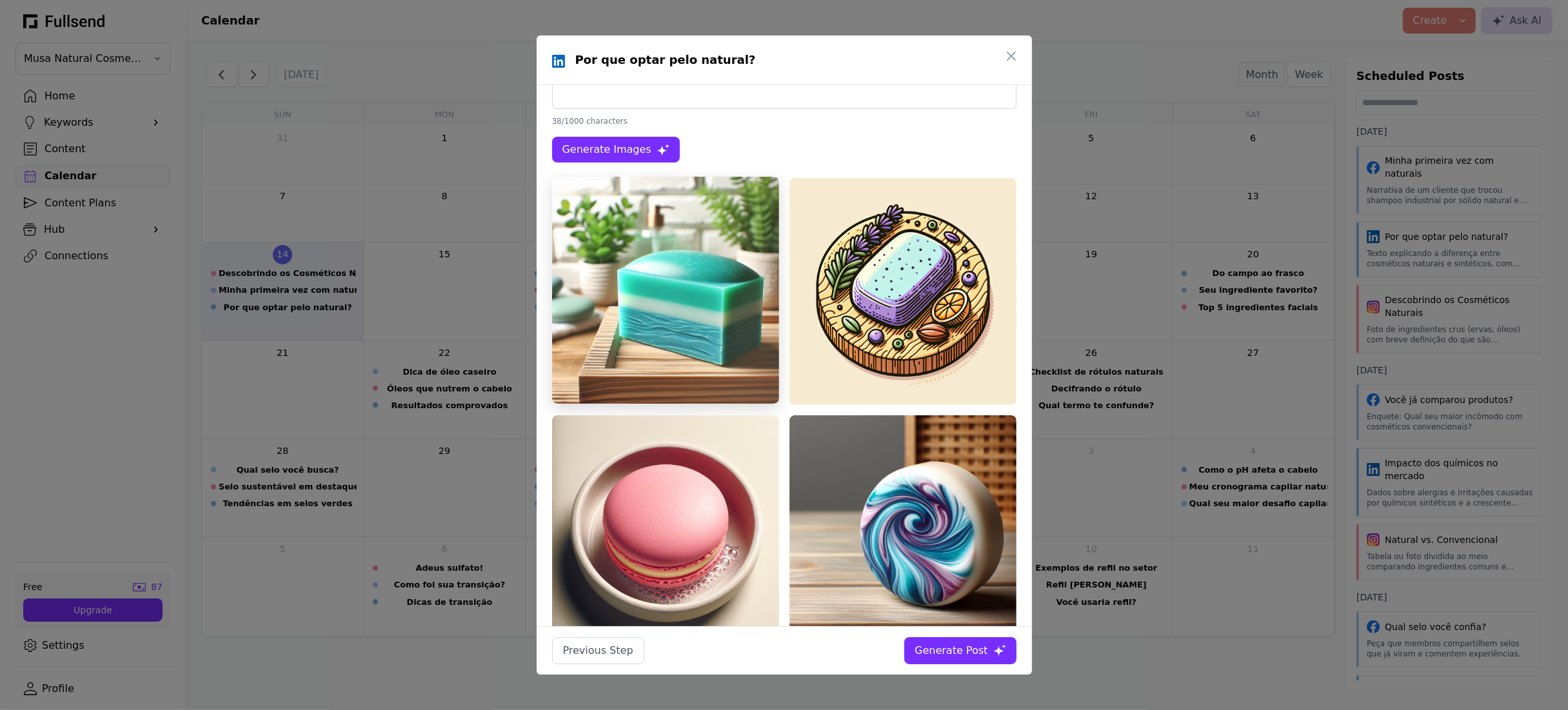
scroll to position [230, 0]
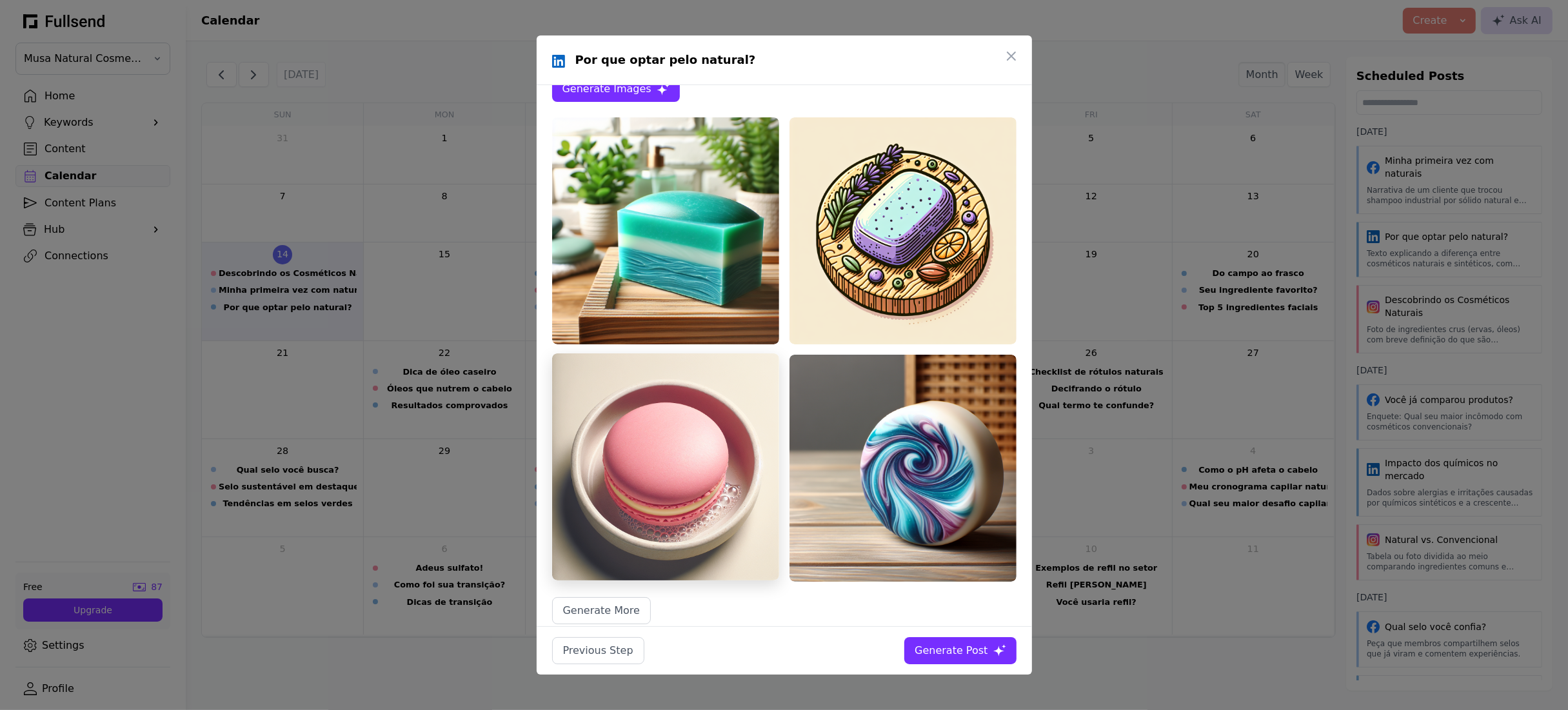
click at [712, 493] on img at bounding box center [666, 467] width 227 height 227
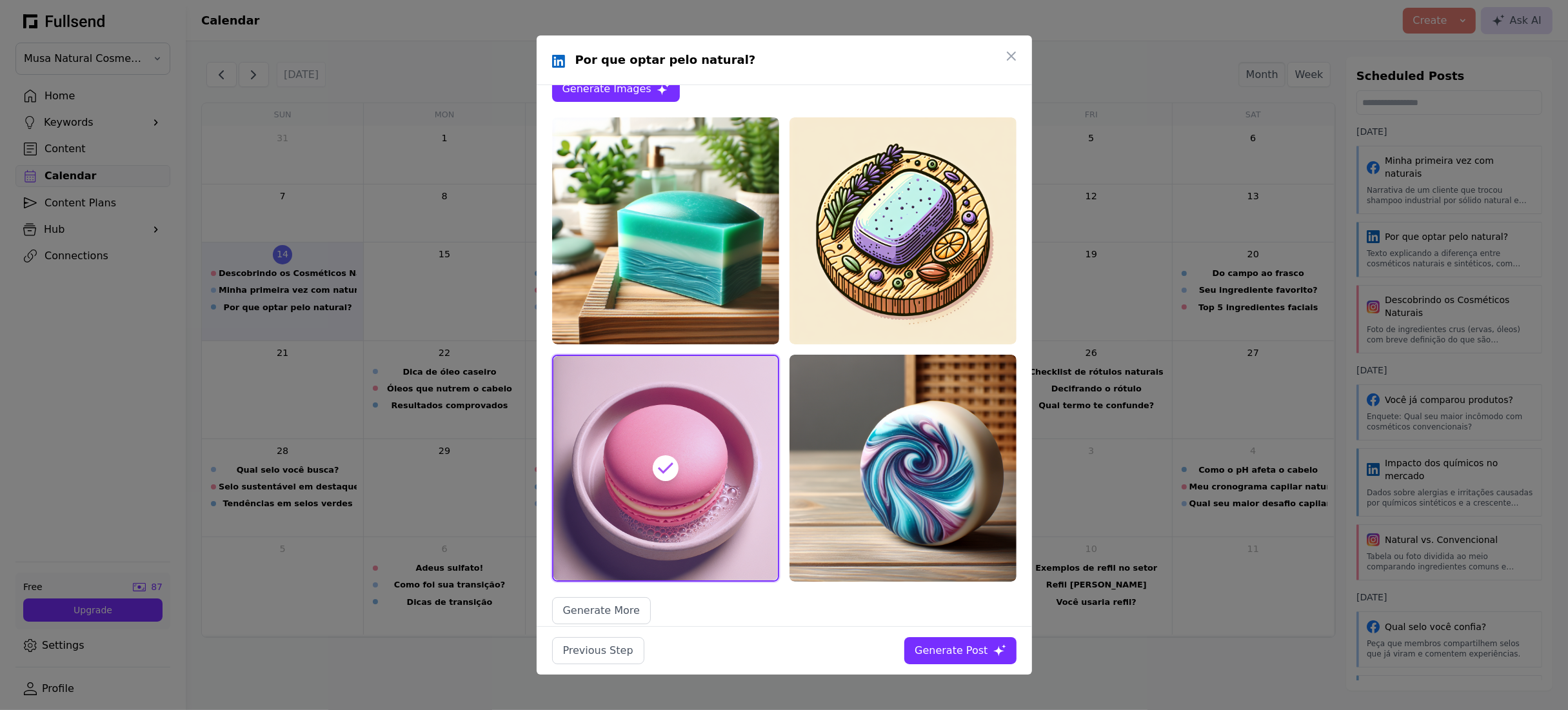
click at [1001, 645] on icon "button" at bounding box center [1000, 650] width 13 height 13
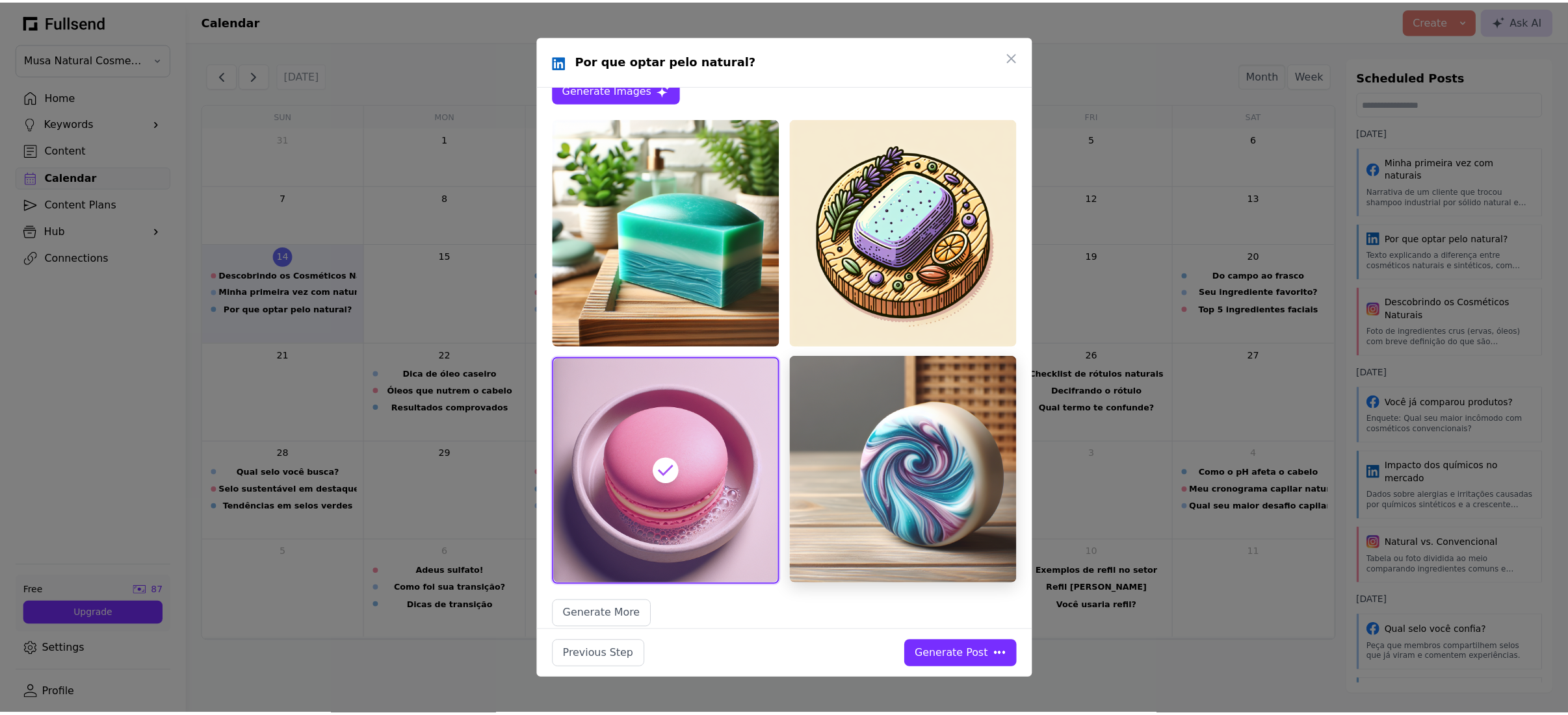
scroll to position [0, 0]
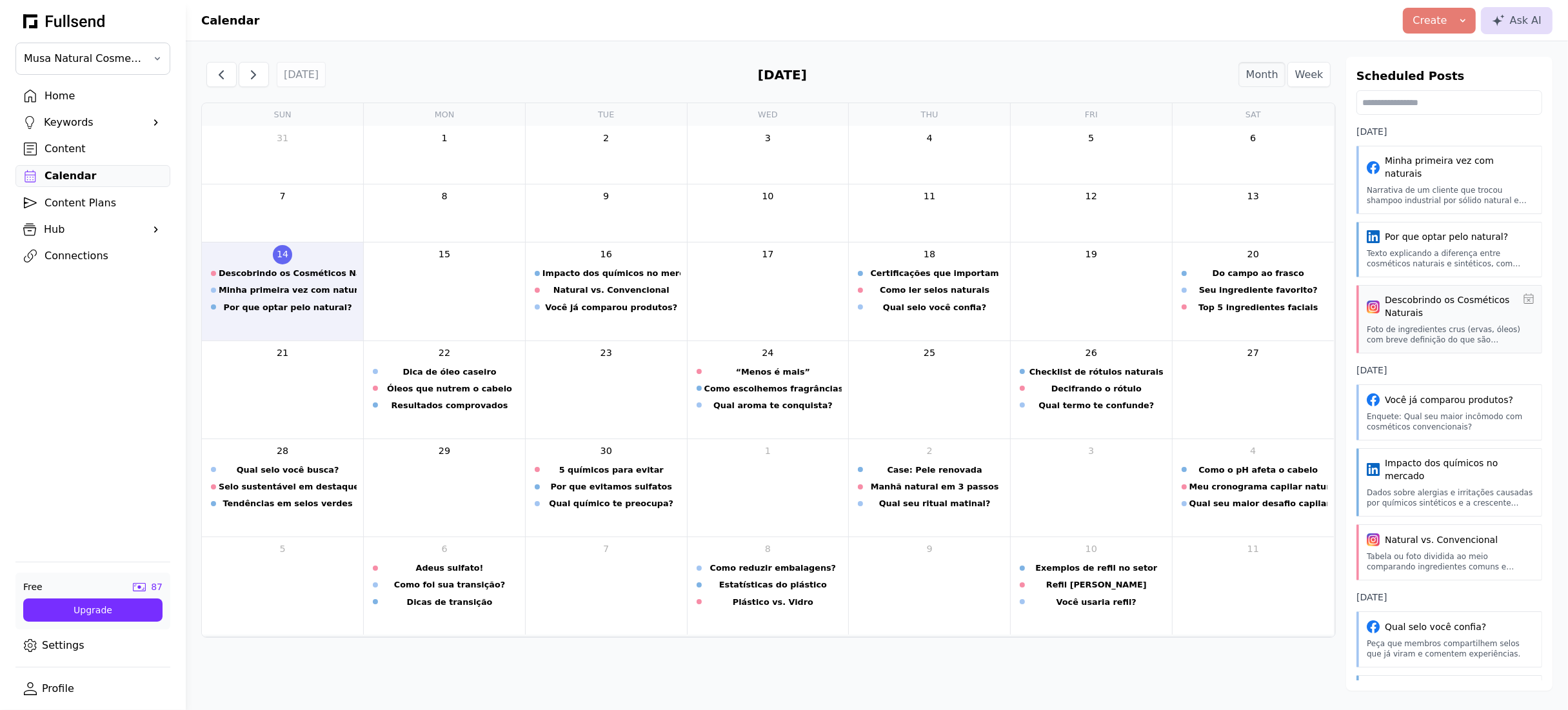
click at [1524, 300] on icon at bounding box center [1528, 298] width 10 height 10
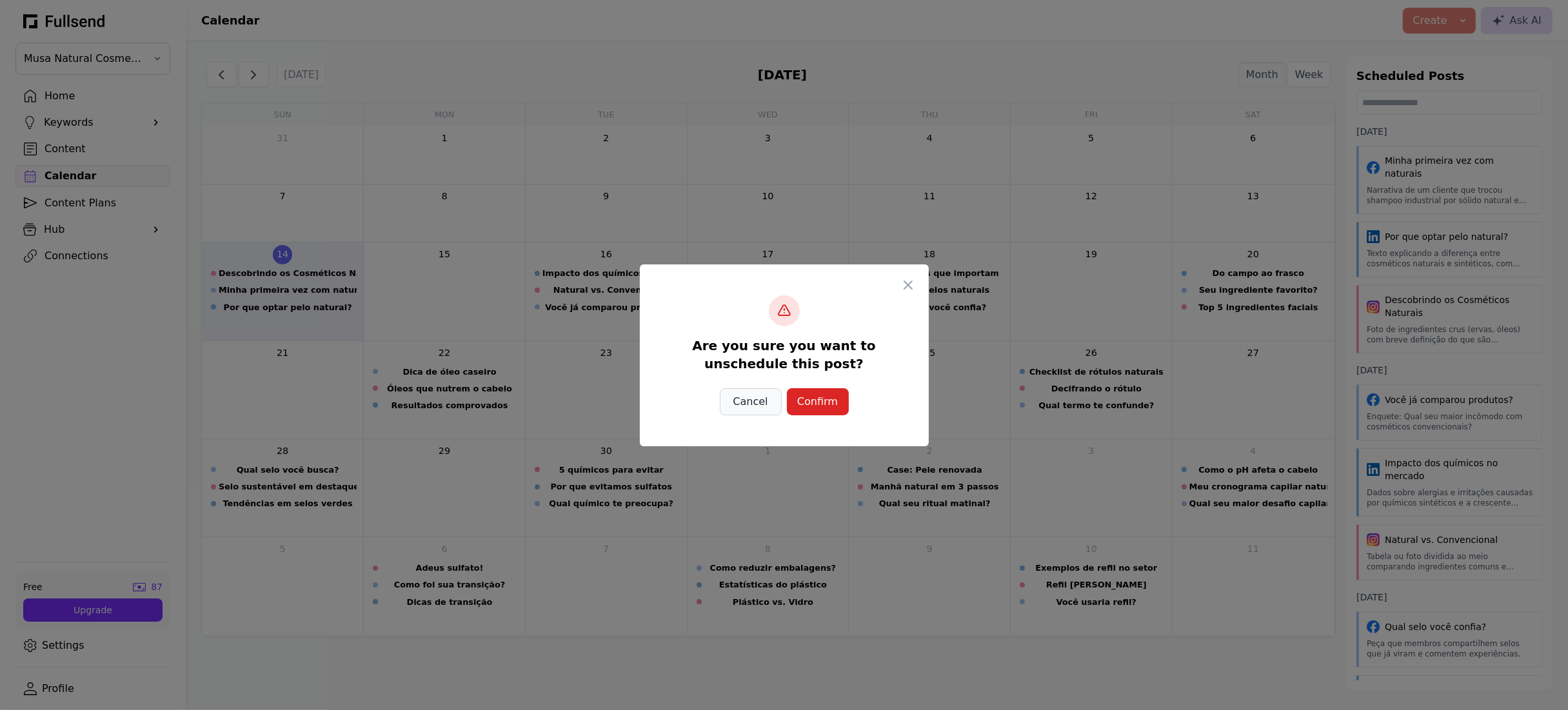
click at [771, 406] on button "Cancel" at bounding box center [751, 401] width 62 height 27
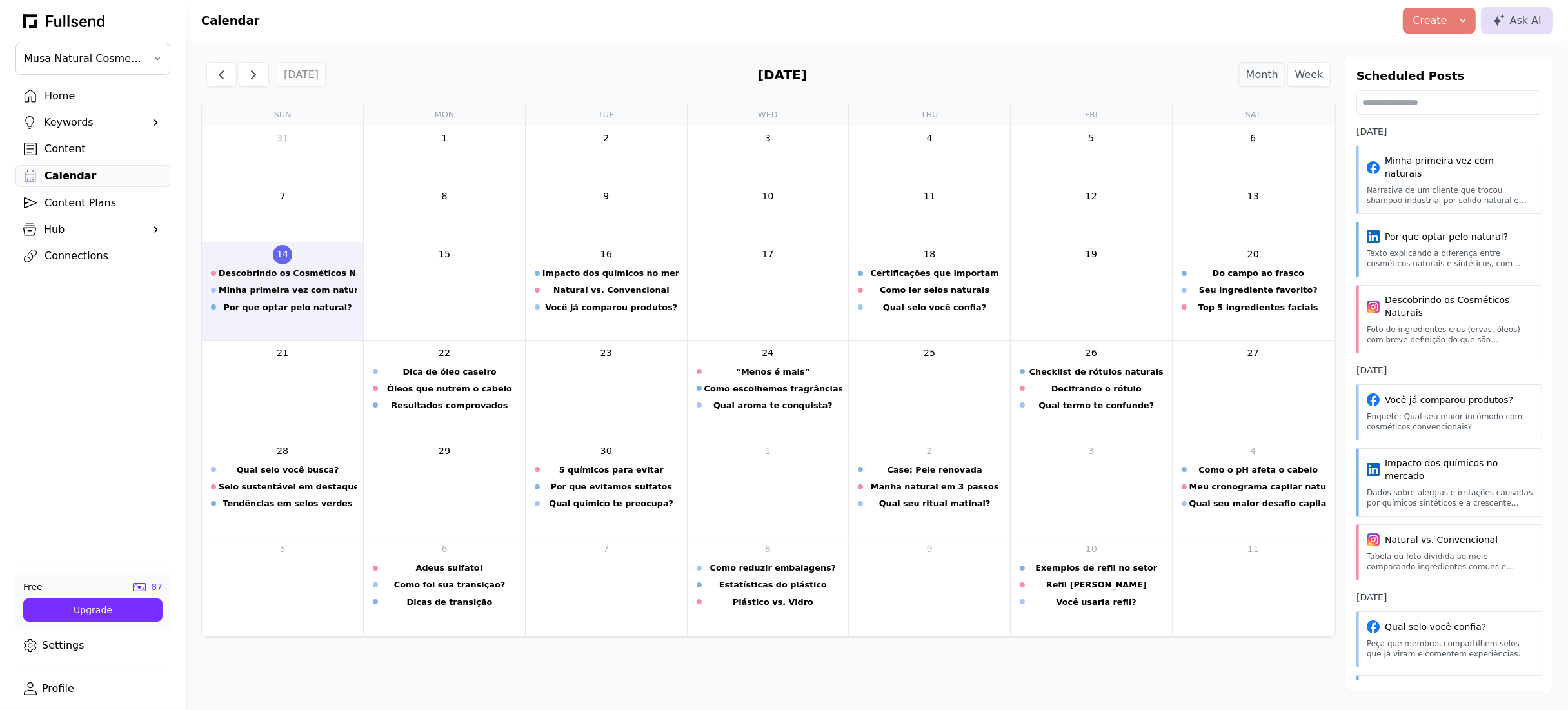
click at [74, 203] on div "Content Plans" at bounding box center [103, 203] width 117 height 15
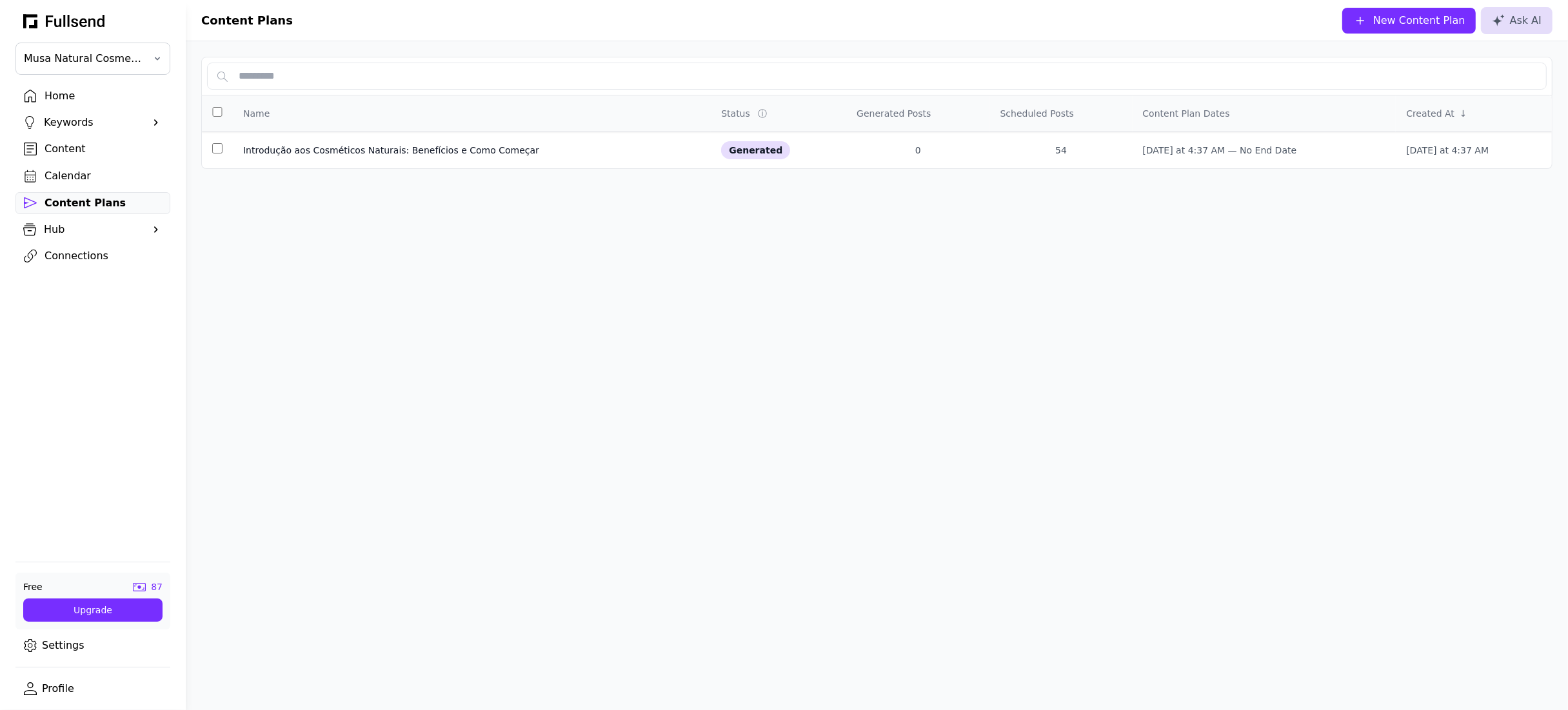
click at [80, 156] on div "Content" at bounding box center [103, 149] width 117 height 15
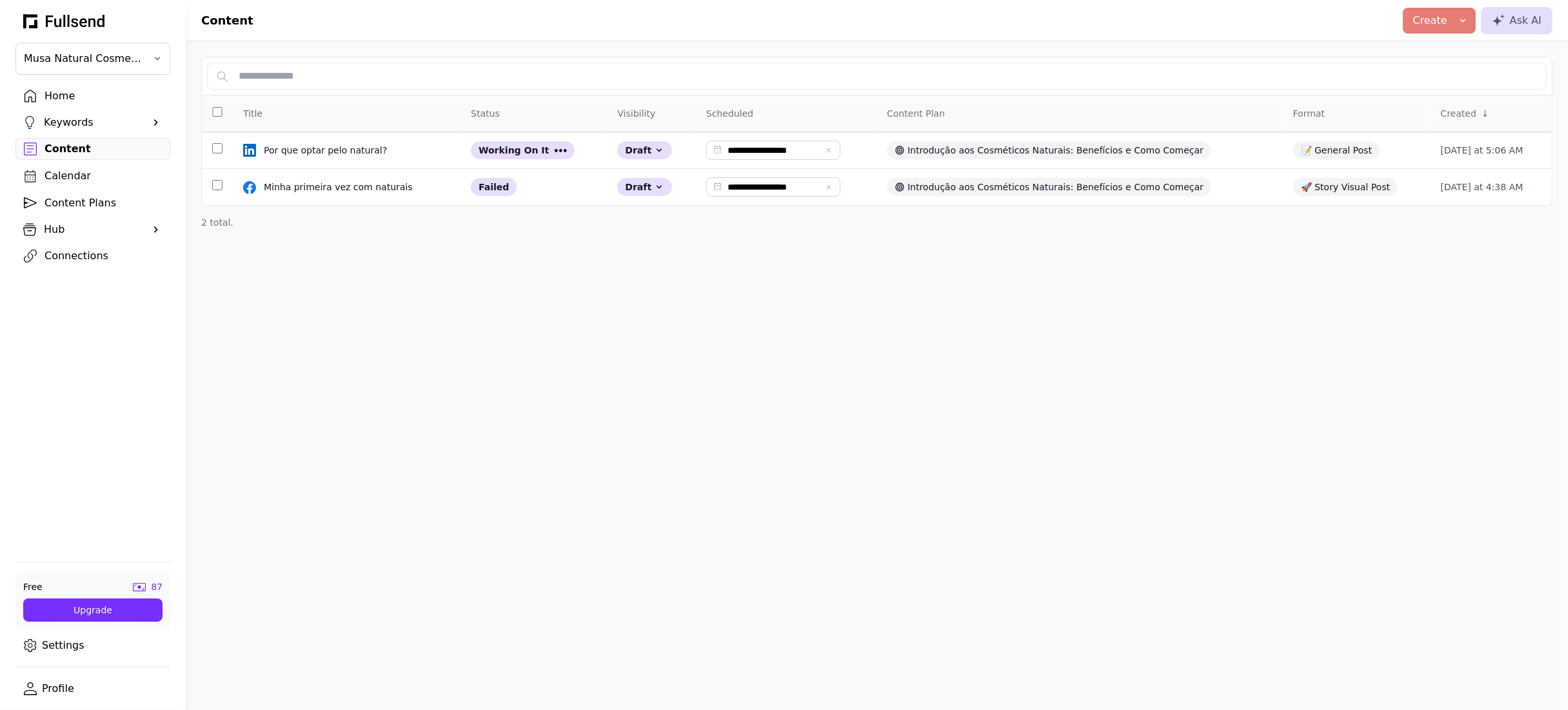
click at [78, 98] on div "Home" at bounding box center [103, 96] width 117 height 15
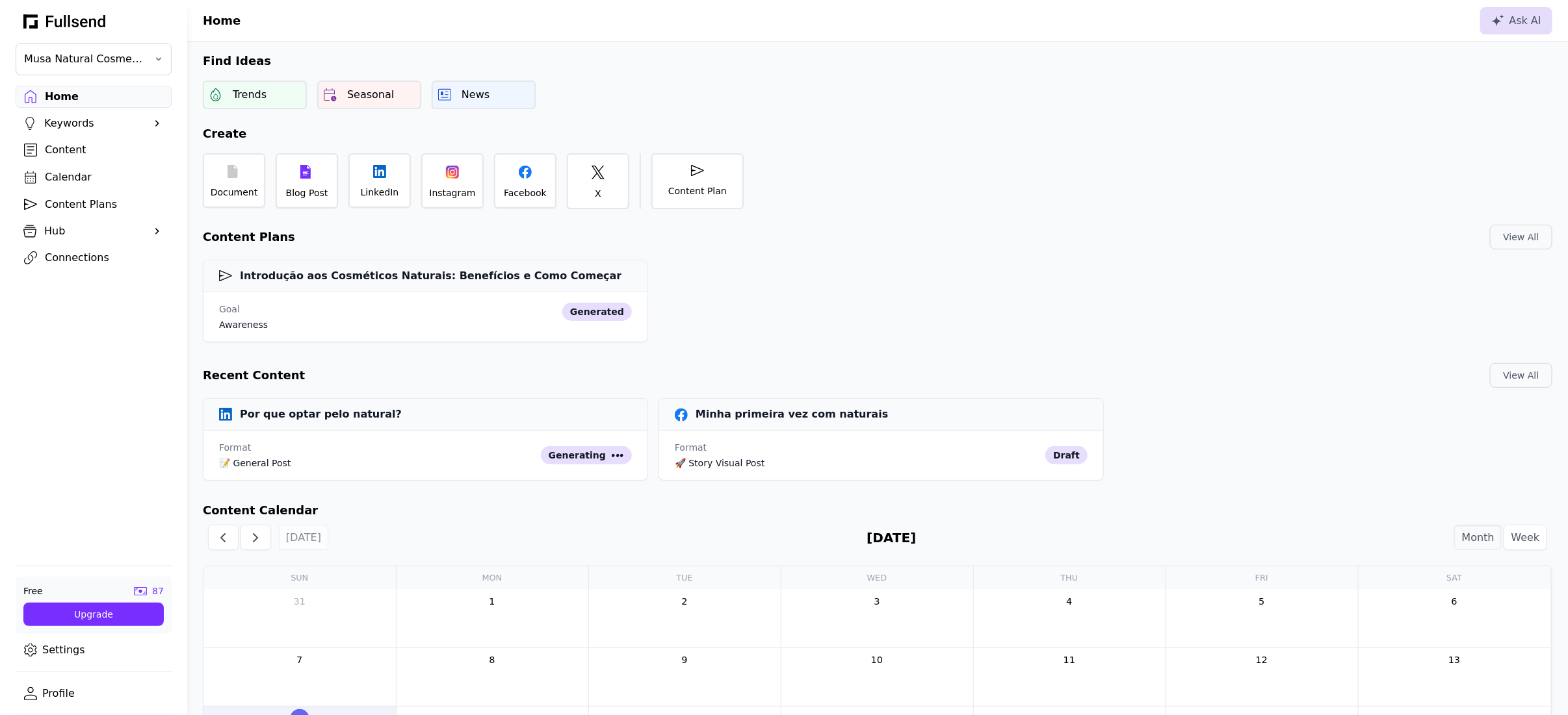
click at [81, 259] on div "Connections" at bounding box center [104, 257] width 118 height 15
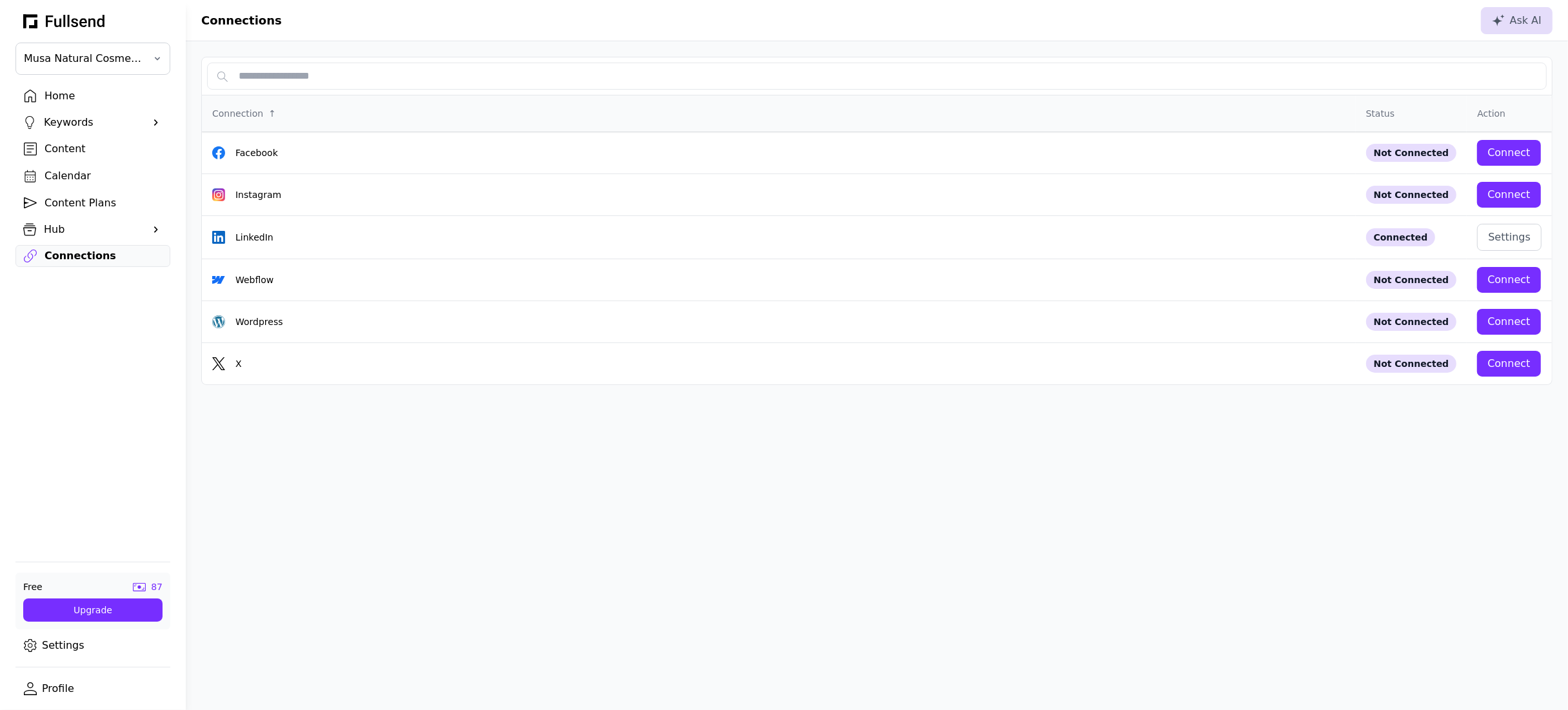
click at [84, 101] on div "Home" at bounding box center [103, 96] width 117 height 15
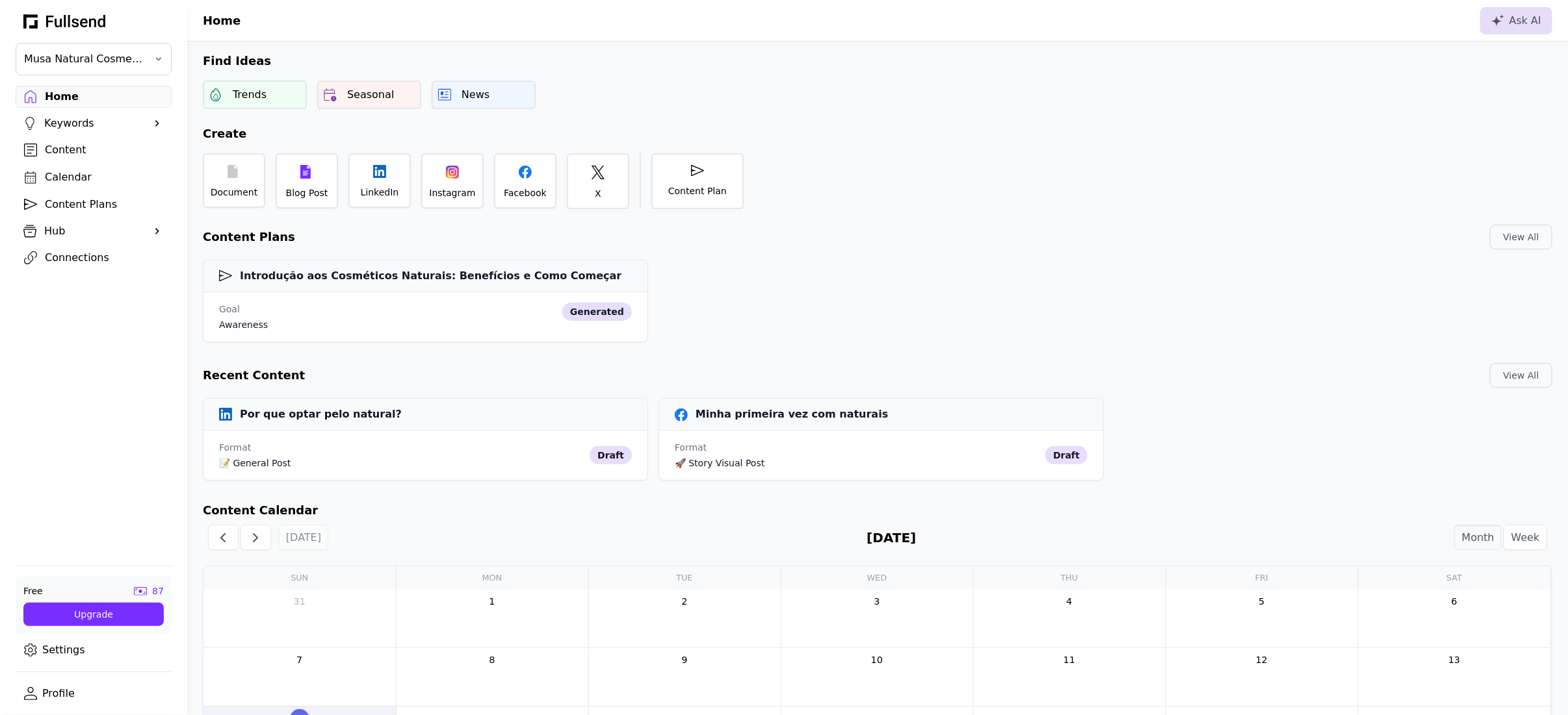
click at [72, 697] on link "Profile" at bounding box center [94, 693] width 156 height 22
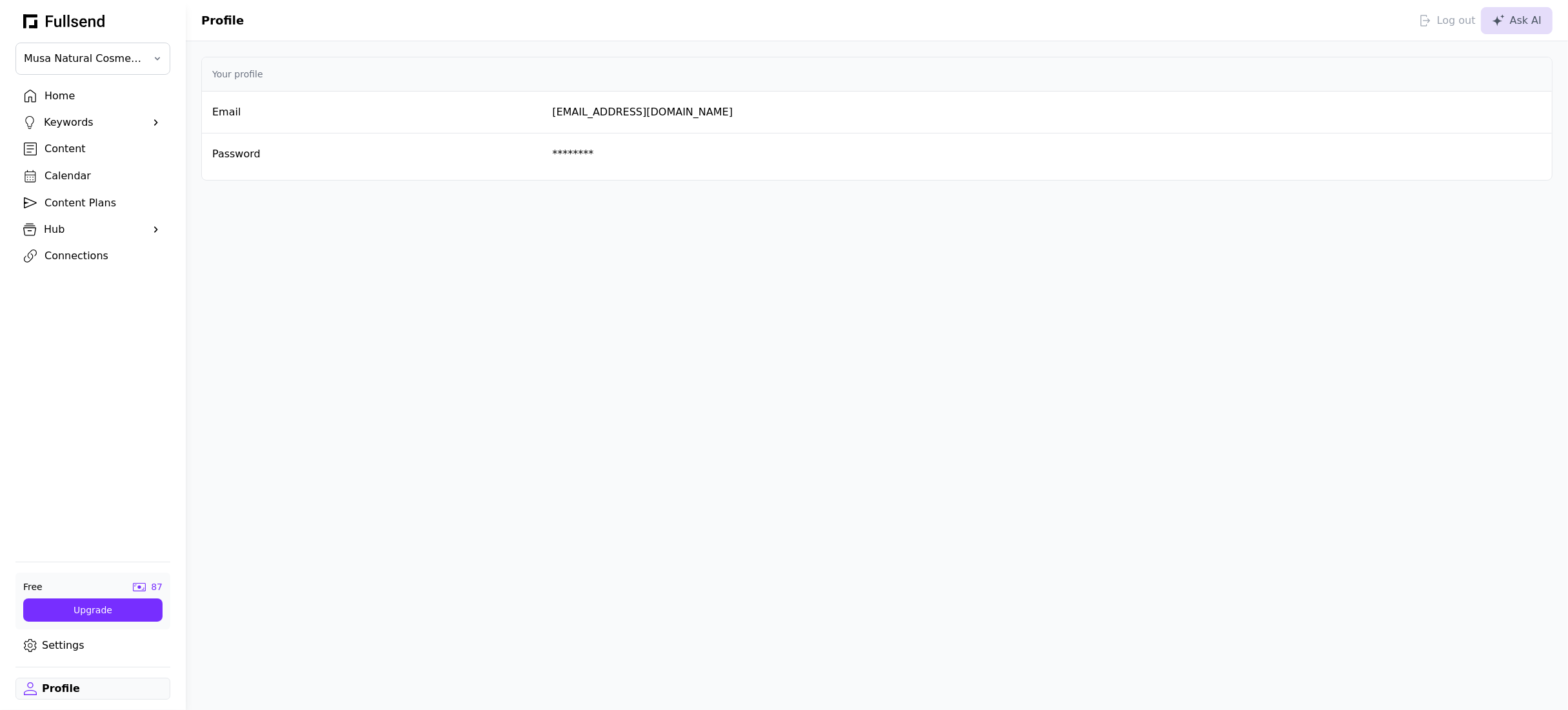
click at [1454, 24] on div "Log out" at bounding box center [1447, 20] width 57 height 15
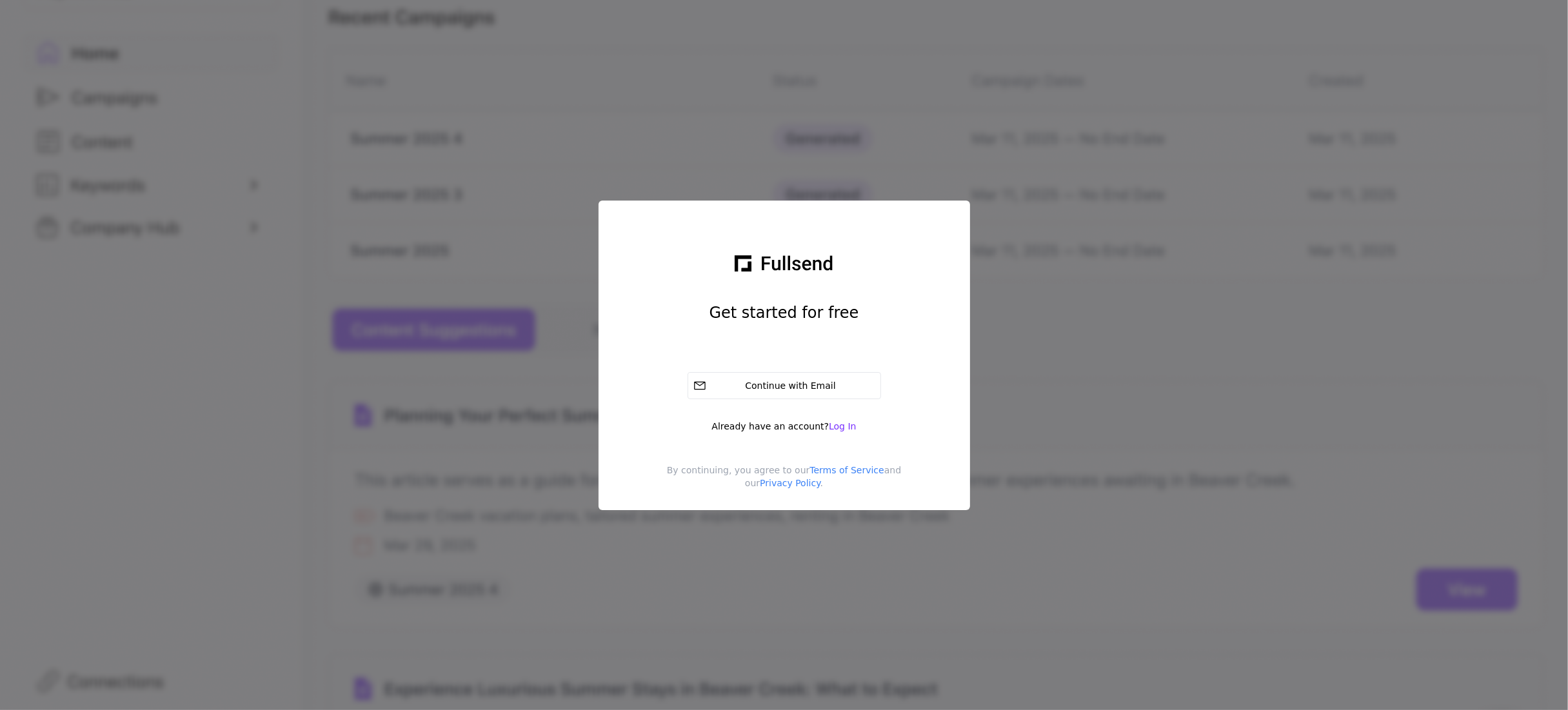
click at [777, 262] on icon at bounding box center [784, 262] width 99 height 19
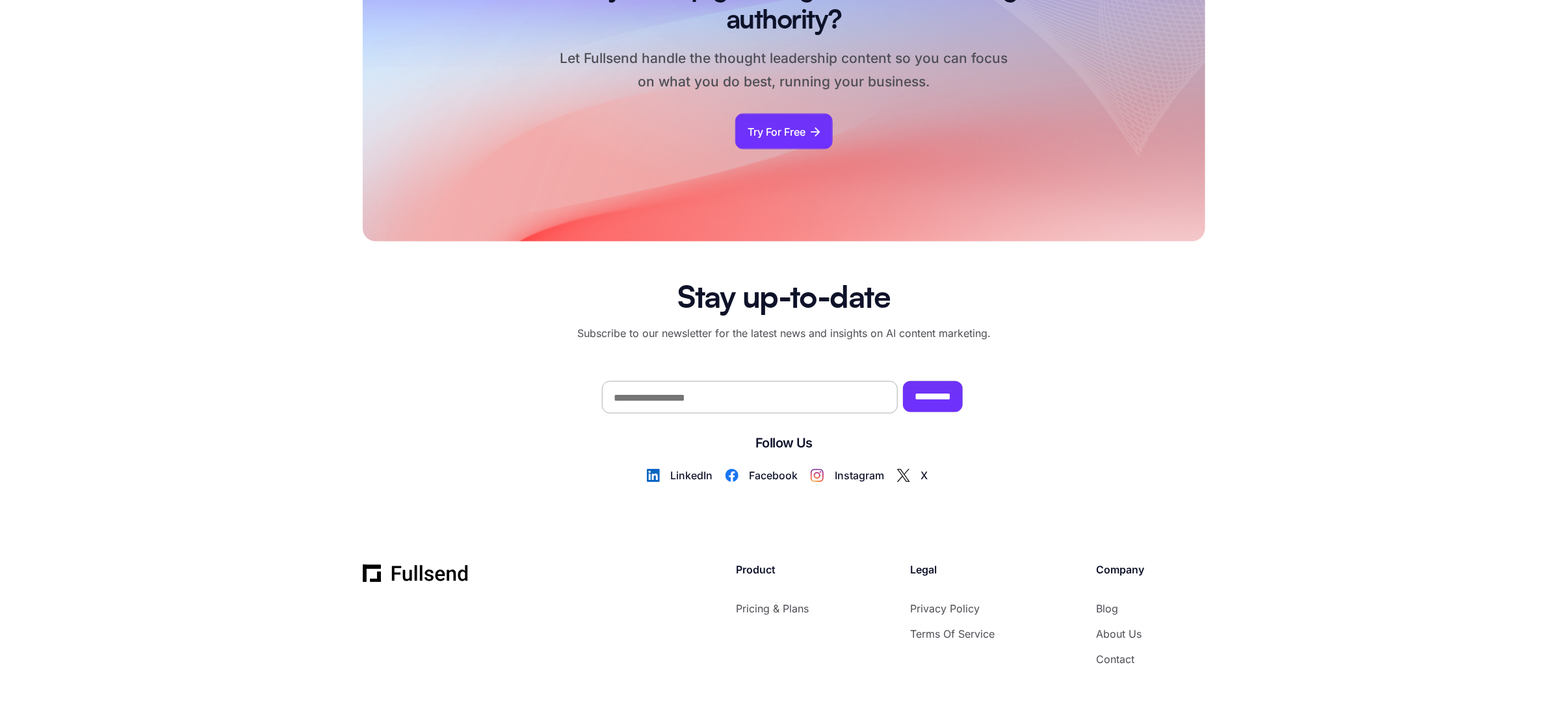
scroll to position [7545, 0]
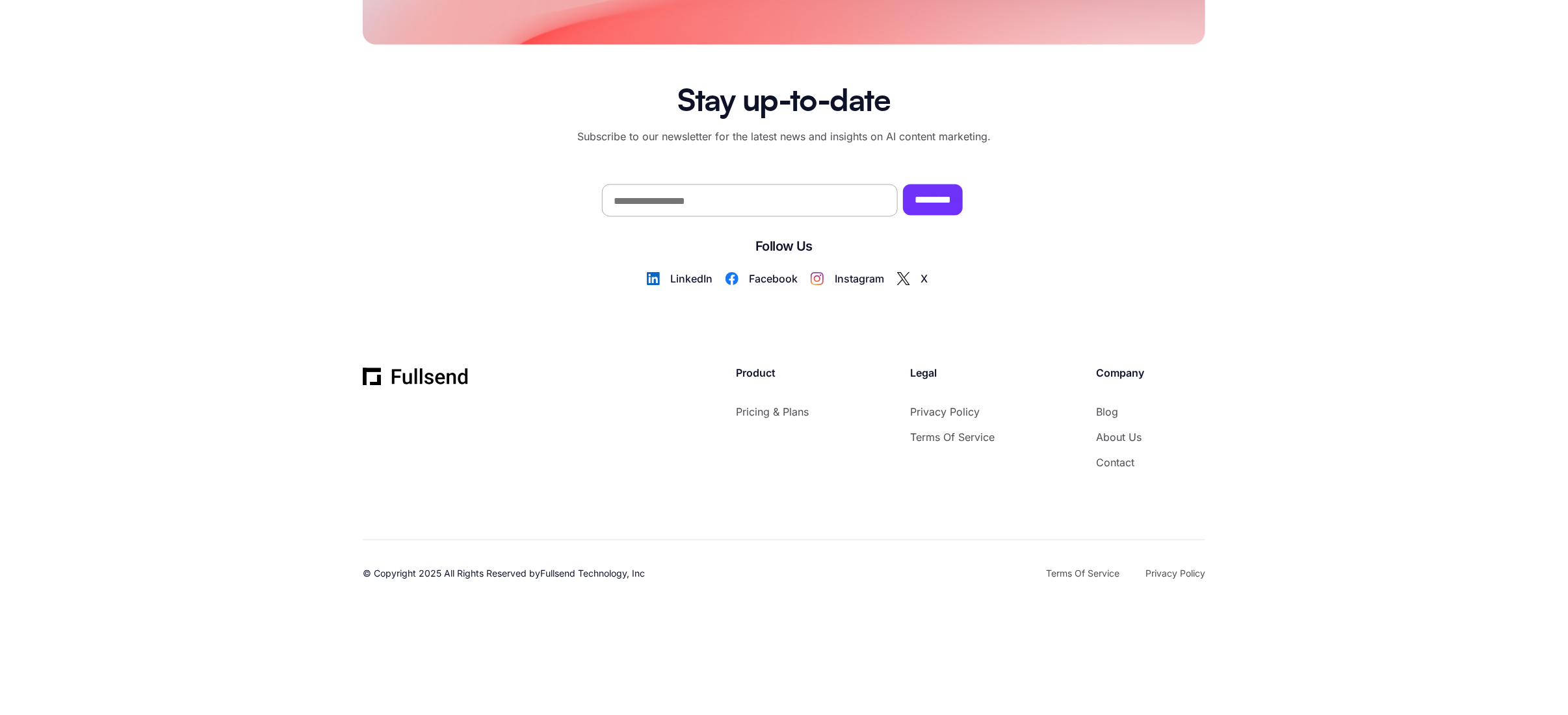
click at [857, 274] on div "Instagram" at bounding box center [865, 278] width 63 height 17
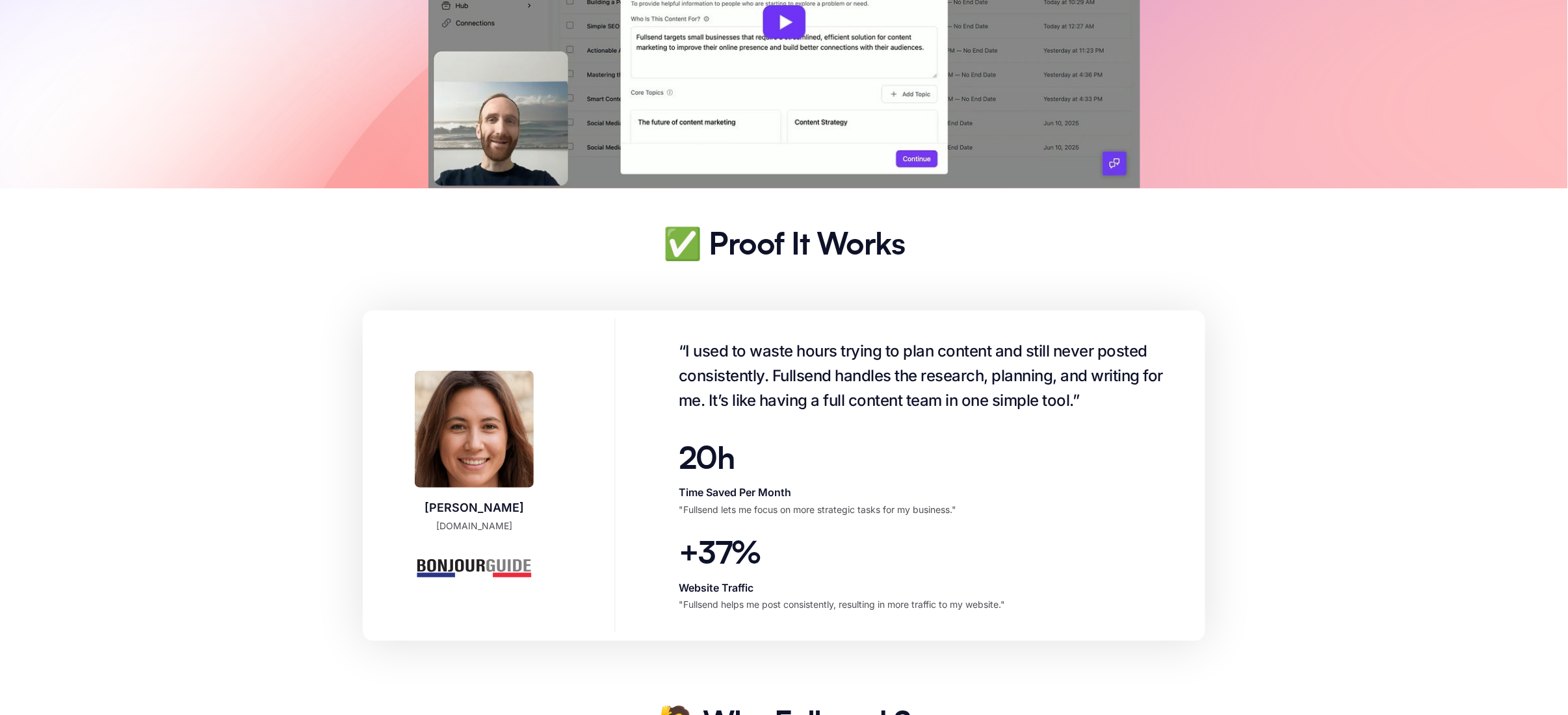
scroll to position [0, 0]
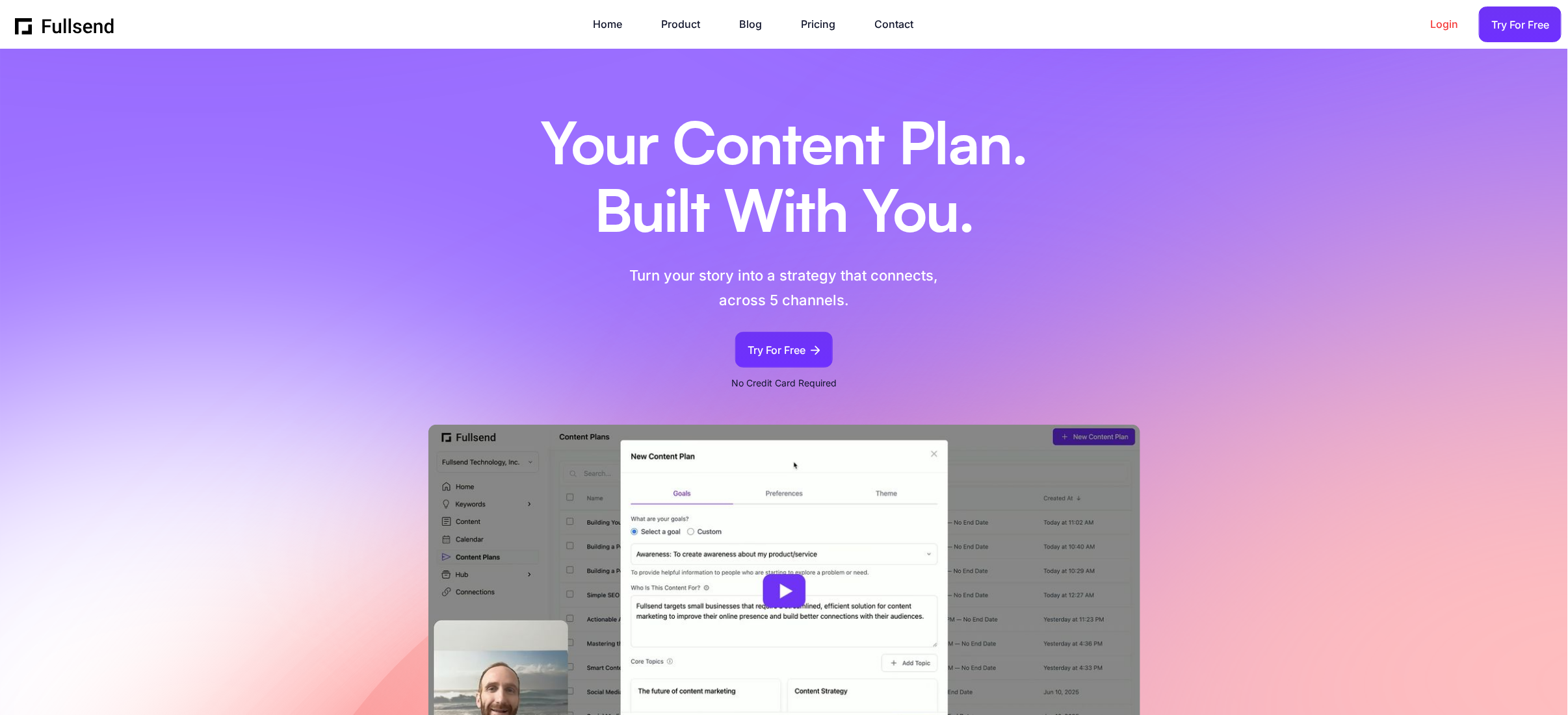
click at [1449, 24] on link "Login" at bounding box center [1450, 24] width 41 height 17
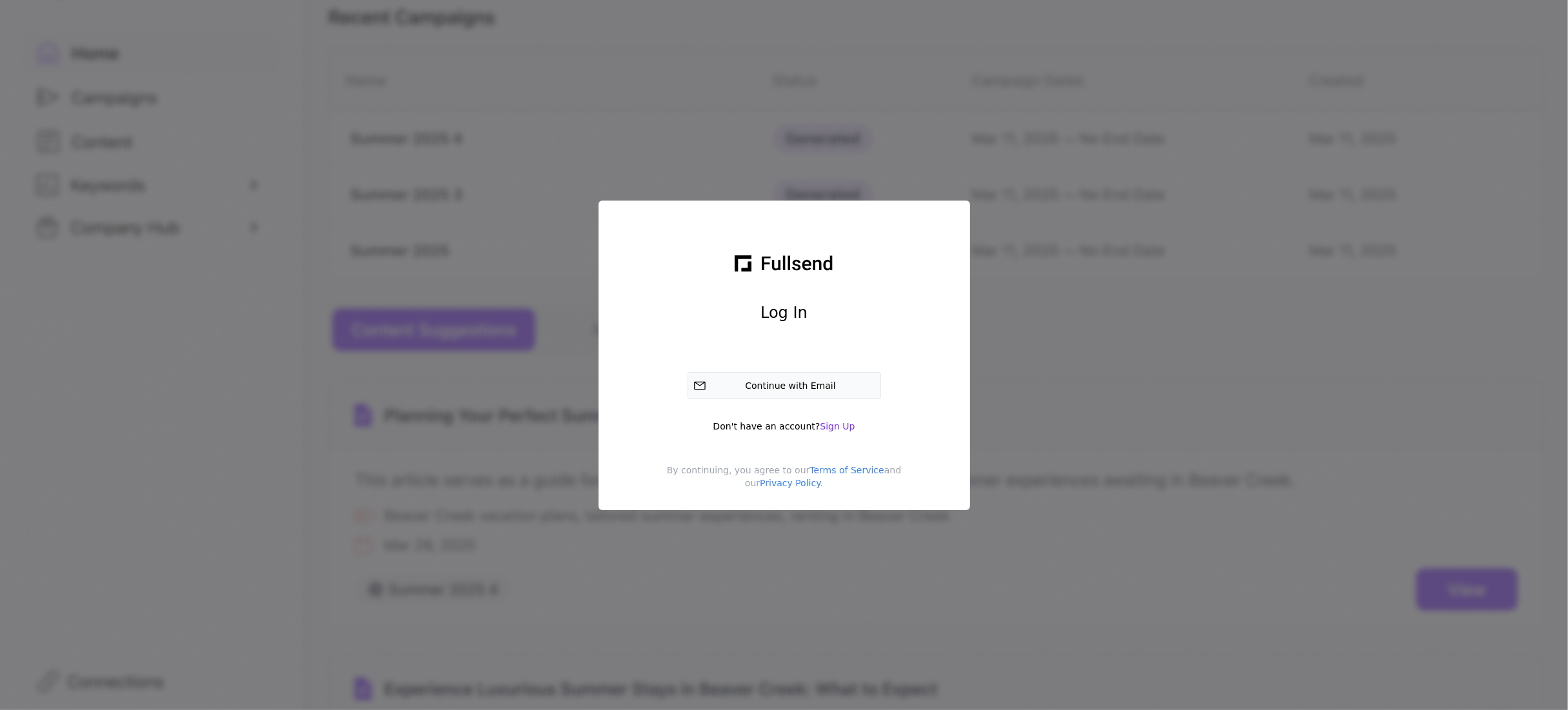
click at [813, 389] on div "Continue with Email" at bounding box center [794, 385] width 164 height 13
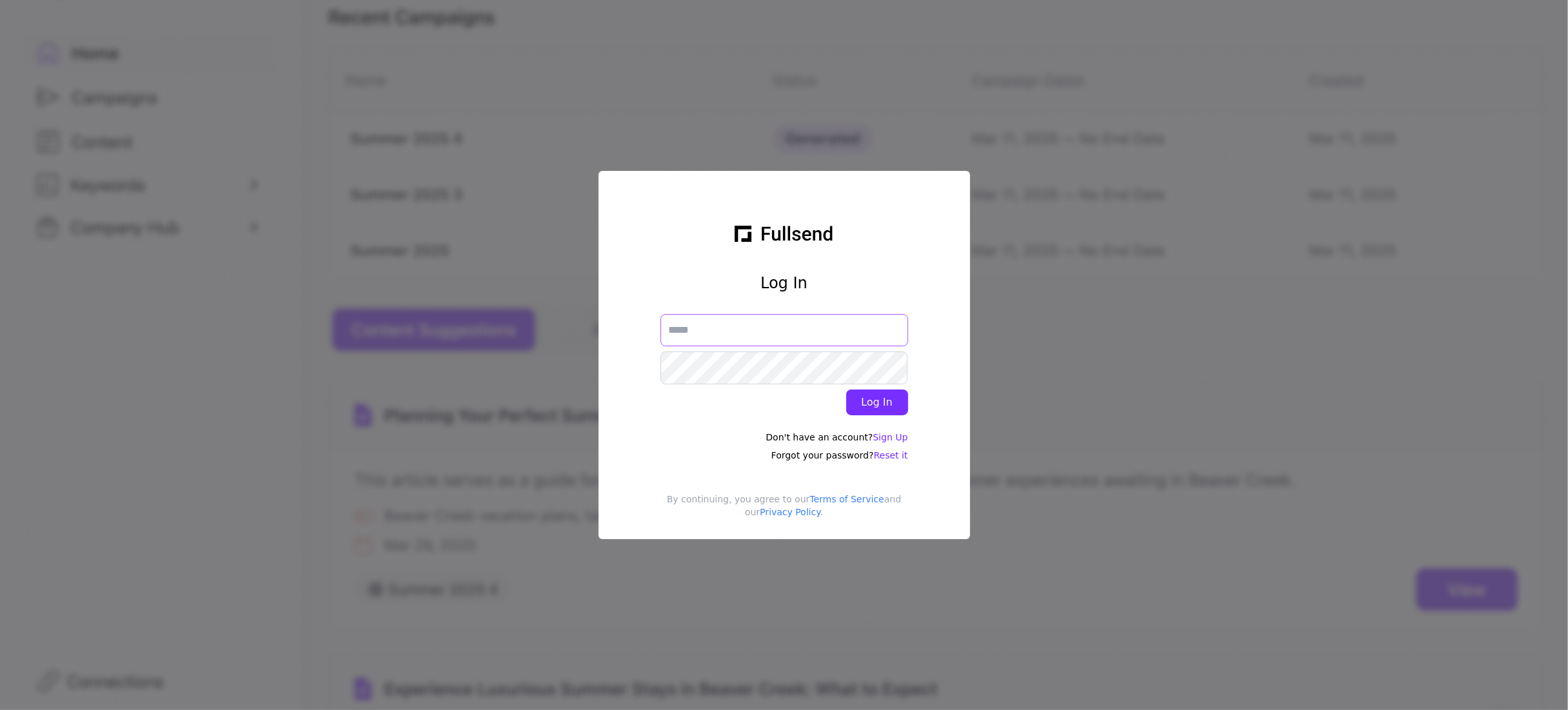
click at [764, 325] on input "text" at bounding box center [784, 330] width 248 height 32
paste input "**********"
type input "**********"
click at [896, 404] on div "Log In" at bounding box center [877, 402] width 42 height 15
